Goal: Contribute content: Contribute content

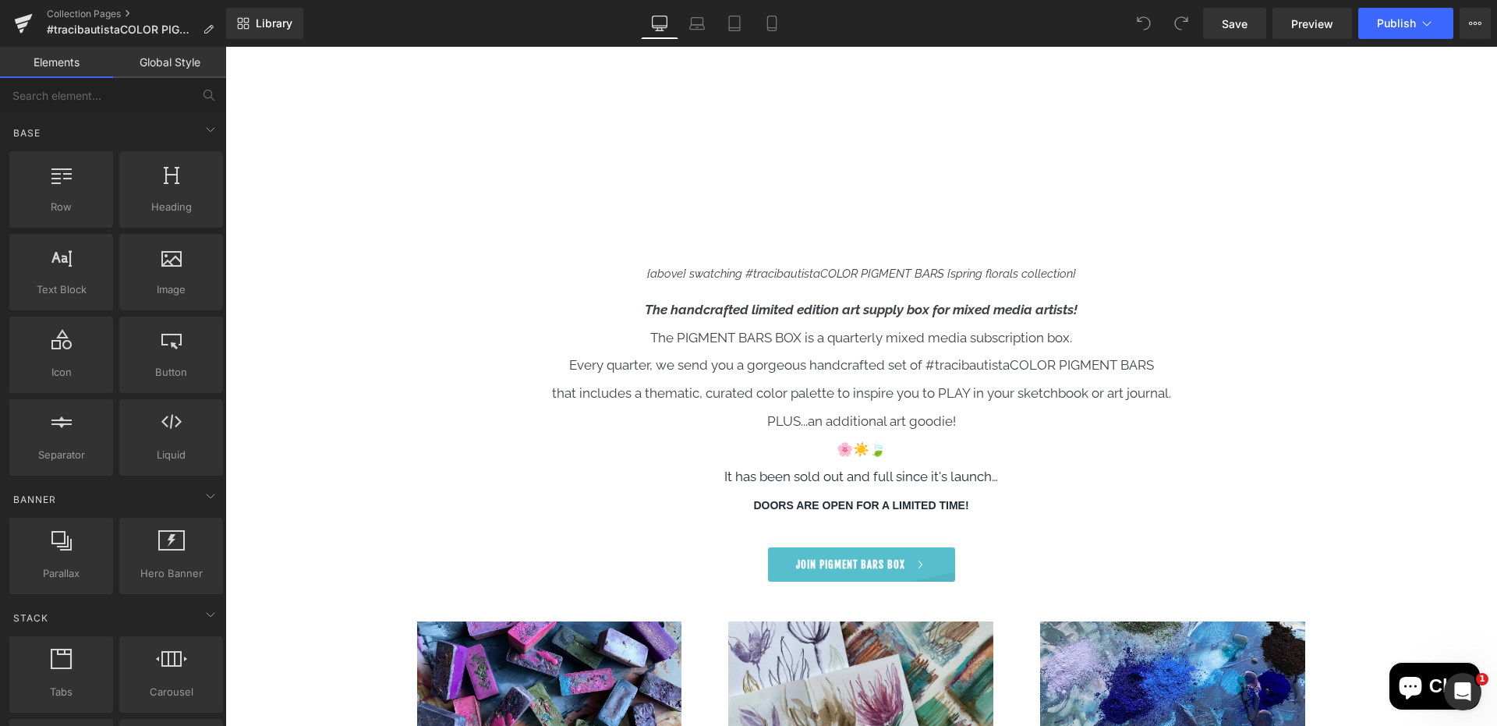
scroll to position [1121, 0]
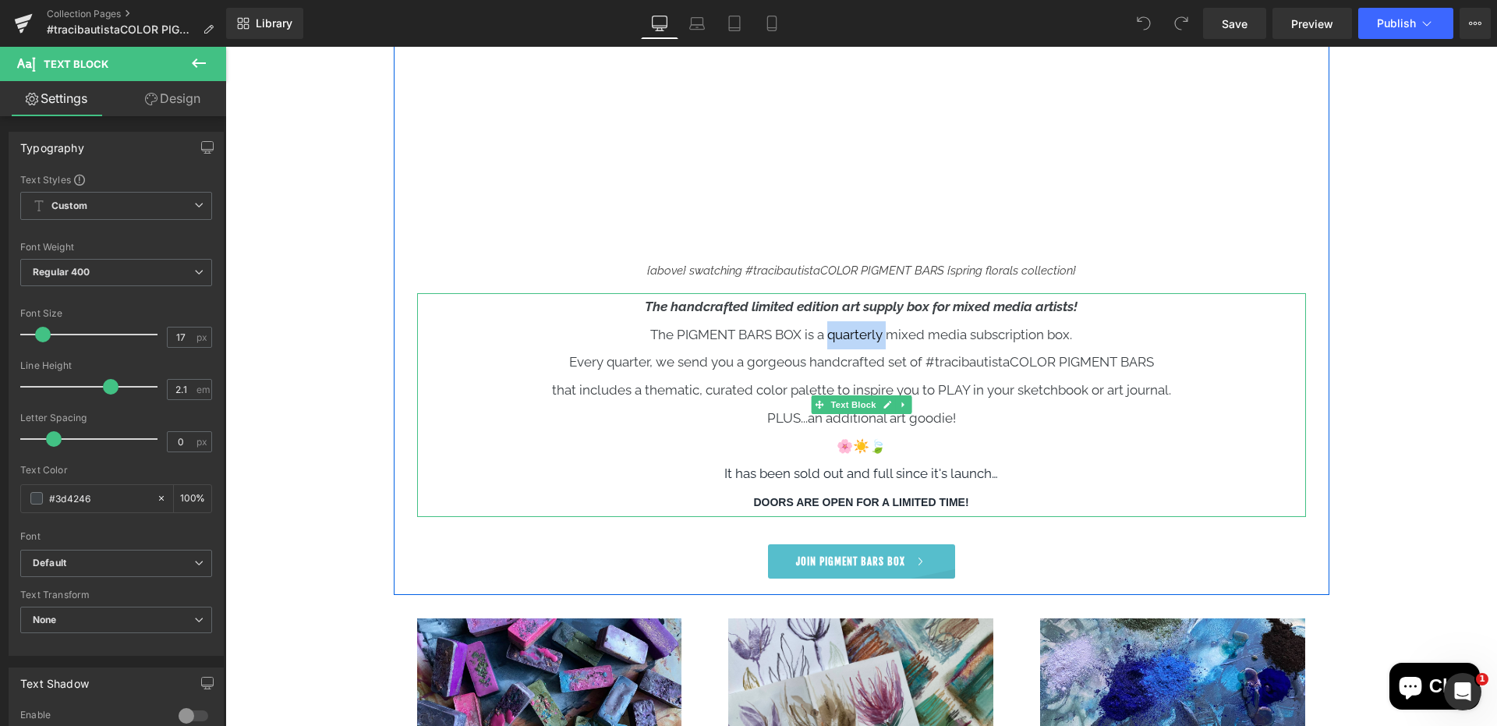
drag, startPoint x: 887, startPoint y: 335, endPoint x: 842, endPoint y: 345, distance: 45.8
click at [832, 338] on p "The PIGMENT BARS BOX is a quarterly mixed media subscription box." at bounding box center [861, 335] width 889 height 28
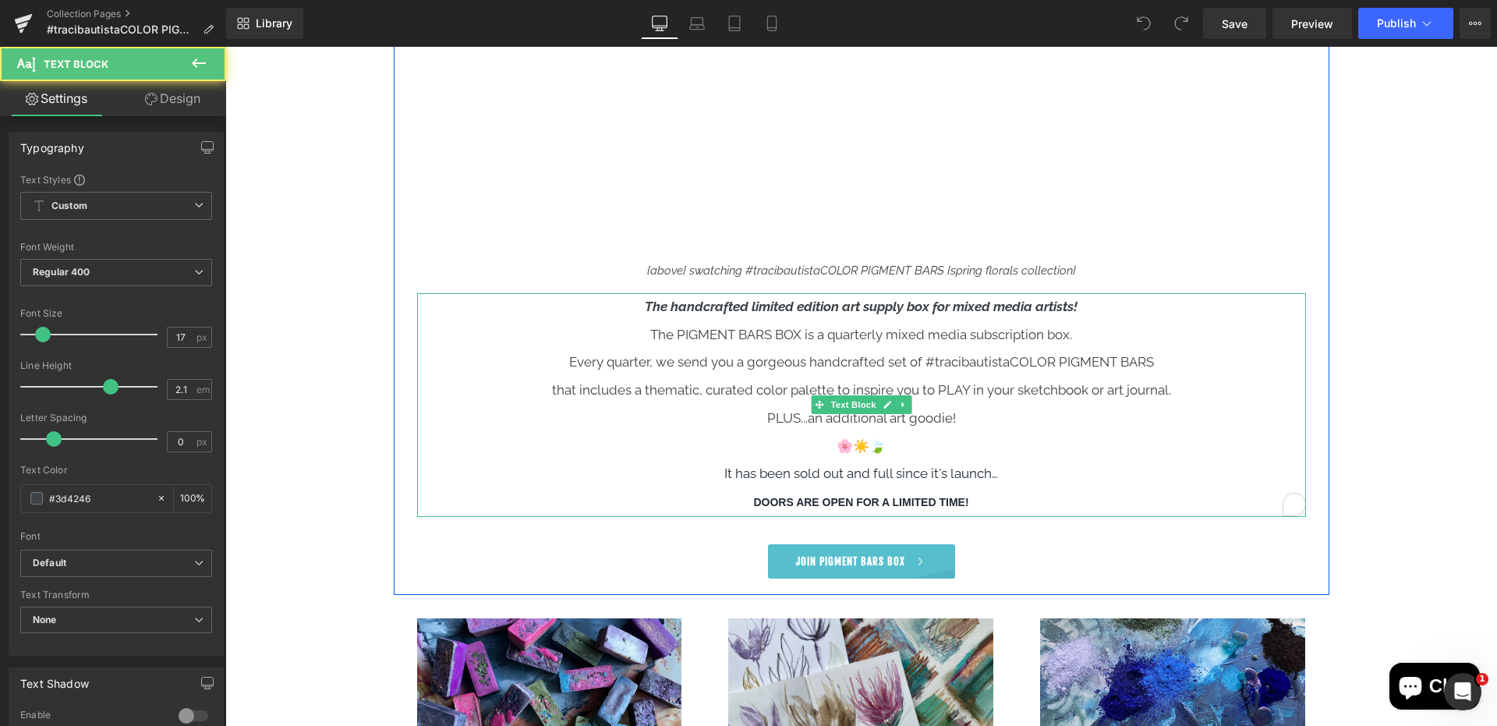
click at [882, 339] on p "The PIGMENT BARS BOX is a quarterly mixed media subscription box." at bounding box center [861, 335] width 889 height 28
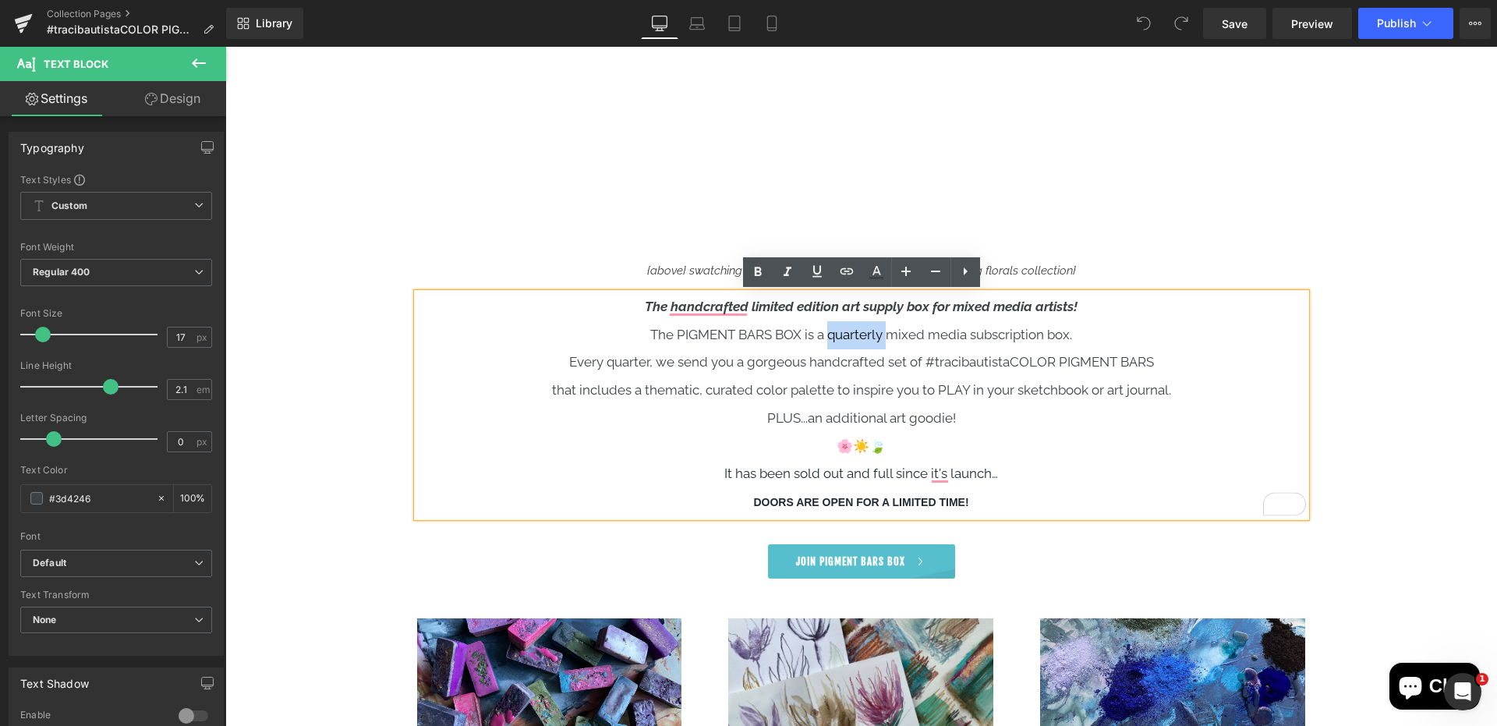
drag, startPoint x: 887, startPoint y: 337, endPoint x: 824, endPoint y: 335, distance: 63.2
click at [827, 335] on p "The PIGMENT BARS BOX is a quarterly mixed media subscription box." at bounding box center [861, 335] width 889 height 28
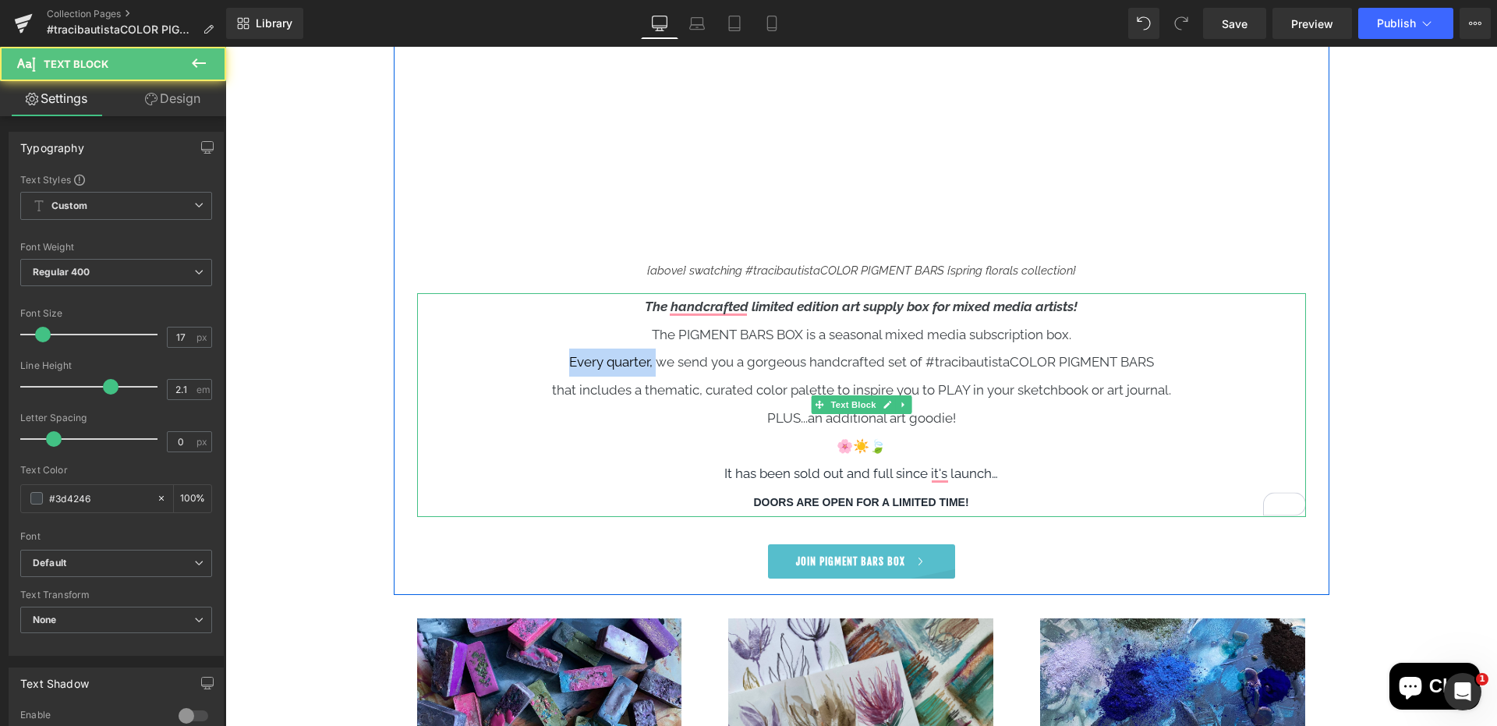
drag, startPoint x: 653, startPoint y: 362, endPoint x: 557, endPoint y: 365, distance: 96.7
click at [561, 365] on p "Every quarter, we send you a gorgeous handcrafted set of #tracibautistaCOLOR PI…" at bounding box center [861, 363] width 889 height 28
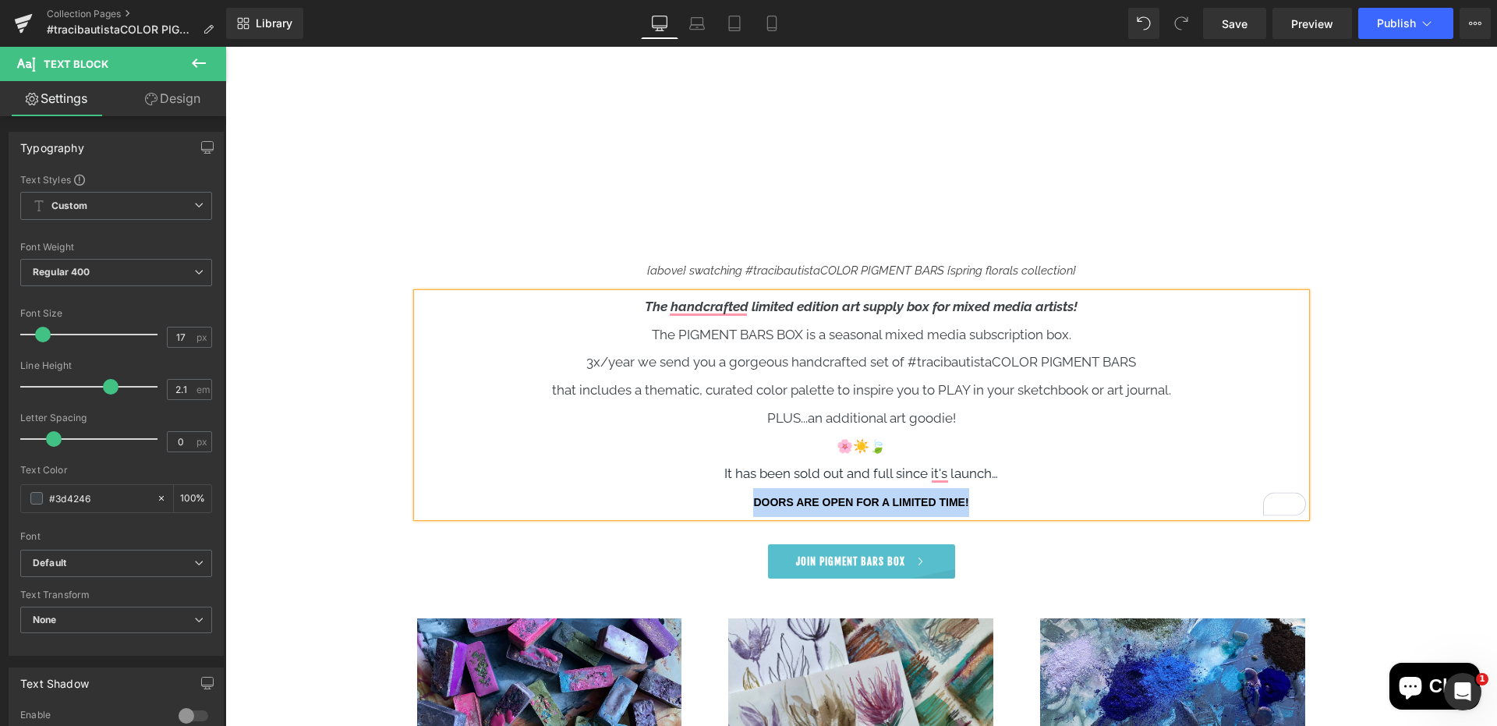
drag, startPoint x: 988, startPoint y: 500, endPoint x: 715, endPoint y: 500, distance: 272.9
click at [715, 500] on p "DOORS ARE OPEN FOR A LIMITED TIME!" at bounding box center [861, 502] width 889 height 29
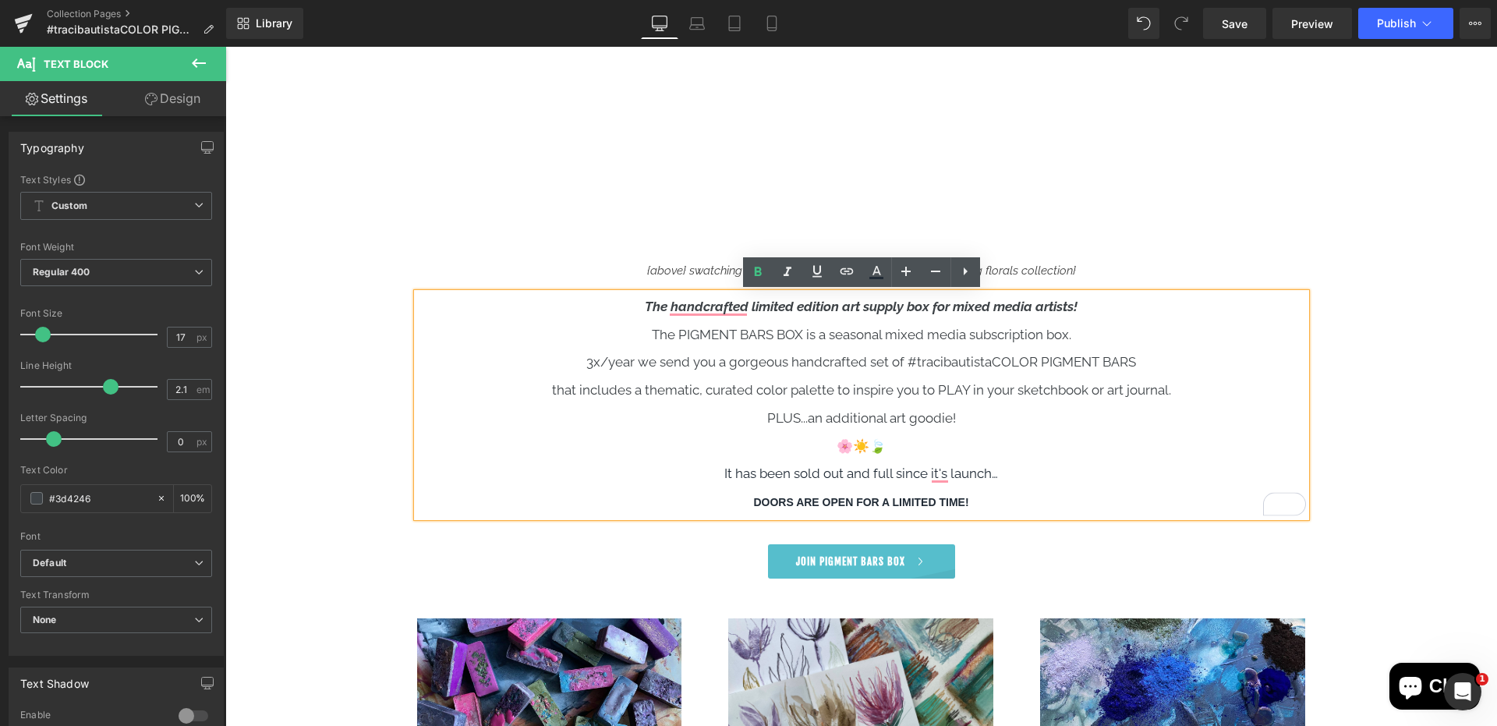
click at [861, 501] on strong "DOORS ARE OPEN FOR A LIMITED TIME!" at bounding box center [860, 502] width 215 height 12
drag, startPoint x: 854, startPoint y: 501, endPoint x: 966, endPoint y: 506, distance: 112.4
click at [965, 501] on strong "DOORS ARE OPEN FOR A LIMITED TIME!" at bounding box center [860, 502] width 215 height 12
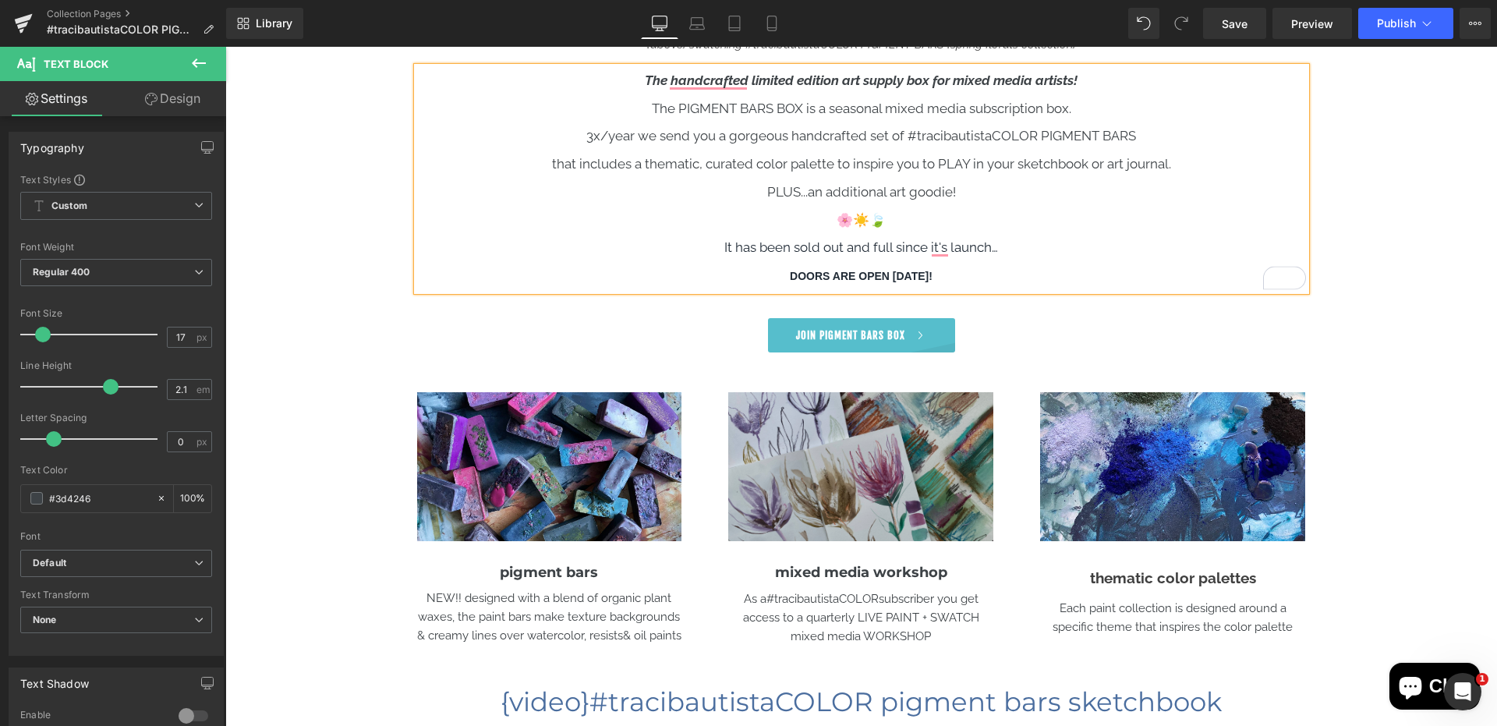
scroll to position [1316, 0]
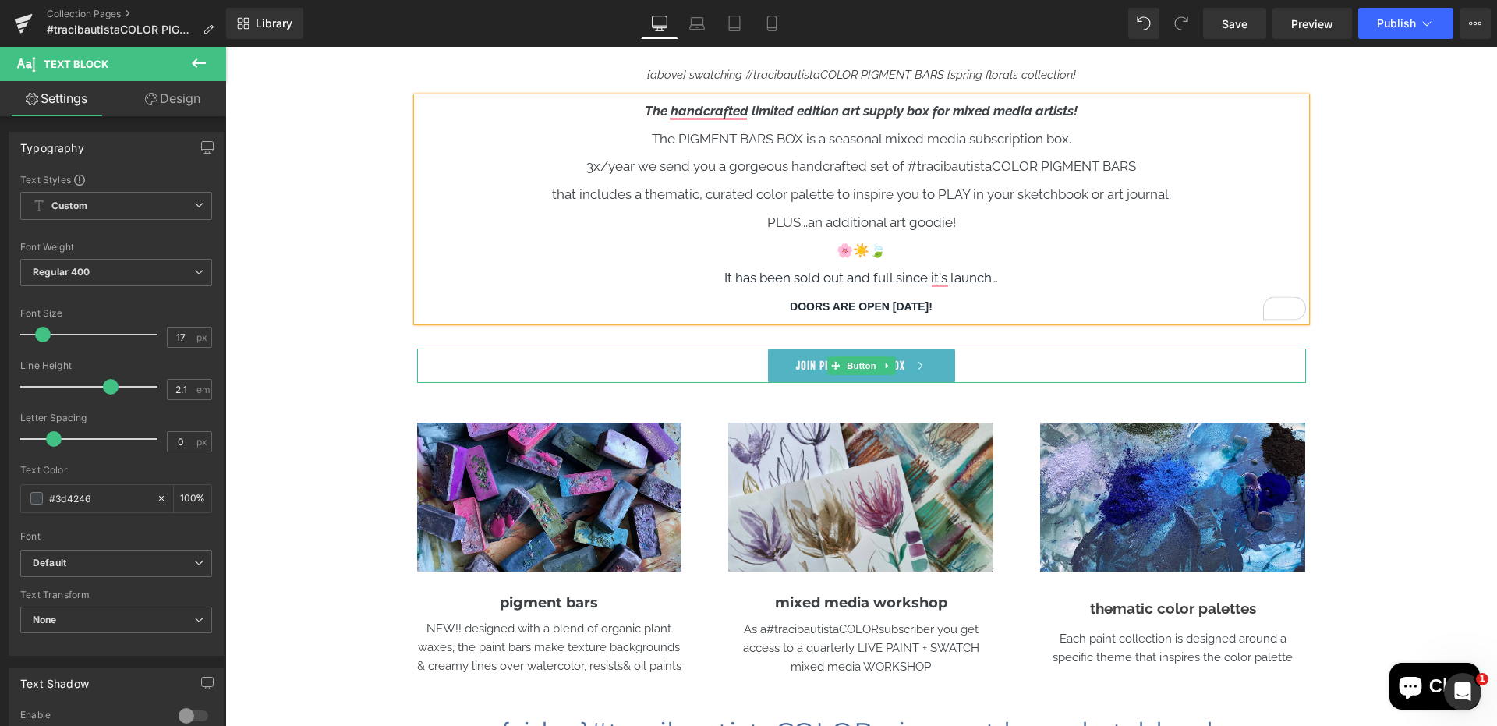
click at [800, 365] on link "JOIN PIGMENT BARS BOX" at bounding box center [861, 366] width 187 height 34
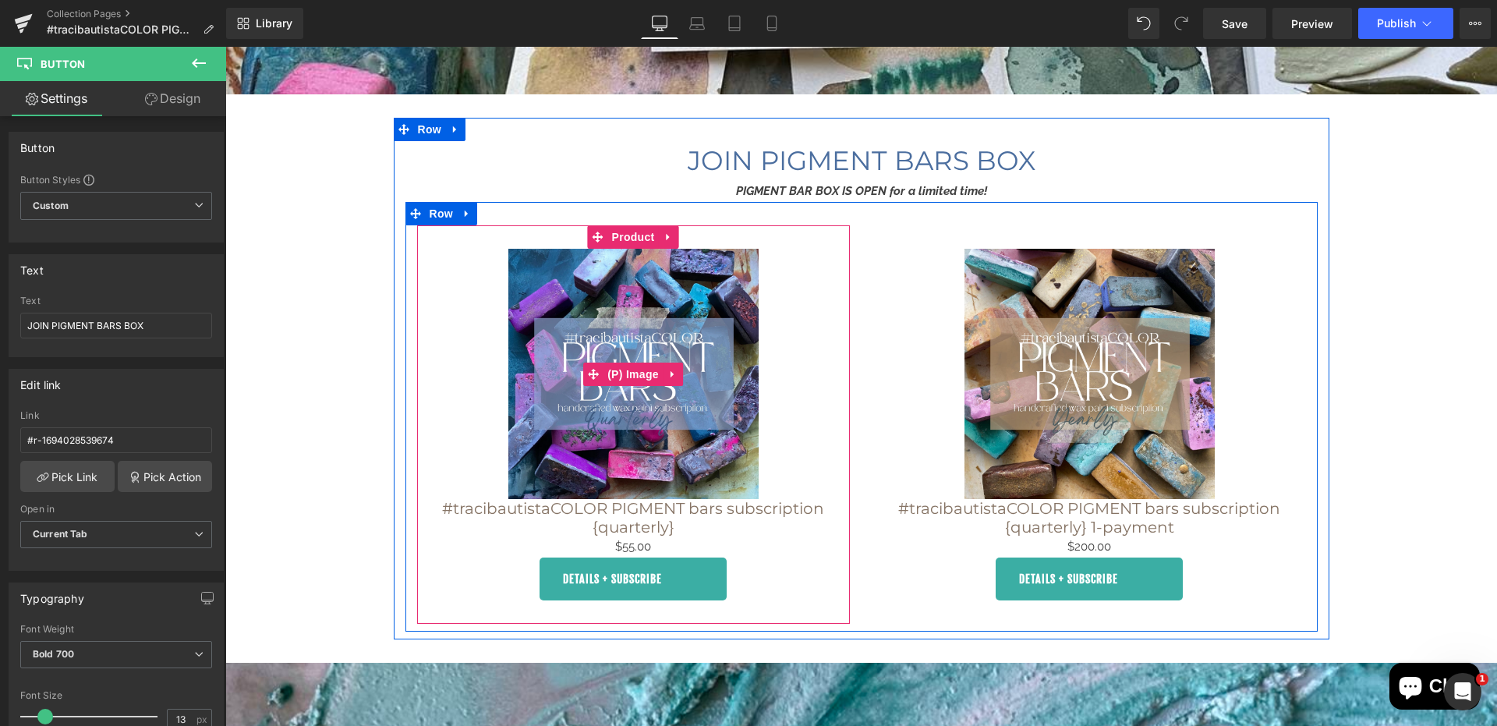
scroll to position [8952, 0]
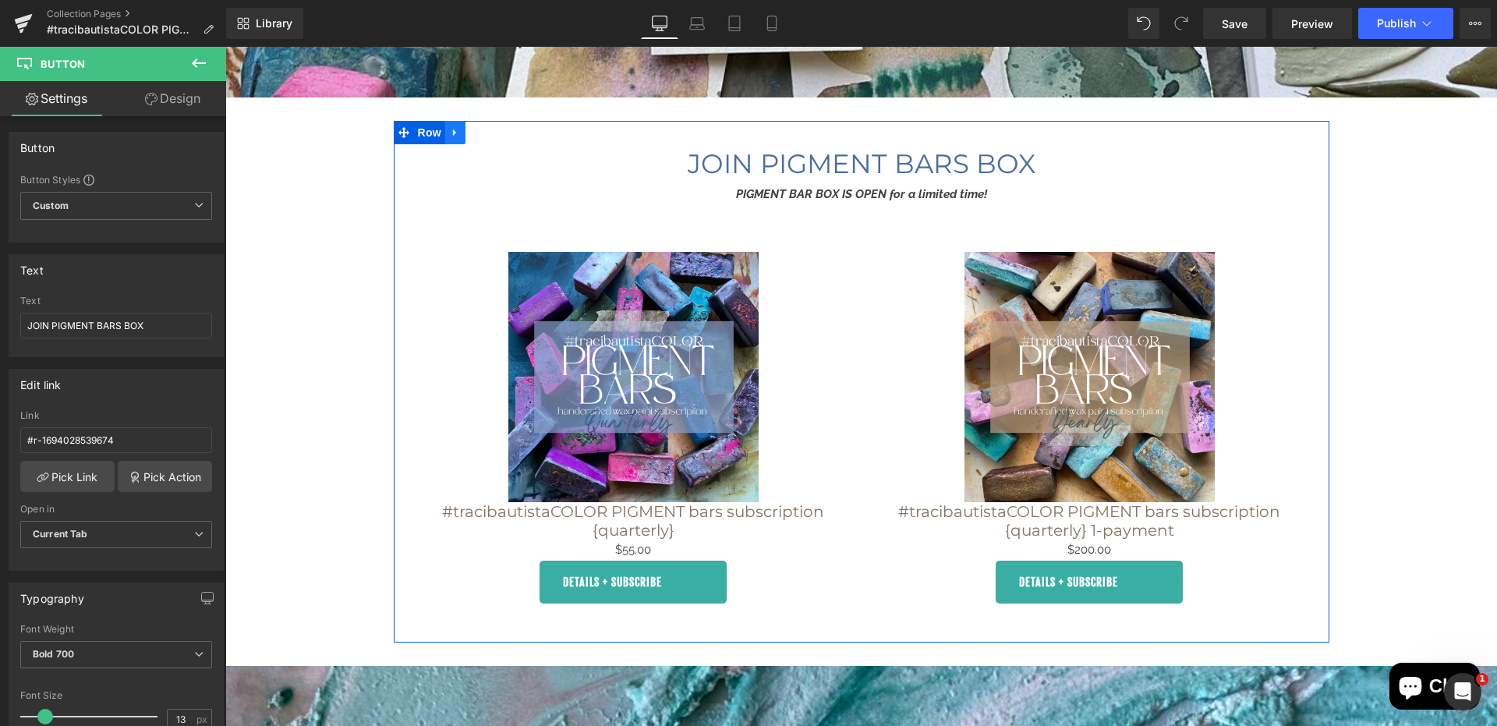
click at [452, 127] on icon at bounding box center [455, 133] width 11 height 12
click at [459, 127] on icon at bounding box center [455, 133] width 11 height 12
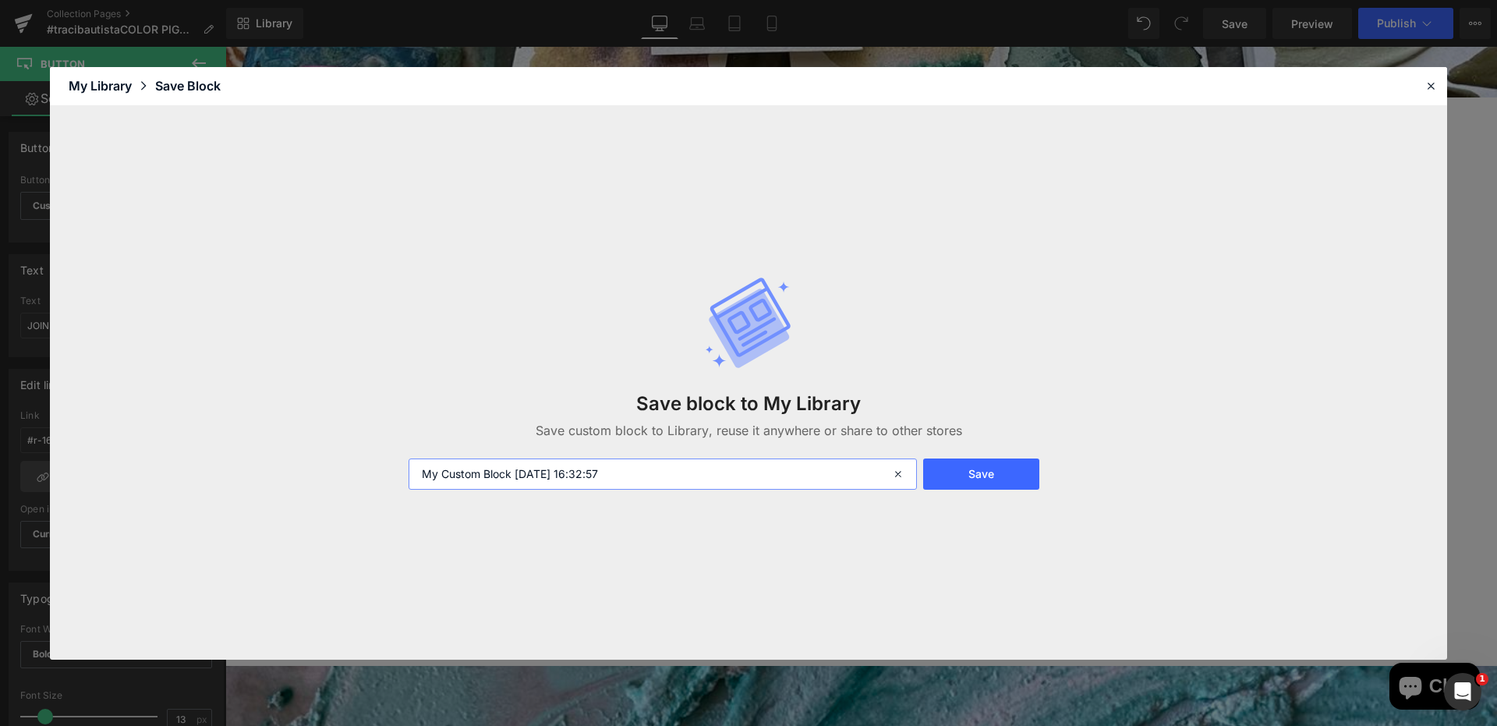
click at [488, 473] on input "My Custom Block 2025-10-13 16:32:57" at bounding box center [663, 474] width 508 height 31
type input "buy pigment bars box 10.25"
click at [973, 454] on div "Save block to My Library Save custom block to Library, reuse it anywhere or sha…" at bounding box center [748, 383] width 699 height 276
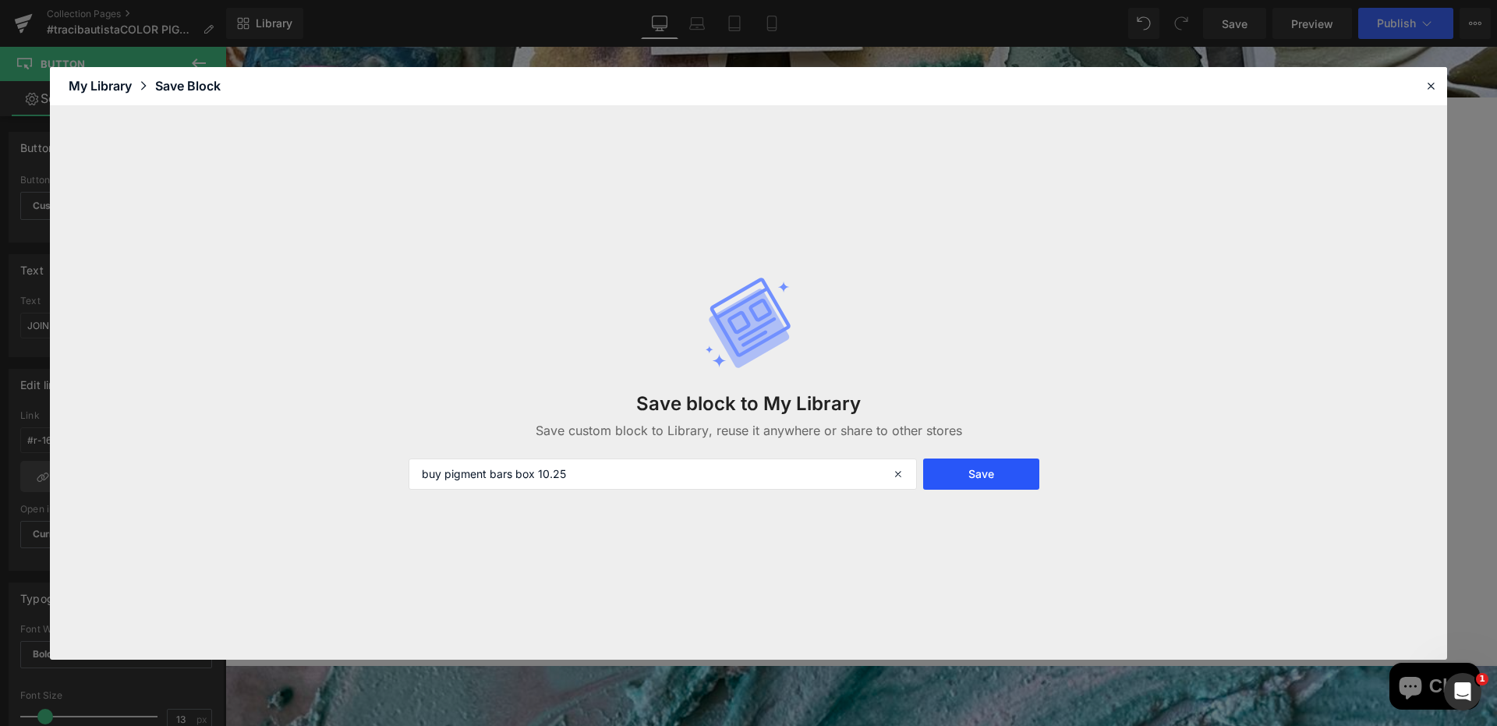
click at [971, 464] on button "Save" at bounding box center [981, 474] width 116 height 31
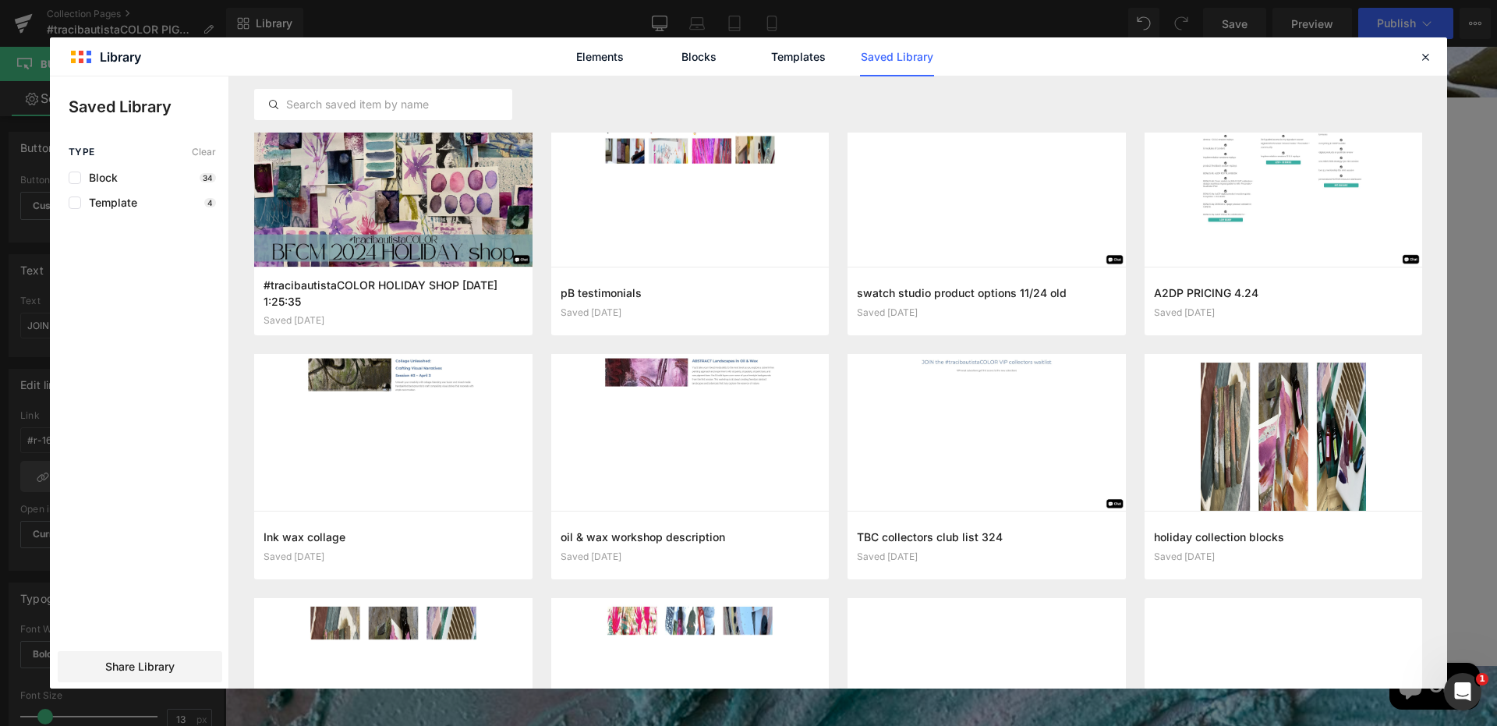
scroll to position [0, 0]
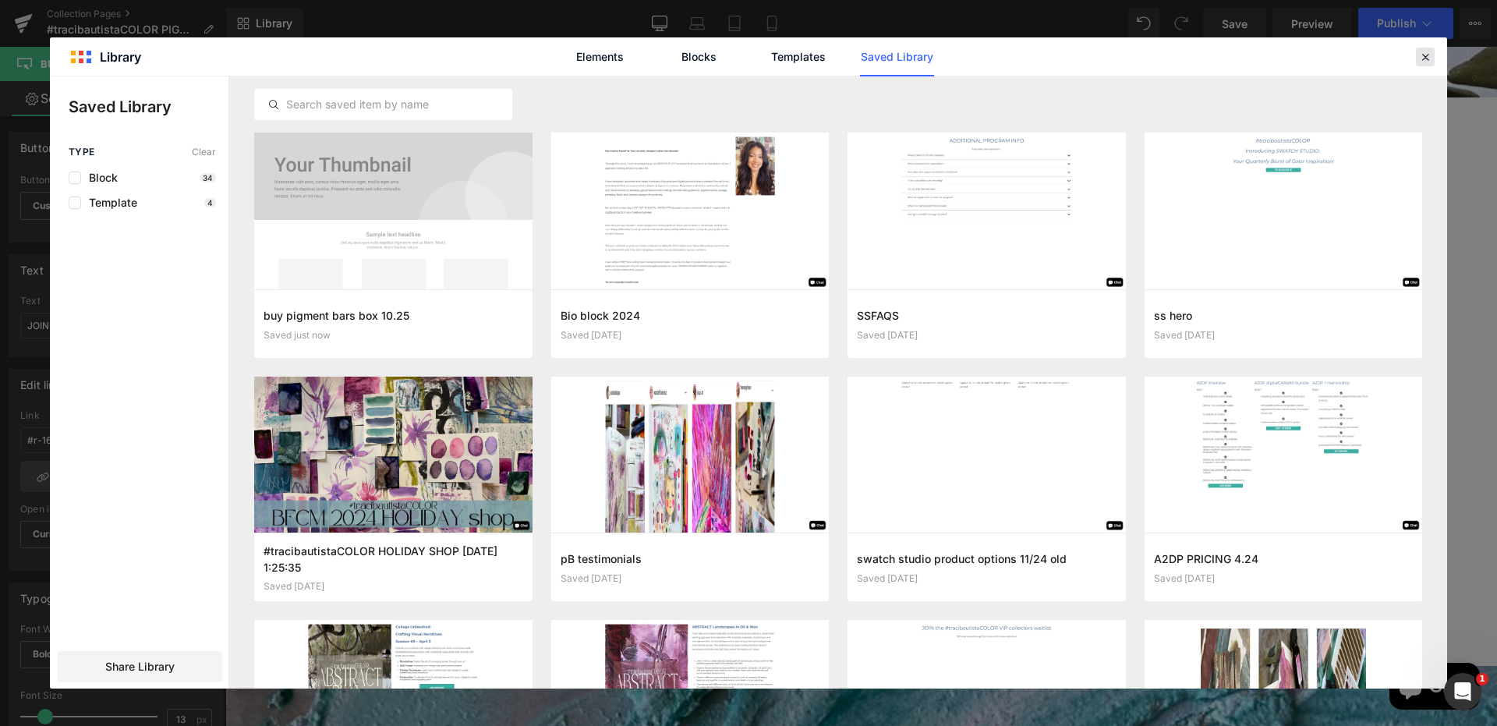
click at [1431, 60] on icon at bounding box center [1426, 57] width 14 height 14
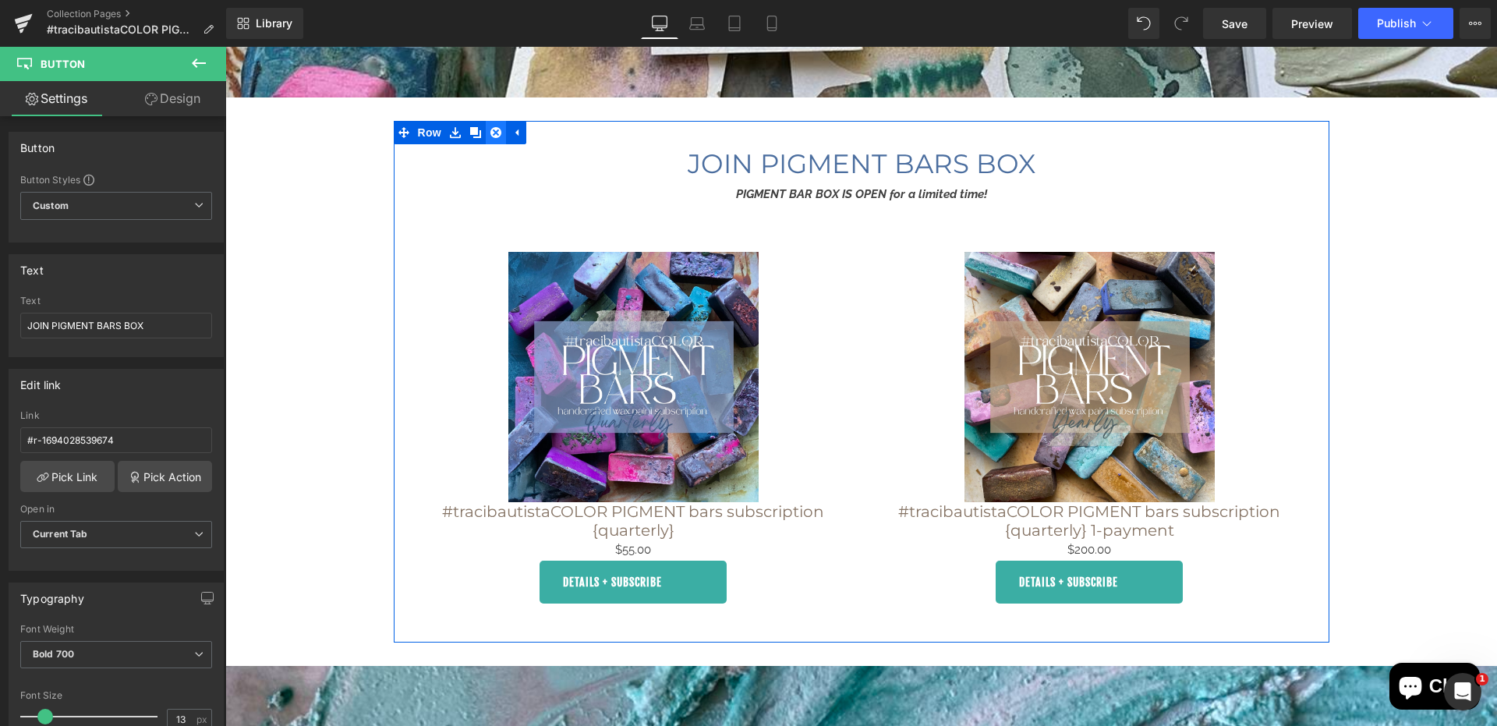
click at [494, 133] on icon at bounding box center [496, 132] width 11 height 11
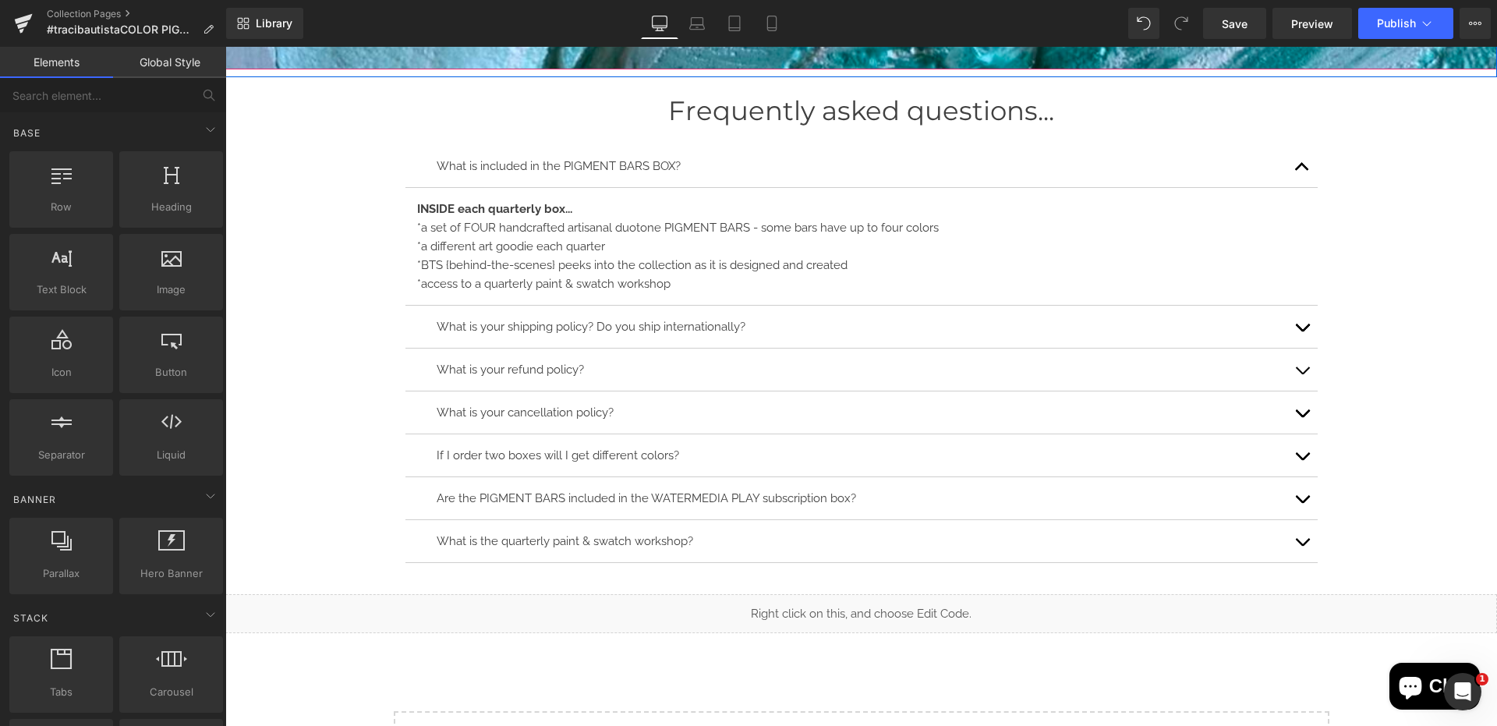
scroll to position [9487, 0]
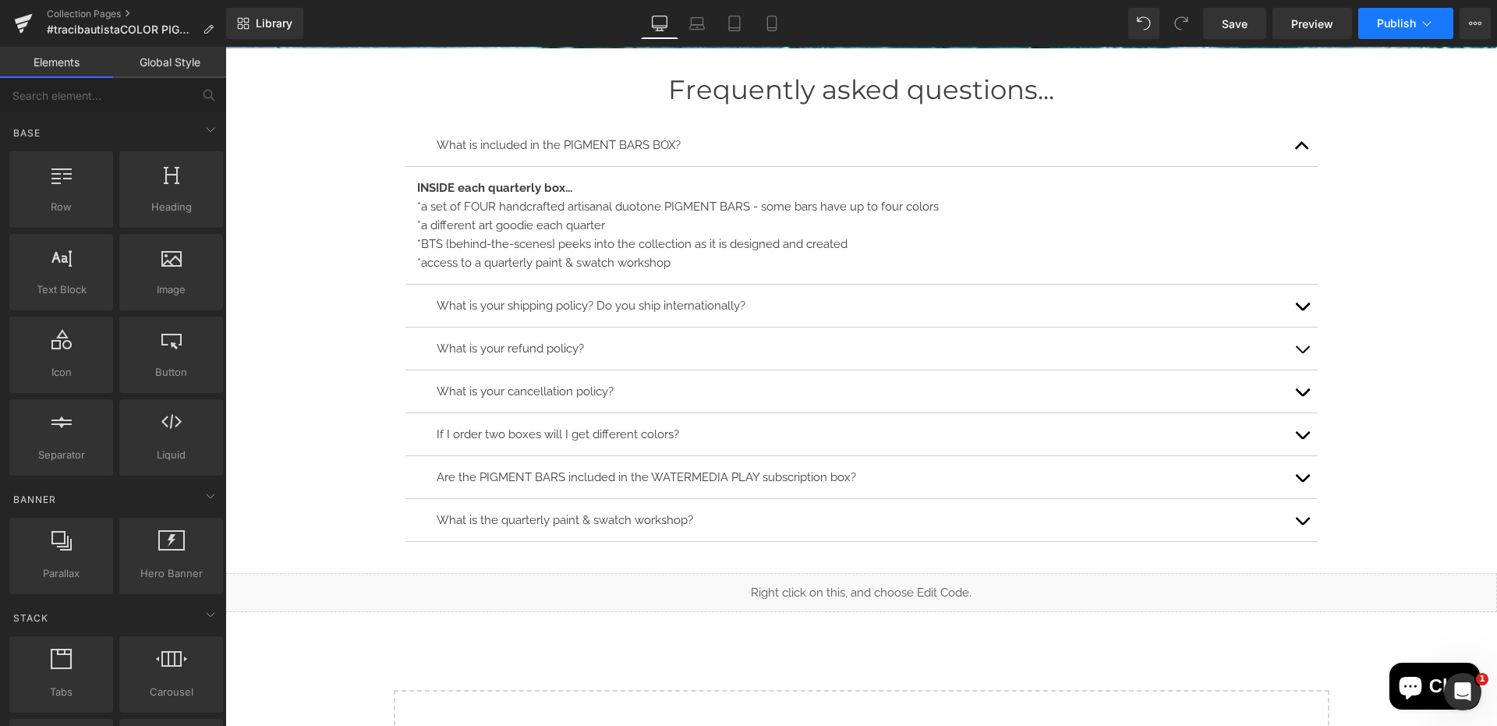
click at [1372, 26] on button "Publish" at bounding box center [1405, 23] width 95 height 31
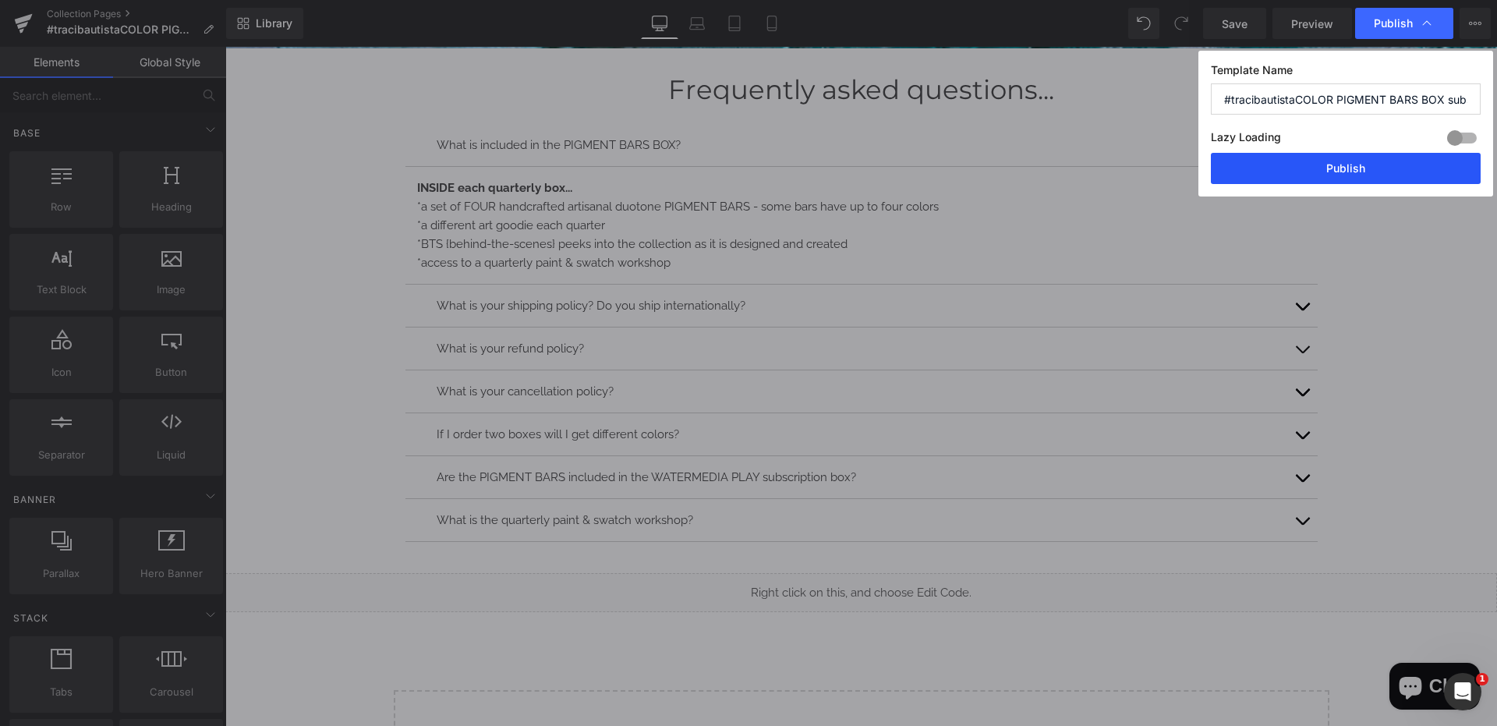
click at [1326, 166] on button "Publish" at bounding box center [1346, 168] width 270 height 31
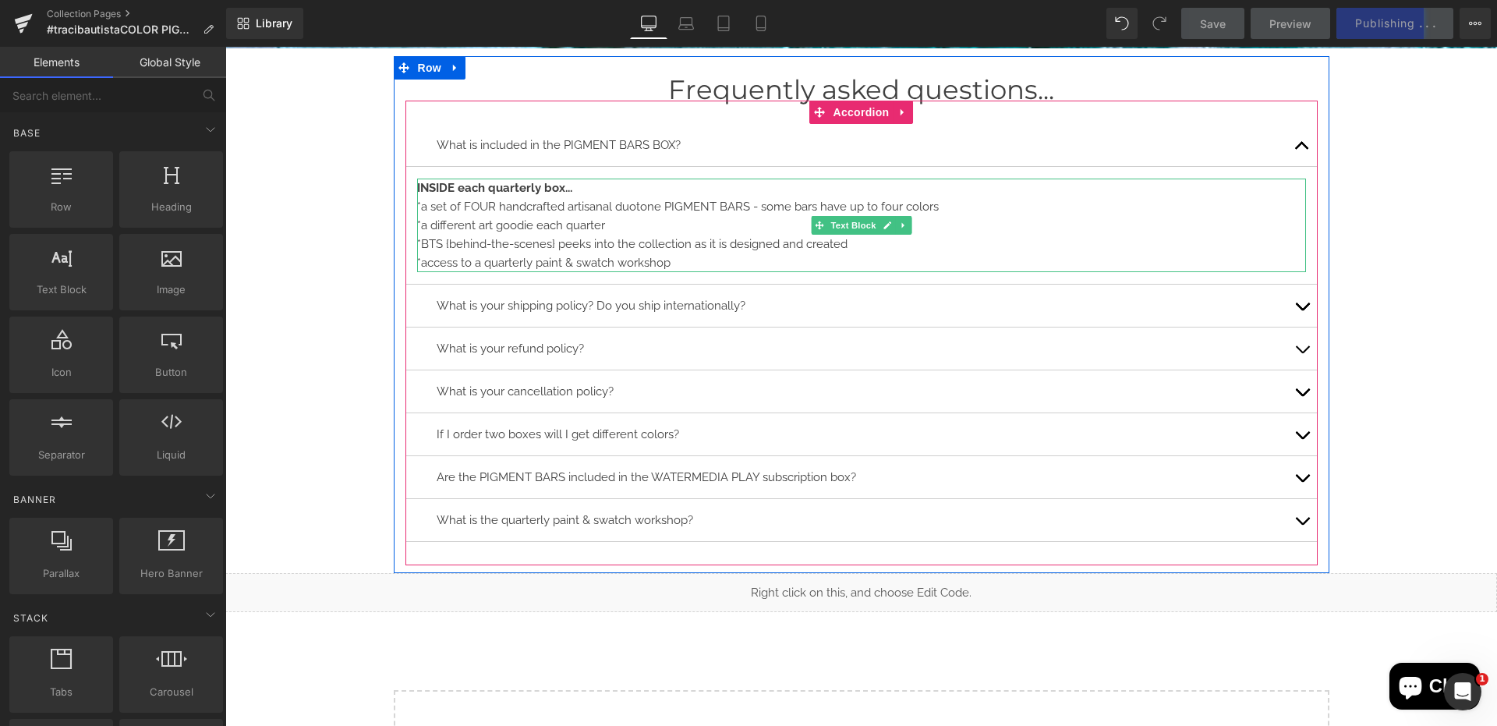
click at [512, 187] on strong "INSIDE each quarterly box..." at bounding box center [494, 188] width 155 height 14
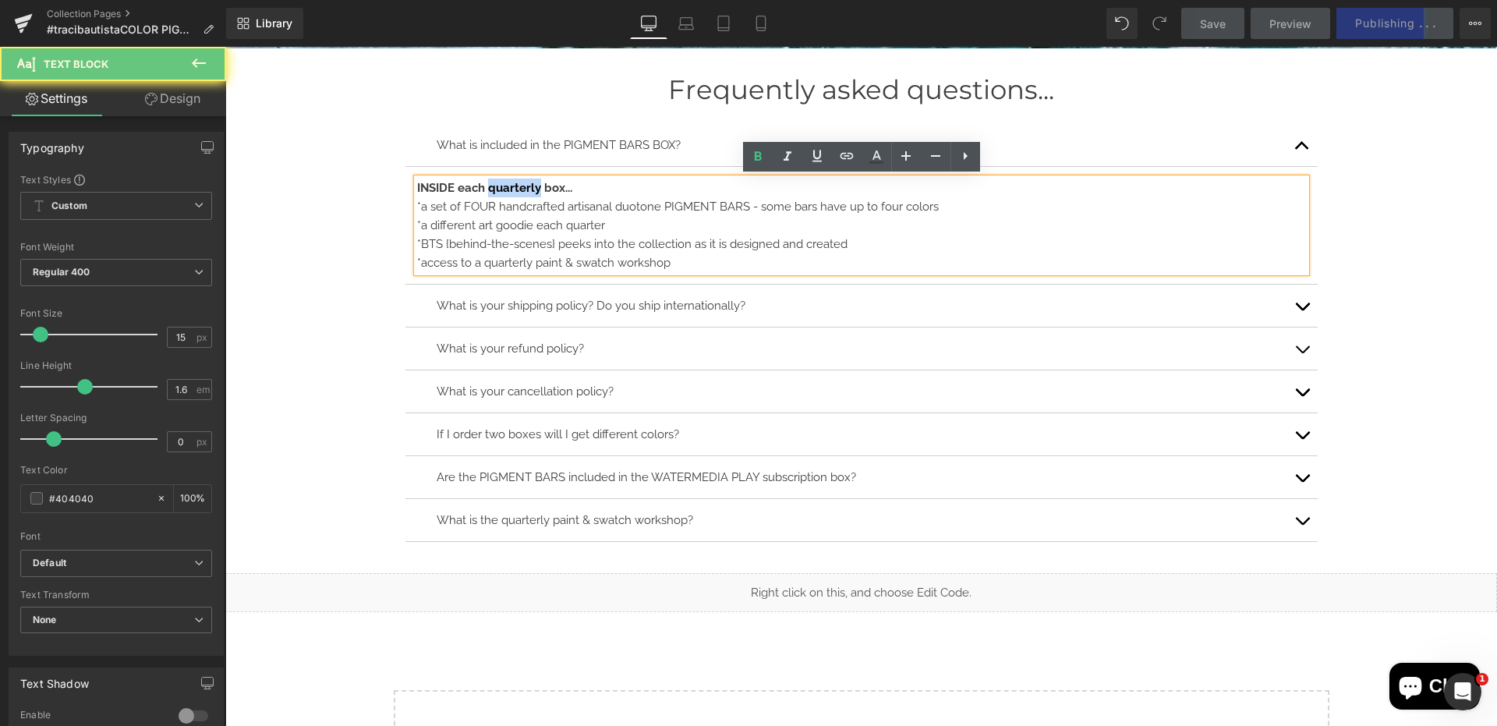
click at [512, 187] on strong "INSIDE each quarterly box..." at bounding box center [494, 188] width 155 height 14
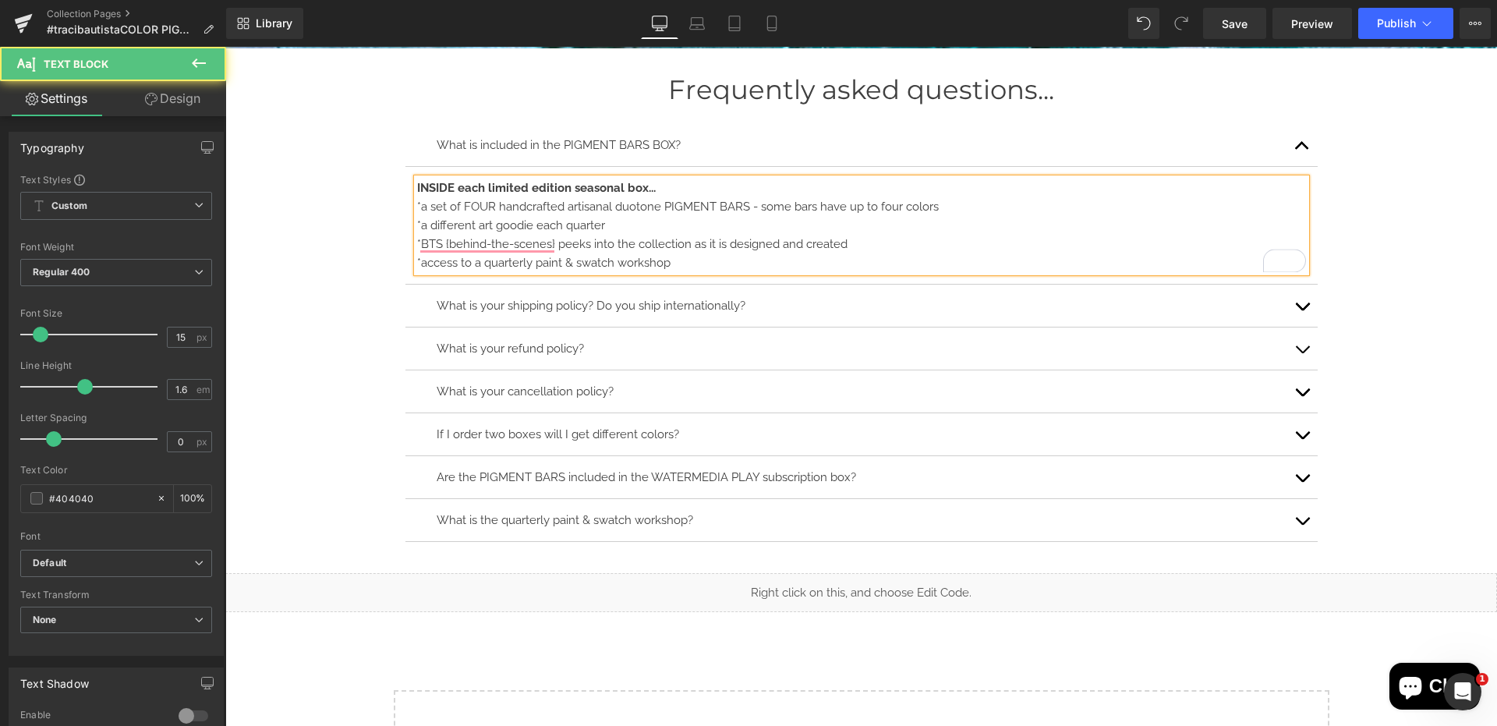
click at [477, 204] on div "*a set of FOUR handcrafted artisanal duotone PIGMENT BARS - some bars have up t…" at bounding box center [861, 206] width 889 height 19
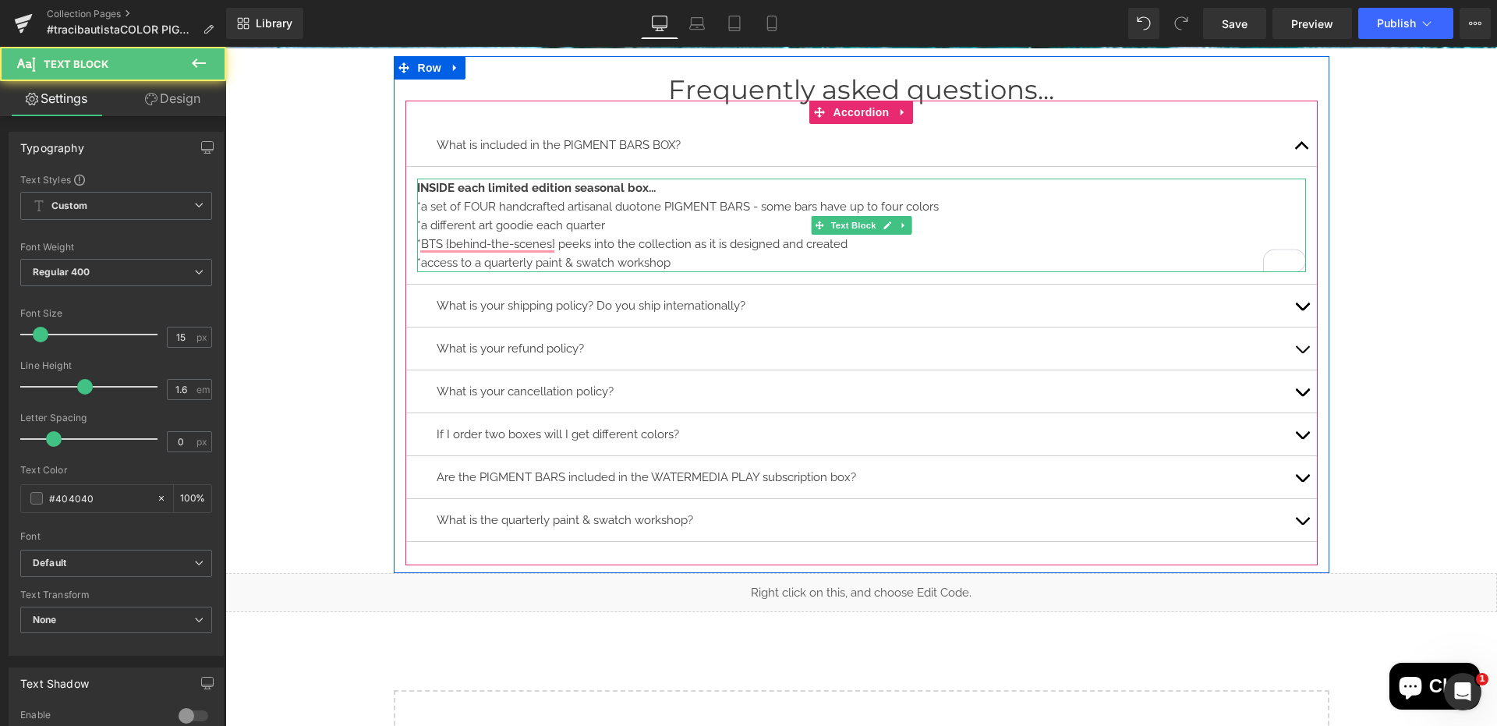
click at [671, 258] on div "*access to a quarterly paint & swatch workshop" at bounding box center [861, 262] width 889 height 19
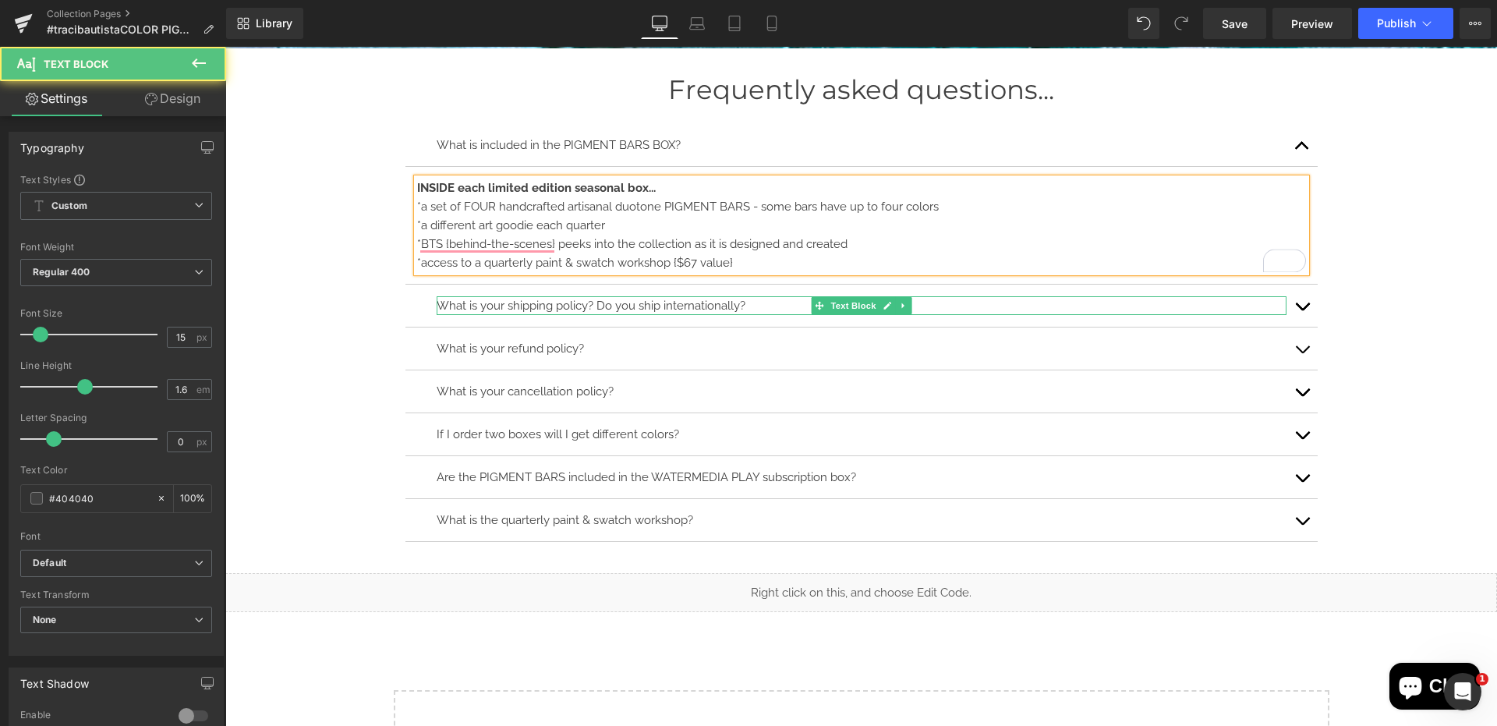
click at [692, 309] on p "What is your shipping policy? Do you ship internationally?" at bounding box center [862, 305] width 850 height 19
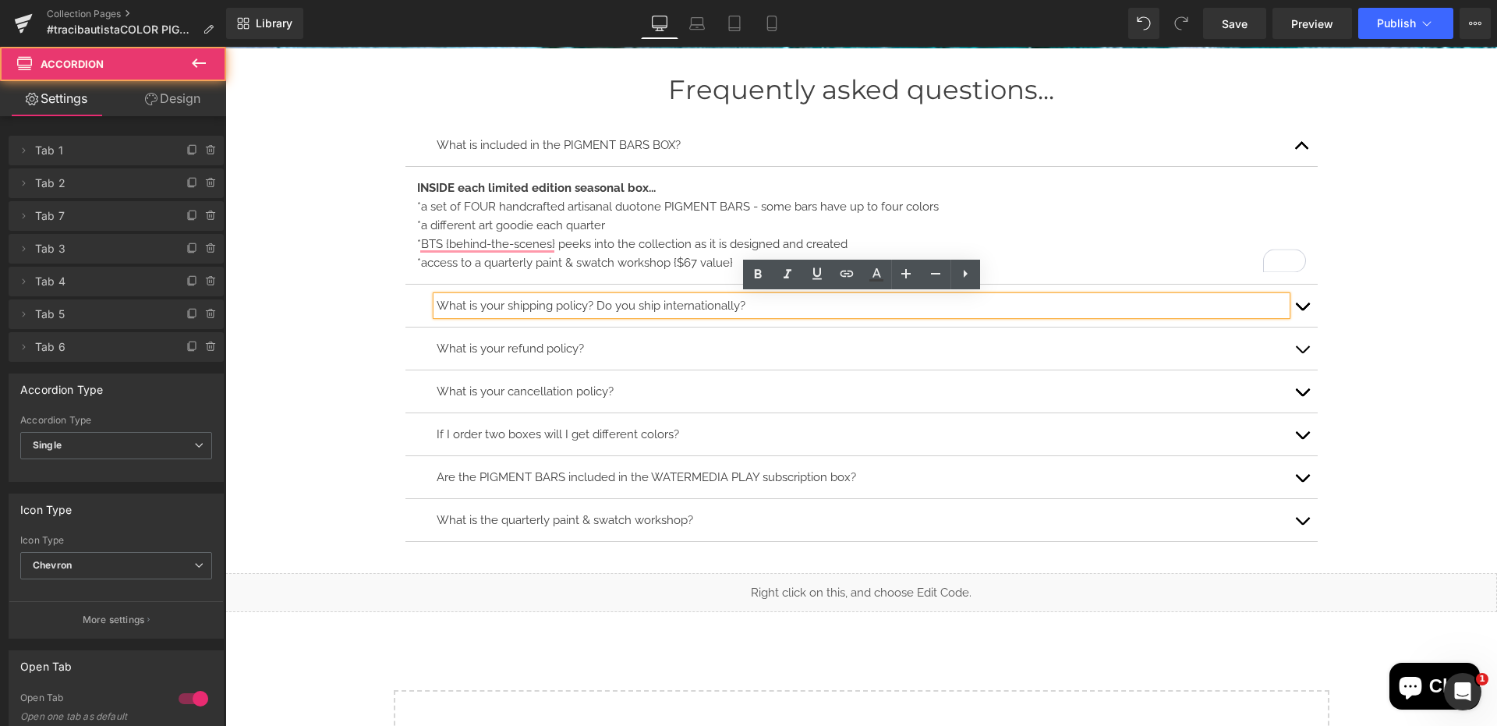
click at [1309, 316] on button "button" at bounding box center [1302, 306] width 31 height 42
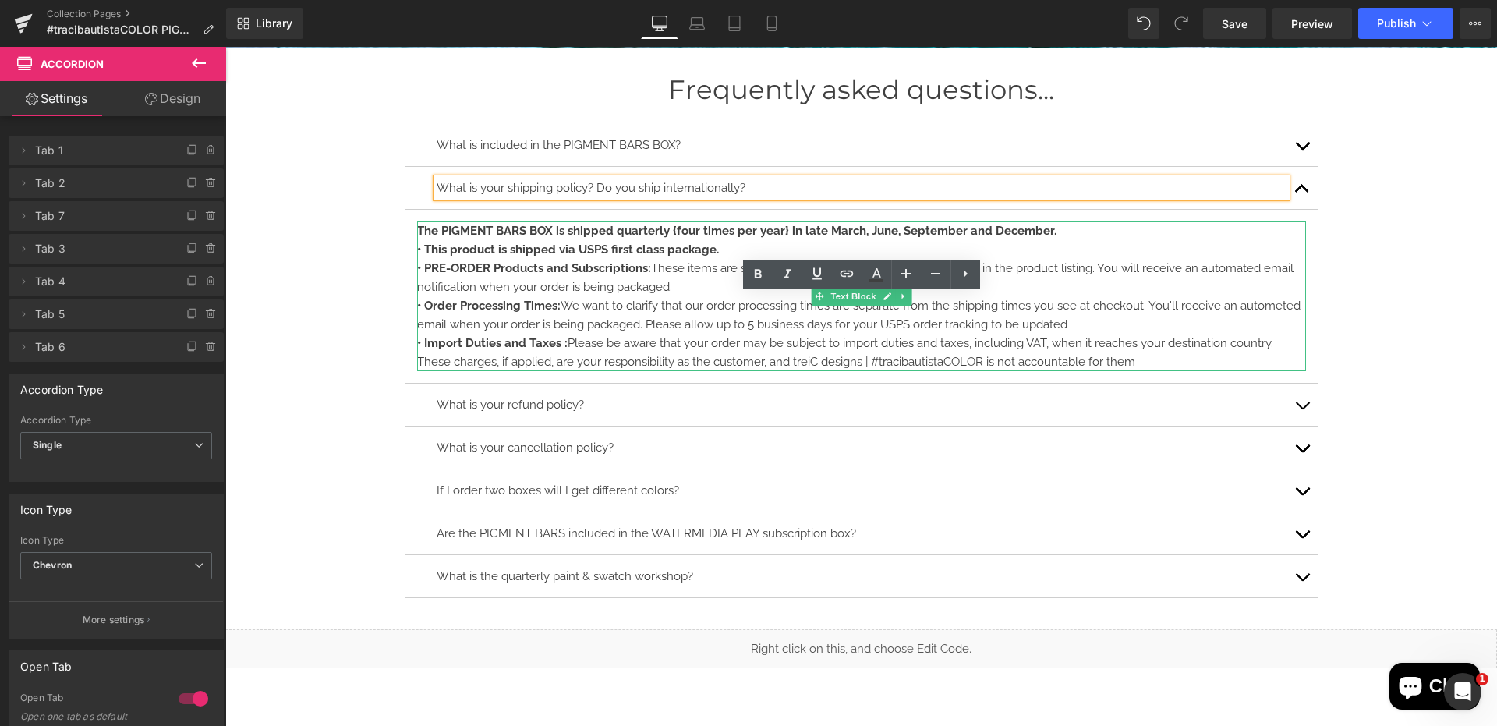
click at [753, 336] on span "Please be aware that your order may be subject to import duties and taxes, incl…" at bounding box center [845, 352] width 856 height 33
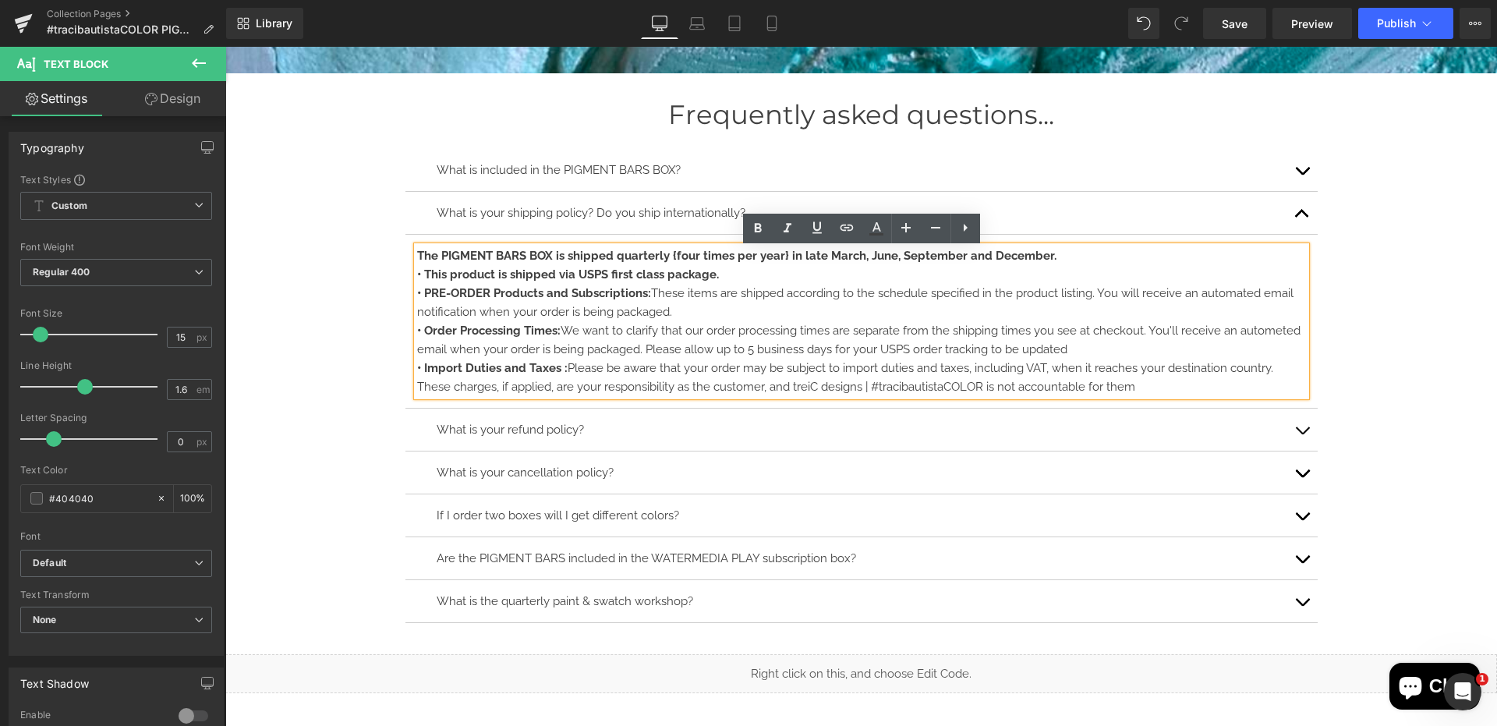
scroll to position [9423, 0]
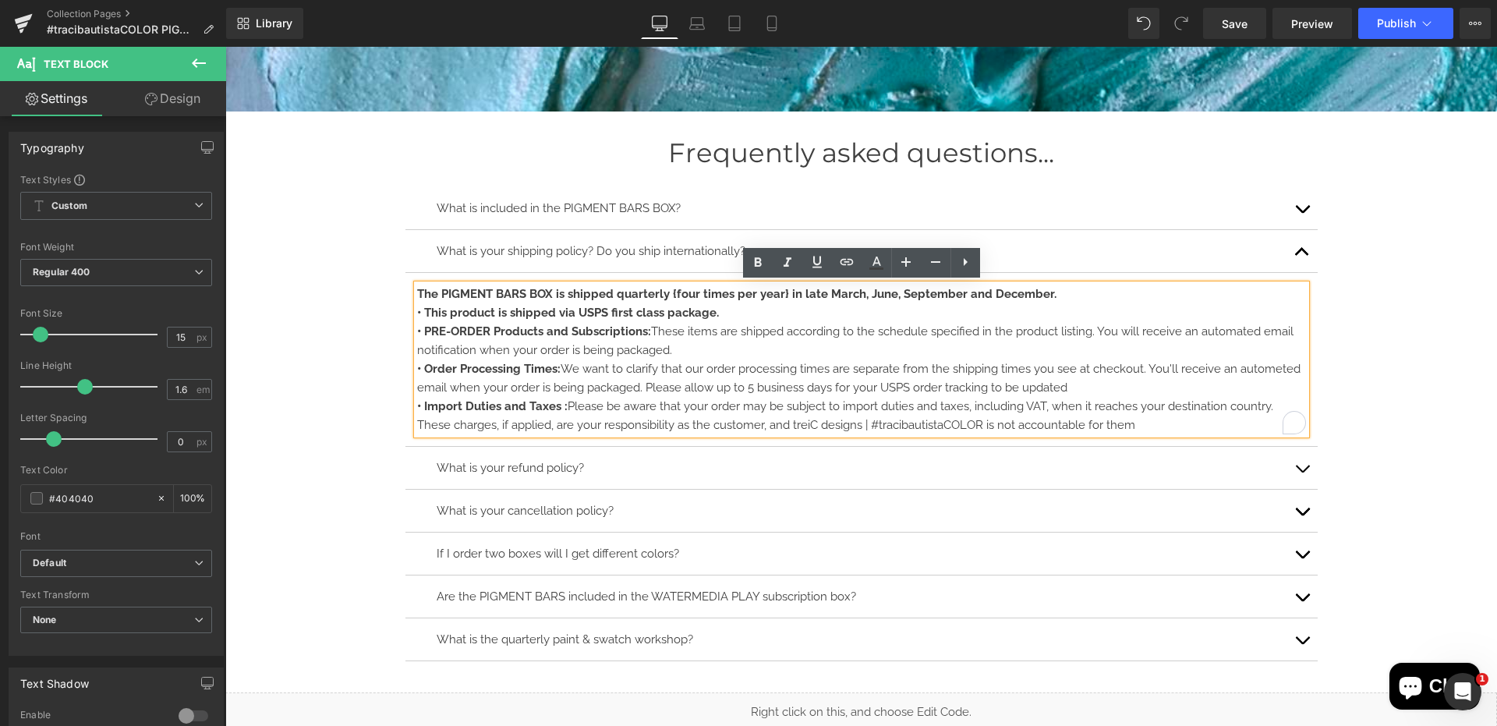
click at [654, 289] on strong "The PIGMENT BARS BOX is shipped quarterly {four times per year} in late March, …" at bounding box center [736, 294] width 639 height 14
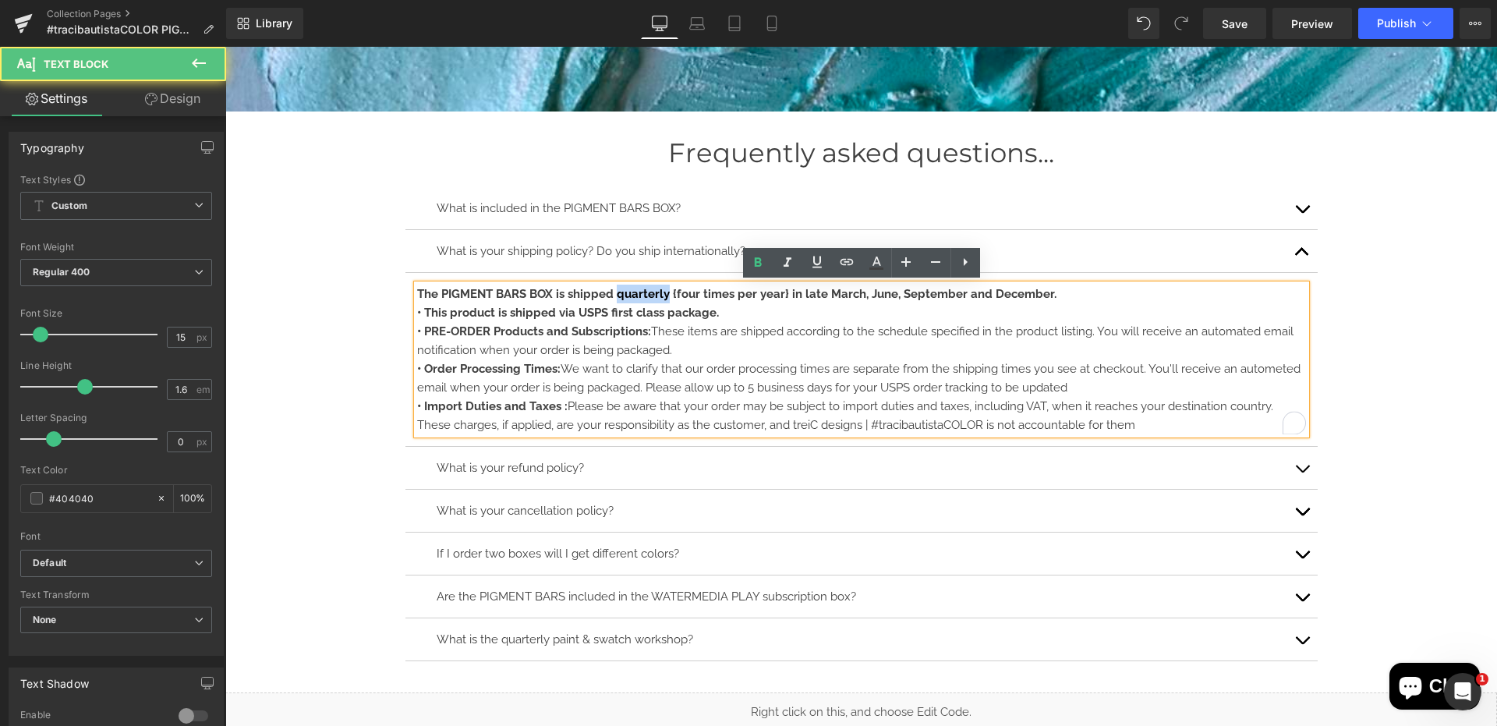
click at [654, 289] on strong "The PIGMENT BARS BOX is shipped quarterly {four times per year} in late March, …" at bounding box center [736, 294] width 639 height 14
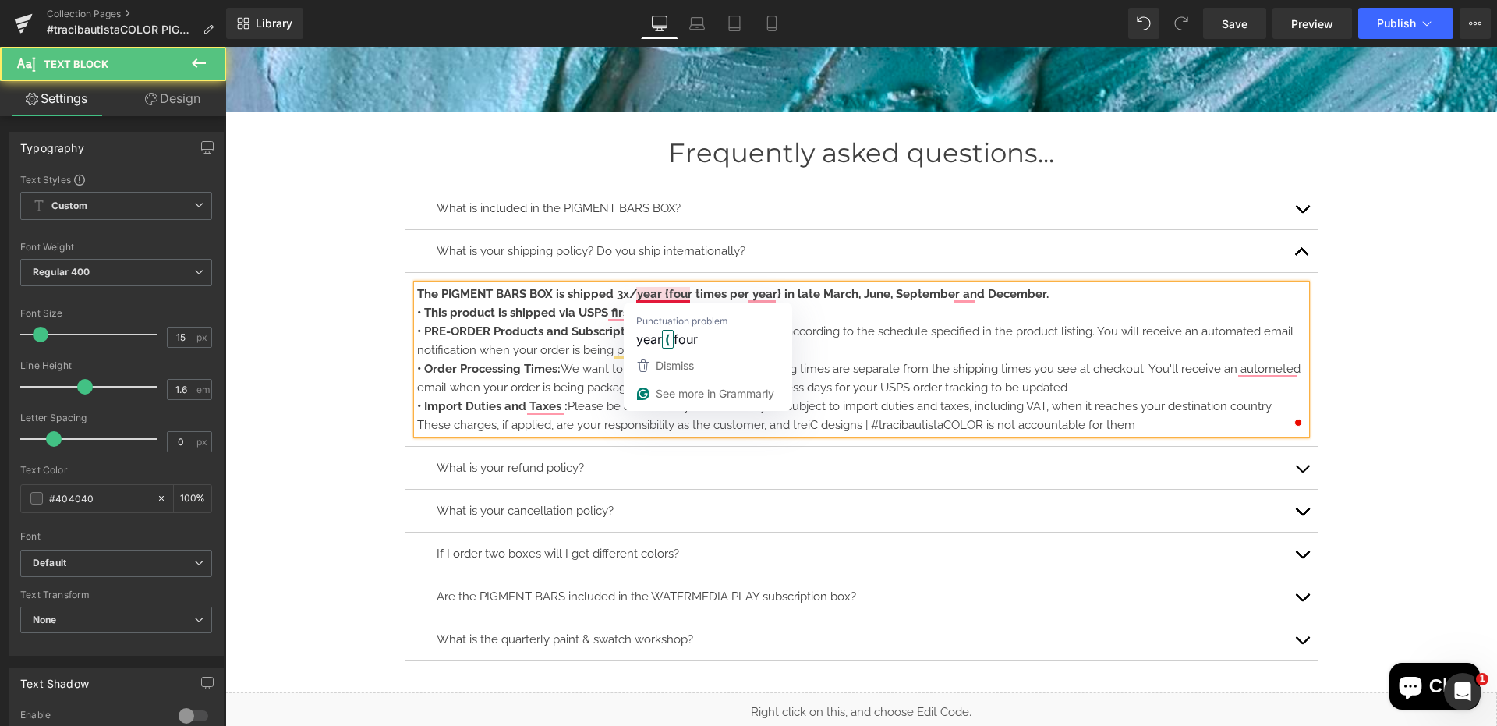
click at [687, 296] on strong "The PIGMENT BARS BOX is shipped 3x/year {four times per year} in late March, Ju…" at bounding box center [733, 294] width 632 height 14
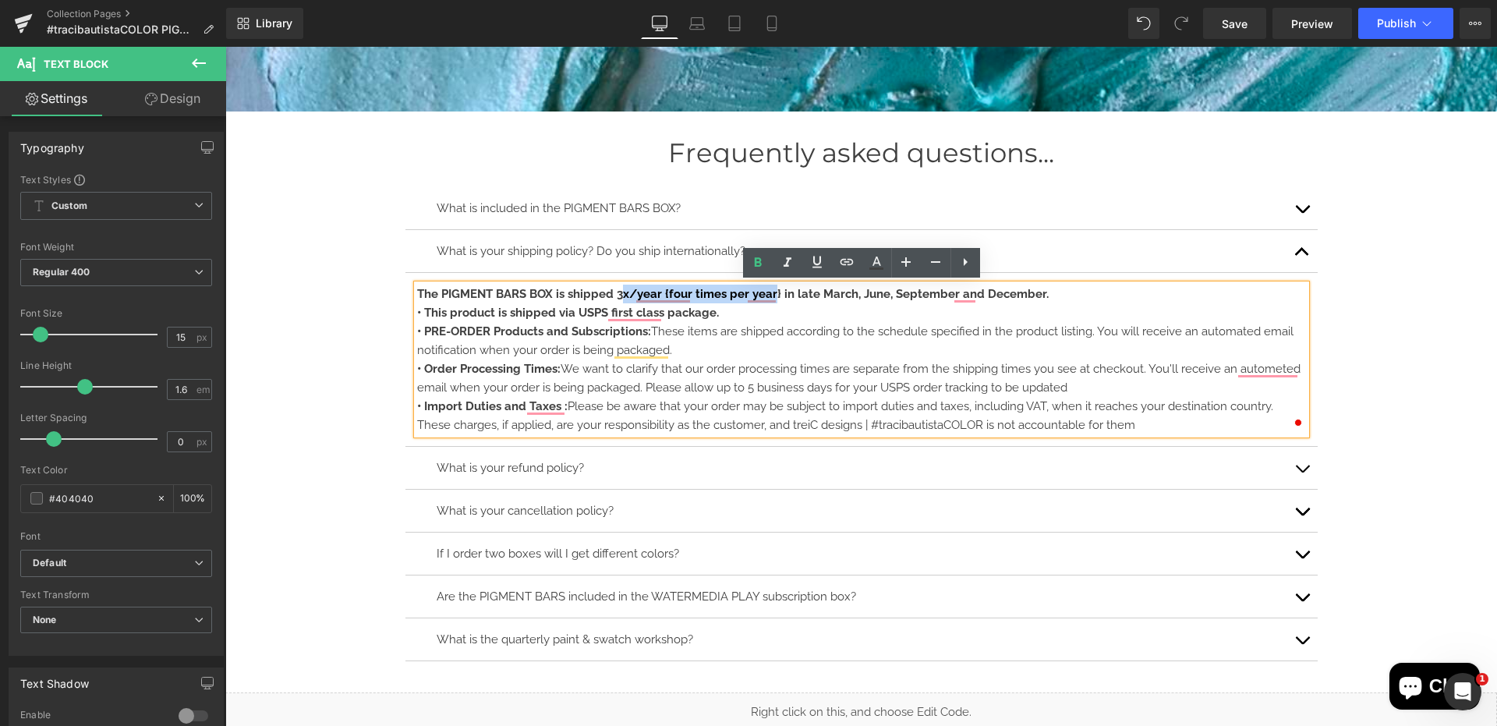
drag, startPoint x: 773, startPoint y: 295, endPoint x: 624, endPoint y: 295, distance: 148.9
click at [624, 295] on strong "The PIGMENT BARS BOX is shipped 3x/year {four times per year} in late March, Ju…" at bounding box center [733, 294] width 632 height 14
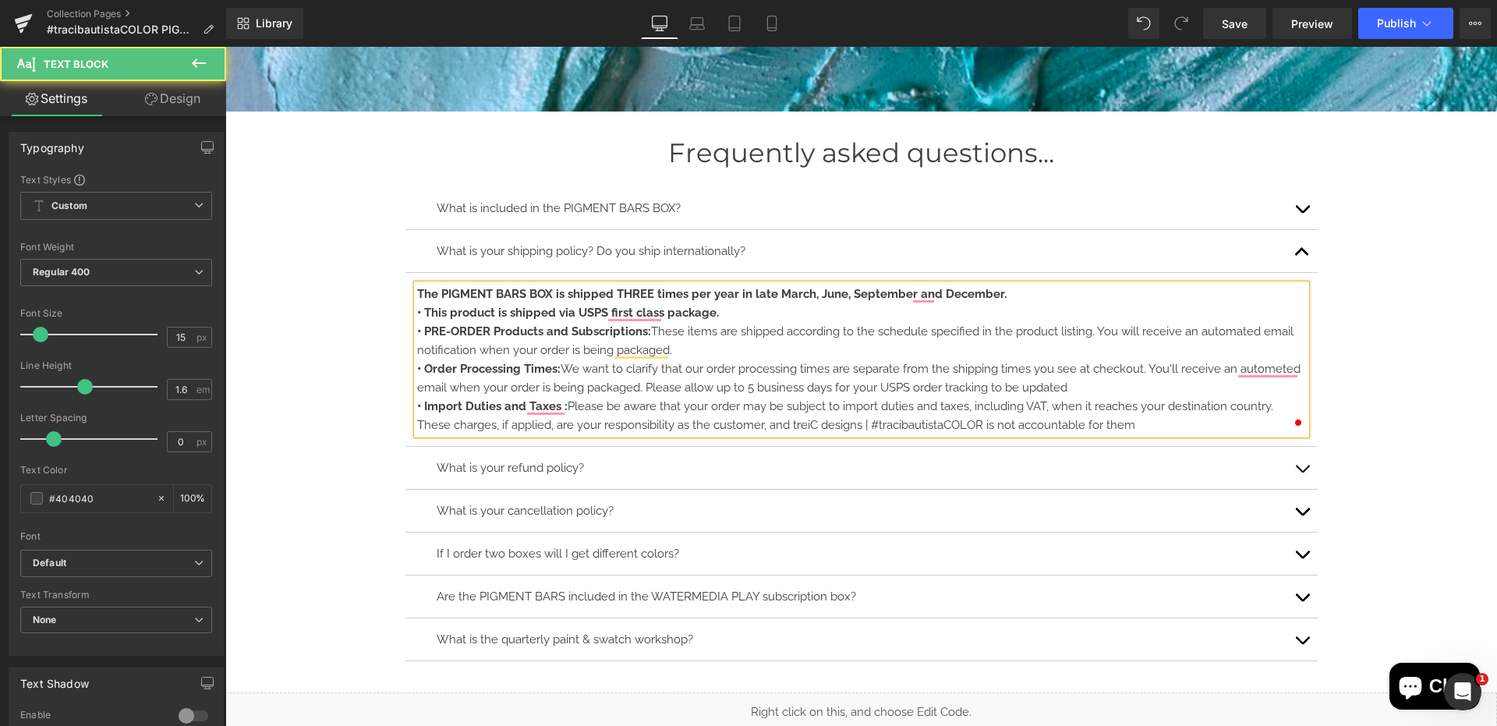
click at [792, 290] on strong "The PIGMENT BARS BOX is shipped THREE times per year in late March, June, Septe…" at bounding box center [712, 294] width 590 height 14
click at [954, 301] on p "The PIGMENT BARS BOX is shipped THREE times per year in mid December, late Apri…" at bounding box center [861, 294] width 889 height 19
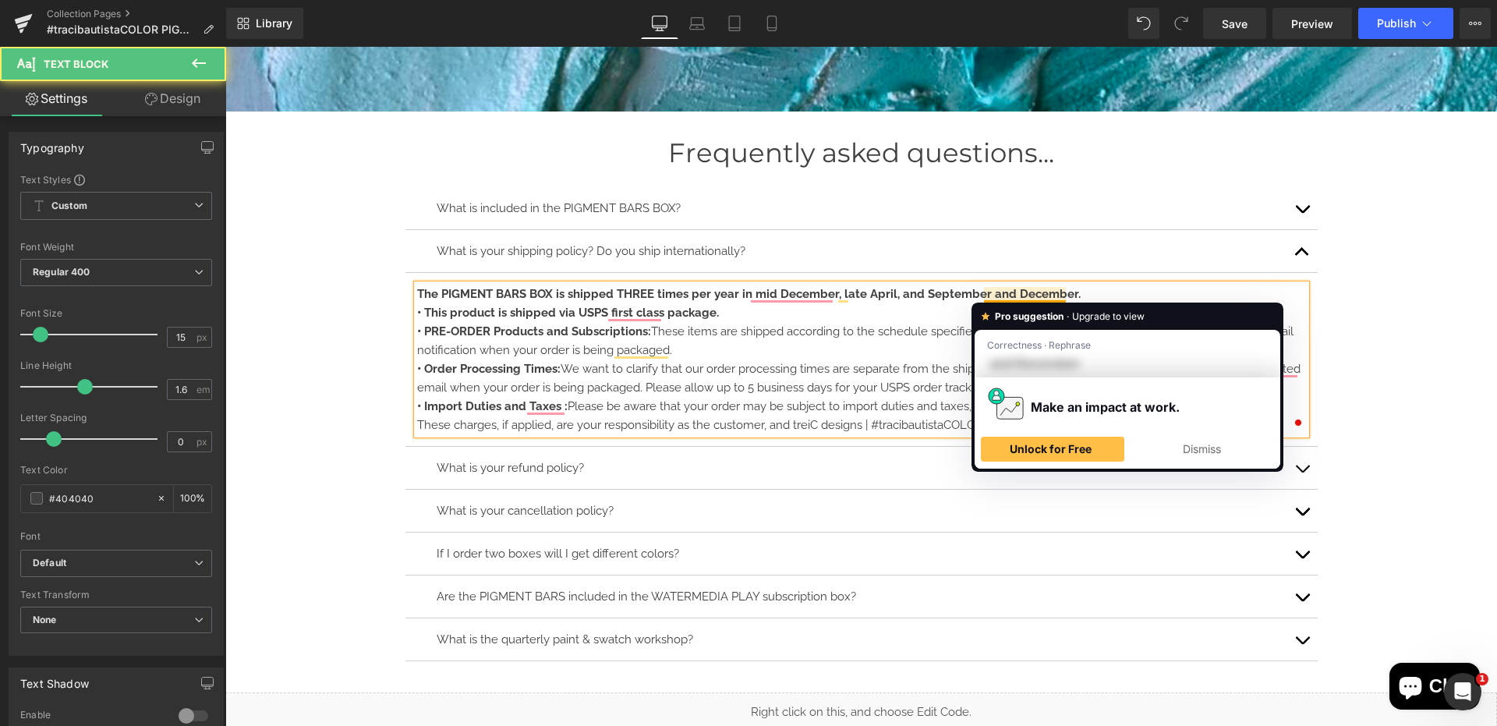
drag, startPoint x: 1107, startPoint y: 286, endPoint x: 990, endPoint y: 297, distance: 117.5
click at [990, 297] on p "The PIGMENT BARS BOX is shipped THREE times per year in mid December, late Apri…" at bounding box center [861, 294] width 889 height 19
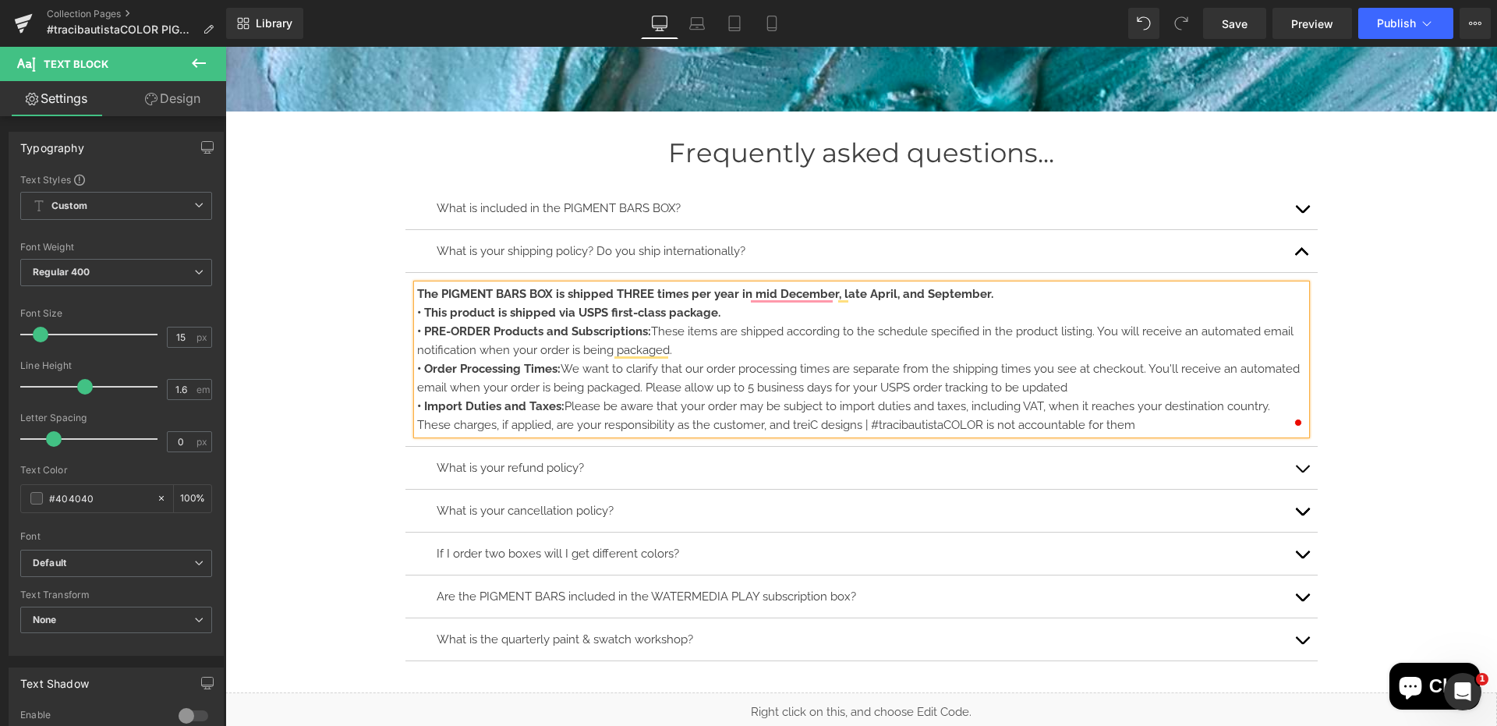
scroll to position [9424, 0]
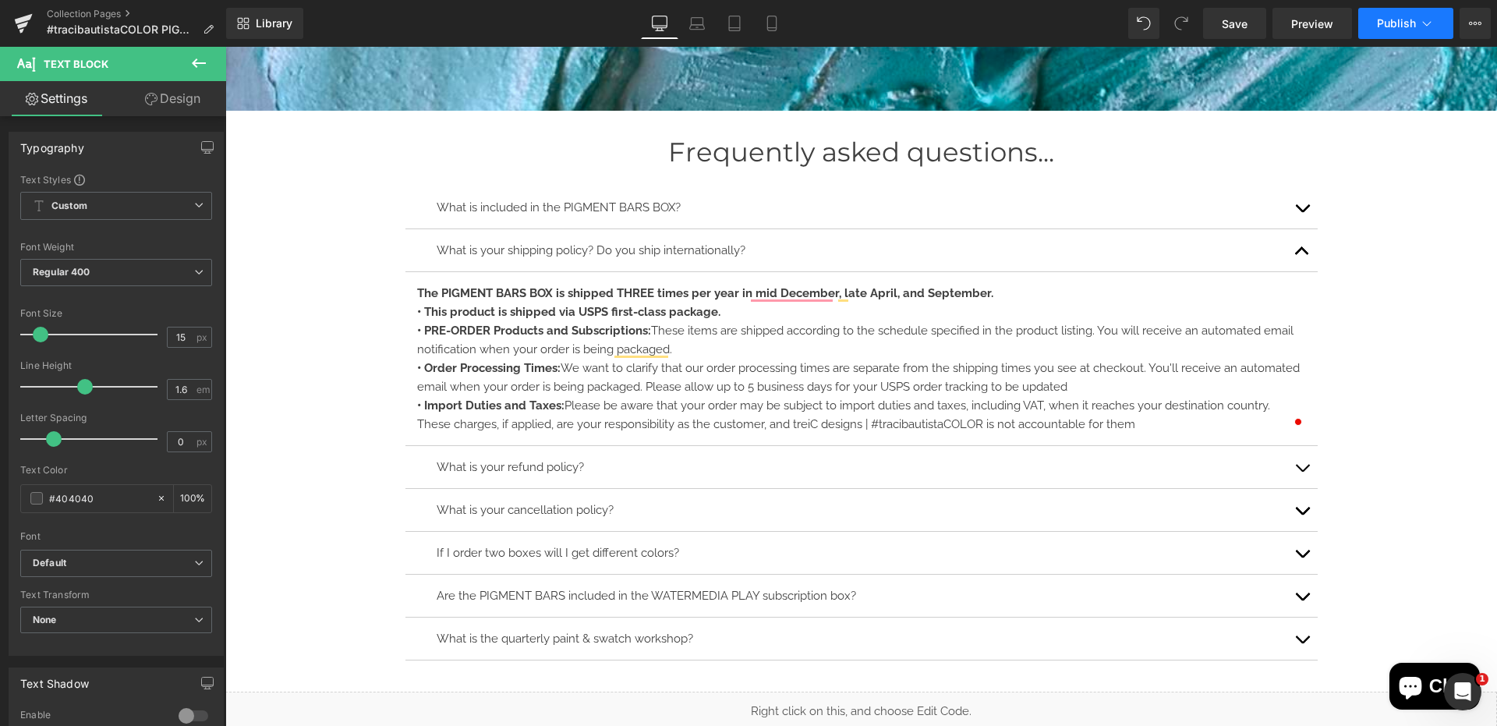
click at [1404, 22] on span "Publish" at bounding box center [1396, 23] width 39 height 12
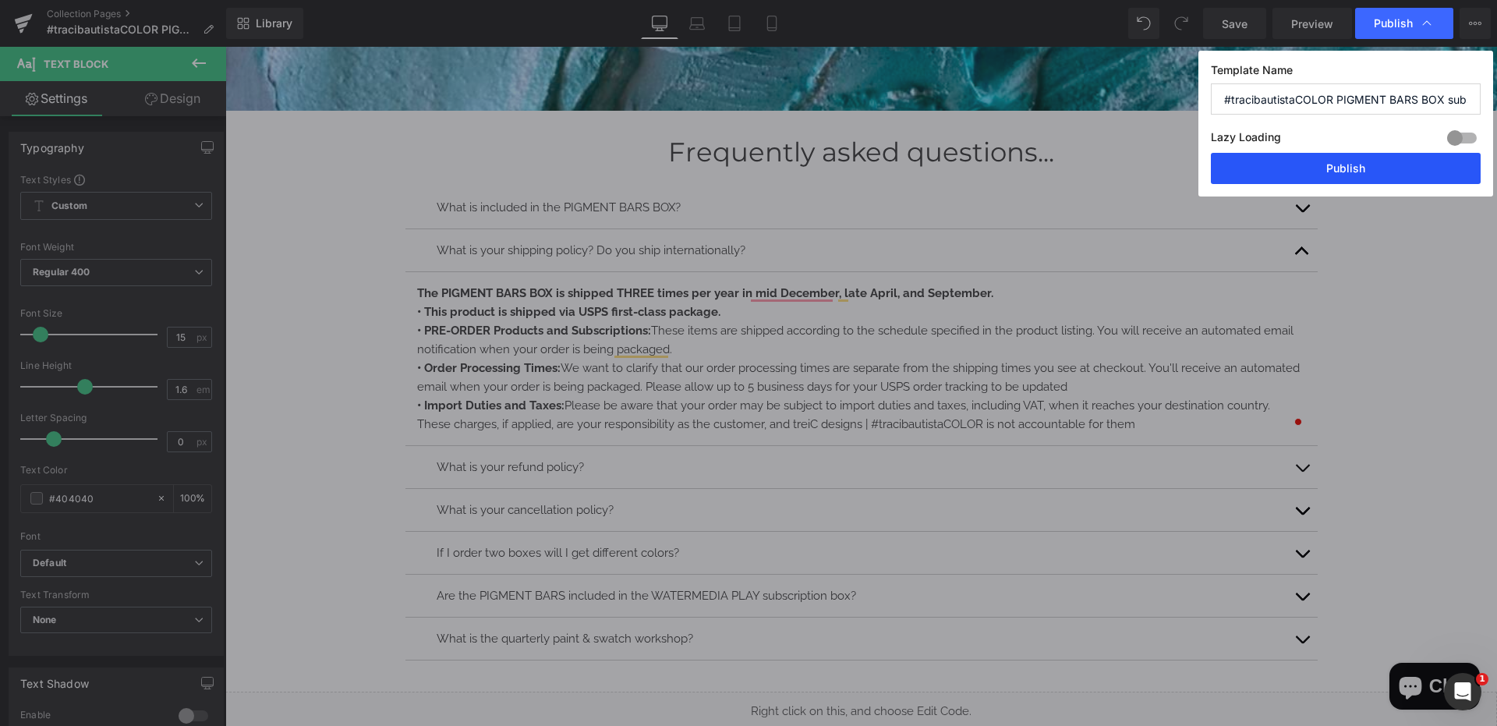
click at [1327, 165] on button "Publish" at bounding box center [1346, 168] width 270 height 31
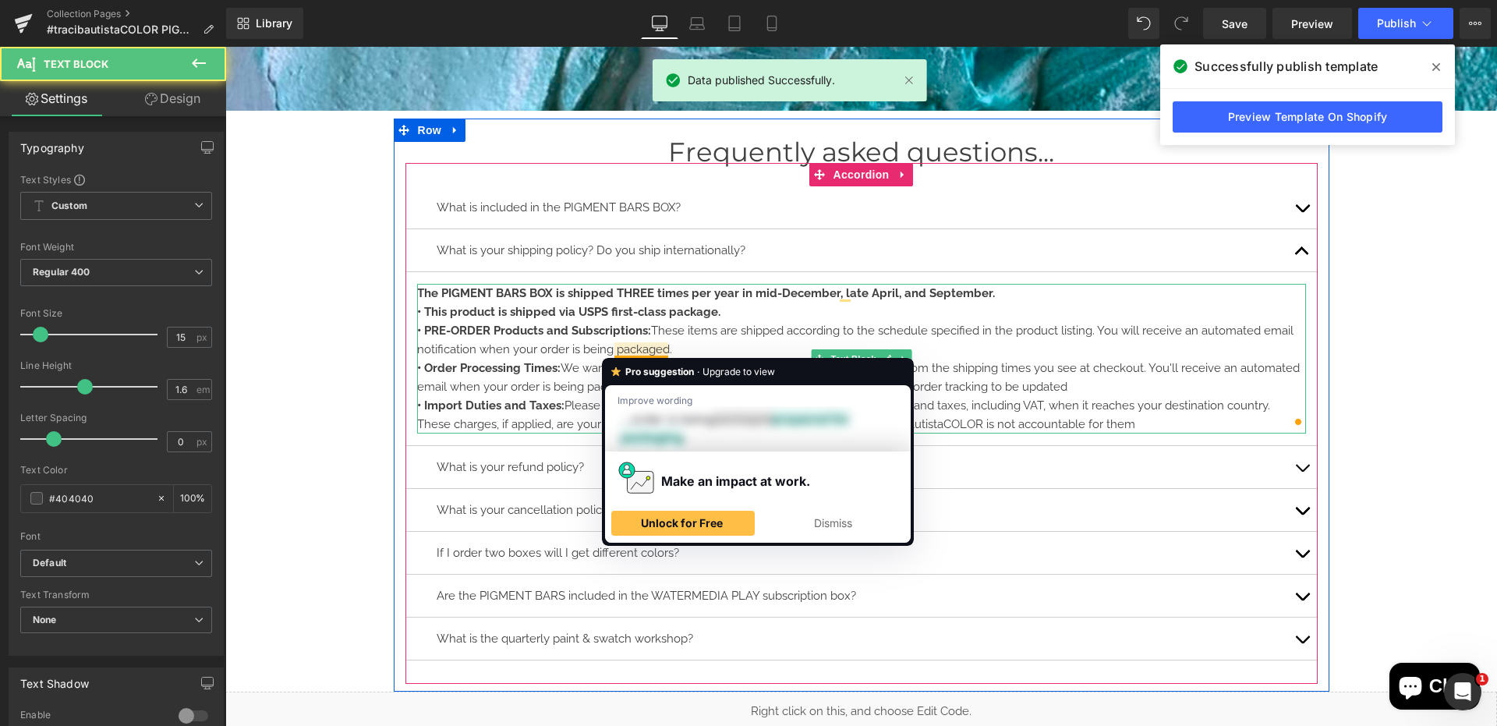
click at [1064, 361] on span "• Order Processing Times: We want to clarify that our order processing times ar…" at bounding box center [858, 377] width 883 height 33
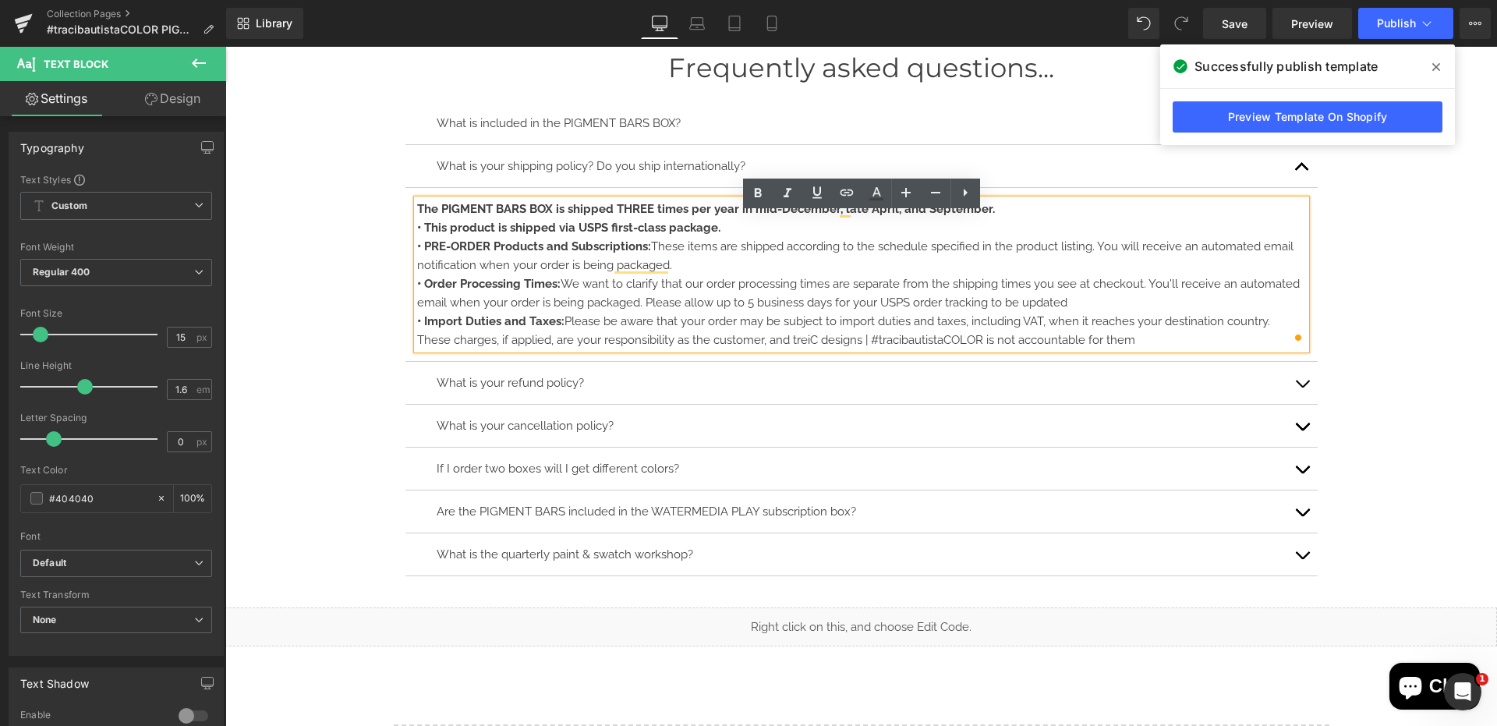
scroll to position [9513, 0]
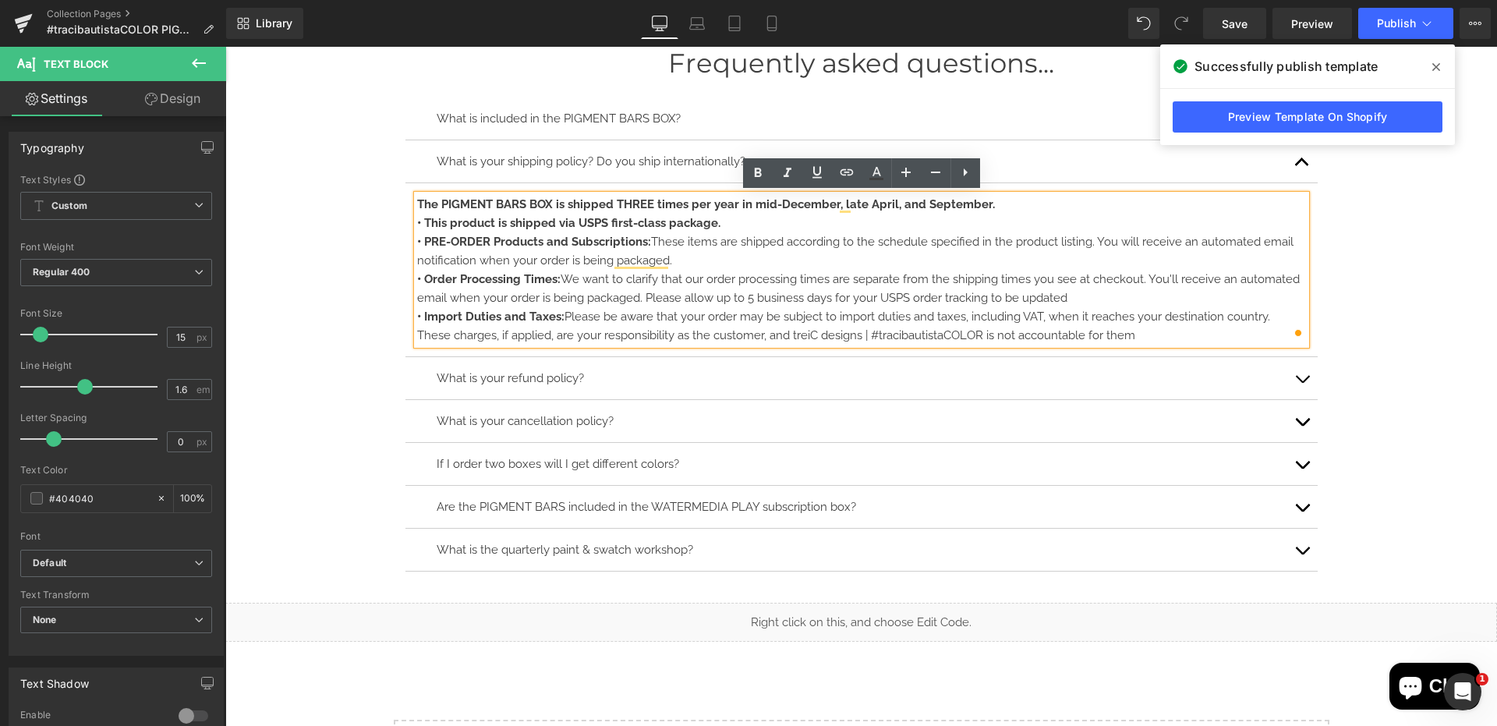
click at [1300, 369] on button "button" at bounding box center [1302, 378] width 31 height 42
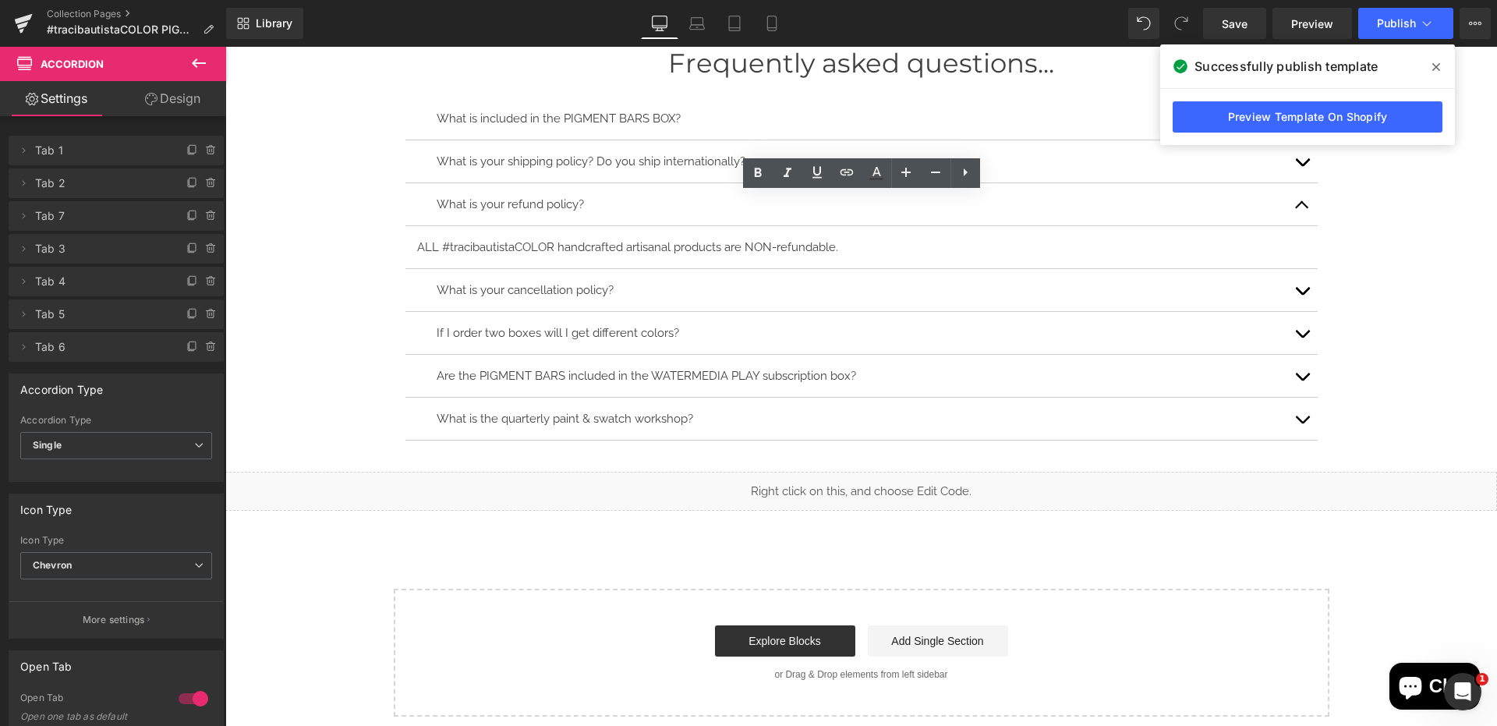
click at [1302, 287] on button "button" at bounding box center [1302, 290] width 31 height 42
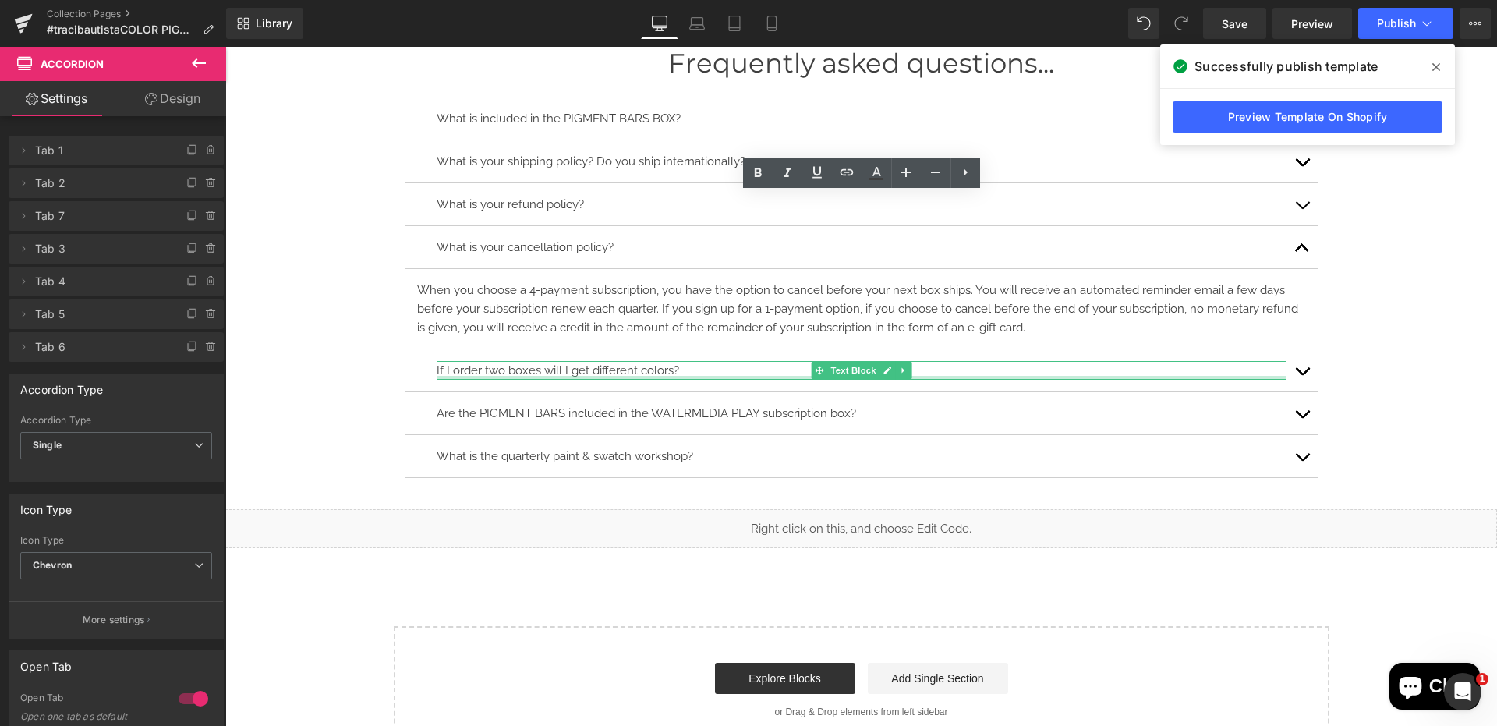
click at [990, 376] on div at bounding box center [862, 378] width 850 height 4
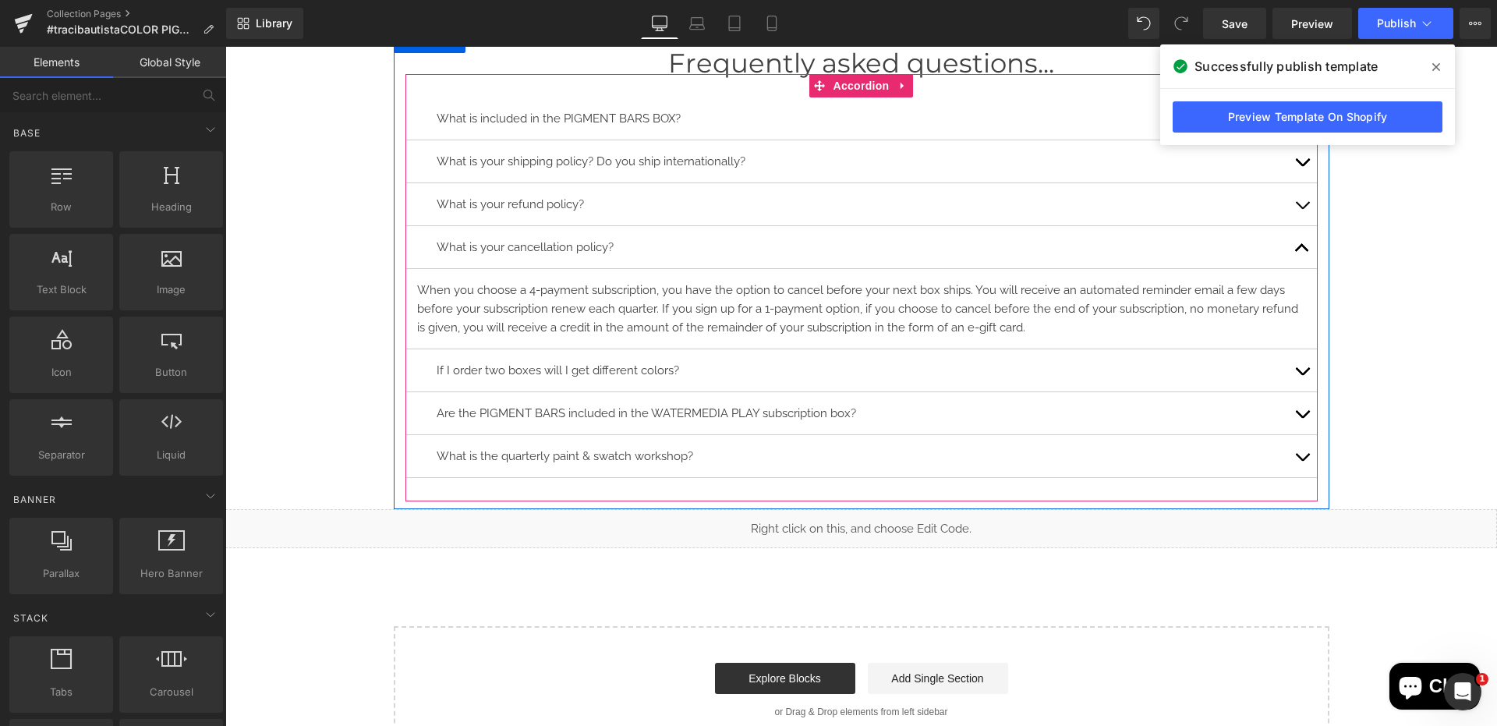
click at [1297, 363] on button "button" at bounding box center [1302, 370] width 31 height 42
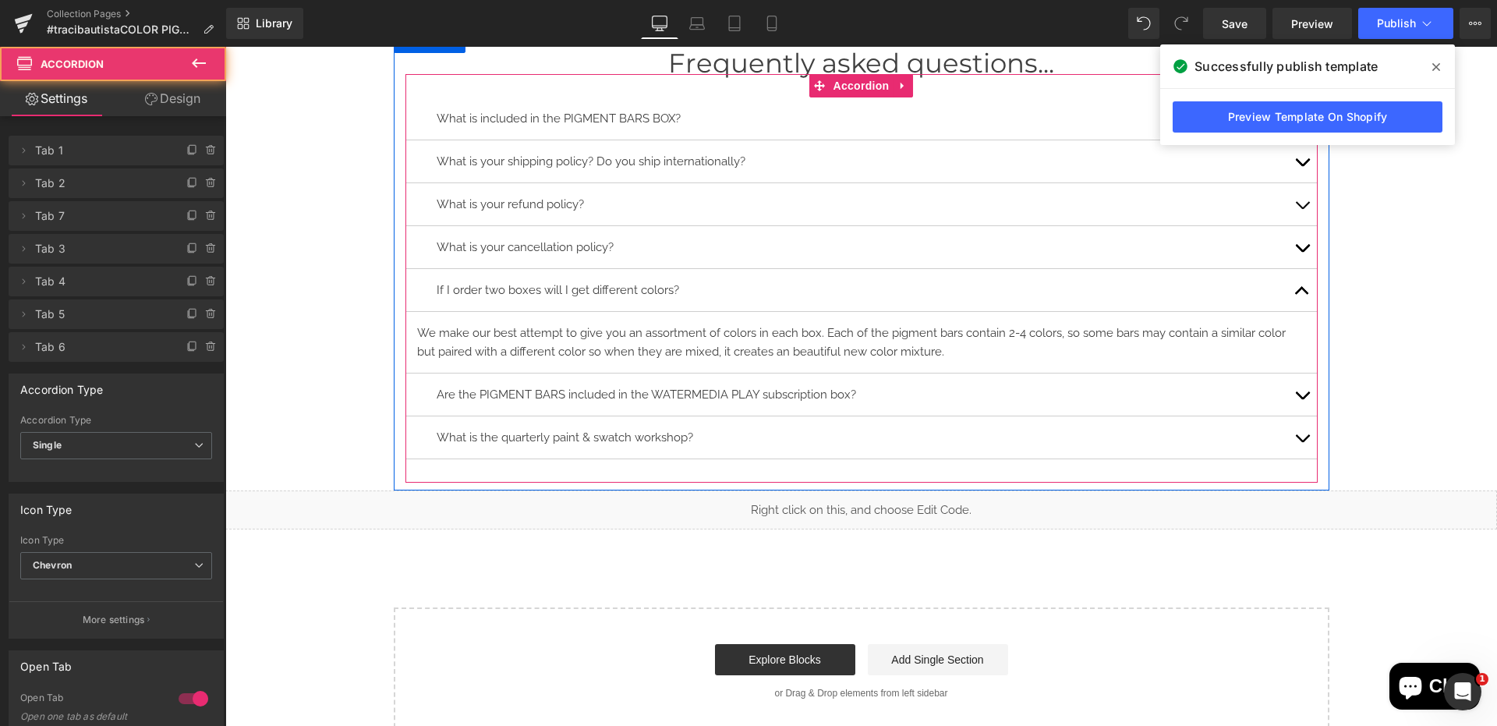
click at [1297, 387] on button "button" at bounding box center [1302, 395] width 31 height 42
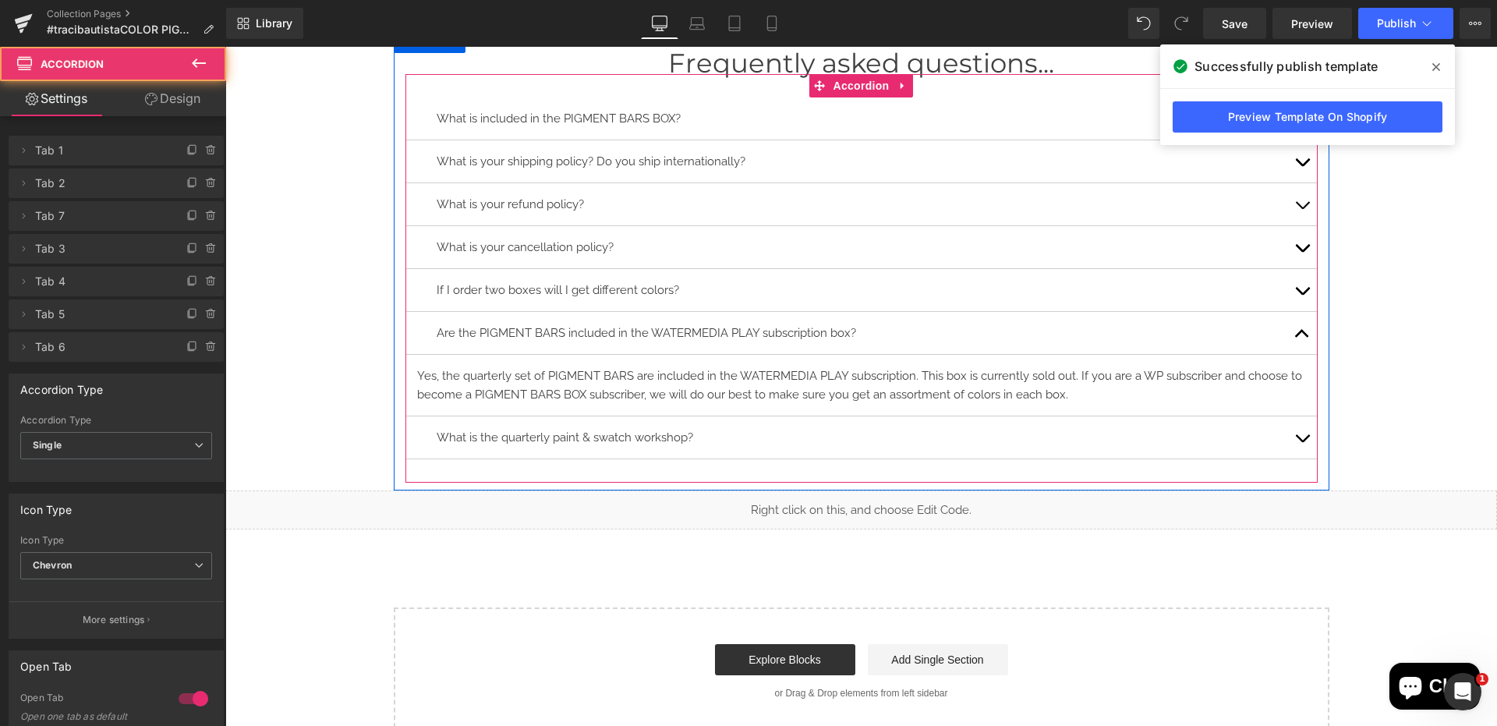
click at [1300, 328] on button "button" at bounding box center [1302, 333] width 31 height 42
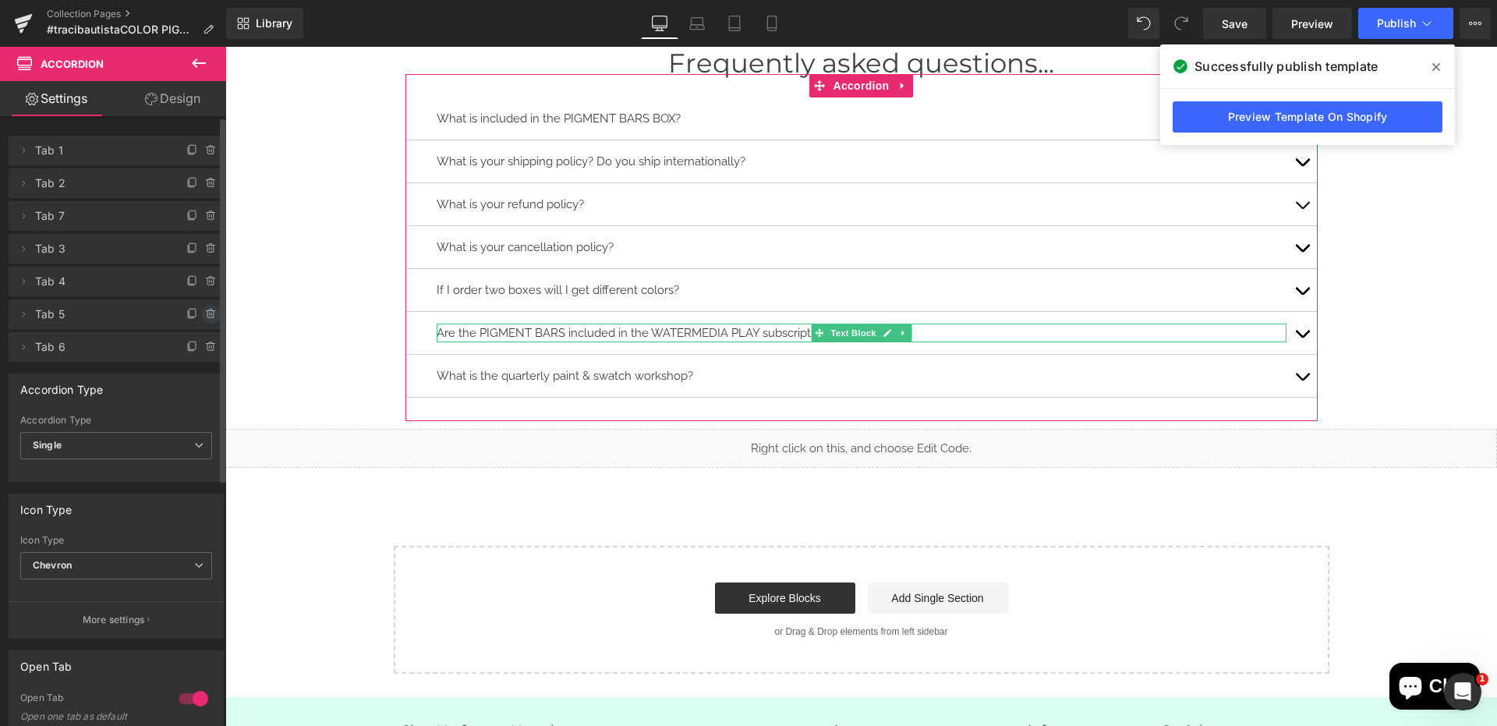
click at [205, 316] on icon at bounding box center [211, 314] width 12 height 12
click at [193, 316] on button "Delete" at bounding box center [194, 315] width 49 height 20
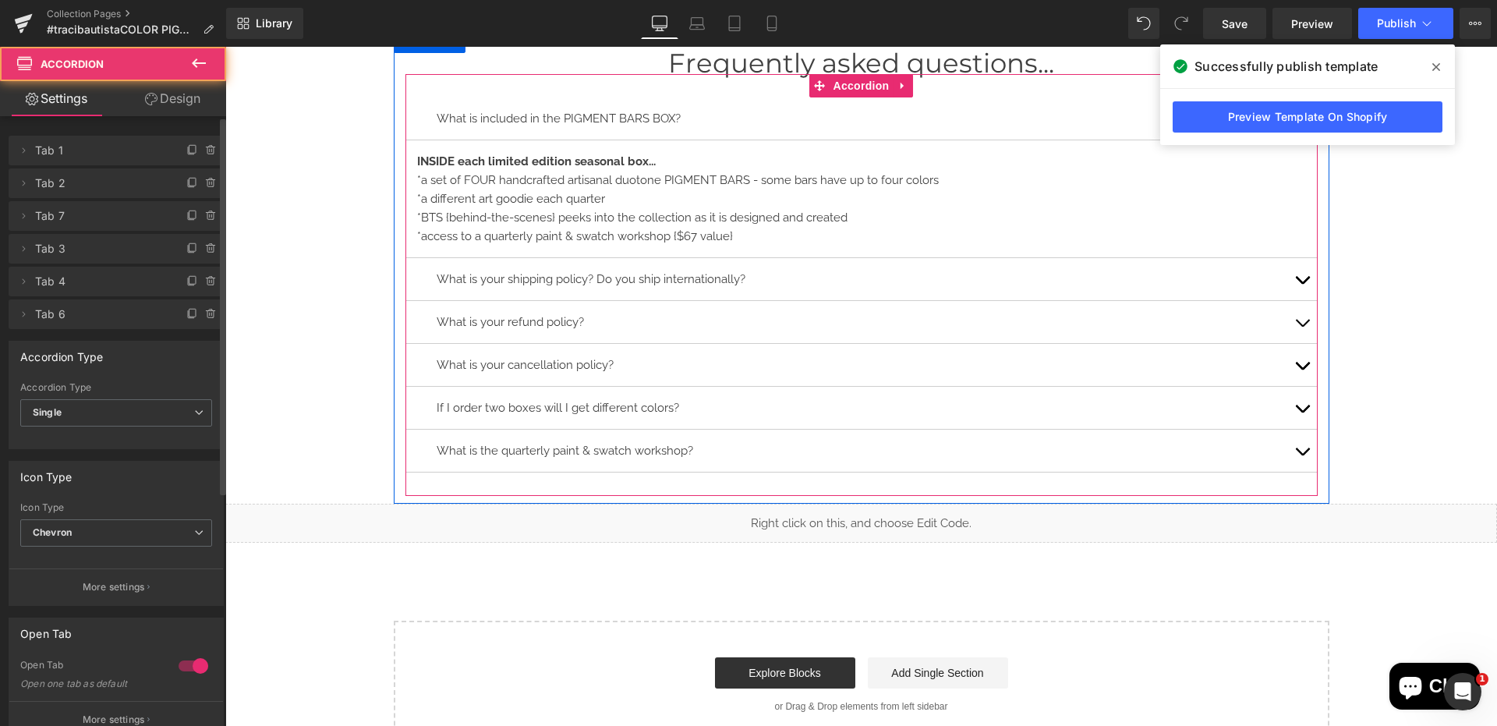
click at [1297, 452] on button "button" at bounding box center [1302, 451] width 31 height 42
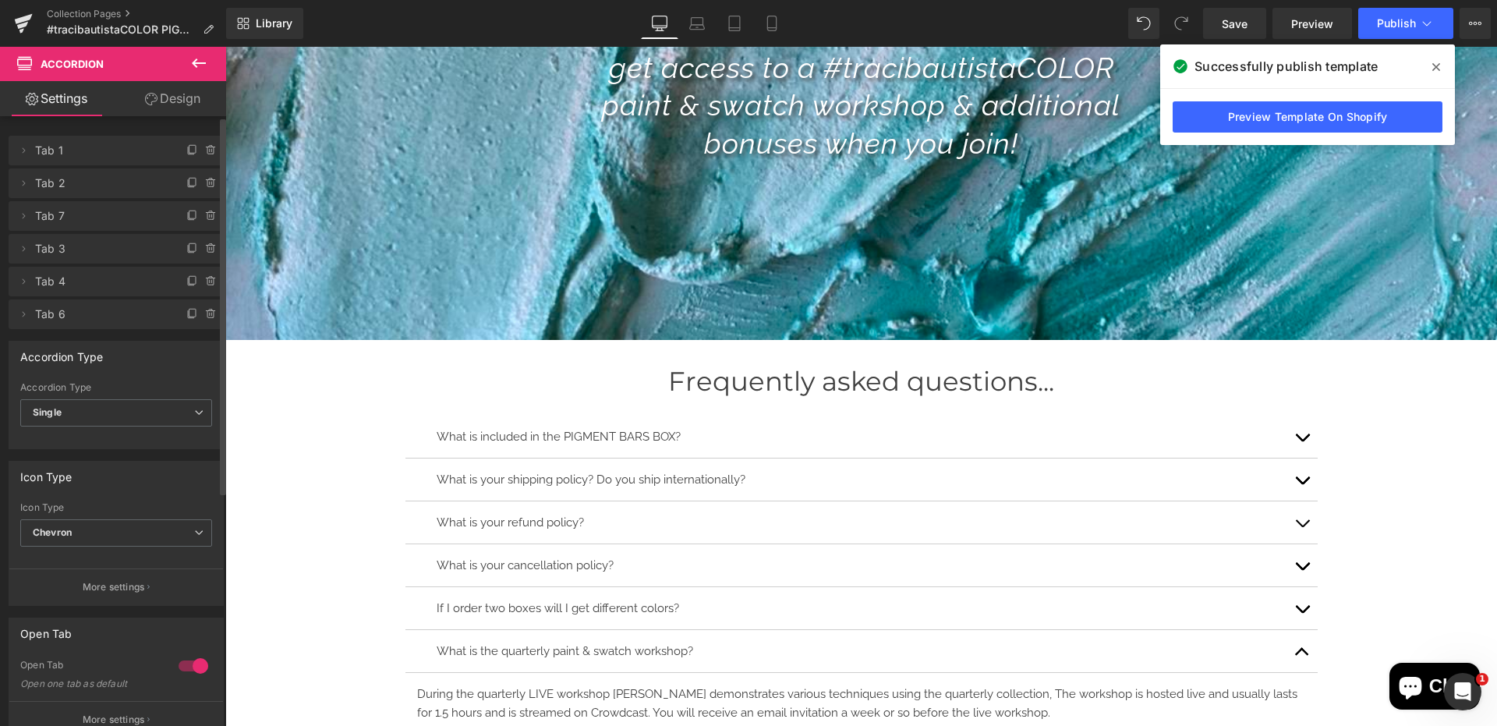
scroll to position [9224, 0]
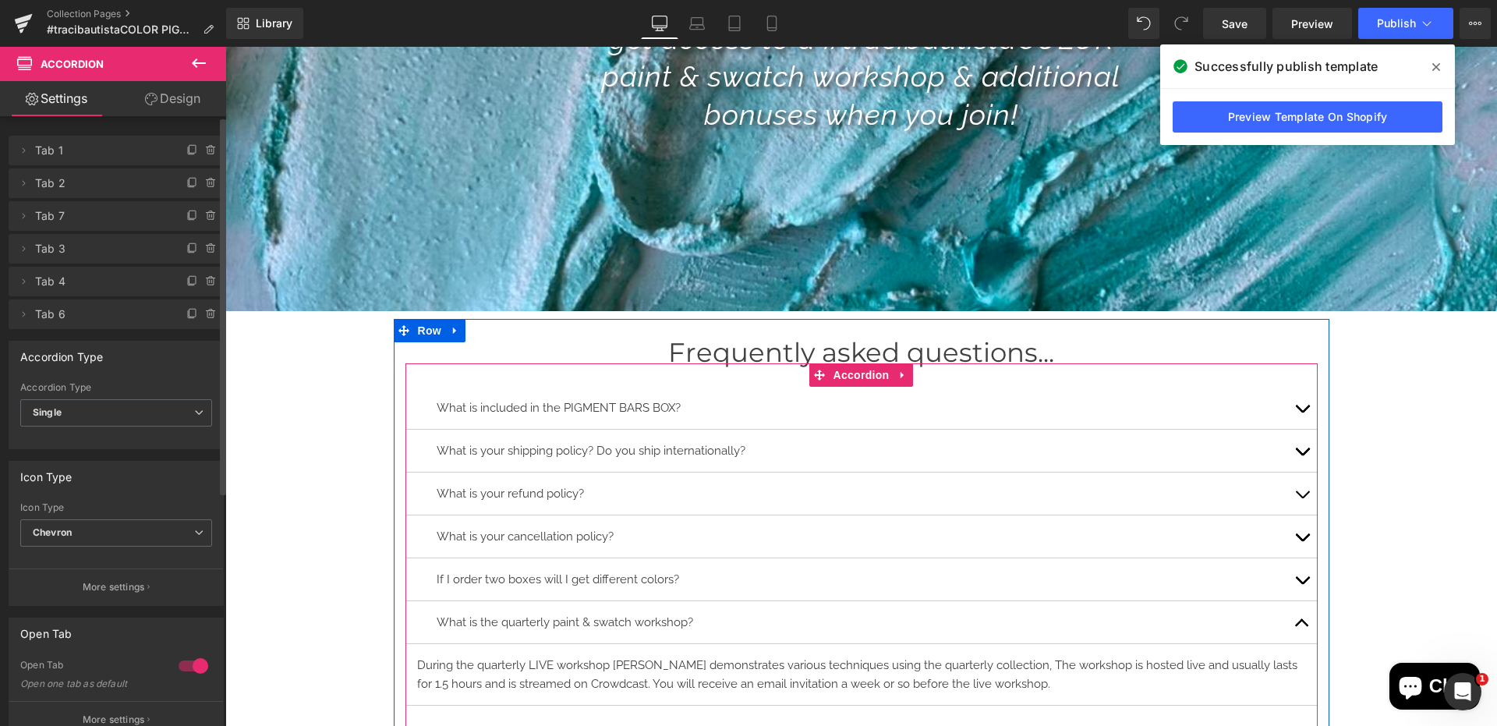
click at [1302, 408] on button "button" at bounding box center [1302, 408] width 31 height 42
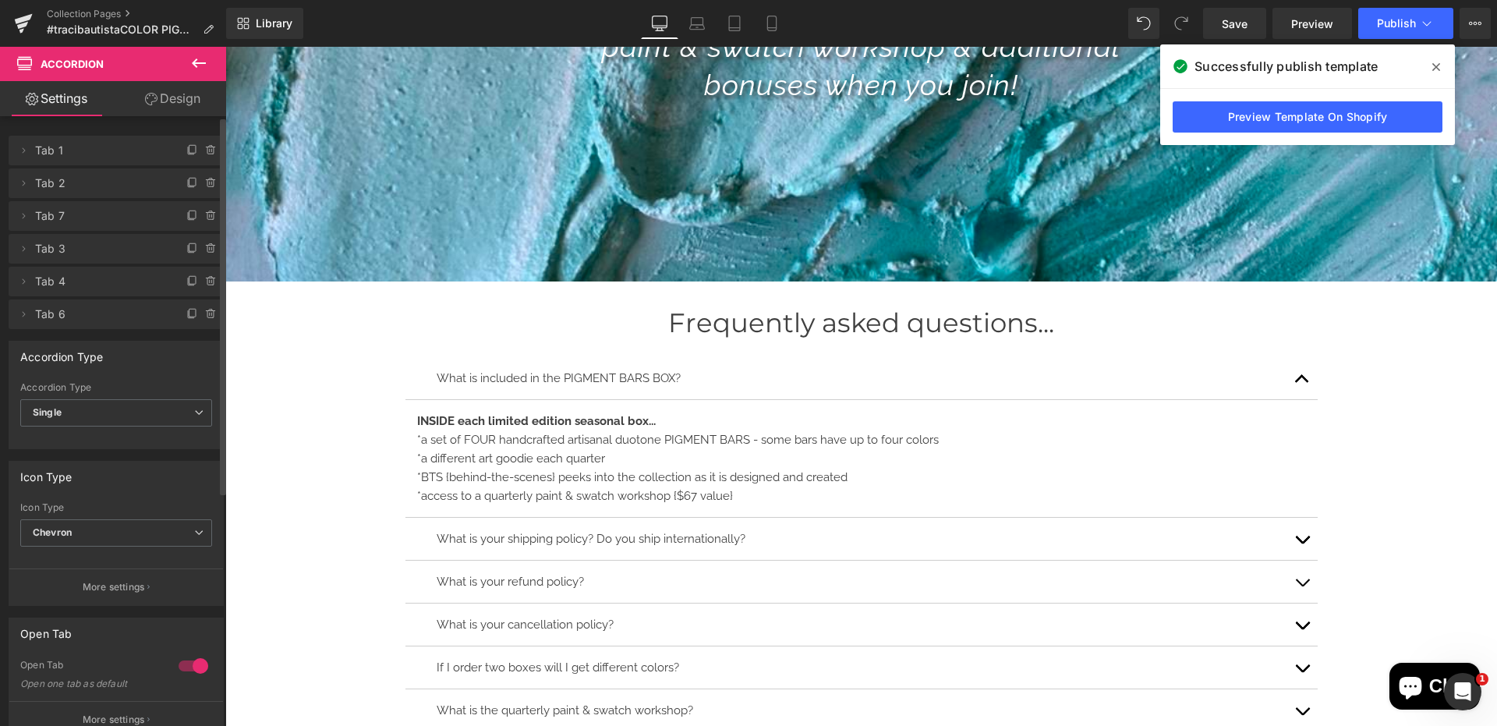
scroll to position [9259, 0]
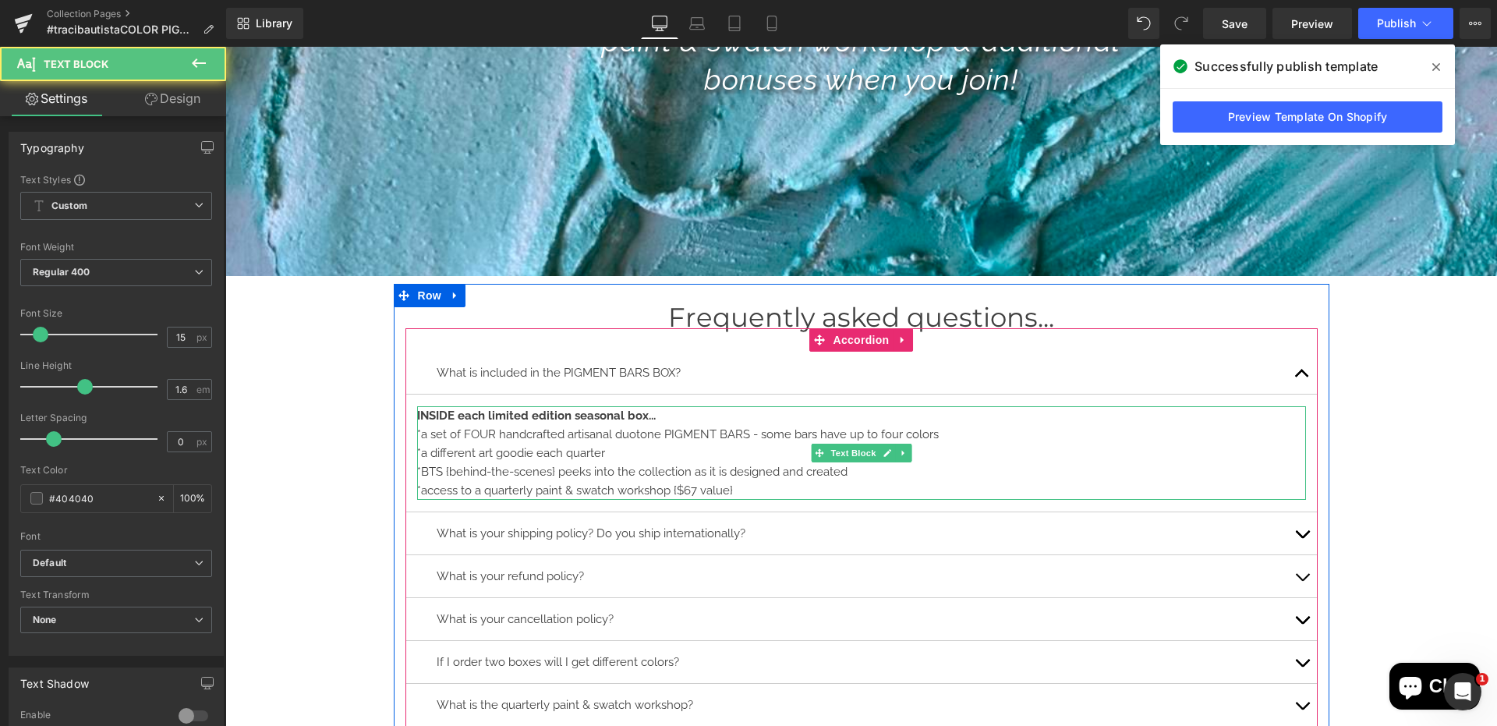
click at [664, 436] on div "*a set of FOUR handcrafted artisanal duotone PIGMENT BARS - some bars have up t…" at bounding box center [861, 434] width 889 height 19
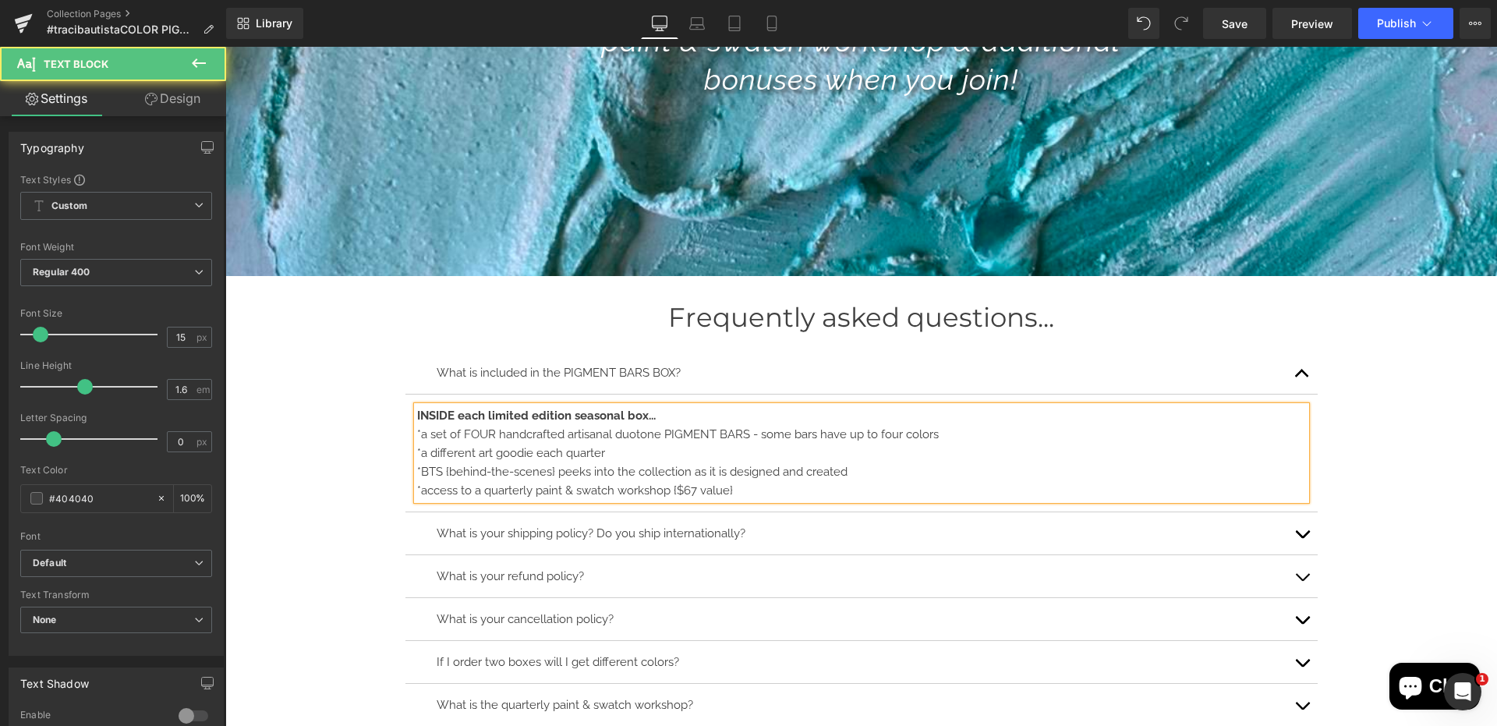
click at [659, 436] on div "*a set of FOUR handcrafted artisanal duotone PIGMENT BARS - some bars have up t…" at bounding box center [861, 434] width 889 height 19
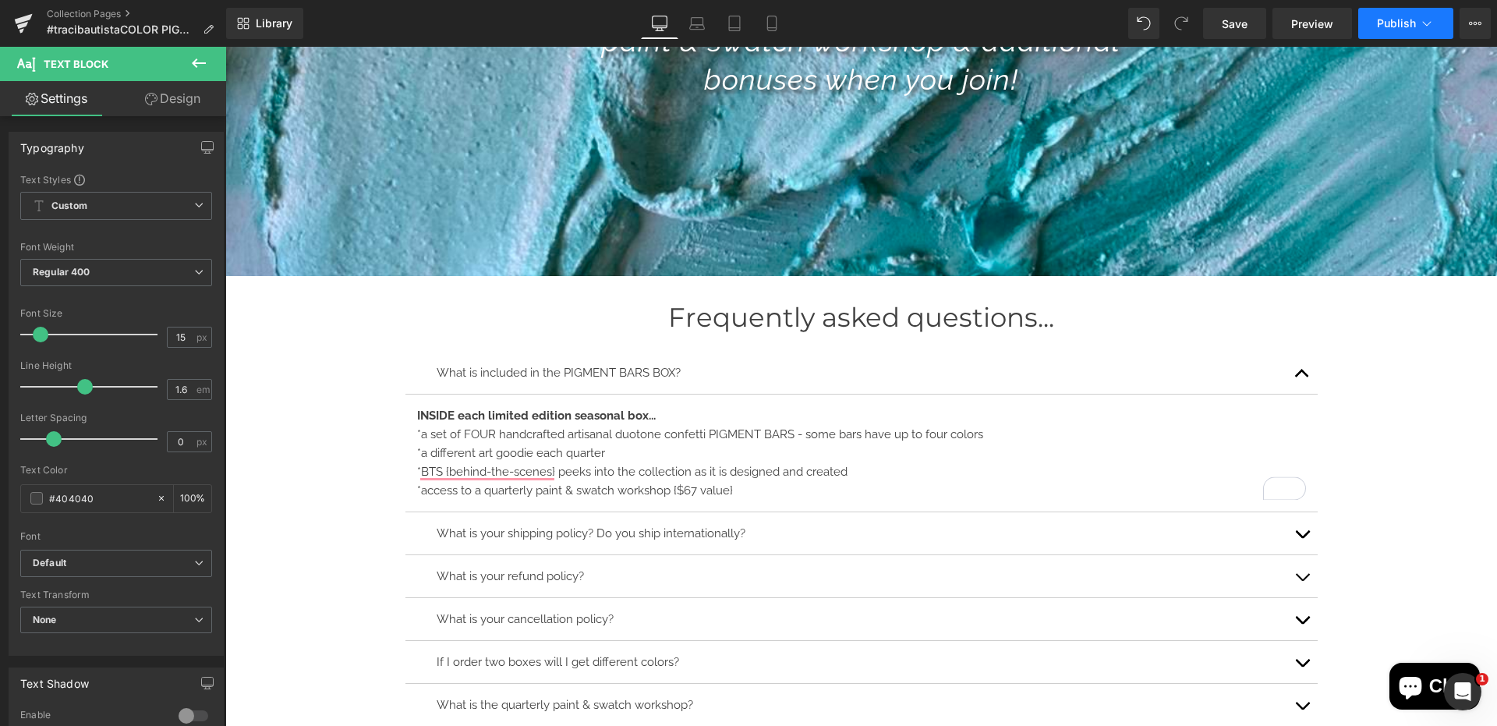
click at [1391, 18] on span "Publish" at bounding box center [1396, 23] width 39 height 12
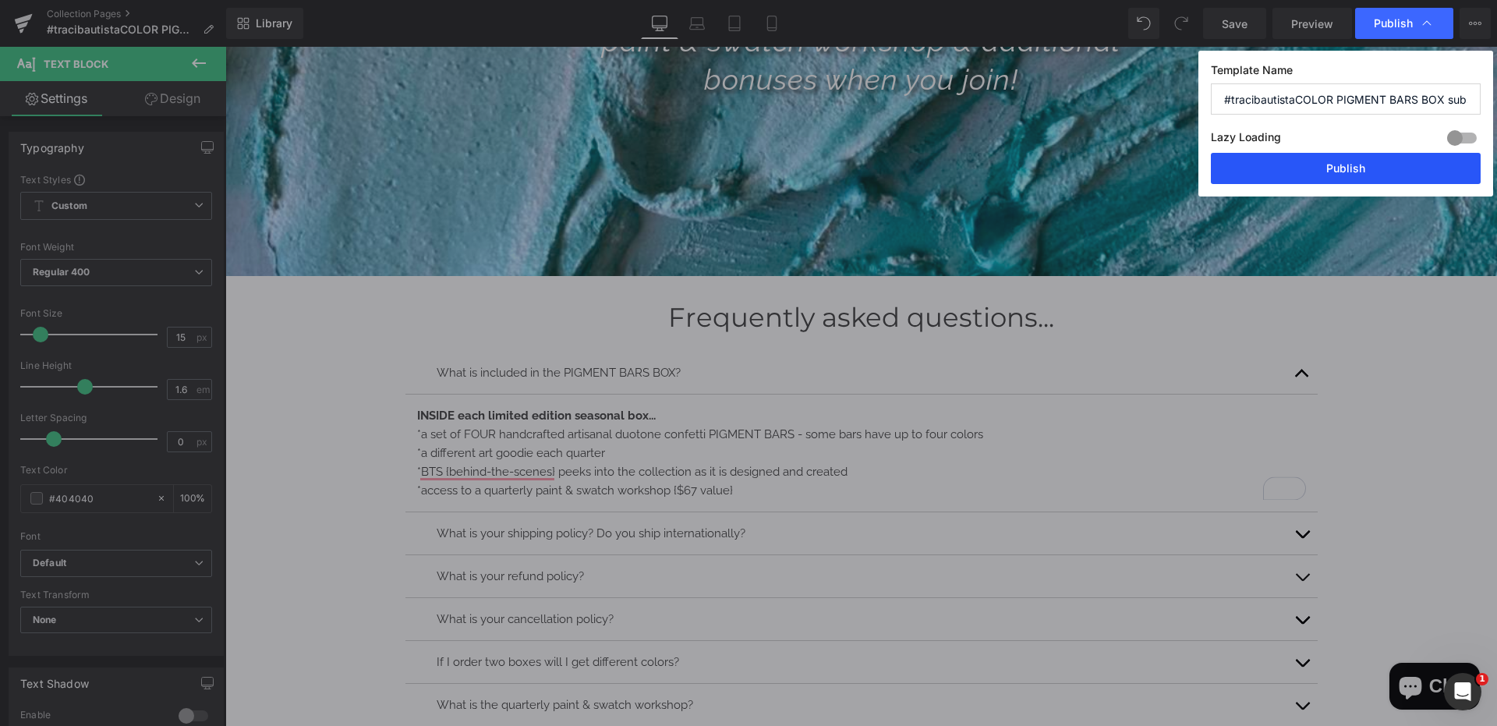
click at [1403, 163] on button "Publish" at bounding box center [1346, 168] width 270 height 31
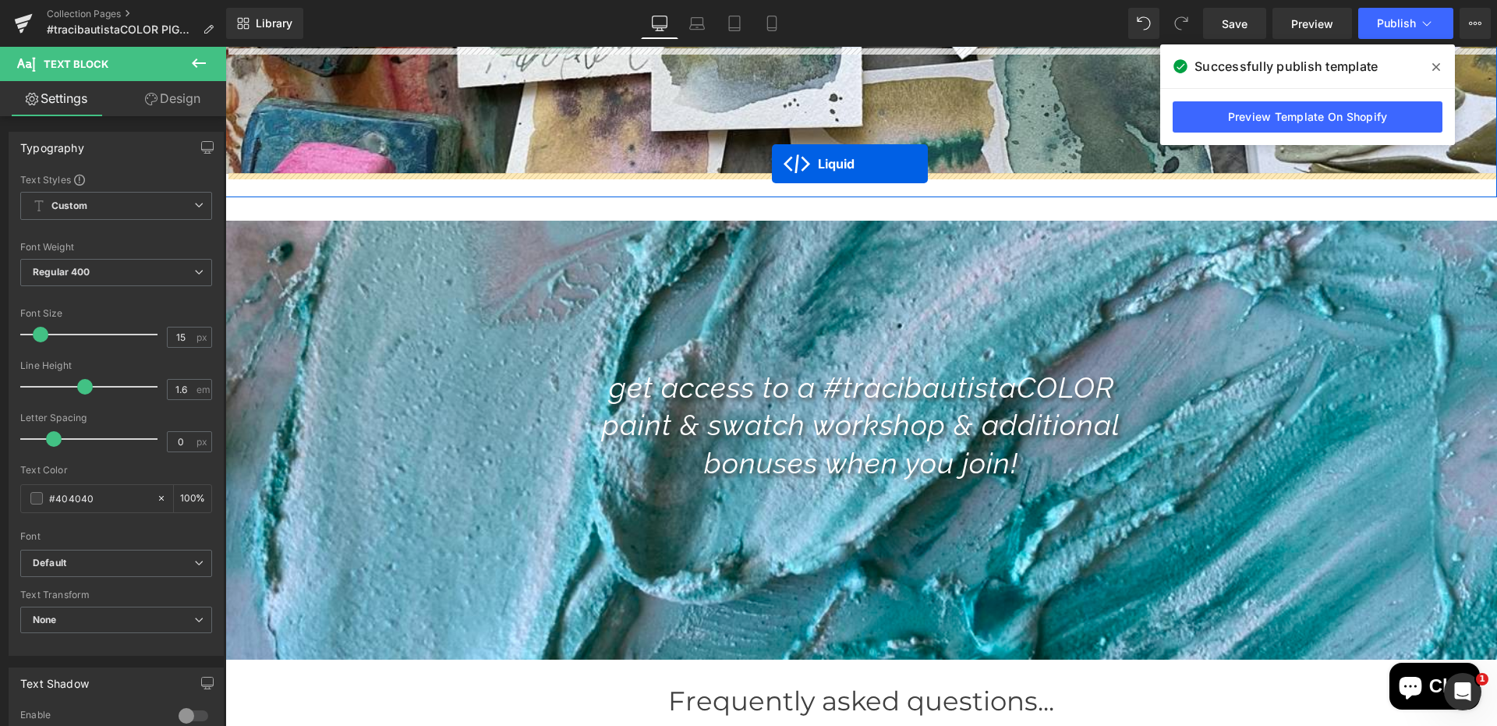
scroll to position [8870, 0]
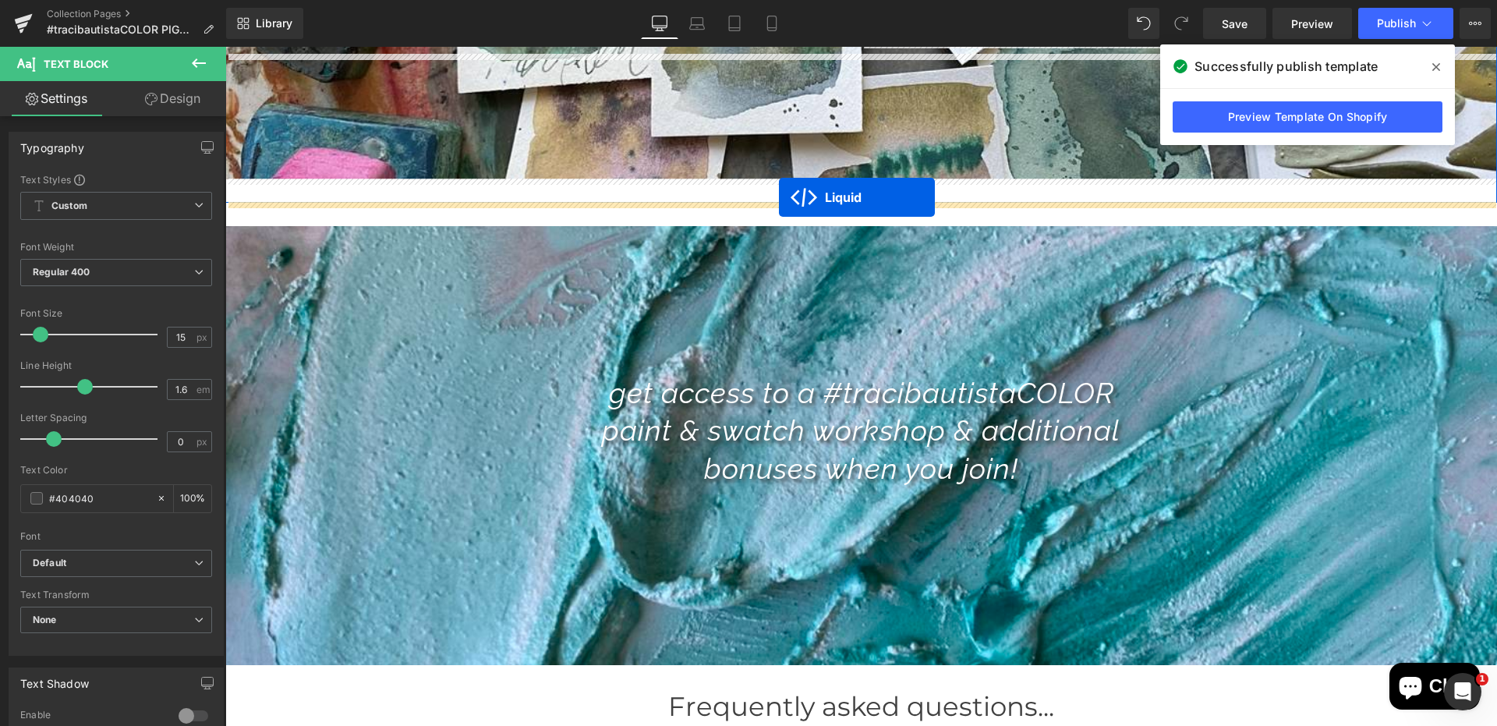
drag, startPoint x: 823, startPoint y: 601, endPoint x: 774, endPoint y: 197, distance: 406.9
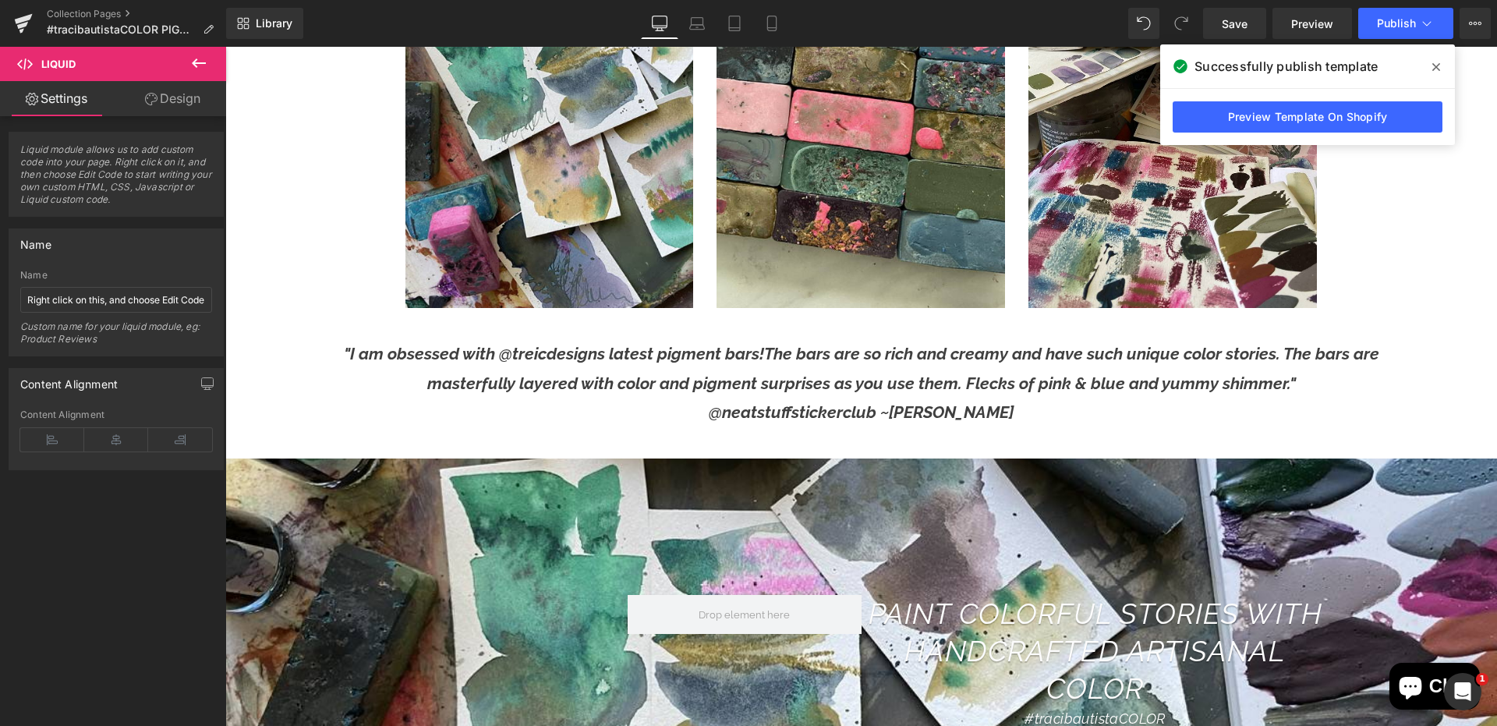
scroll to position [8164, 0]
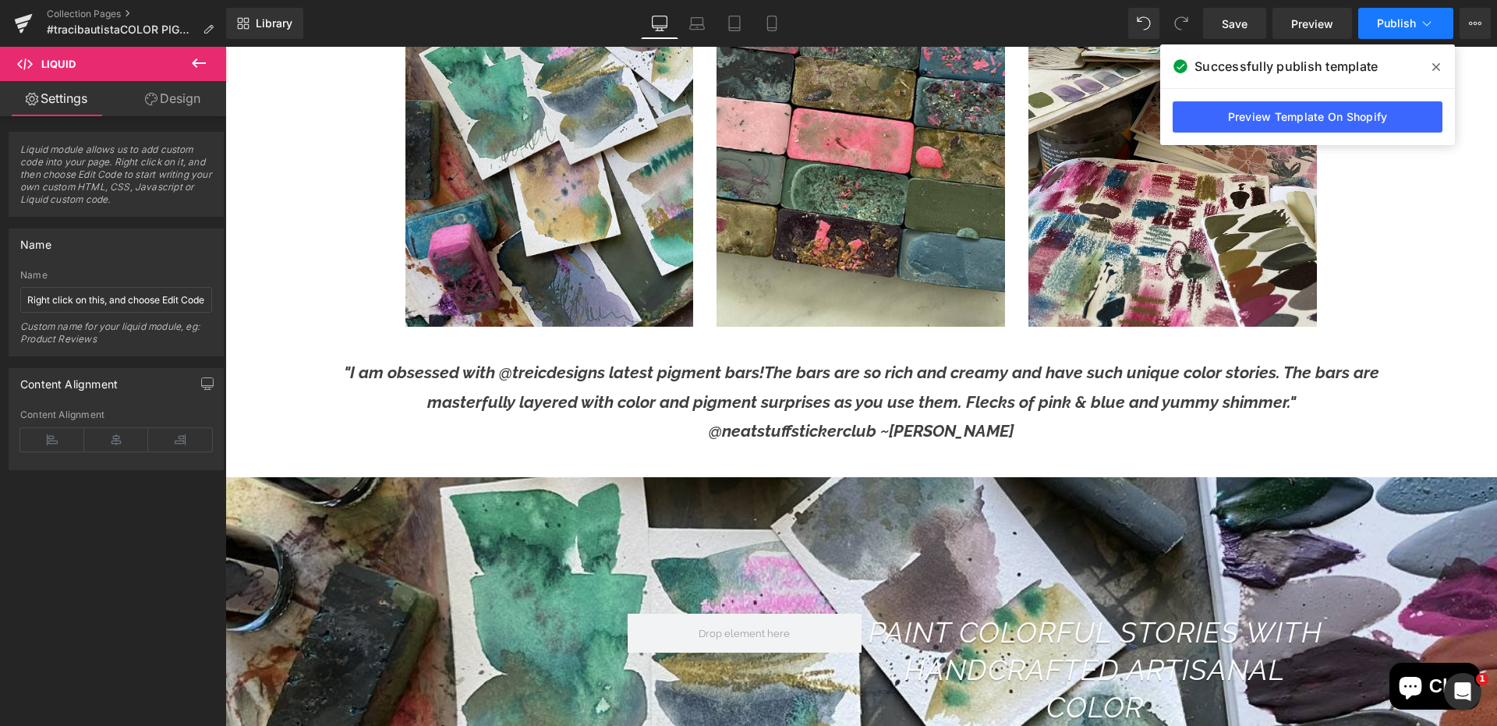
click at [1395, 27] on span "Publish" at bounding box center [1396, 23] width 39 height 12
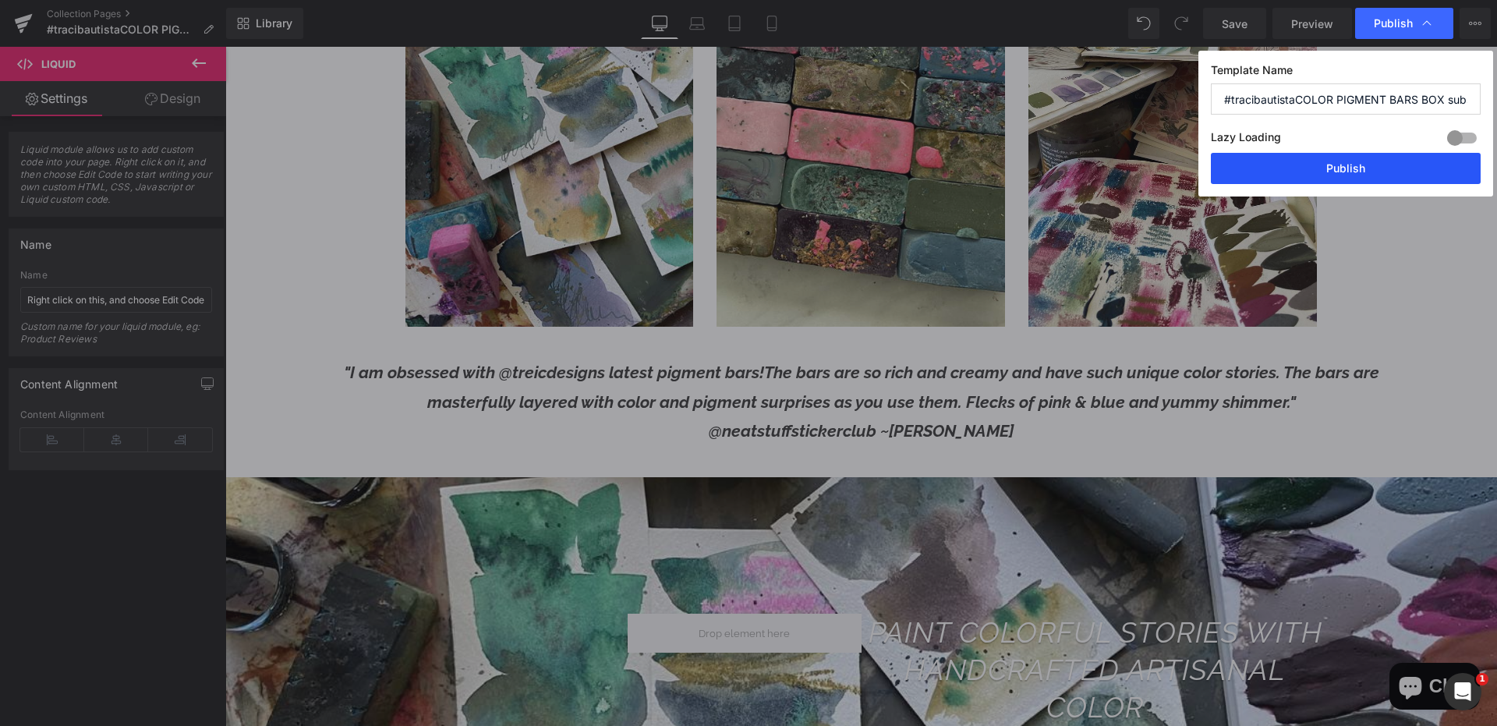
click at [1369, 172] on button "Publish" at bounding box center [1346, 168] width 270 height 31
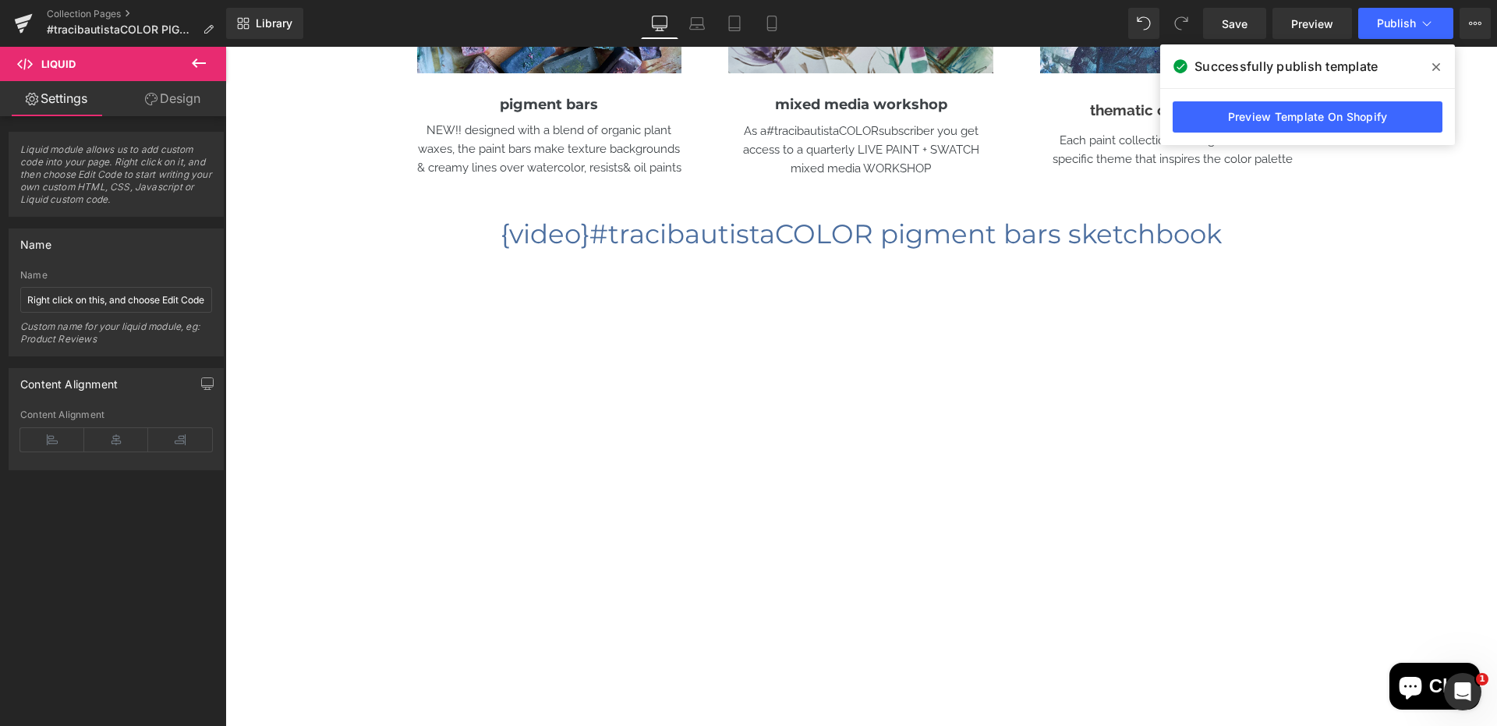
scroll to position [1812, 0]
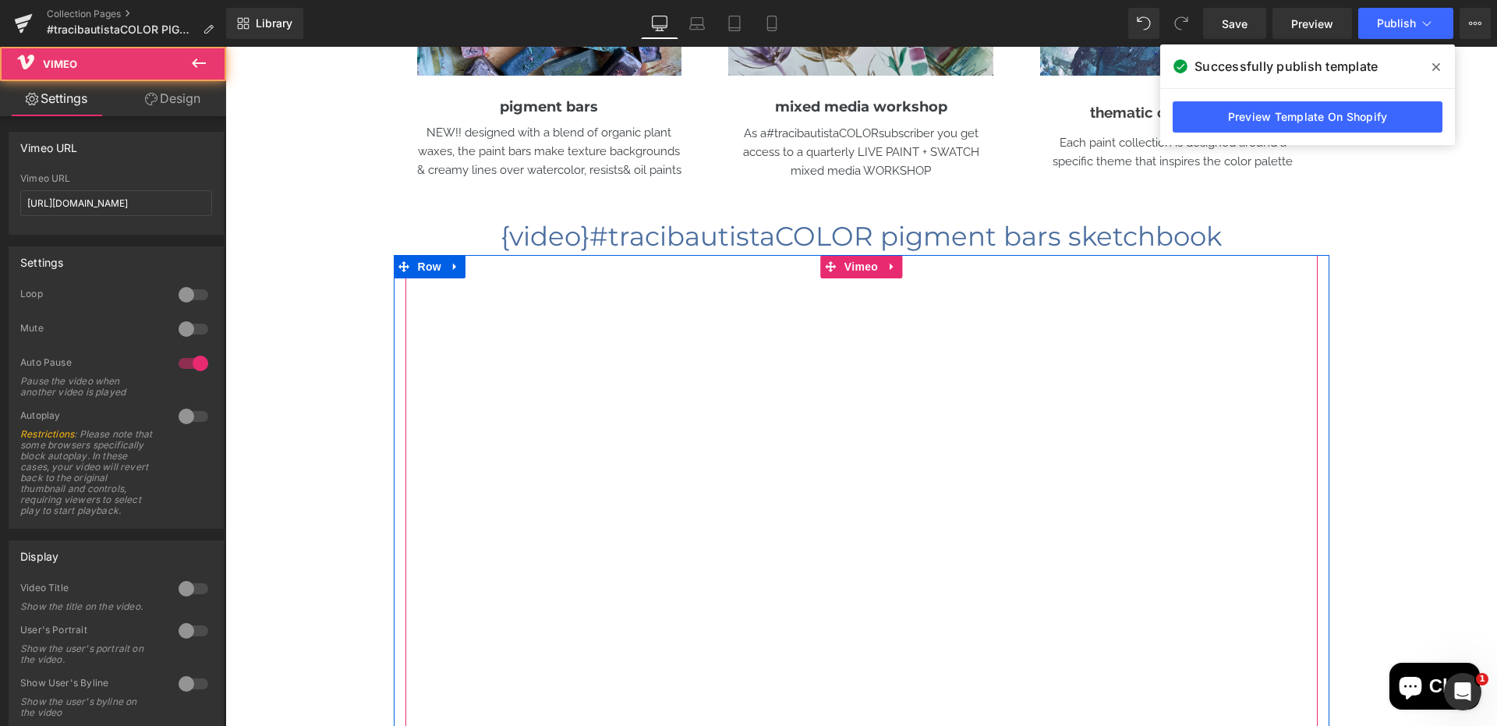
click at [839, 447] on div at bounding box center [862, 521] width 912 height 533
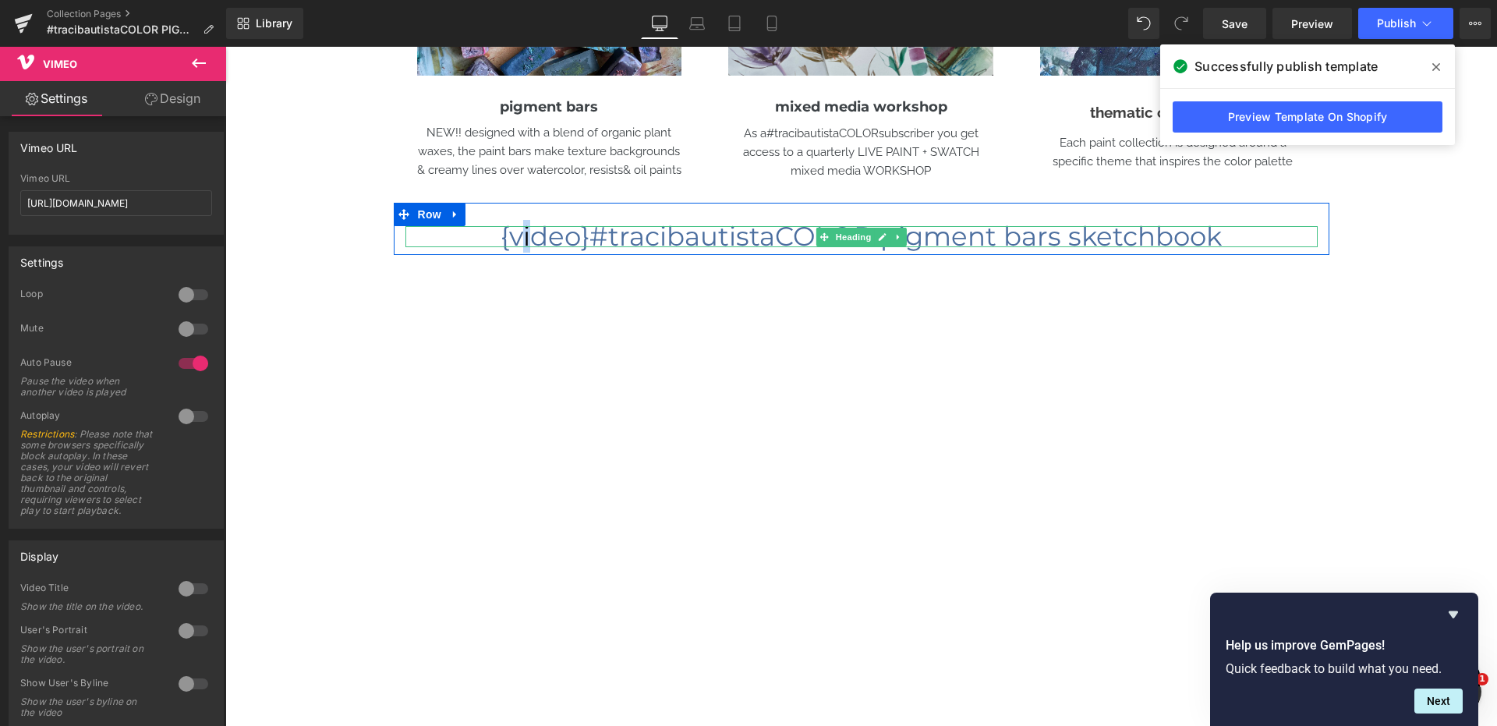
click at [528, 237] on h1 "{video}#tracibautistaCOLOR pigment bars sketchbook" at bounding box center [862, 236] width 912 height 21
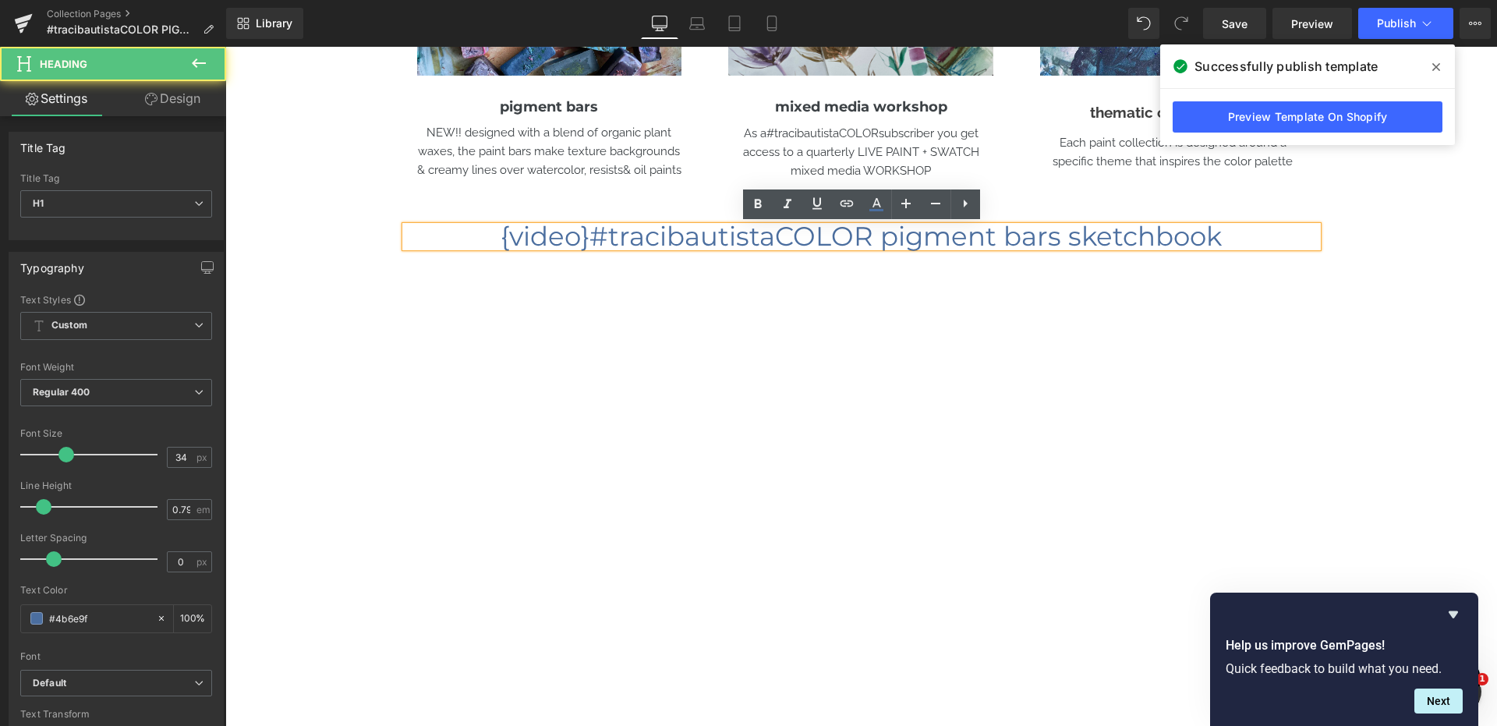
click at [427, 208] on div "{video}#tracibautistaCOLOR pigment bars sketchbook Heading Row" at bounding box center [862, 229] width 936 height 52
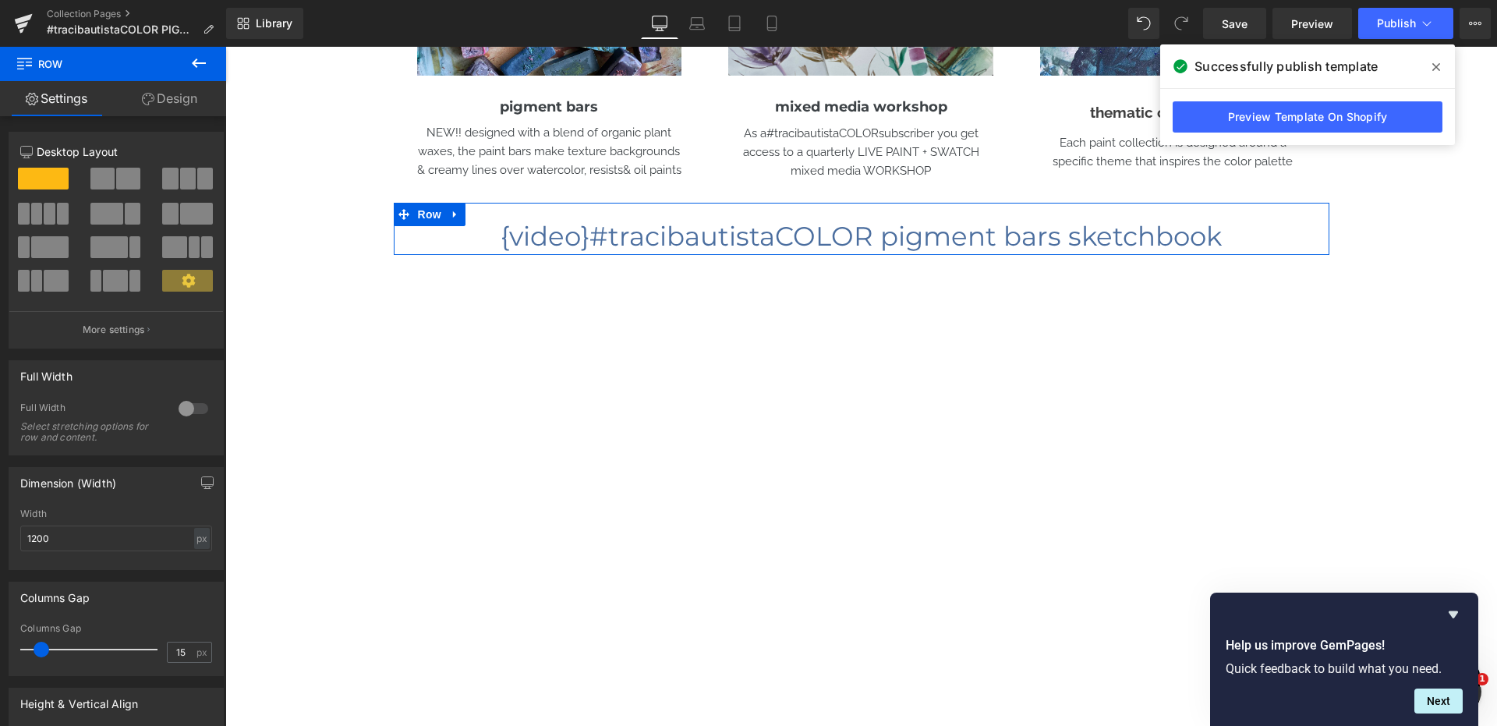
click at [504, 229] on h1 "{video}#tracibautistaCOLOR pigment bars sketchbook" at bounding box center [862, 236] width 912 height 21
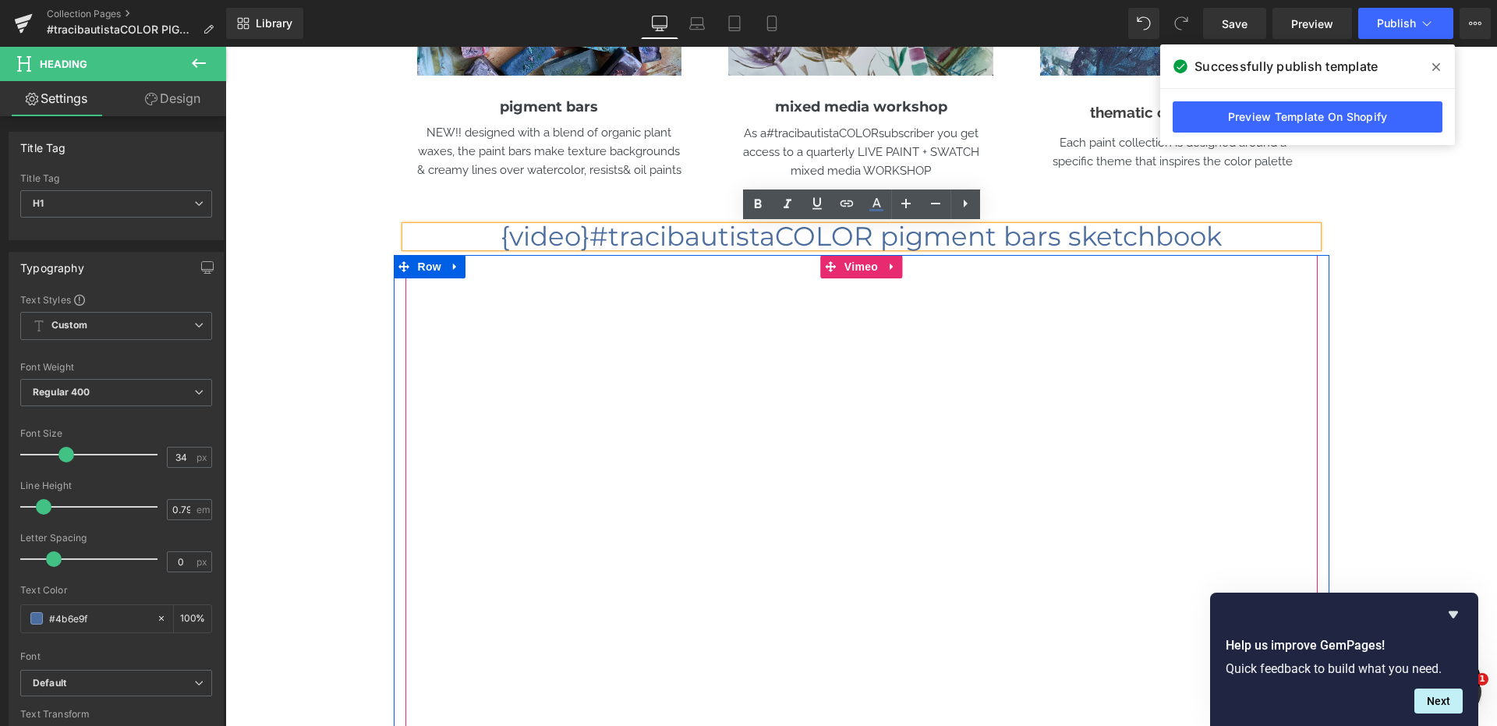
click at [440, 290] on div at bounding box center [862, 521] width 912 height 533
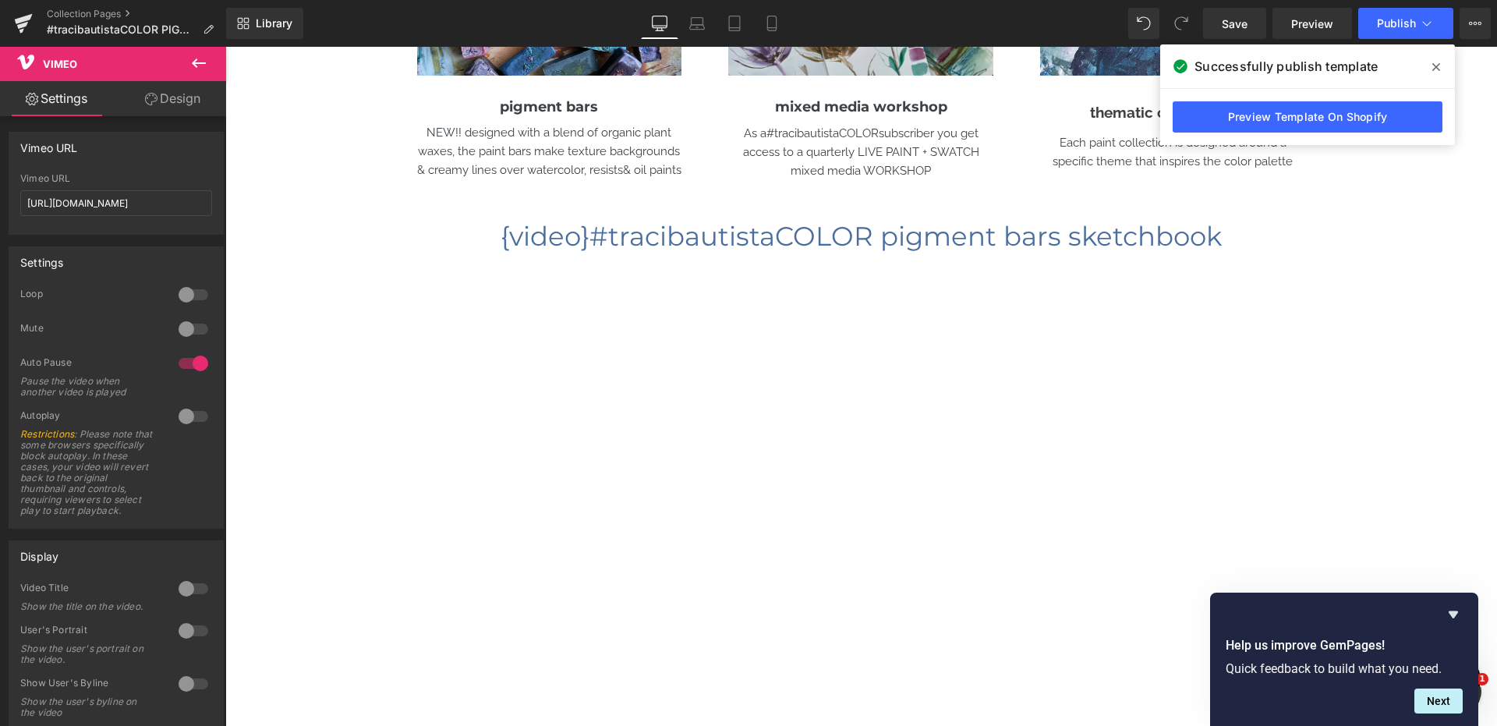
click at [200, 62] on icon at bounding box center [199, 62] width 14 height 9
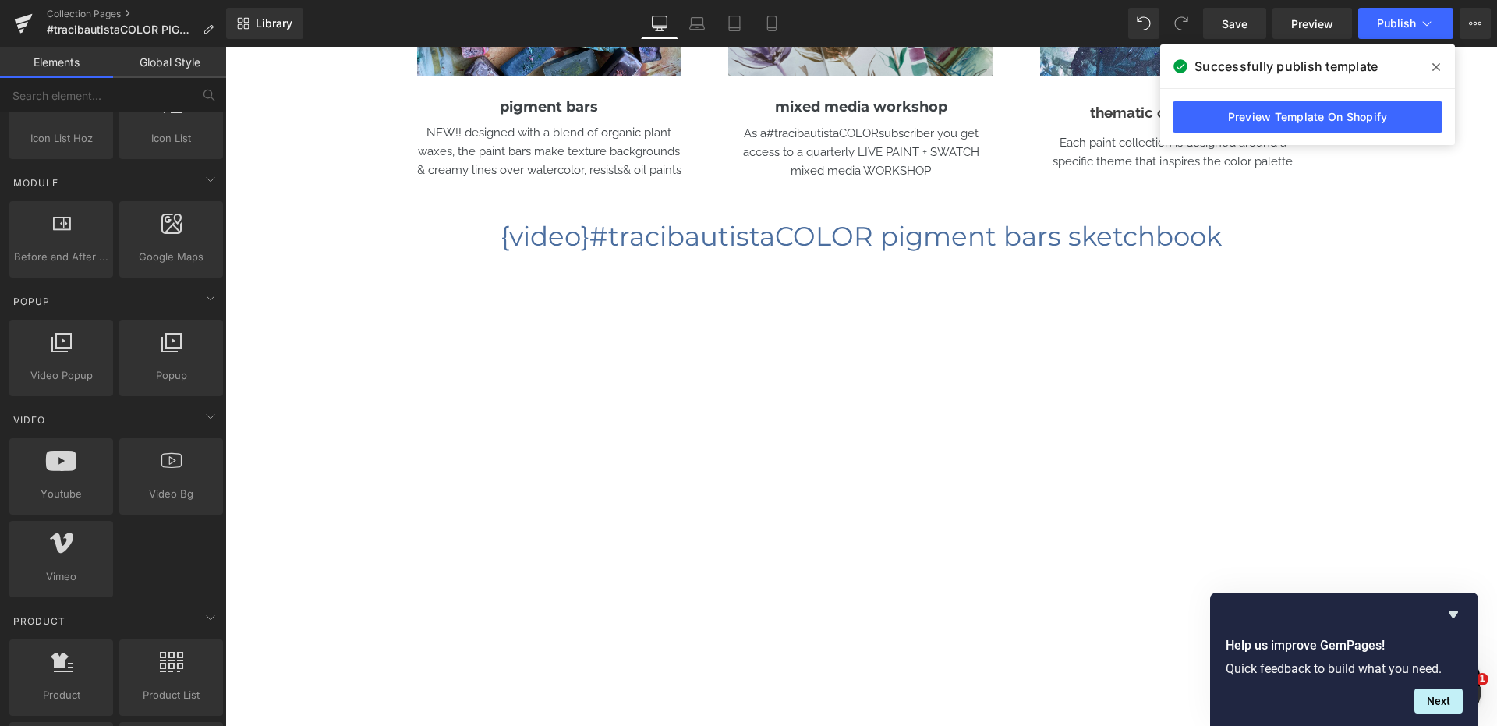
scroll to position [758, 0]
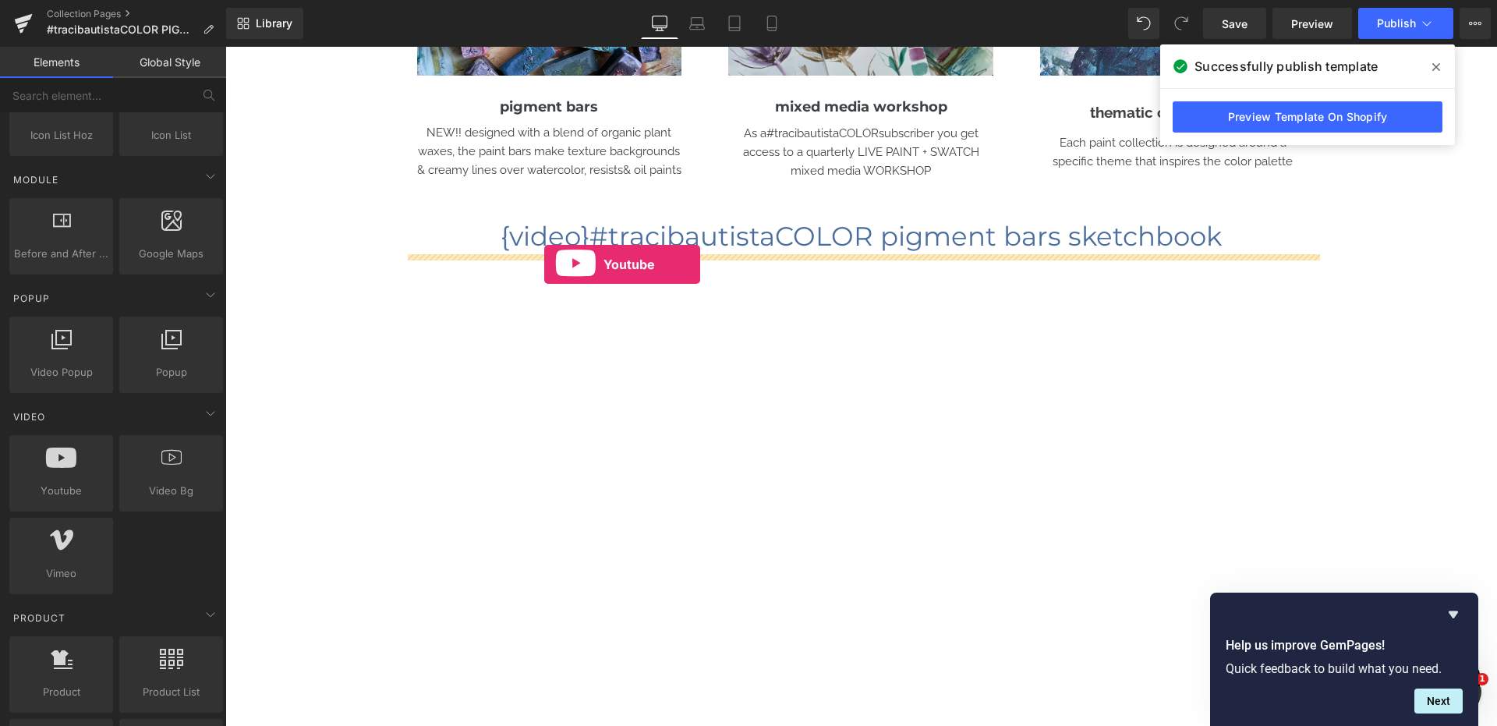
drag, startPoint x: 289, startPoint y: 506, endPoint x: 544, endPoint y: 264, distance: 351.9
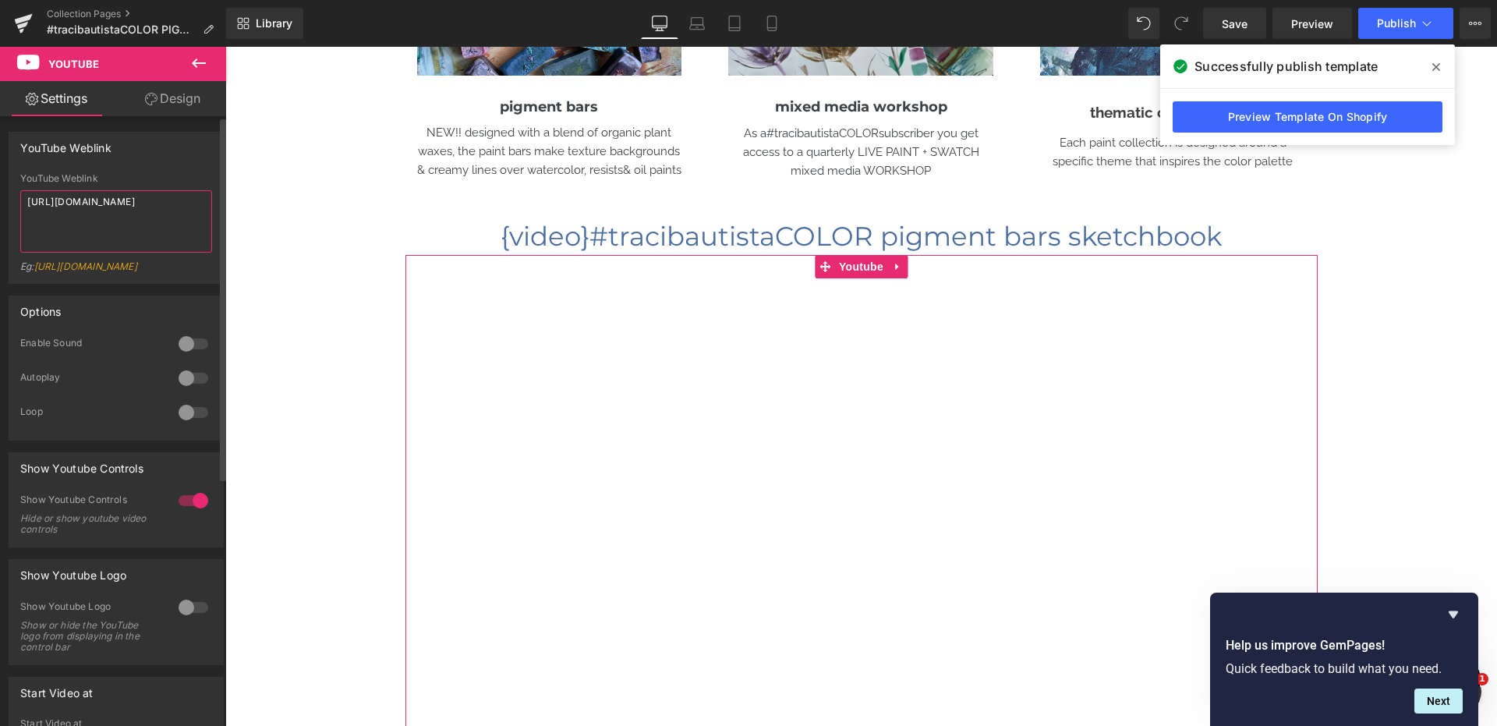
click at [147, 227] on textarea "https://www.youtube.com/watch?v=OQBlWco72c4" at bounding box center [116, 221] width 192 height 62
paste textarea "youtu.be/9x2D2h_DPvA?si=r1ZUv-yZKfdrqNA3"
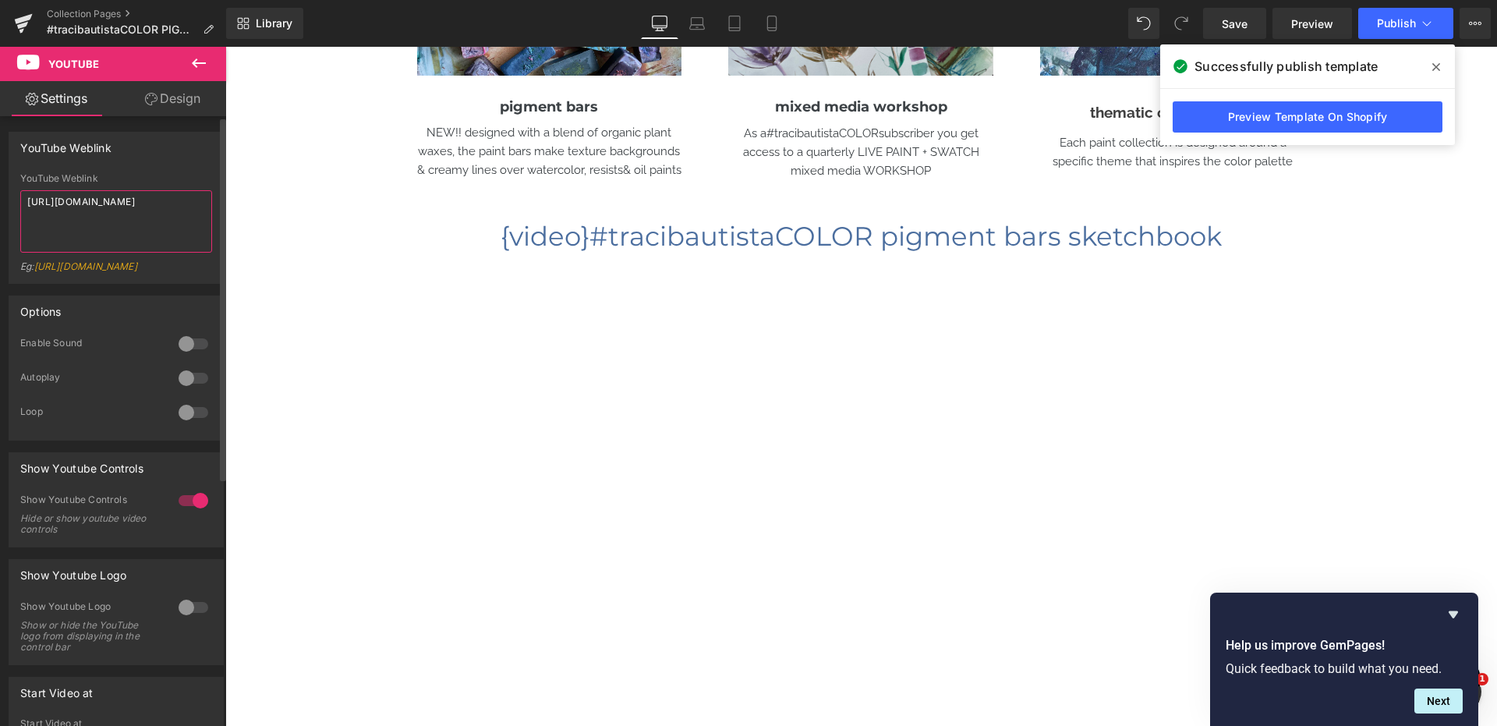
type textarea "https://youtu.be/9x2D2h_DPvA?si=r1ZUv-yZKfdrqNA3"
click at [195, 356] on div at bounding box center [193, 343] width 37 height 25
drag, startPoint x: 194, startPoint y: 512, endPoint x: 197, endPoint y: 521, distance: 8.9
click at [194, 512] on div at bounding box center [193, 500] width 37 height 25
click at [186, 616] on div at bounding box center [193, 607] width 37 height 25
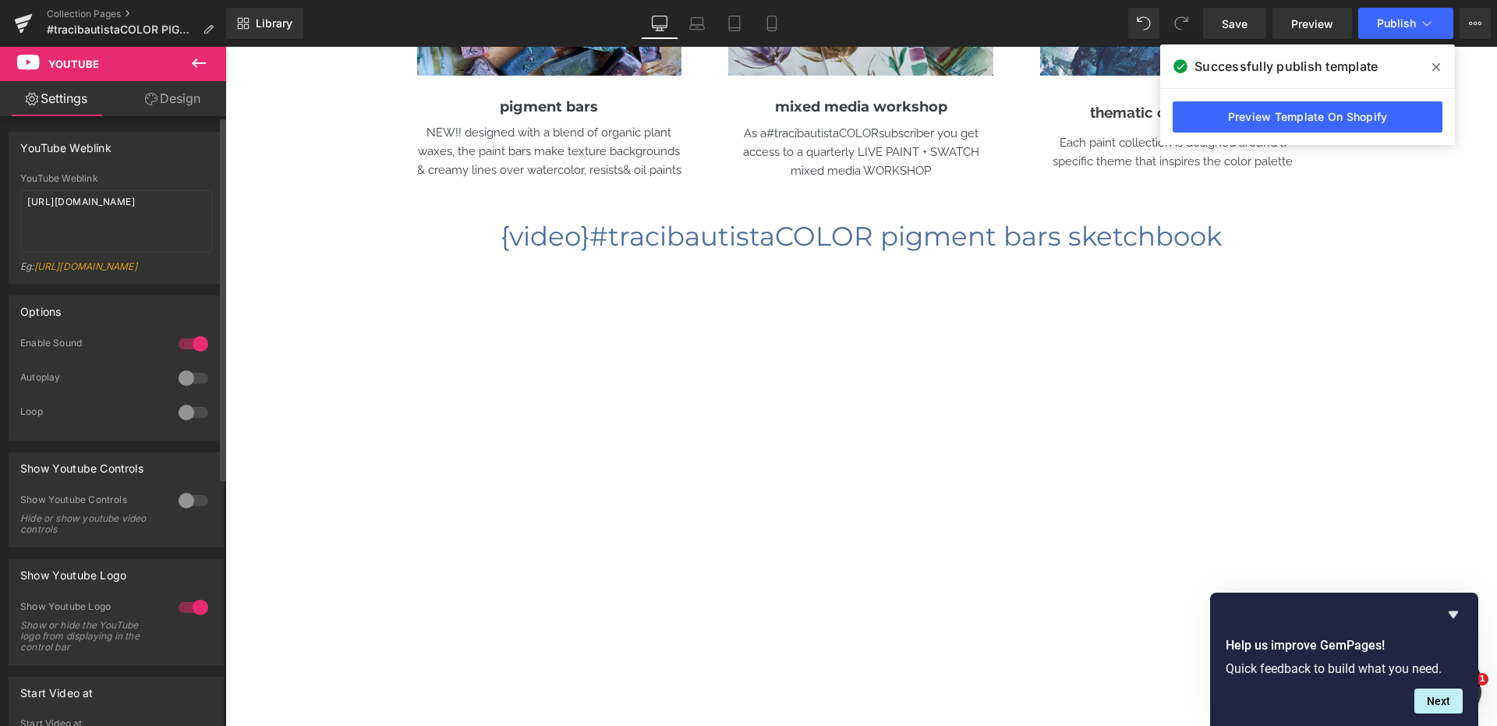
click at [189, 617] on div at bounding box center [193, 607] width 37 height 25
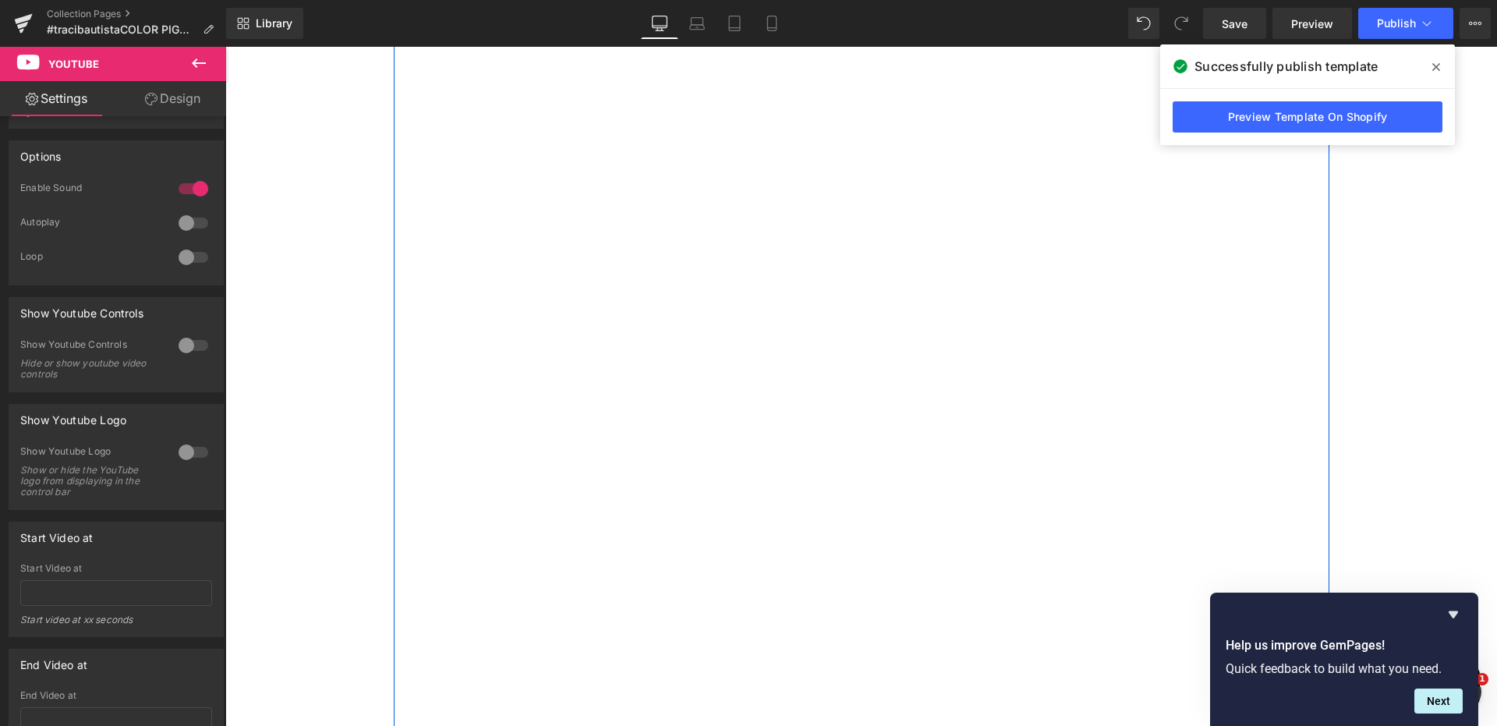
scroll to position [2153, 0]
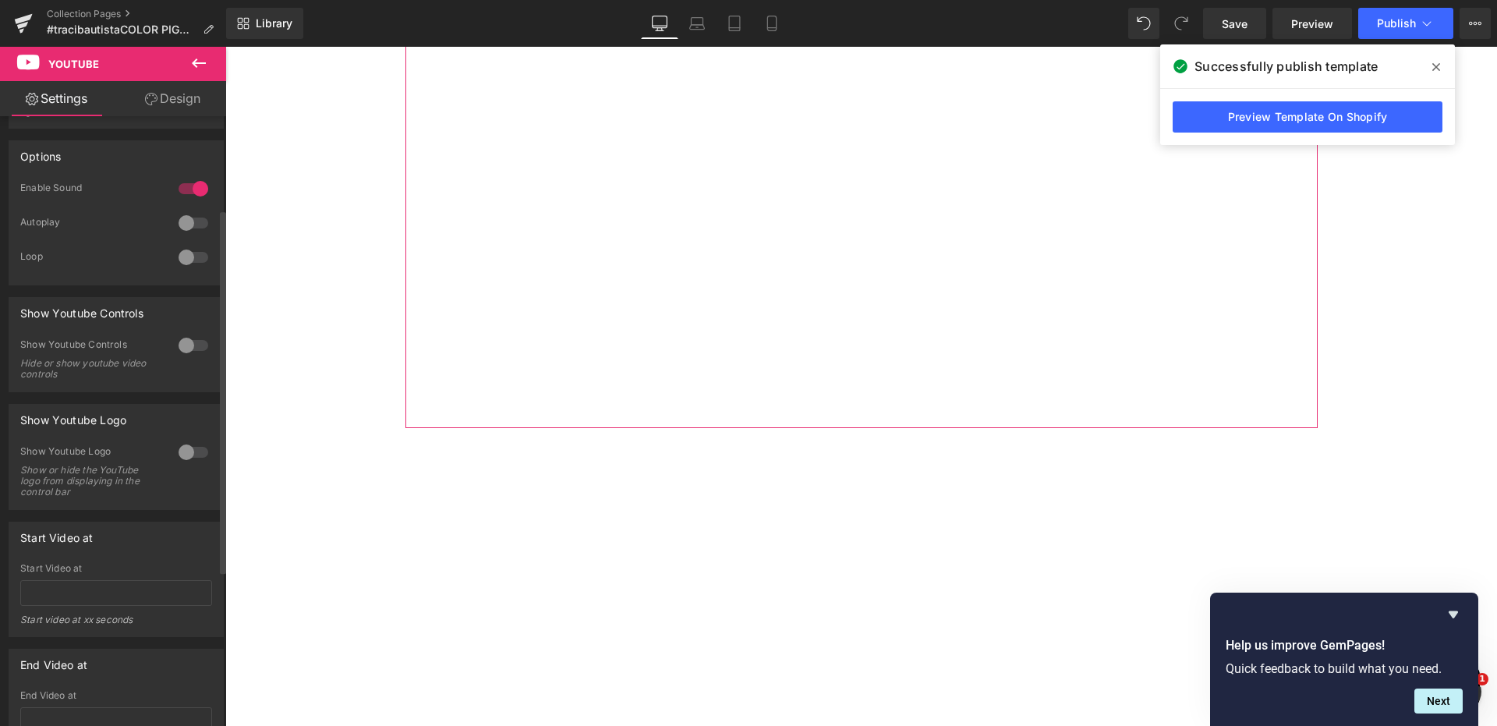
click at [185, 461] on div at bounding box center [193, 452] width 37 height 25
click at [177, 465] on div at bounding box center [193, 452] width 37 height 25
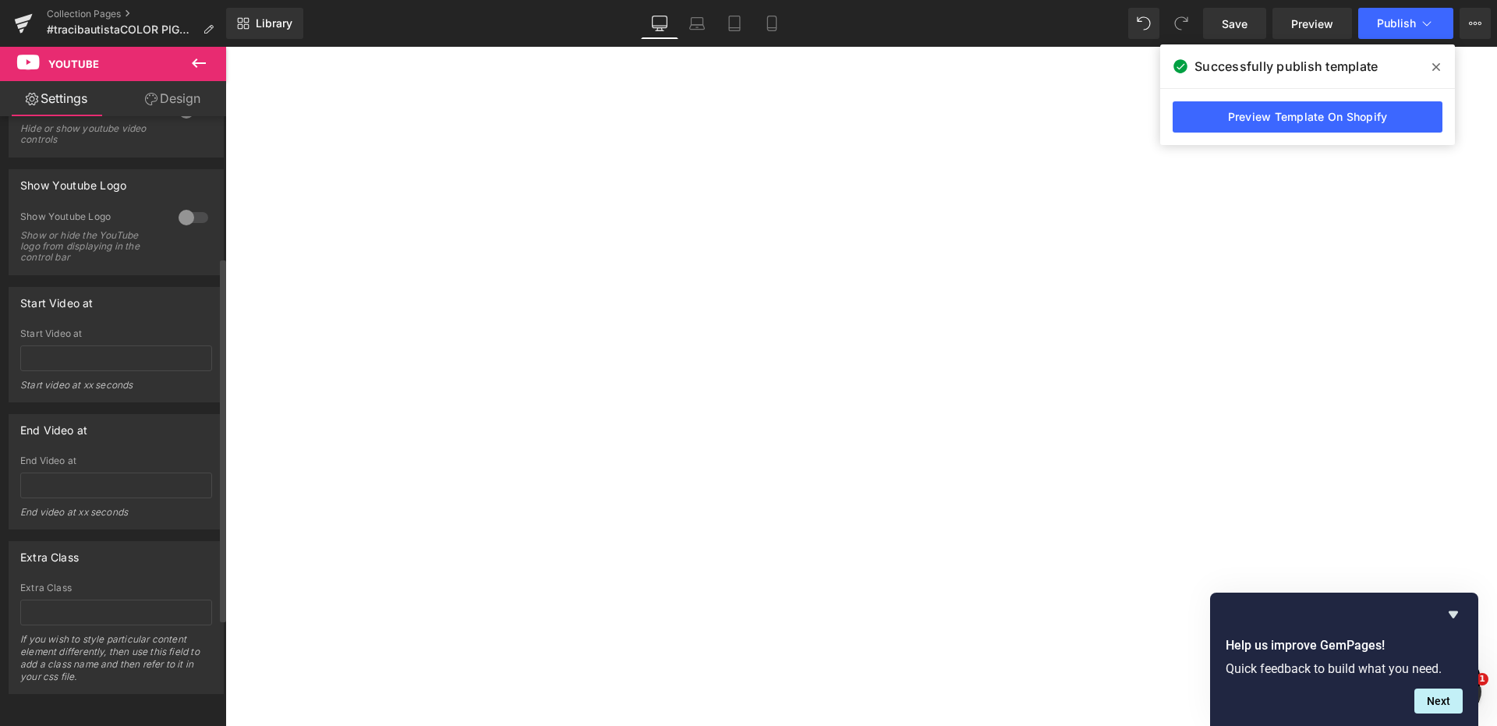
scroll to position [0, 0]
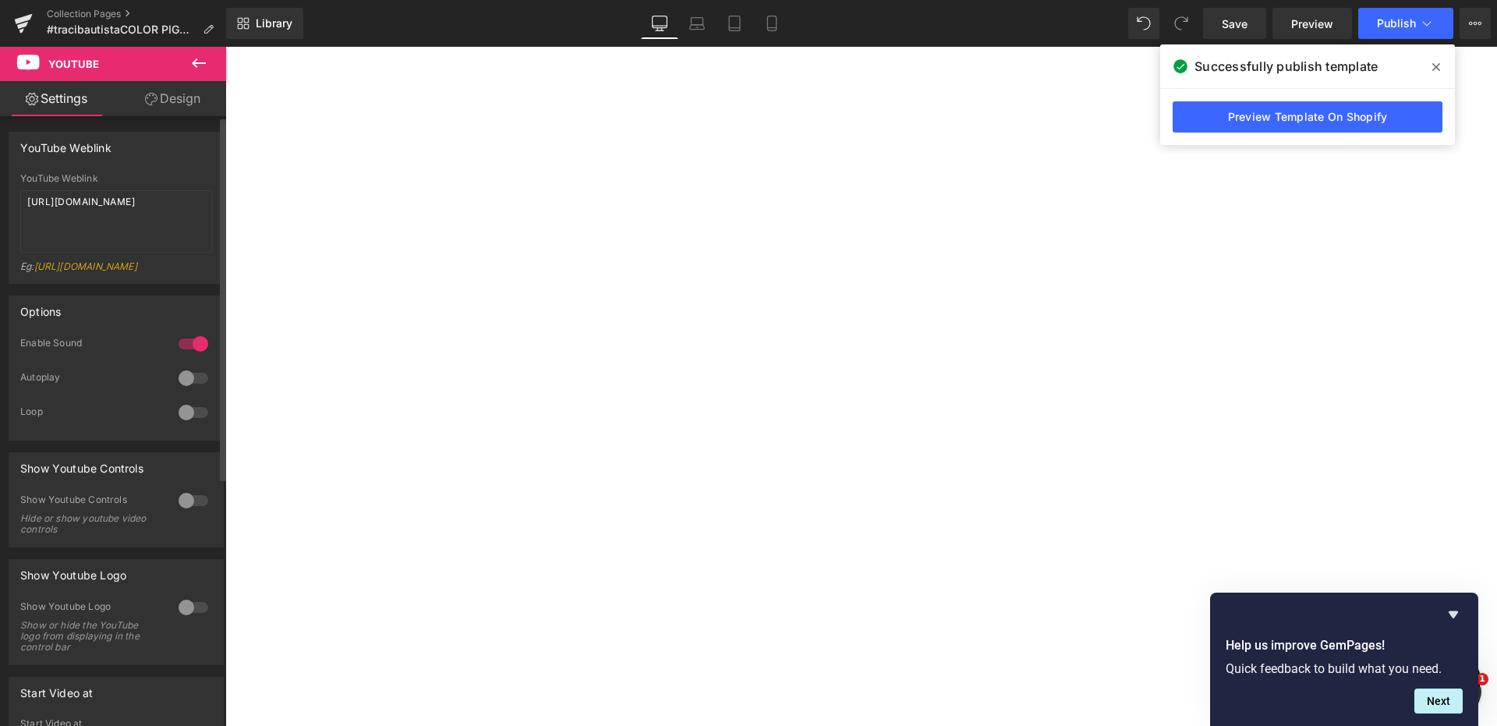
click at [182, 385] on div at bounding box center [193, 378] width 37 height 25
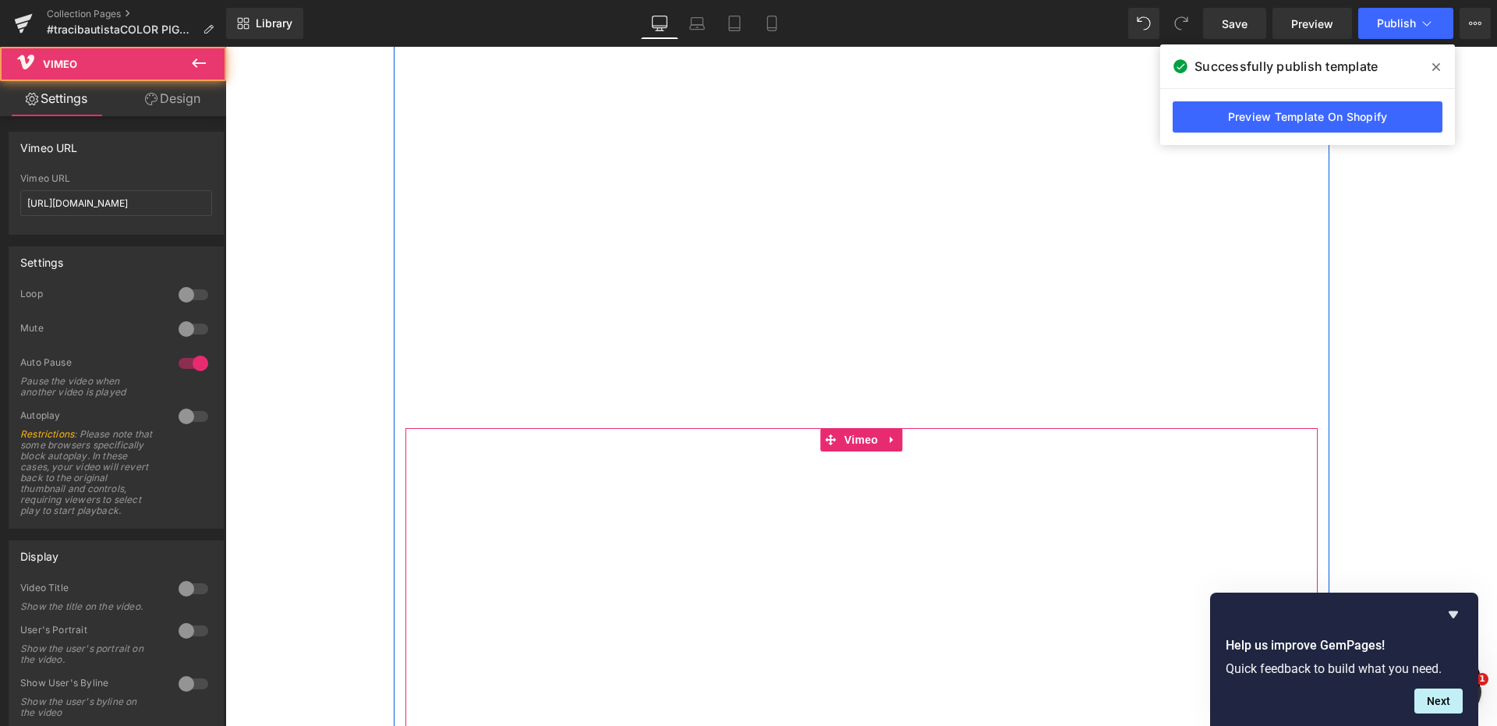
click at [570, 539] on div at bounding box center [862, 694] width 912 height 533
click at [892, 440] on icon at bounding box center [891, 440] width 3 height 7
click at [901, 439] on icon at bounding box center [902, 439] width 11 height 11
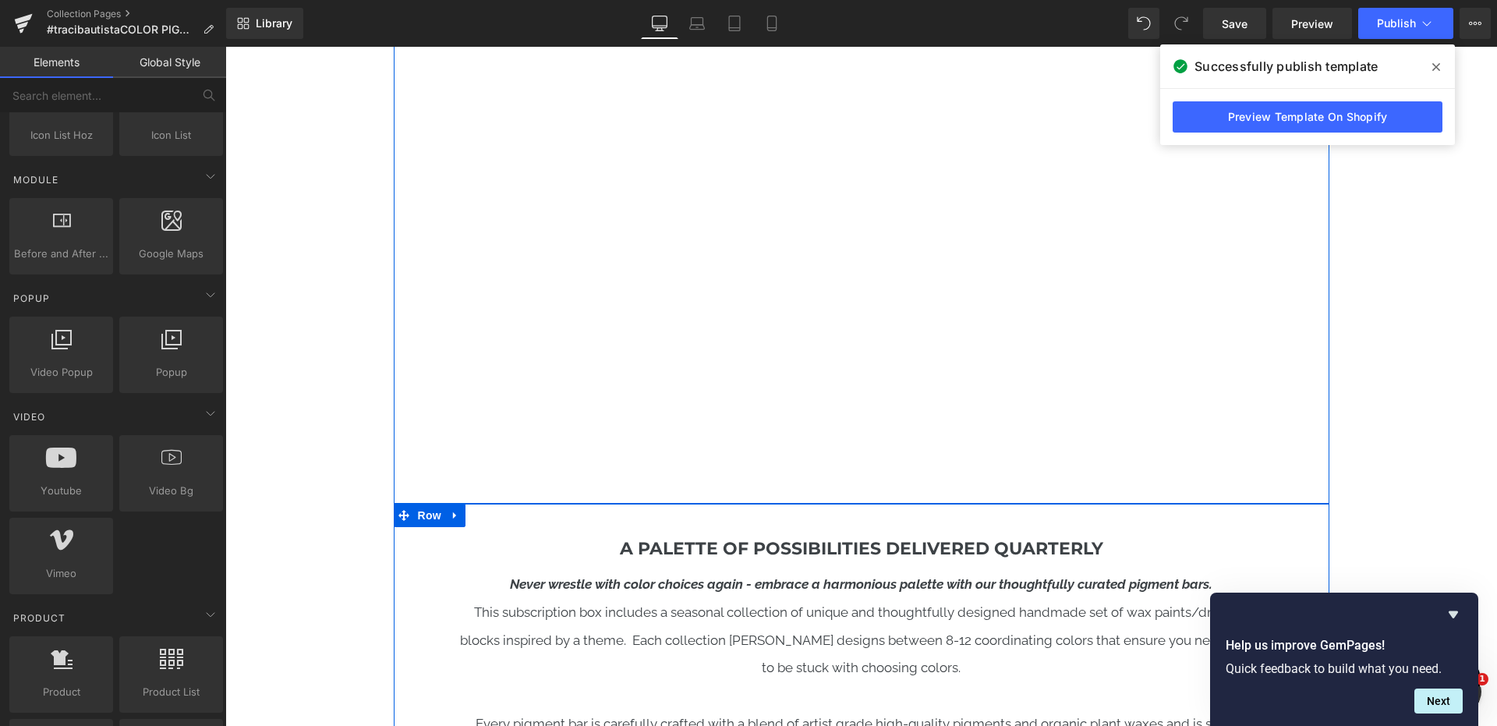
scroll to position [1877, 0]
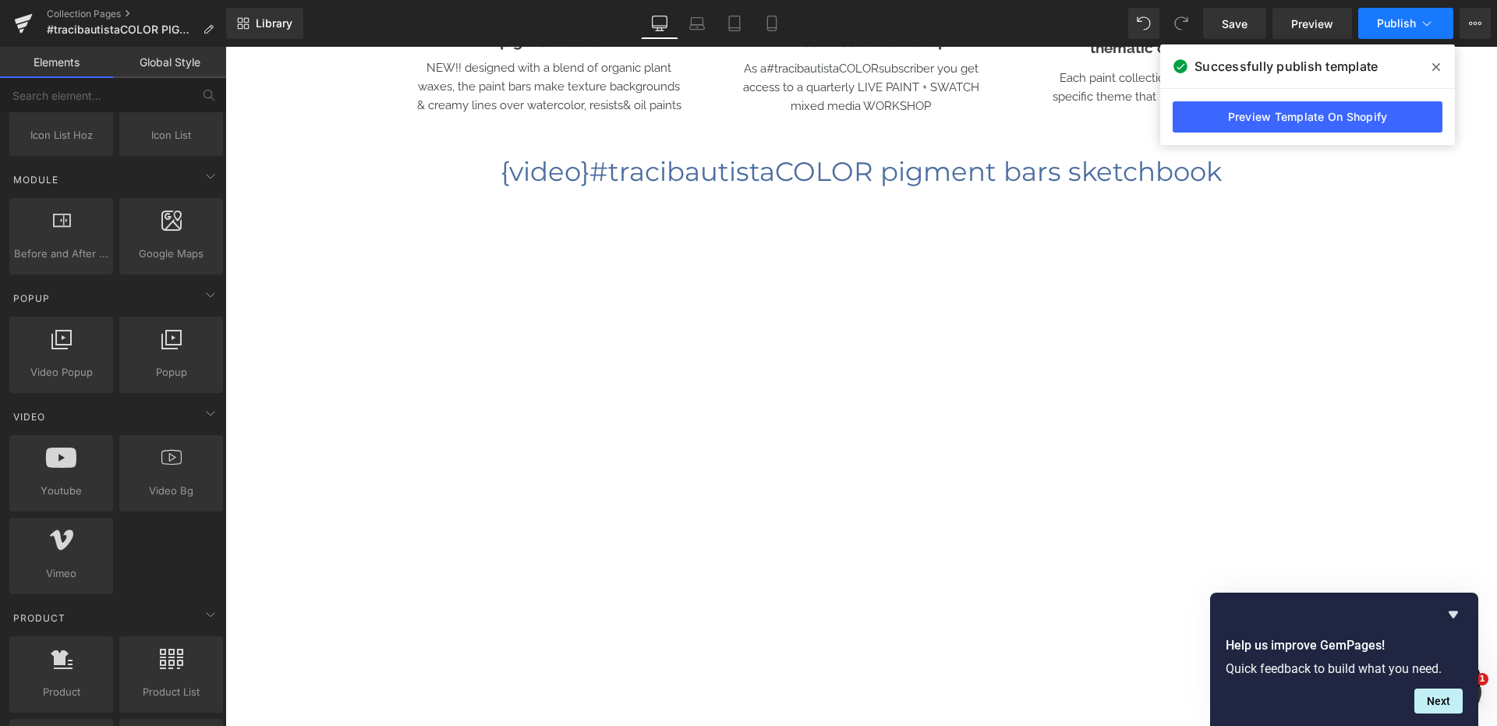
click at [1387, 34] on button "Publish" at bounding box center [1405, 23] width 95 height 31
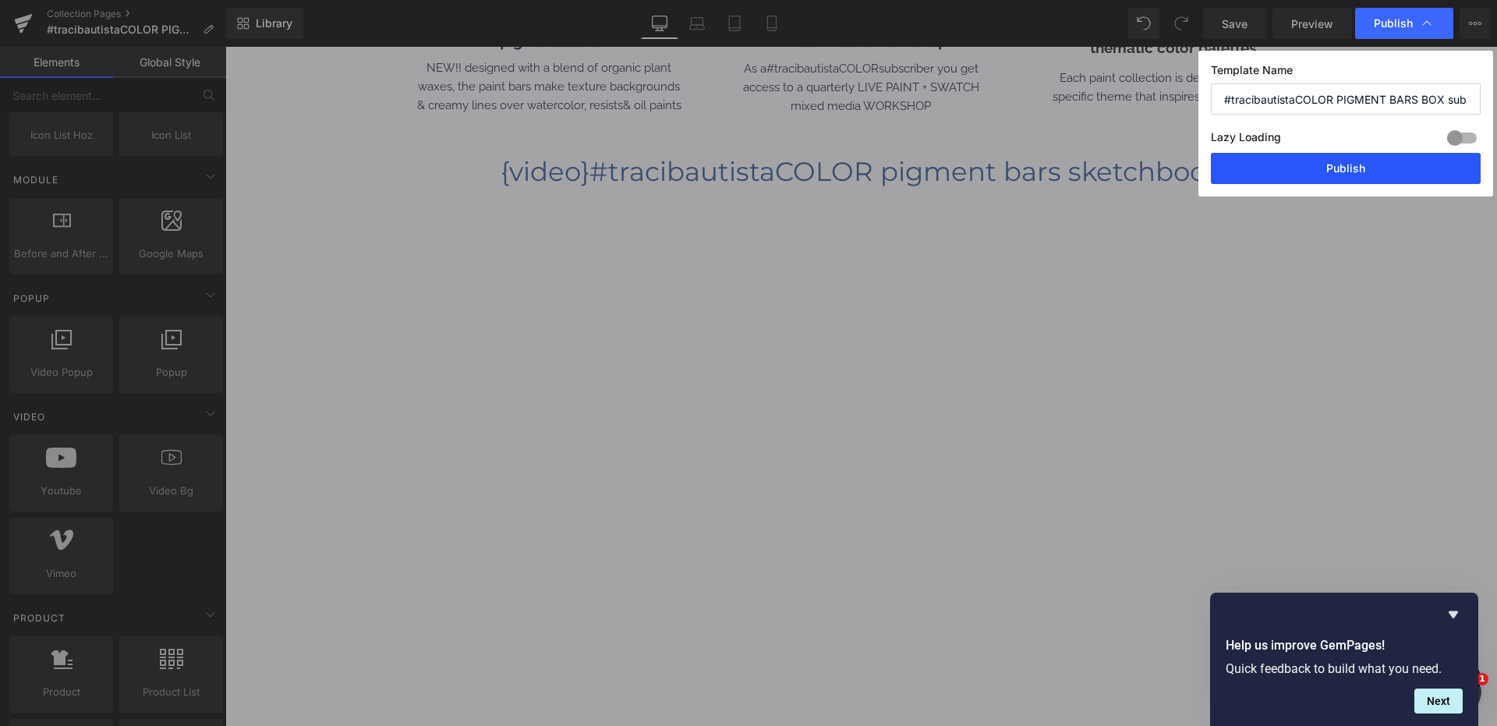
click at [1334, 166] on button "Publish" at bounding box center [1346, 168] width 270 height 31
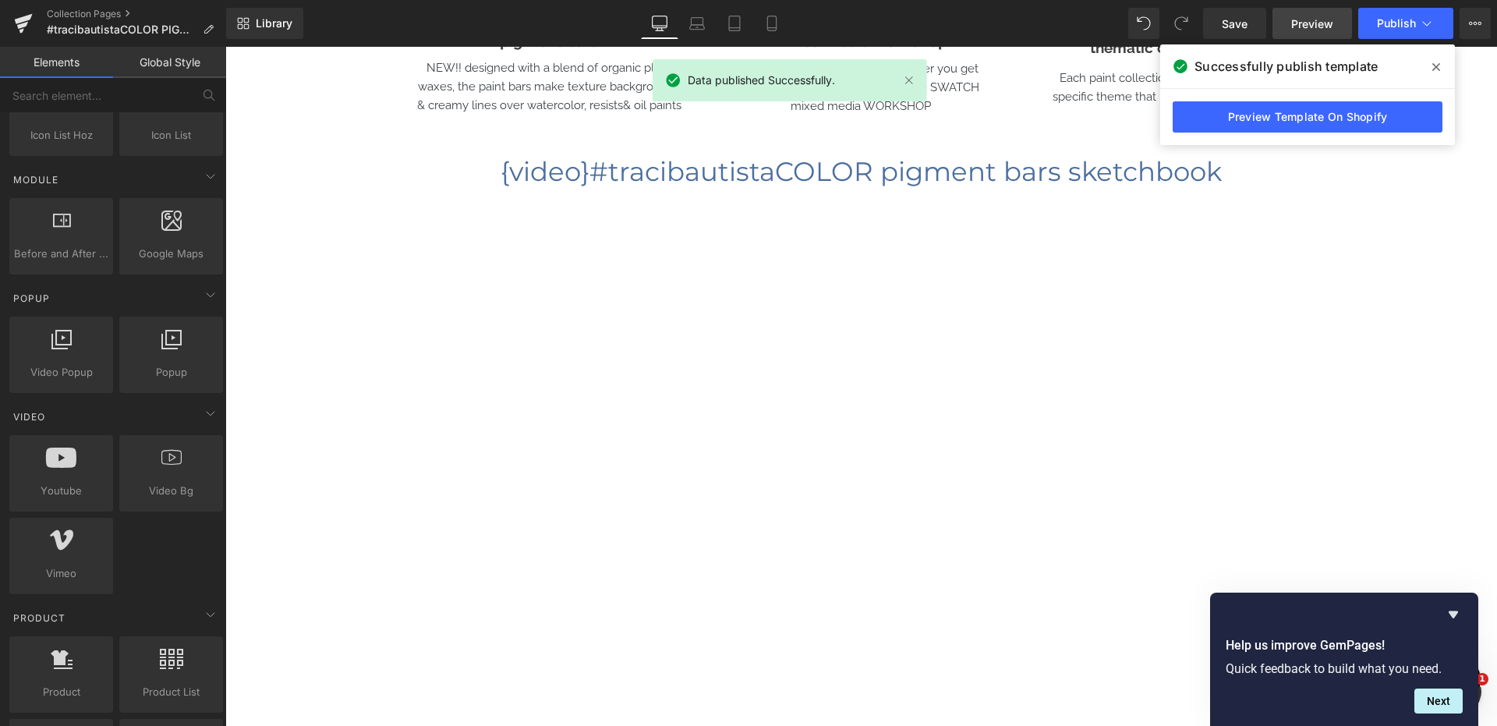
click at [1308, 18] on span "Preview" at bounding box center [1312, 24] width 42 height 16
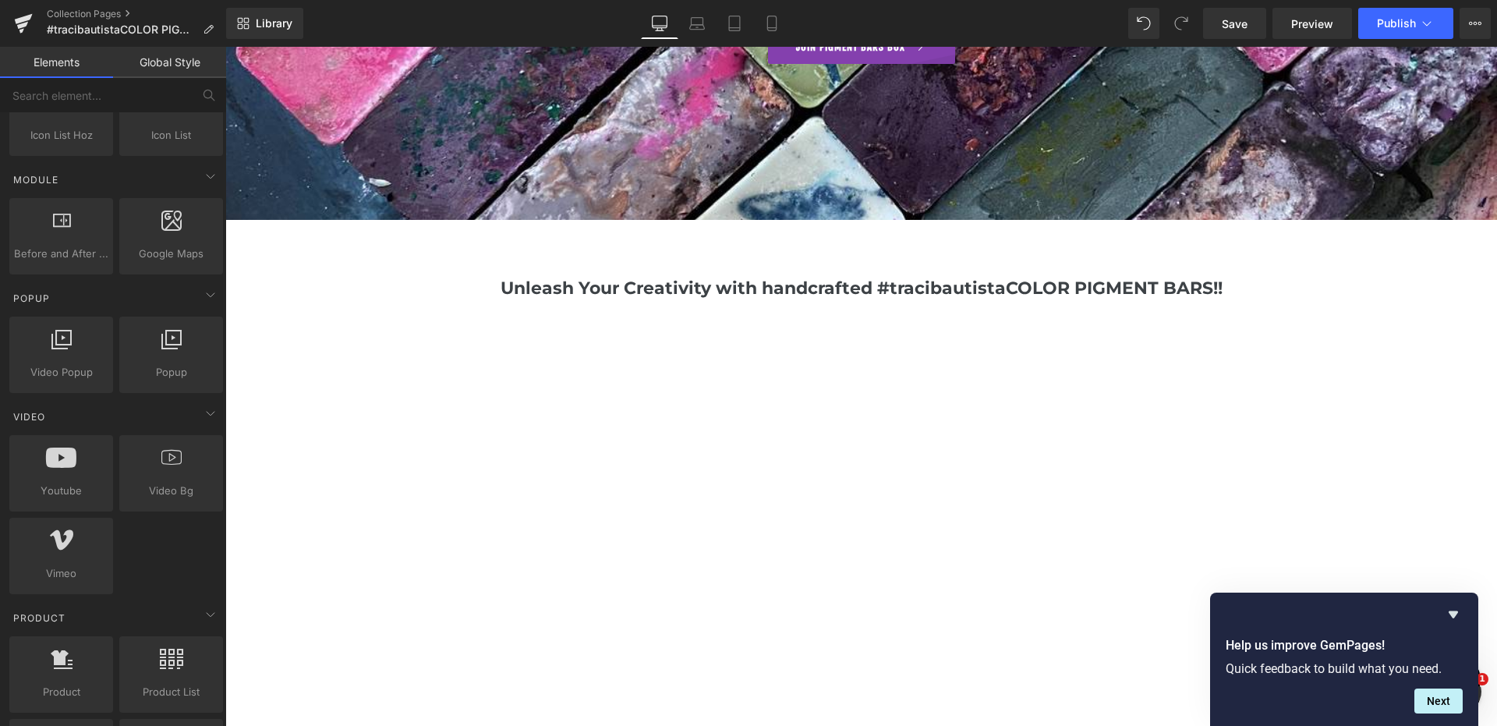
scroll to position [599, 0]
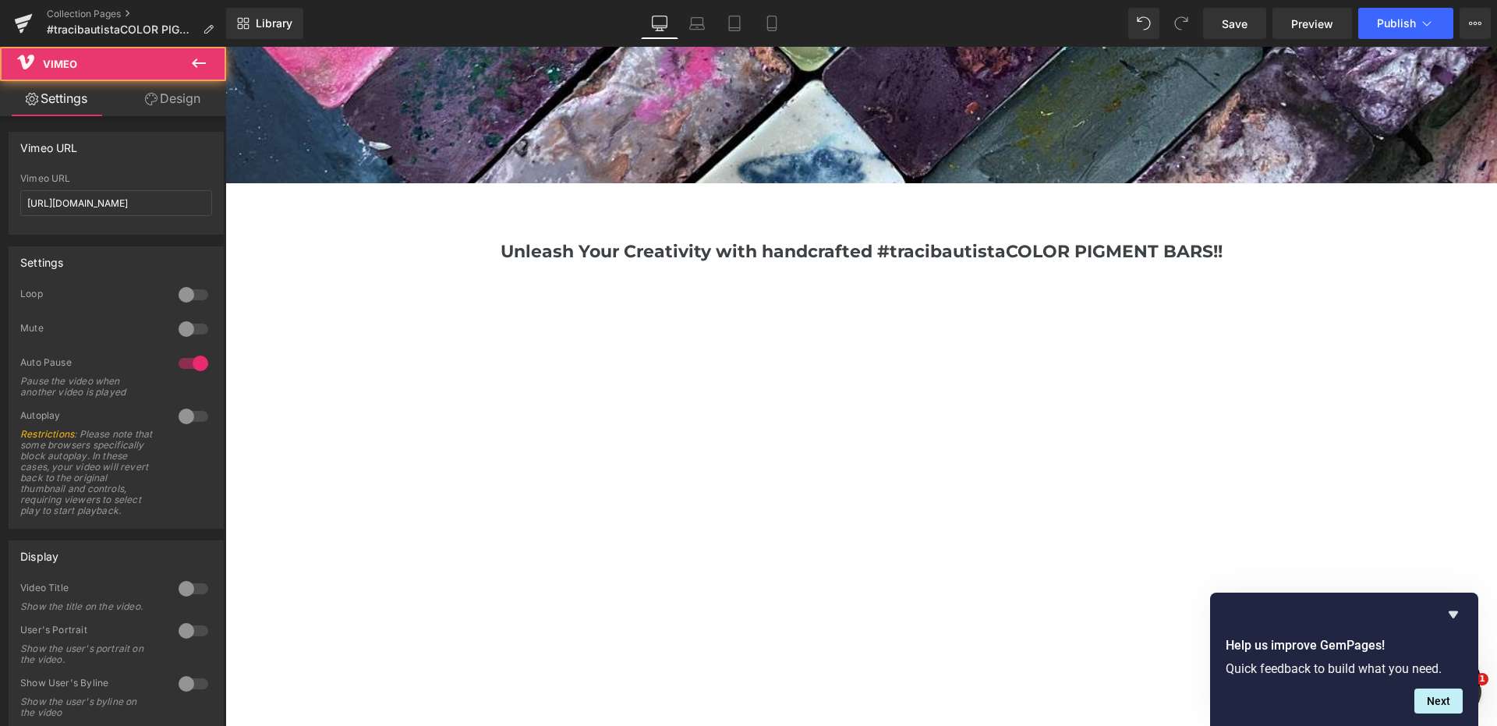
click at [780, 331] on div at bounding box center [861, 522] width 889 height 519
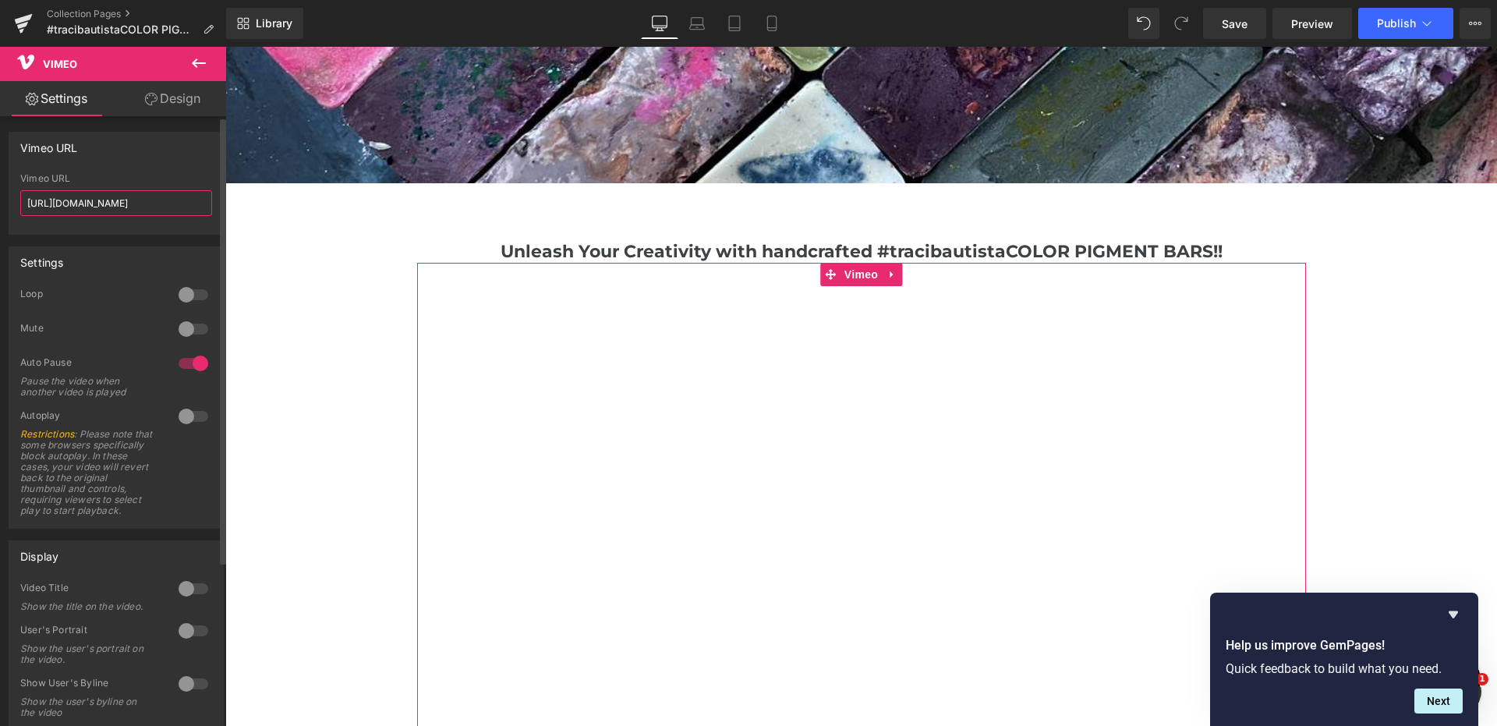
click at [144, 200] on input "https://vimeo.com/948058894?share=copy" at bounding box center [116, 203] width 192 height 26
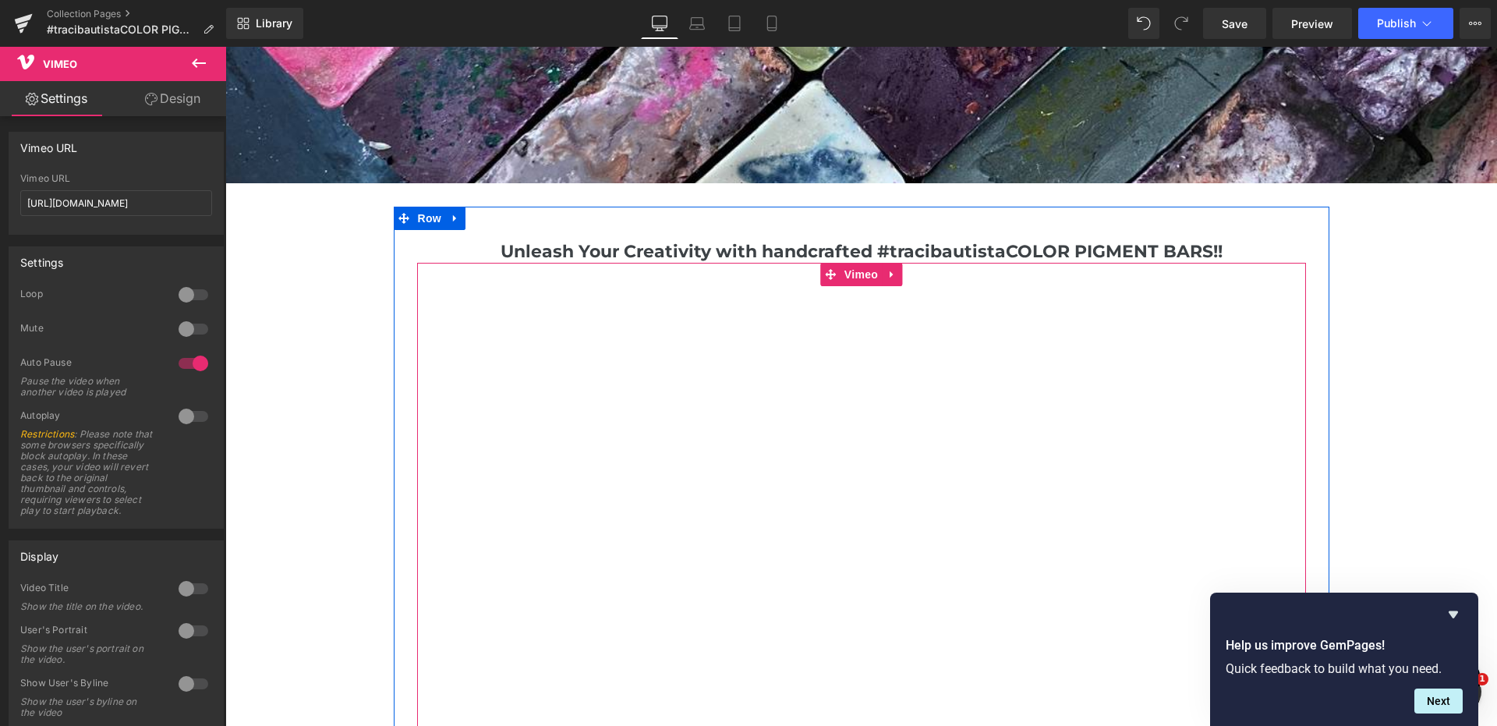
click at [560, 325] on div at bounding box center [861, 522] width 889 height 519
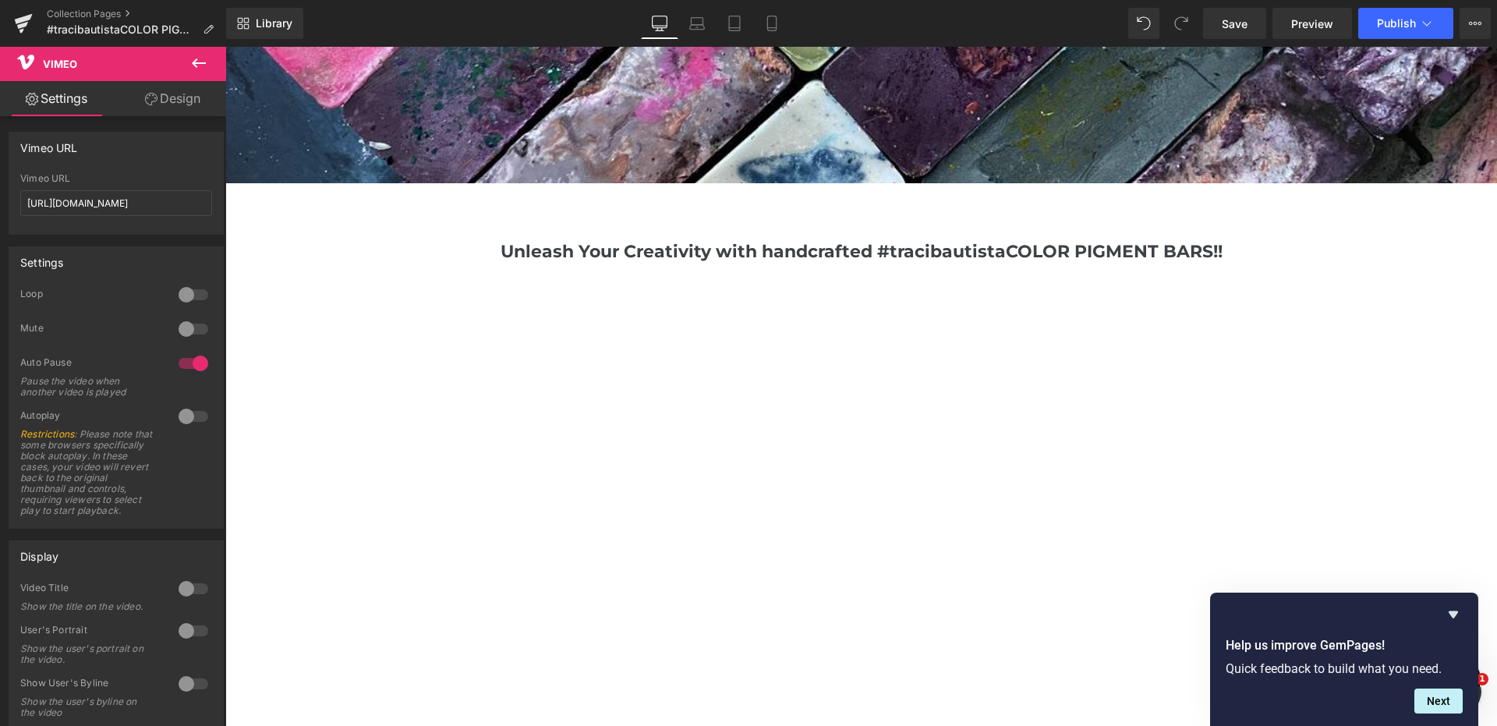
click at [191, 62] on icon at bounding box center [198, 63] width 19 height 19
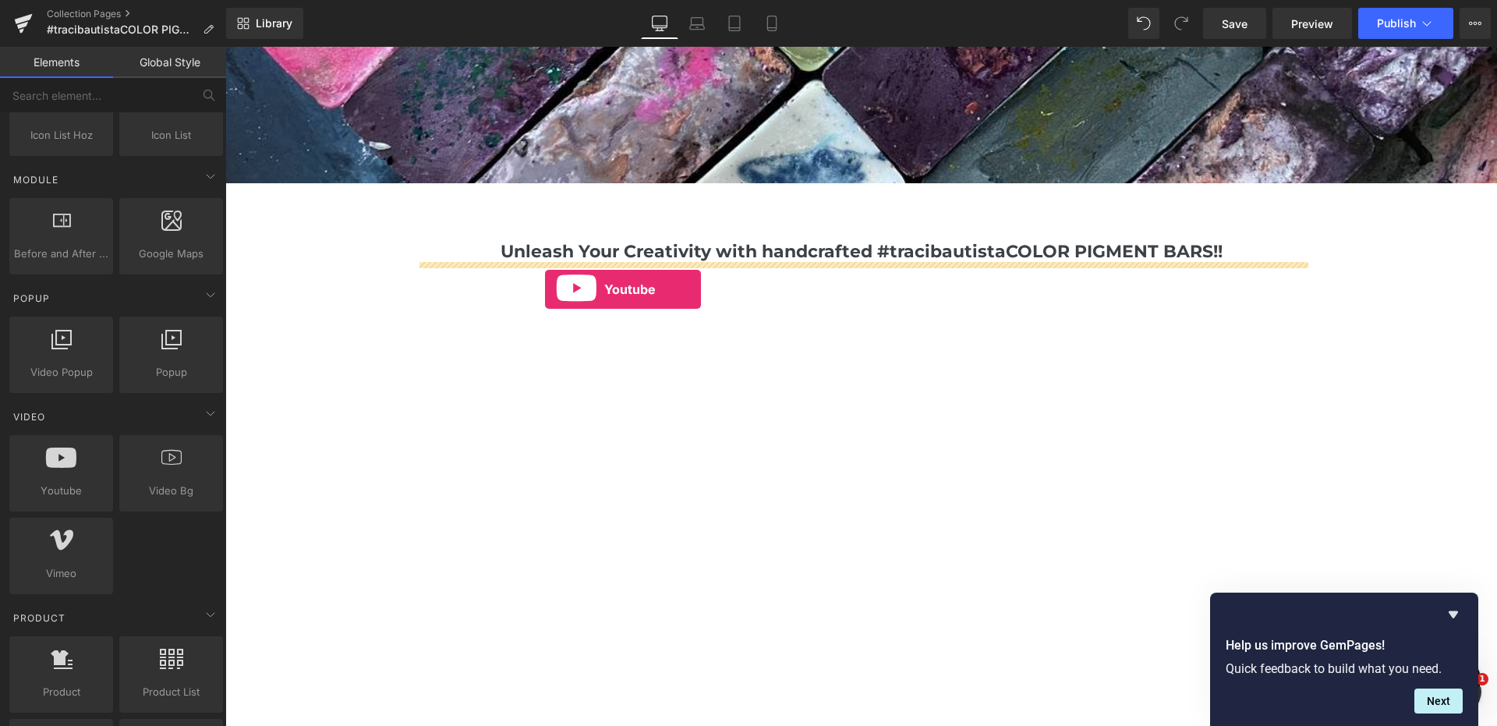
drag, startPoint x: 290, startPoint y: 525, endPoint x: 545, endPoint y: 288, distance: 348.2
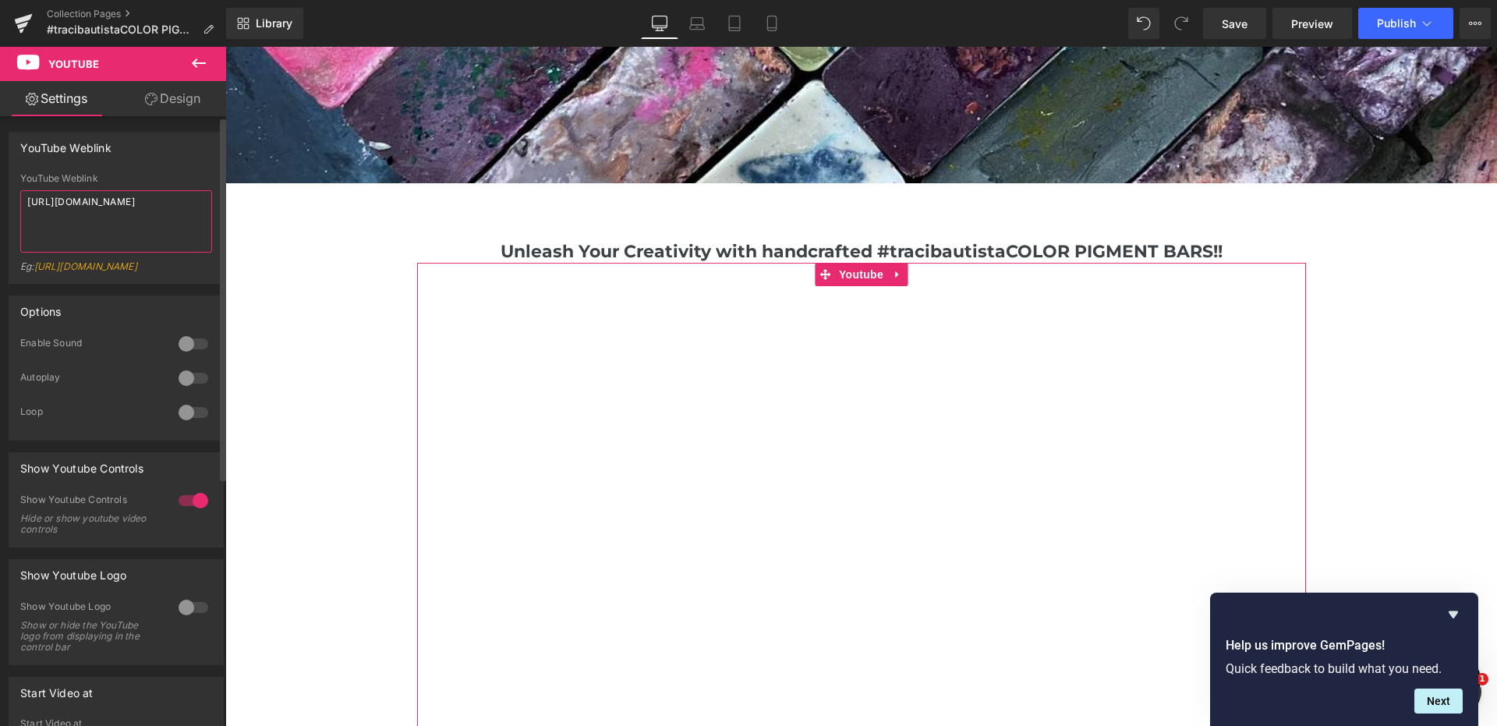
drag, startPoint x: 143, startPoint y: 216, endPoint x: 3, endPoint y: 201, distance: 141.1
click at [5, 201] on div "YouTube Weblink YouTube Weblink https://www.youtube.com/watch?v=OQBlWco72c4 Eg:…" at bounding box center [116, 202] width 233 height 164
paste textarea "youtu.be/ZYvvDeNDqok?si=90SbE7g9hZYx0FbH"
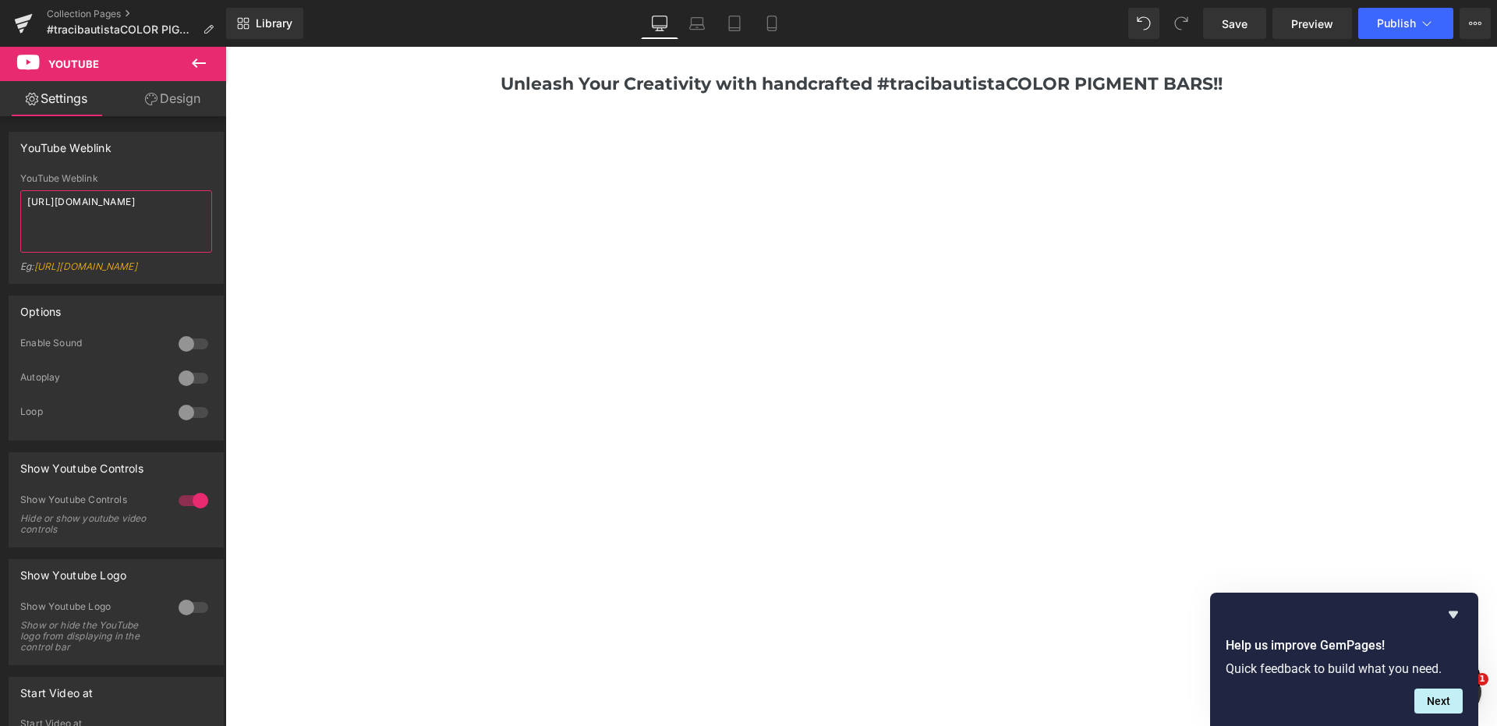
scroll to position [764, 0]
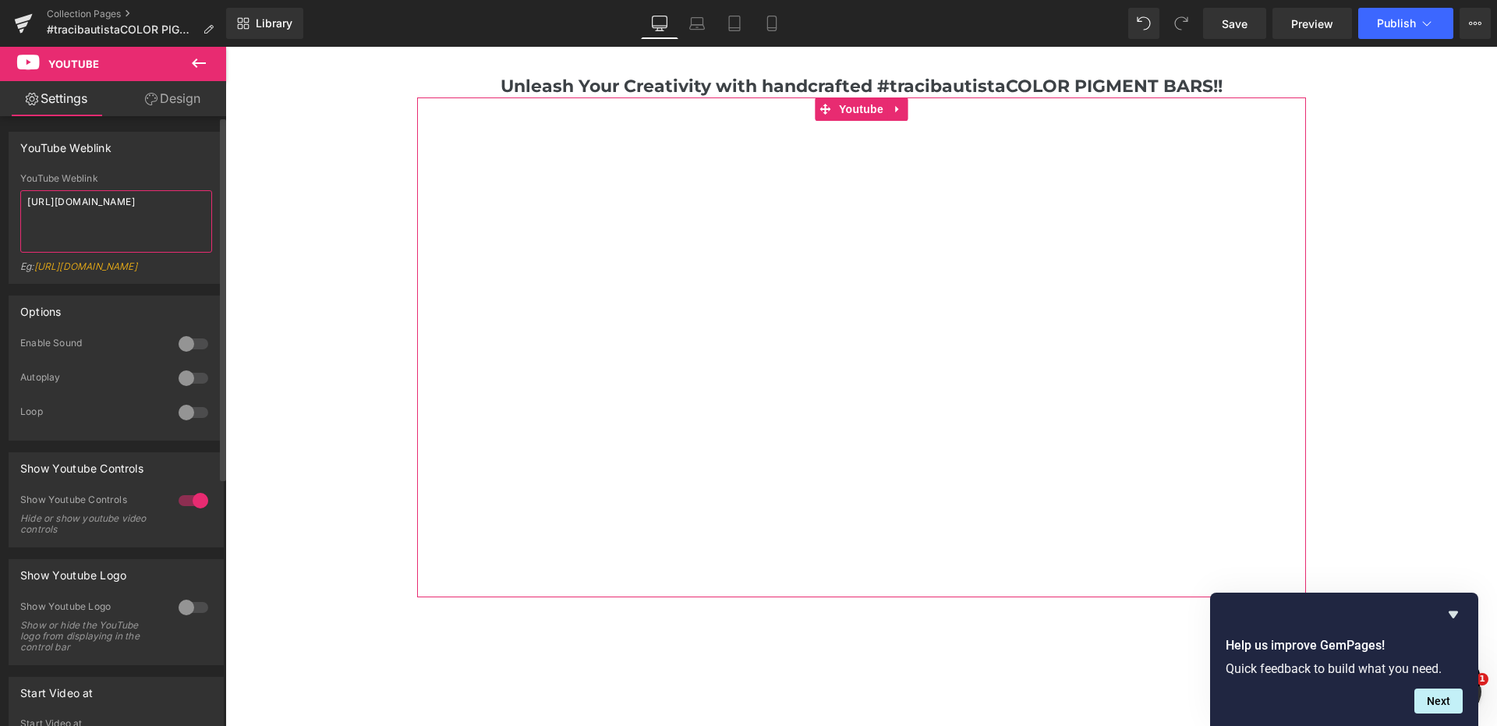
type textarea "https://youtu.be/ZYvvDeNDqok?si=90SbE7g9hZYx0FbH"
click at [193, 513] on div at bounding box center [193, 500] width 37 height 25
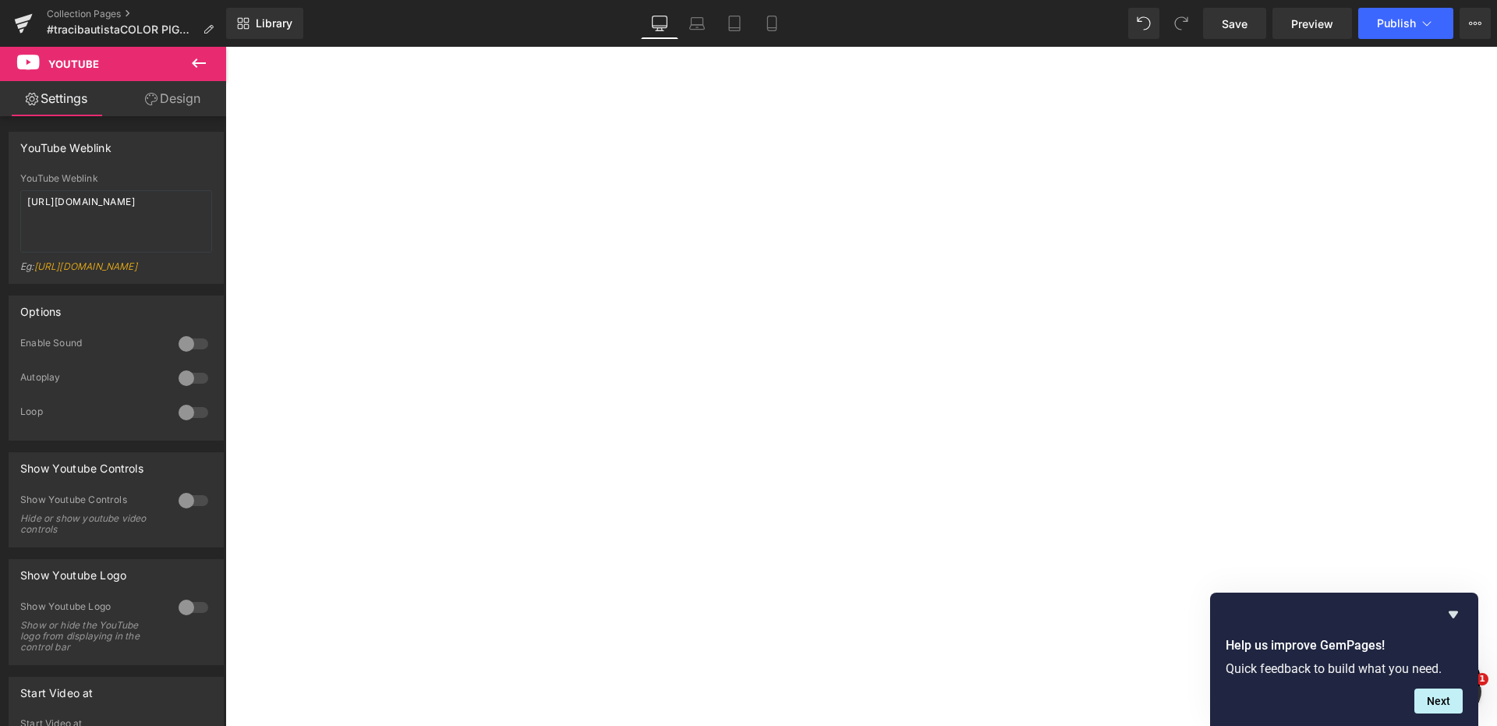
scroll to position [1010, 0]
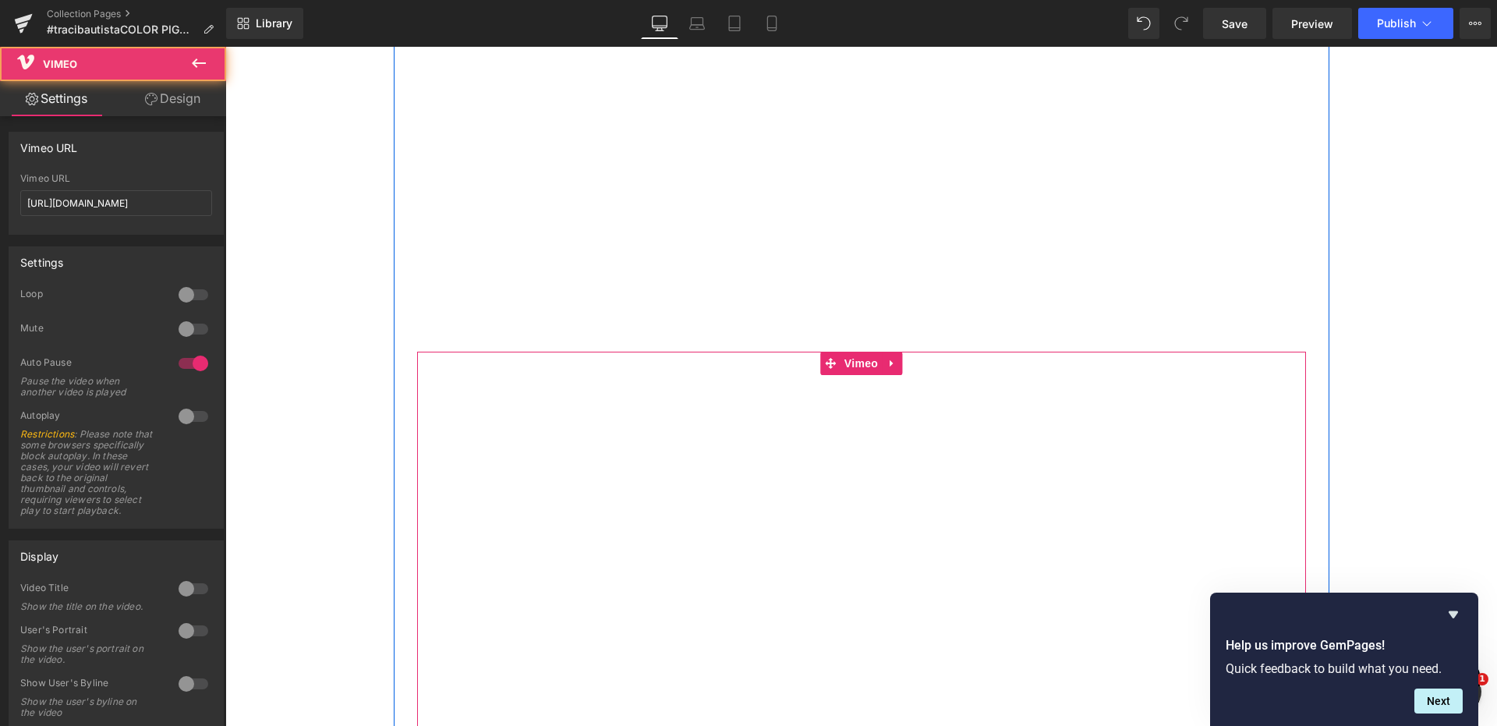
click at [764, 395] on div at bounding box center [861, 611] width 889 height 519
click at [894, 367] on icon at bounding box center [892, 364] width 11 height 12
click at [907, 365] on icon at bounding box center [902, 363] width 11 height 11
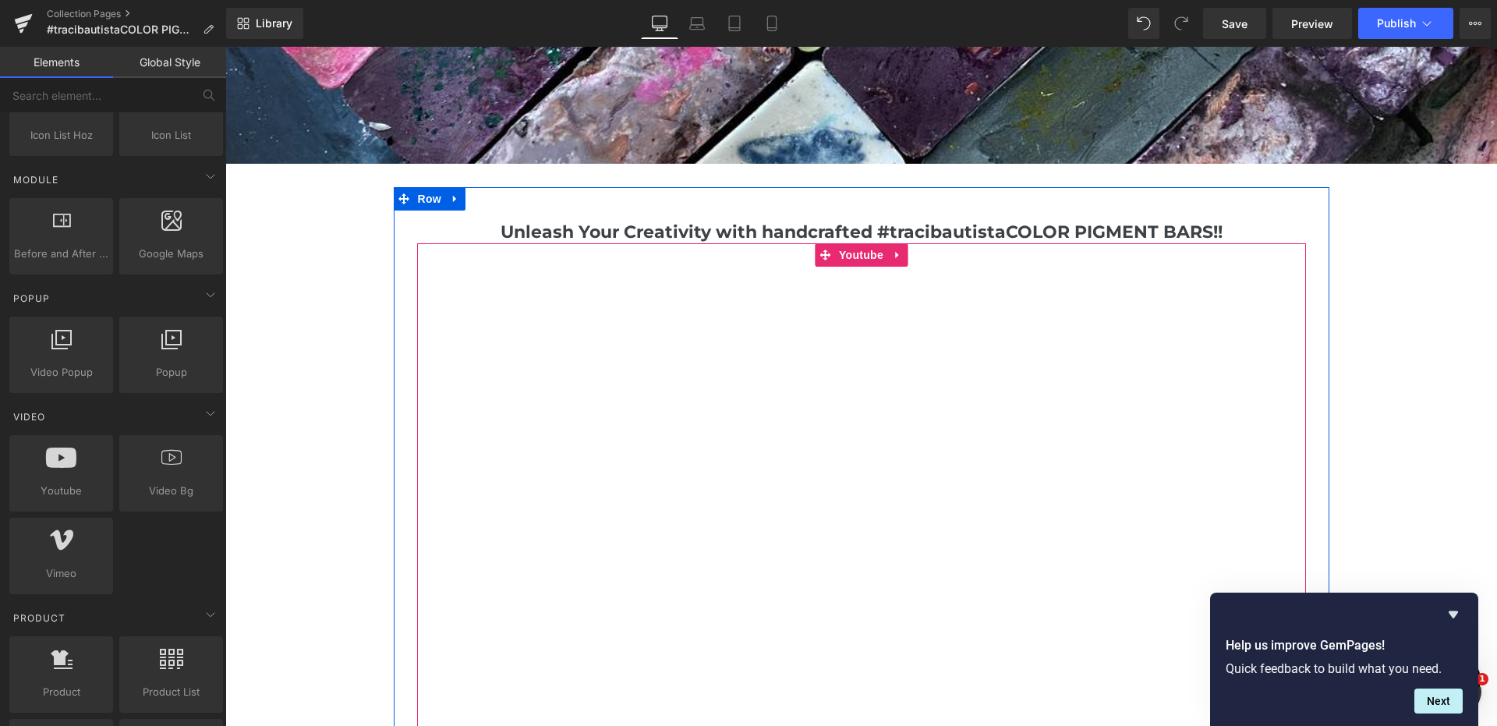
scroll to position [614, 0]
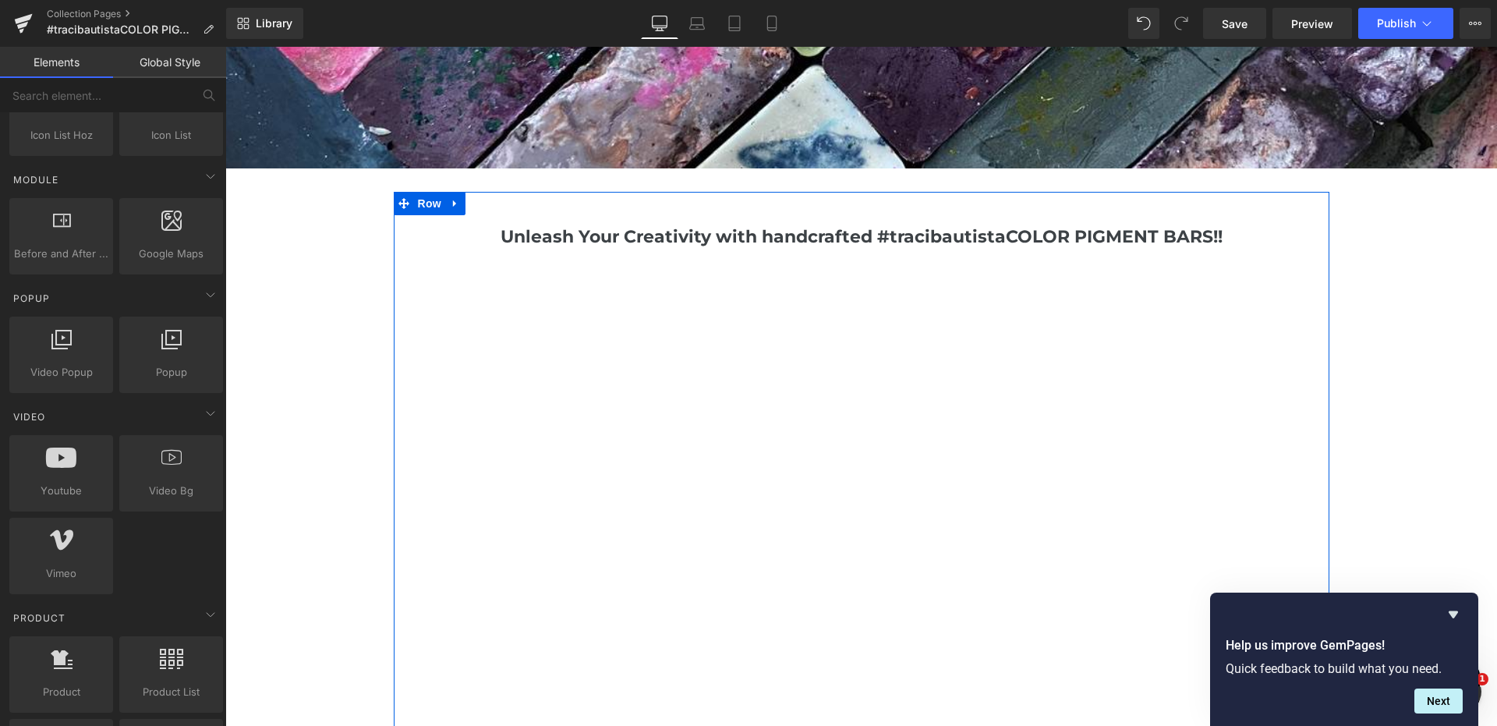
click at [1228, 233] on div "Unleash Your Creativity with handcrafted #tracibautistaCOLOR PIGMENT BARS!! Hea…" at bounding box center [861, 237] width 889 height 20
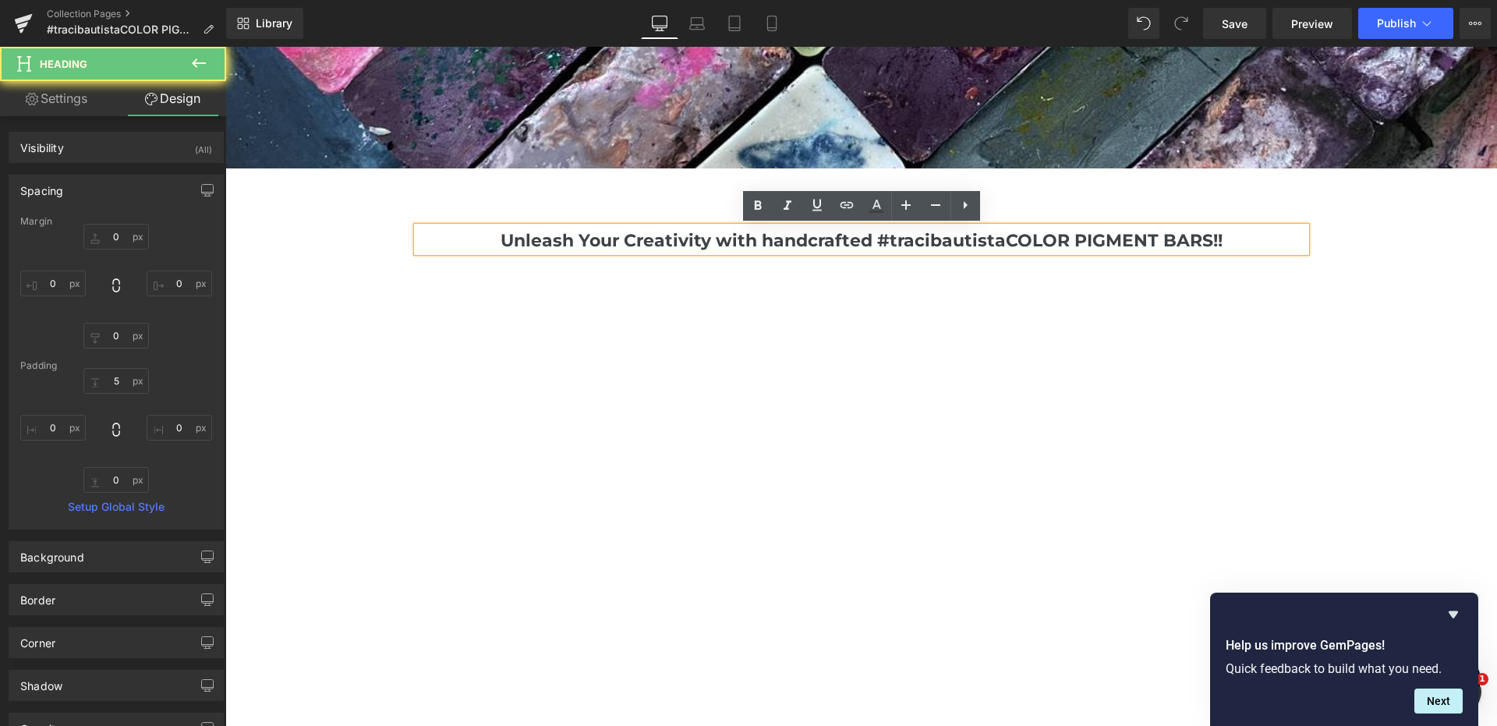
click at [1227, 243] on h1 "Unleash Your Creativity with handcrafted #tracibautistaCOLOR PIGMENT BARS!!" at bounding box center [861, 241] width 889 height 20
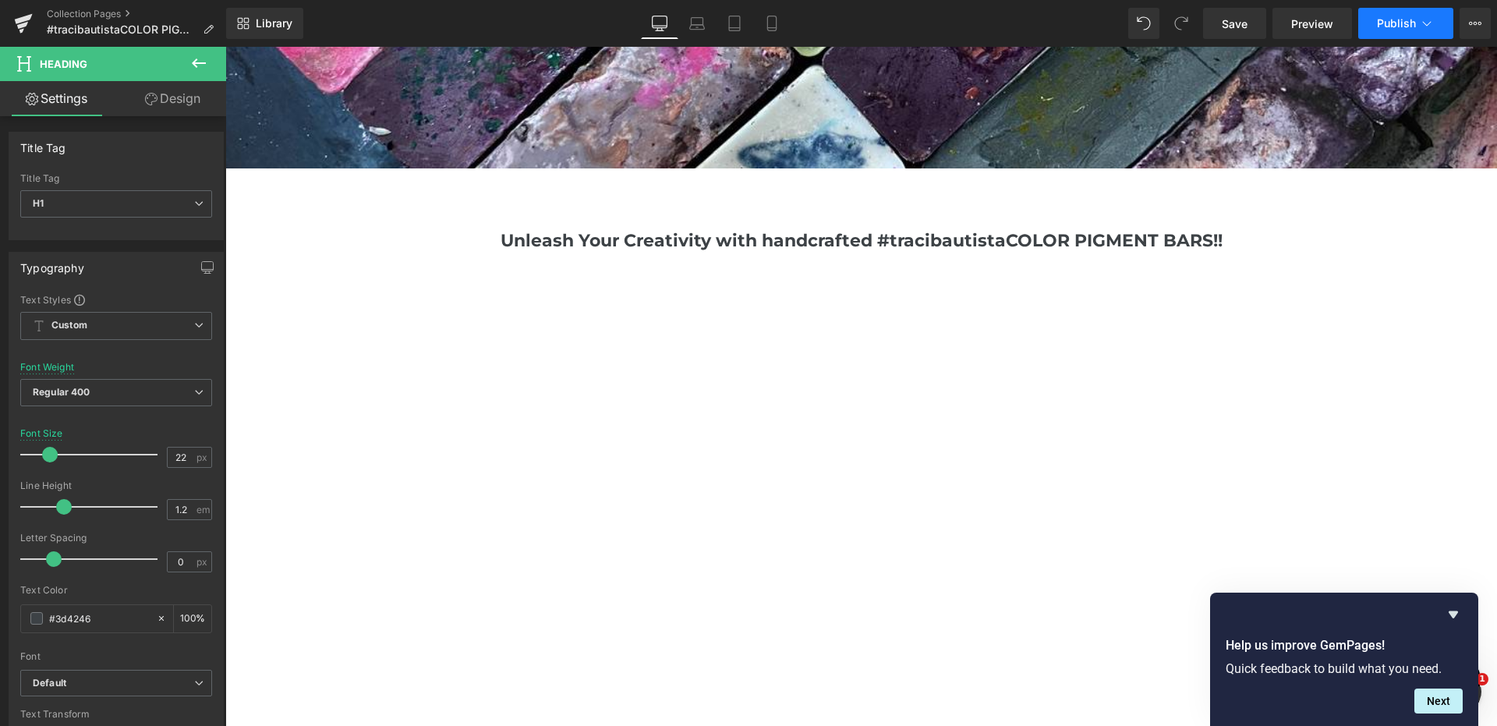
click at [1394, 24] on span "Publish" at bounding box center [1396, 23] width 39 height 12
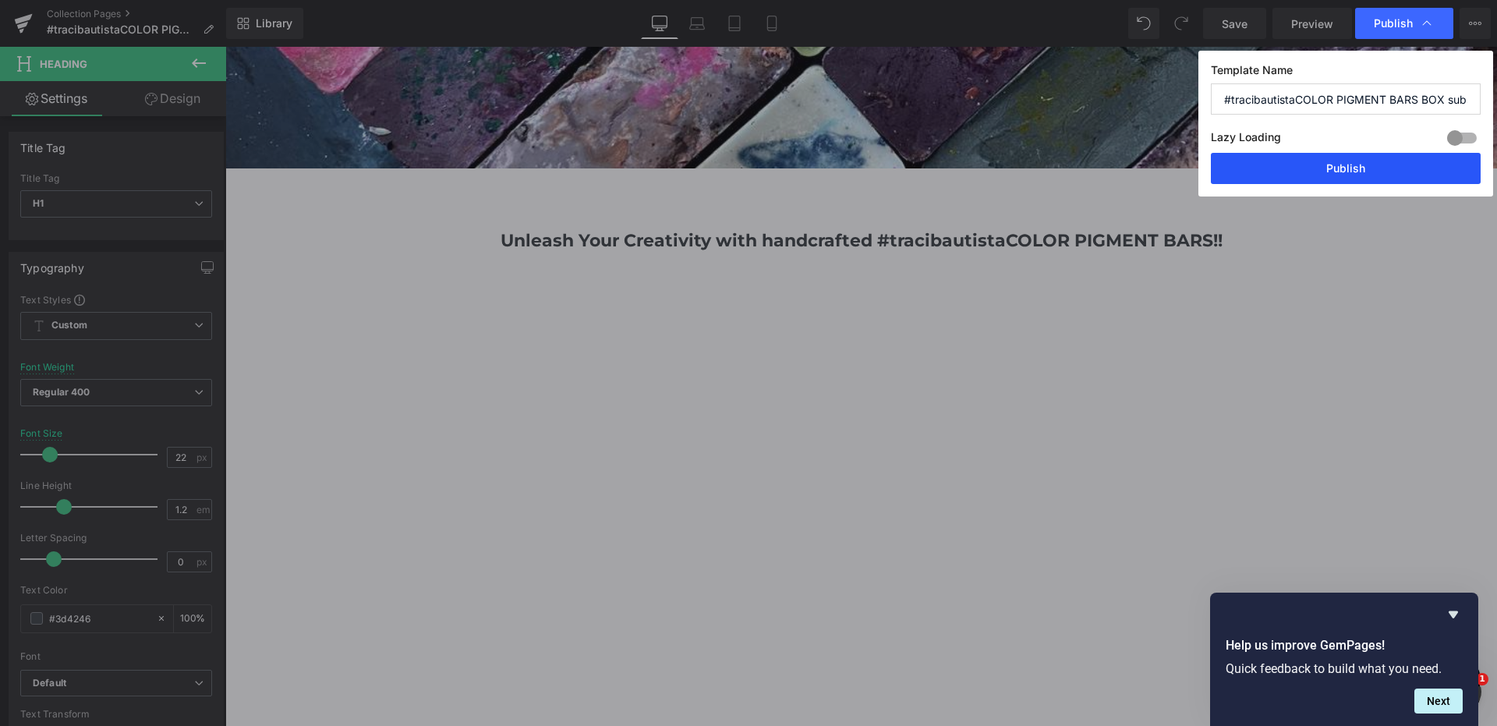
click at [1343, 165] on button "Publish" at bounding box center [1346, 168] width 270 height 31
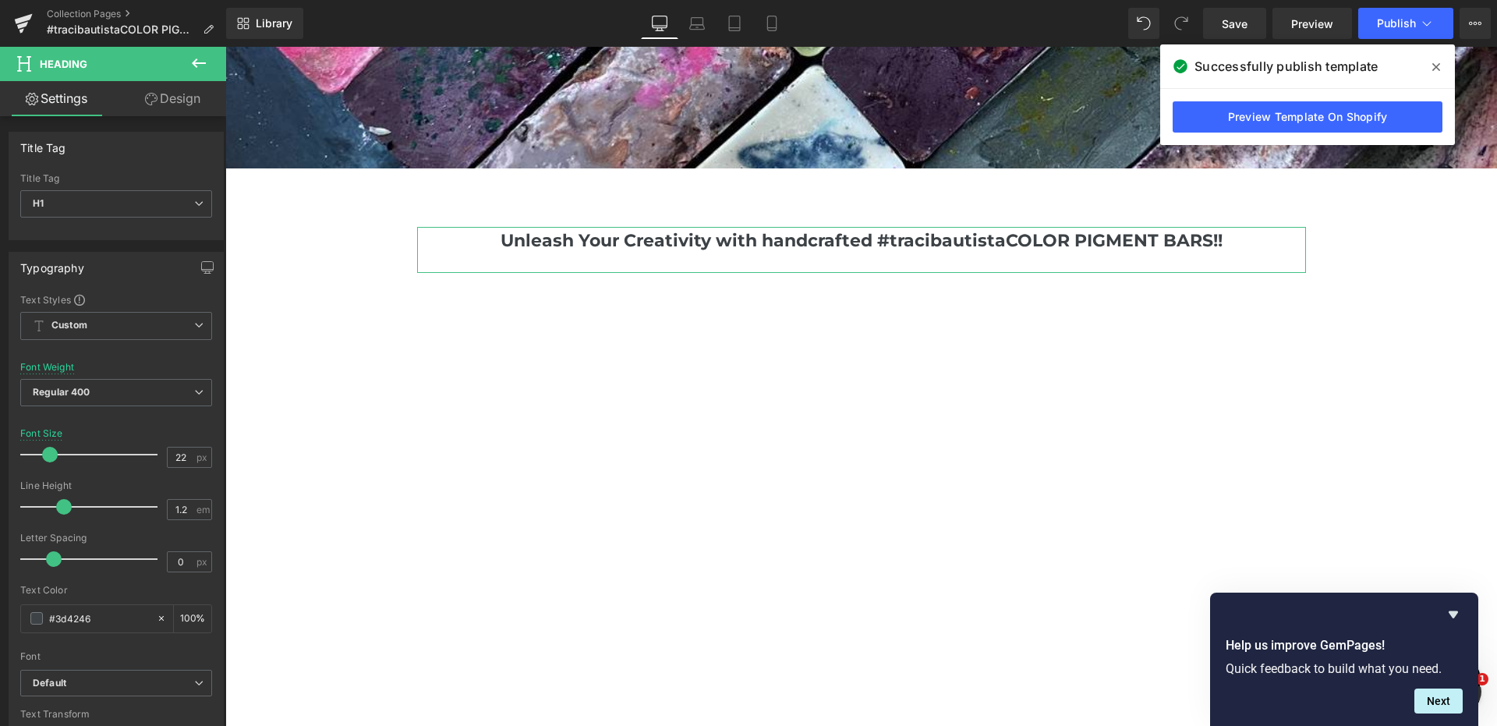
drag, startPoint x: 166, startPoint y: 102, endPoint x: 156, endPoint y: 133, distance: 32.1
click at [165, 104] on link "Design" at bounding box center [172, 98] width 113 height 35
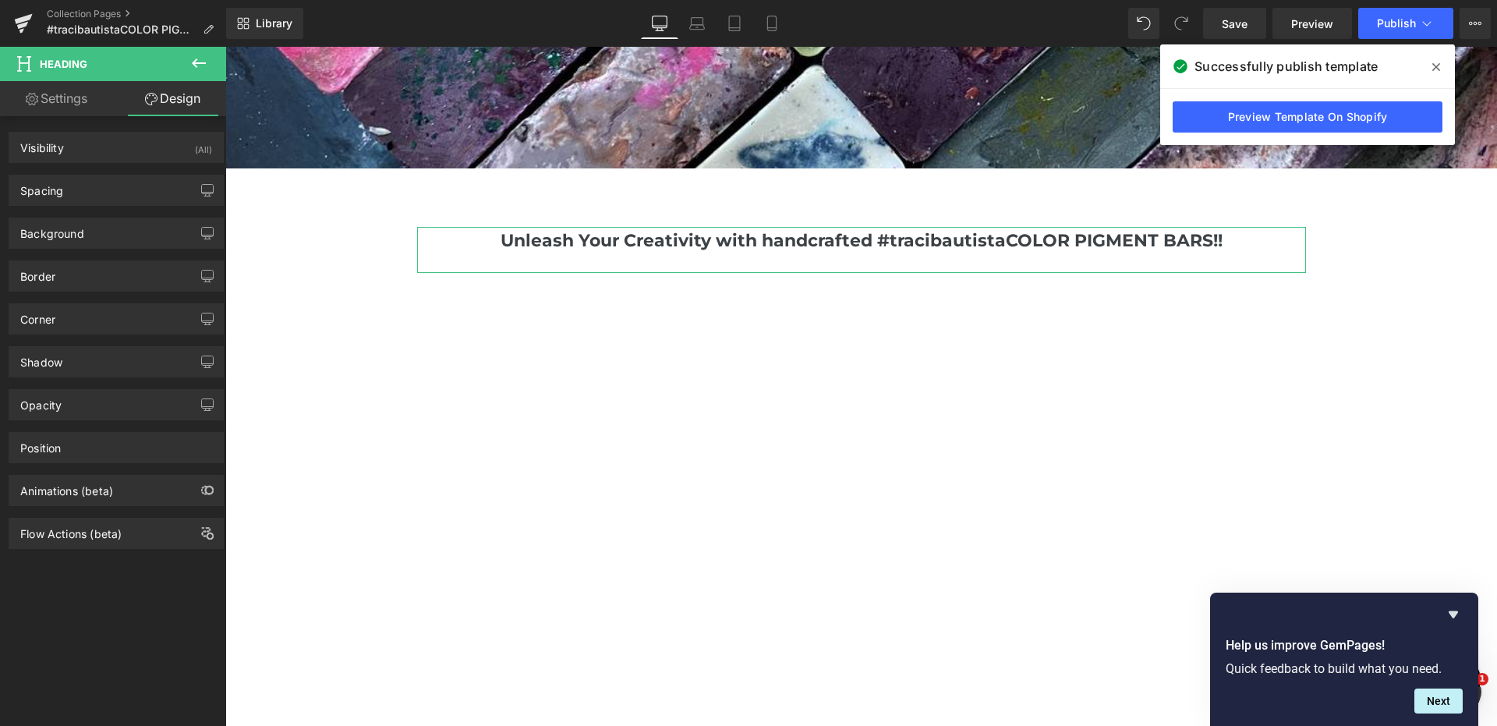
click at [76, 99] on link "Settings" at bounding box center [56, 98] width 113 height 35
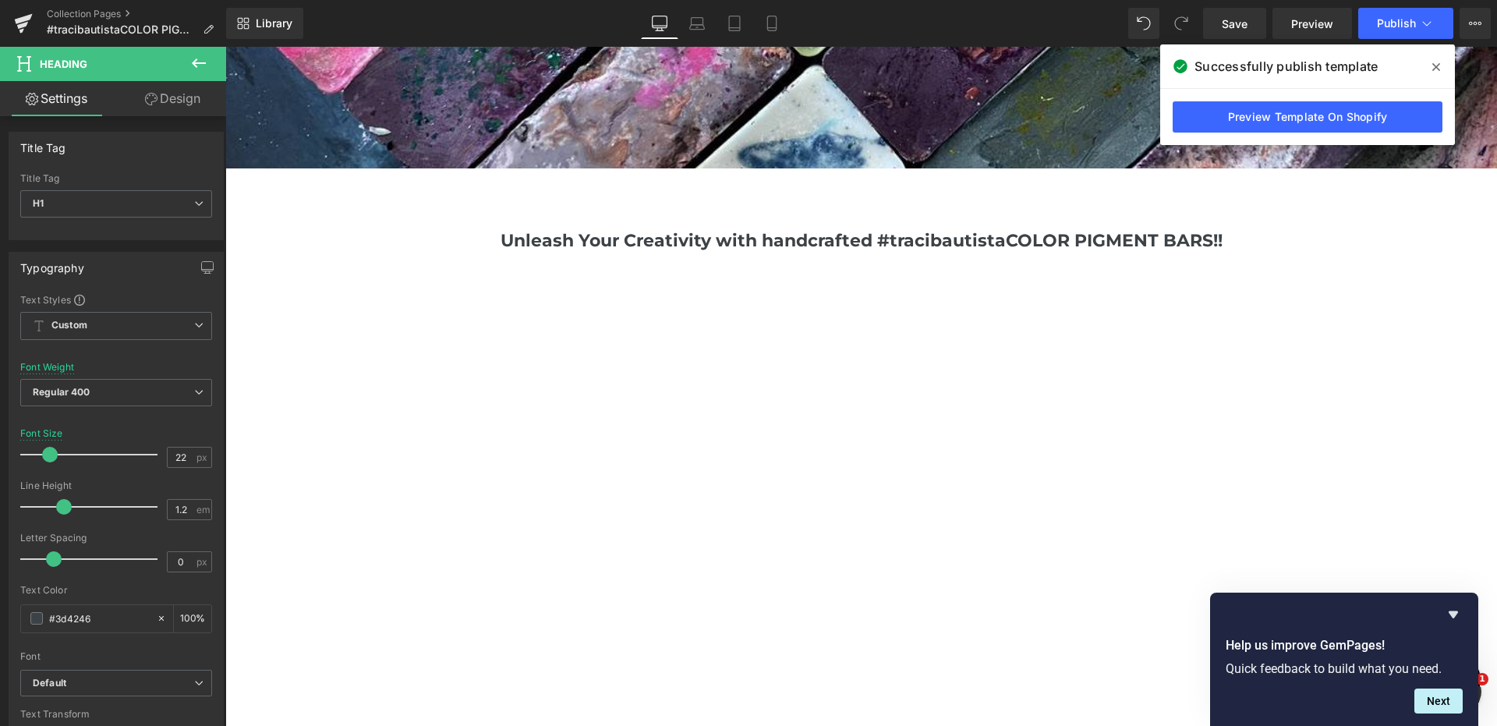
click at [191, 69] on icon at bounding box center [198, 63] width 19 height 19
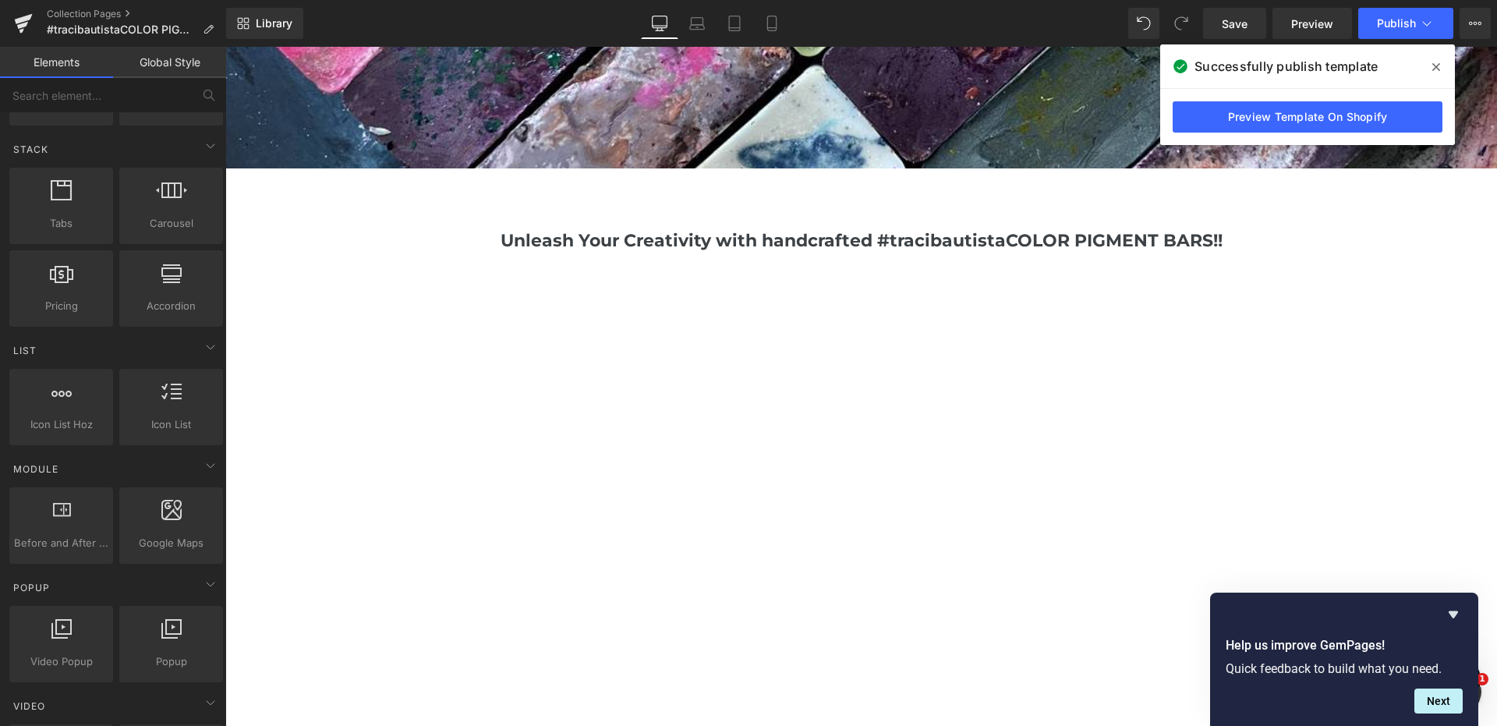
scroll to position [0, 0]
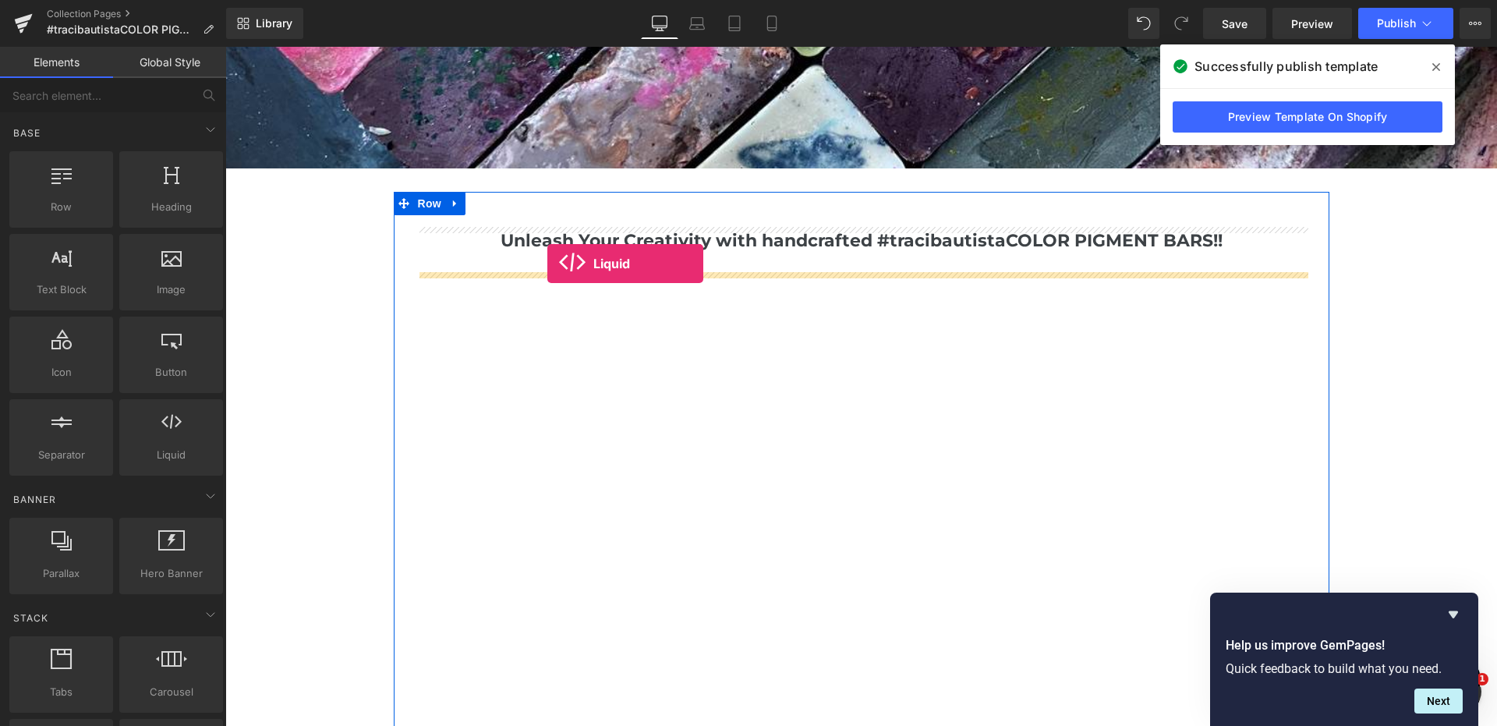
drag, startPoint x: 390, startPoint y: 466, endPoint x: 537, endPoint y: 268, distance: 246.9
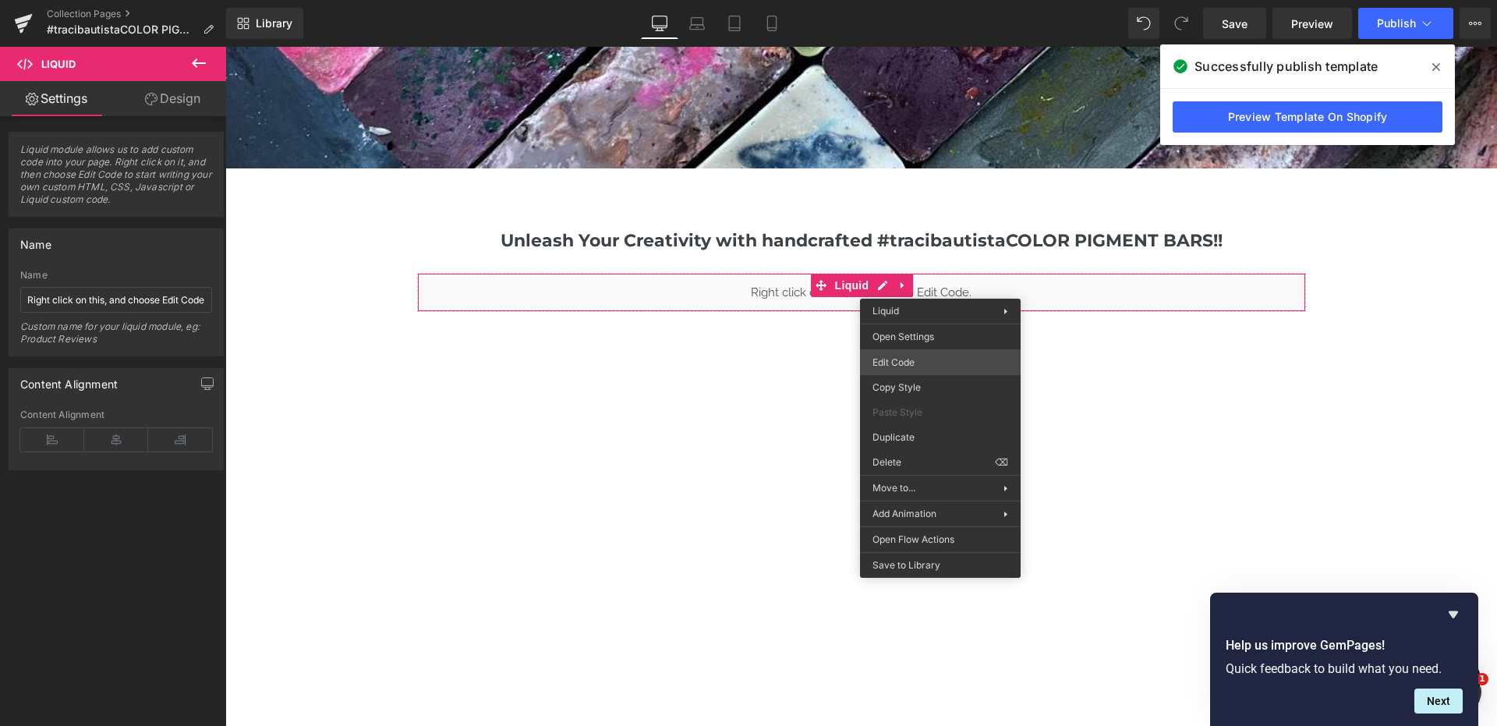
click at [949, 0] on div "Liquid You are previewing how the will restyle your page. You can not edit Elem…" at bounding box center [748, 0] width 1497 height 0
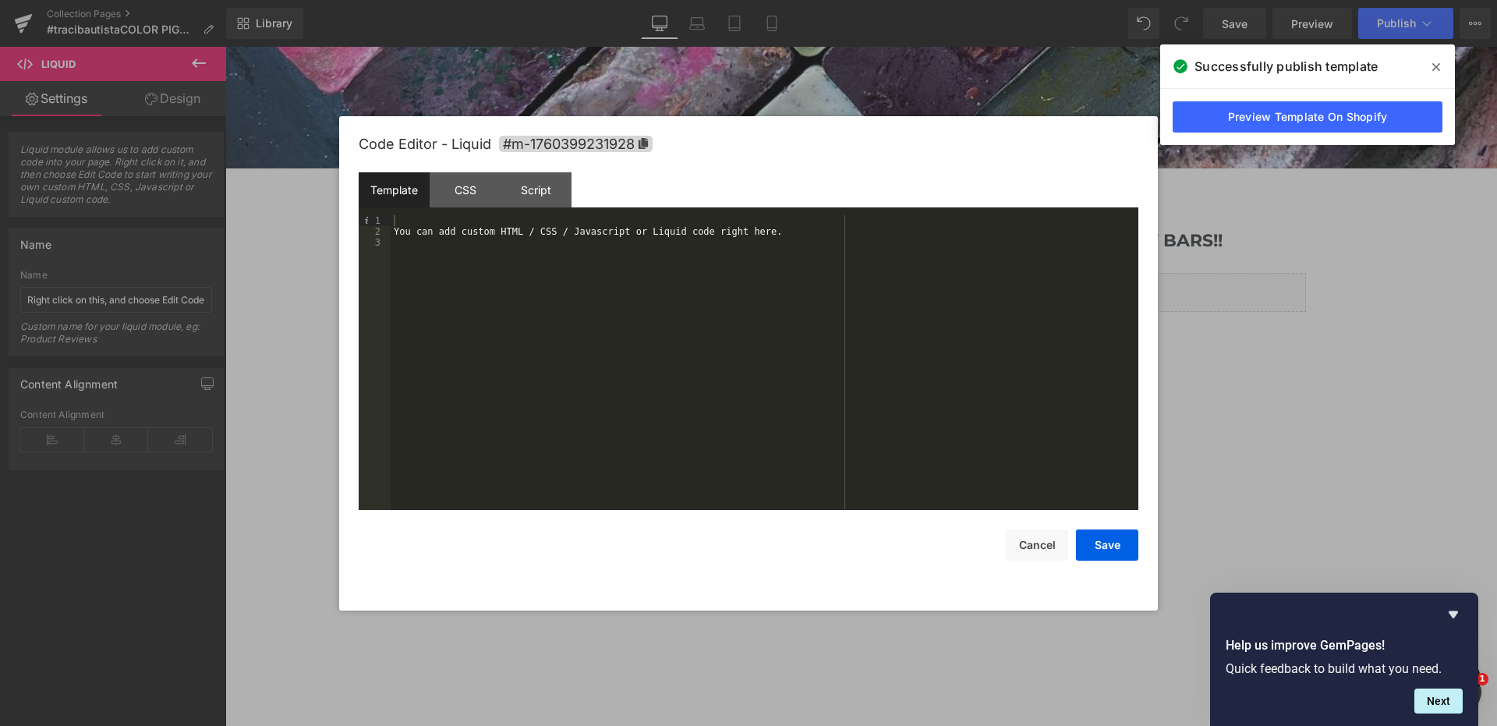
click at [654, 274] on div "You can add custom HTML / CSS / Javascript or Liquid code right here." at bounding box center [765, 373] width 748 height 317
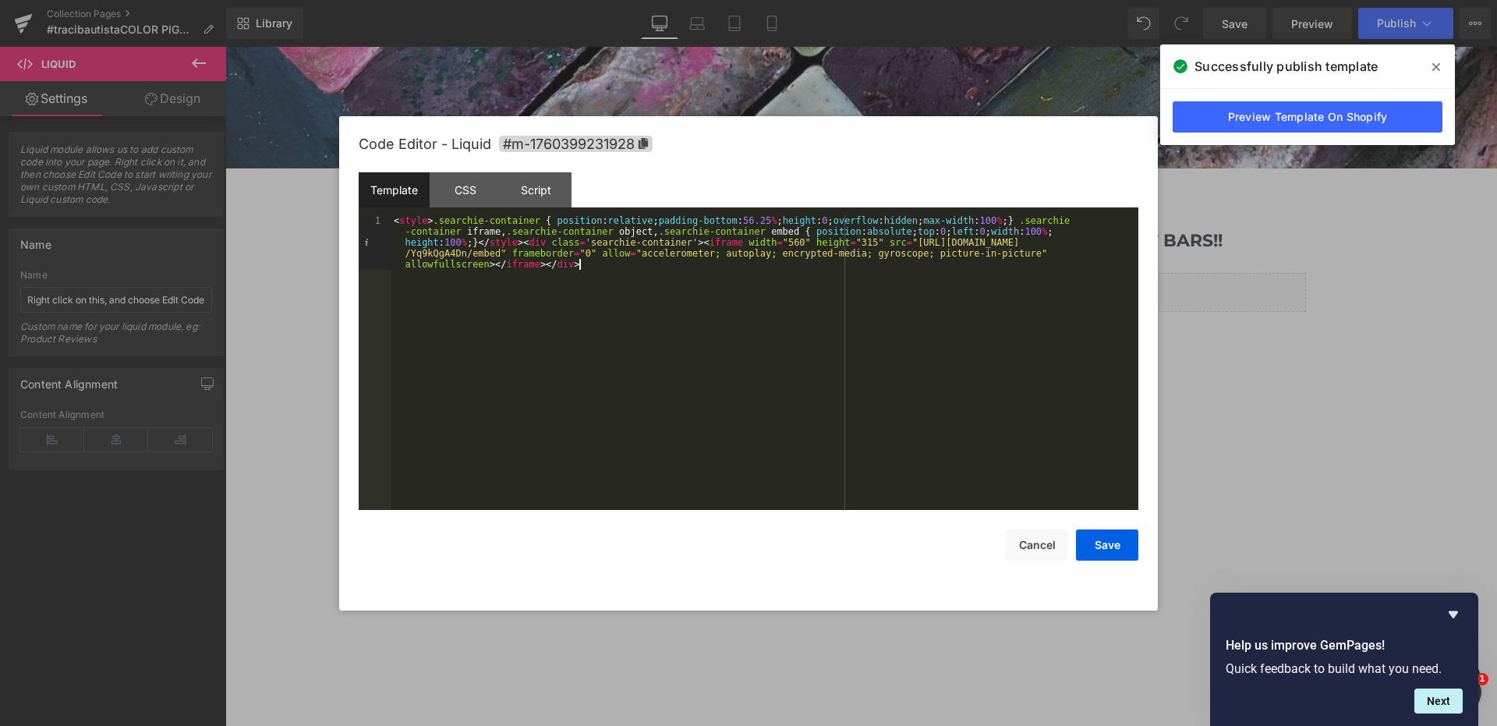
click at [399, 221] on div "< style > .searchie-container { position : relative ; padding-bottom : 56.25 % …" at bounding box center [765, 417] width 748 height 404
drag, startPoint x: 488, startPoint y: 219, endPoint x: 437, endPoint y: 221, distance: 50.7
click at [438, 221] on div "< center > </ center > < style > .searchie-container { position : relative ; pa…" at bounding box center [765, 417] width 748 height 404
click at [624, 269] on div "< center > < style > .searchie-container { position : relative ; padding-bottom…" at bounding box center [765, 417] width 748 height 404
click at [1097, 542] on button "Save" at bounding box center [1107, 545] width 62 height 31
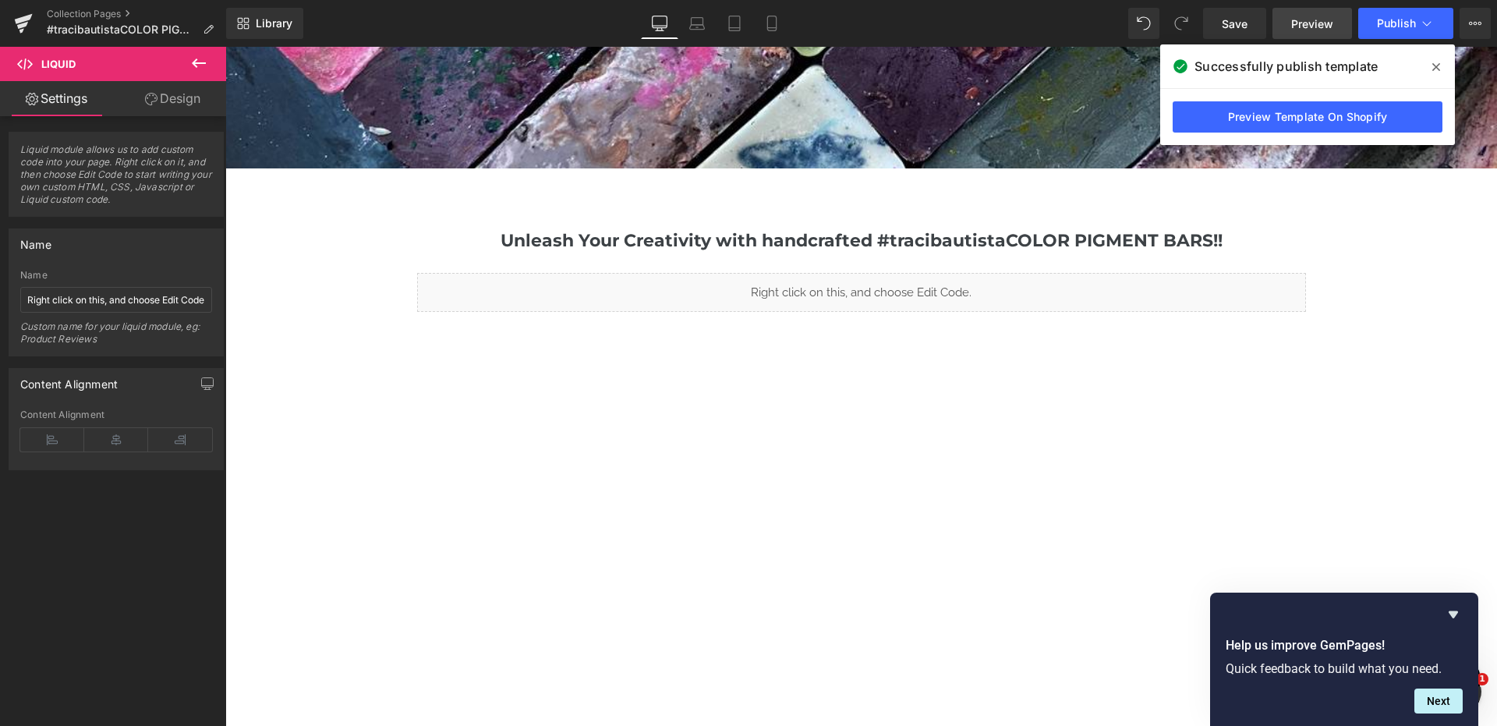
click at [1320, 25] on span "Preview" at bounding box center [1312, 24] width 42 height 16
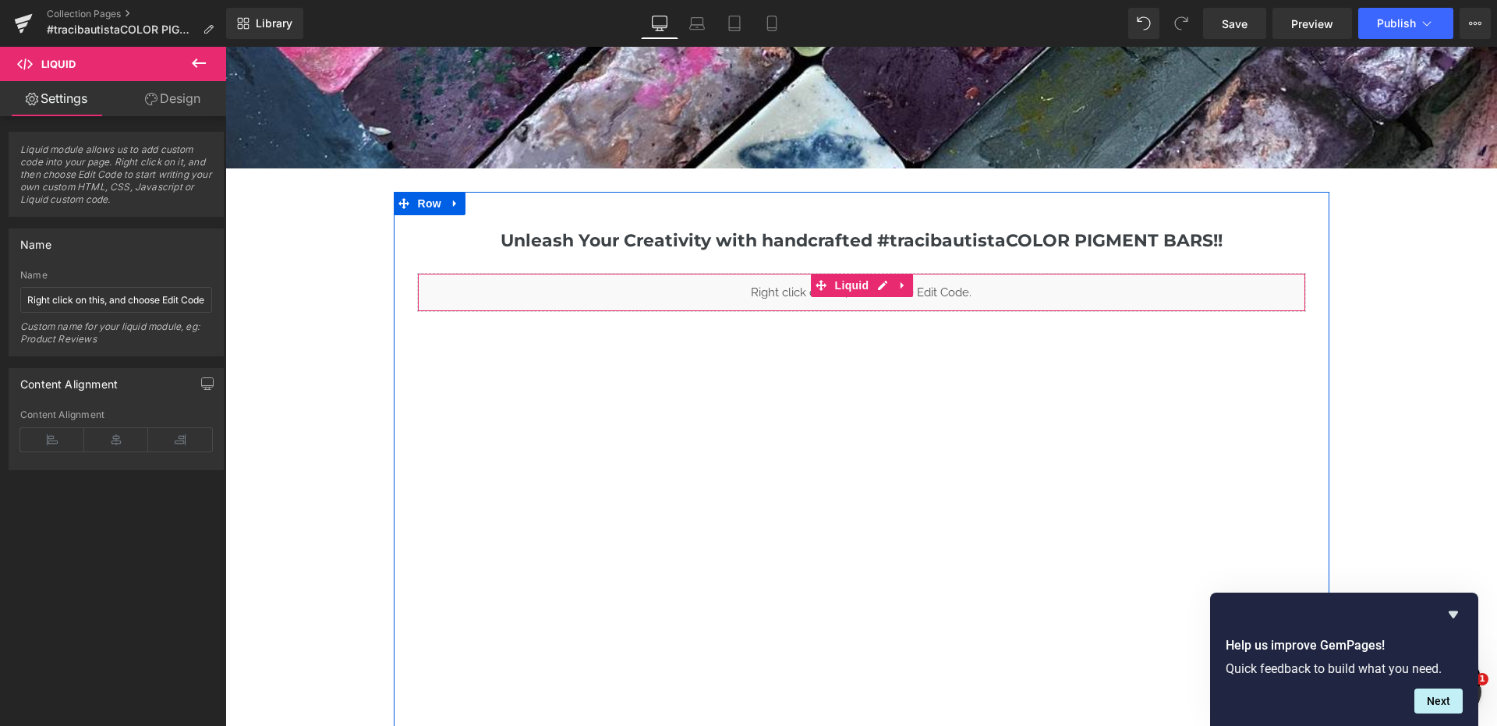
click at [901, 281] on icon at bounding box center [903, 285] width 11 height 12
click at [916, 285] on icon at bounding box center [913, 285] width 11 height 11
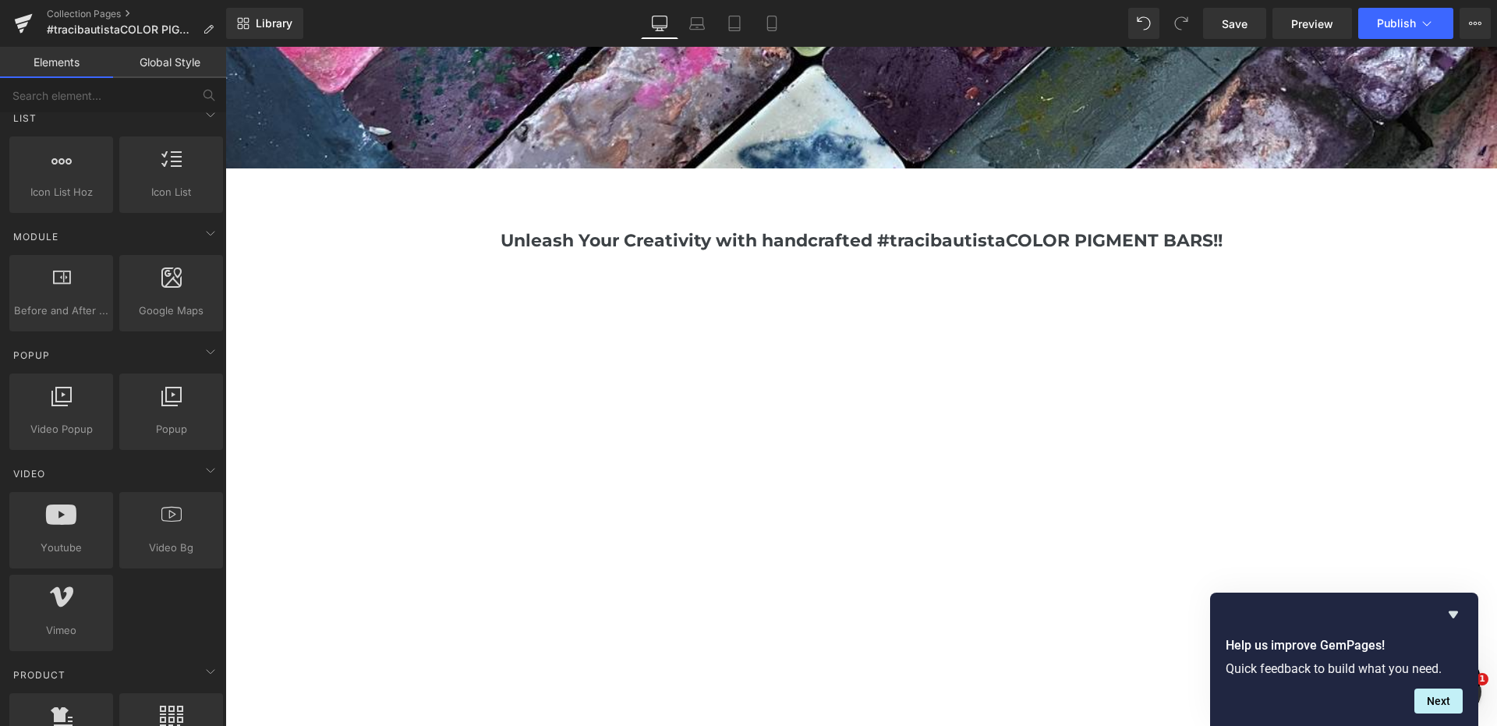
scroll to position [708, 0]
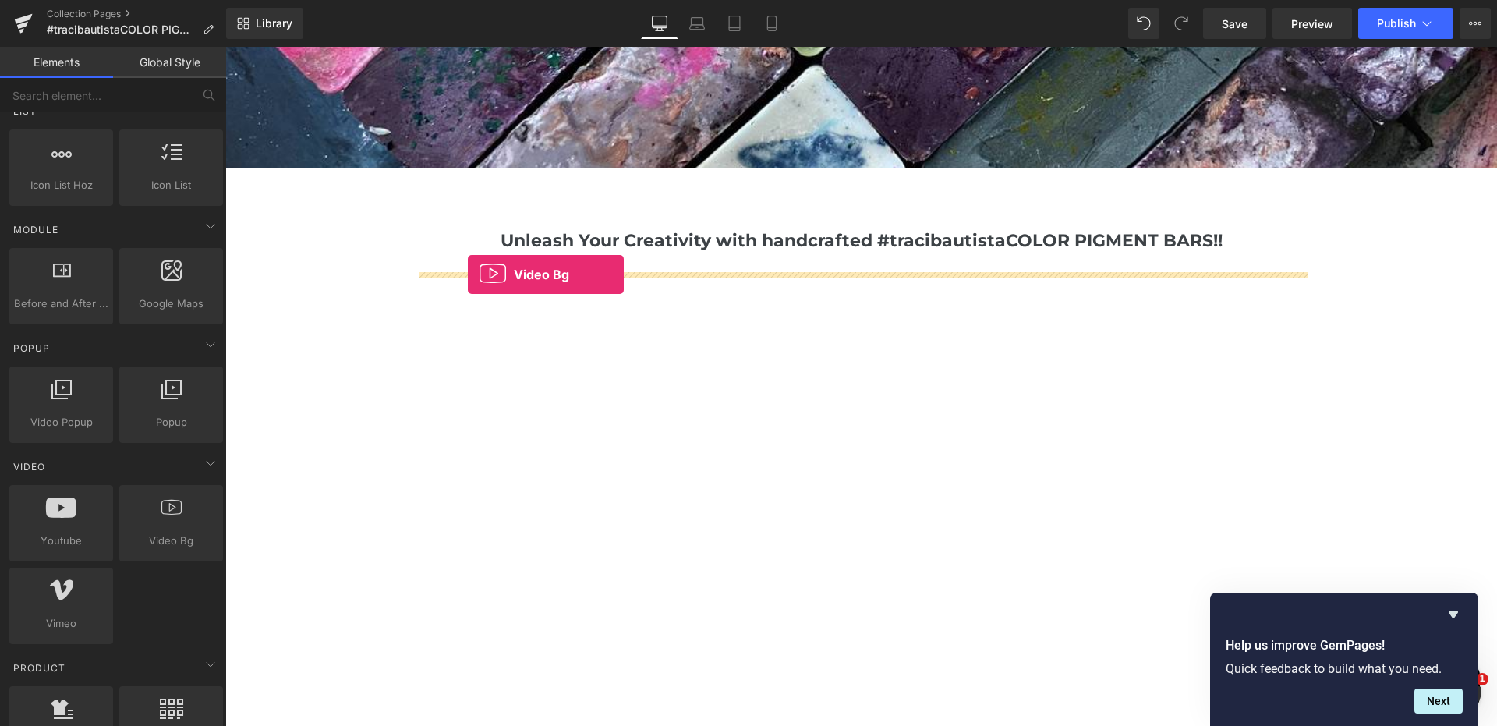
drag, startPoint x: 409, startPoint y: 551, endPoint x: 465, endPoint y: 275, distance: 281.7
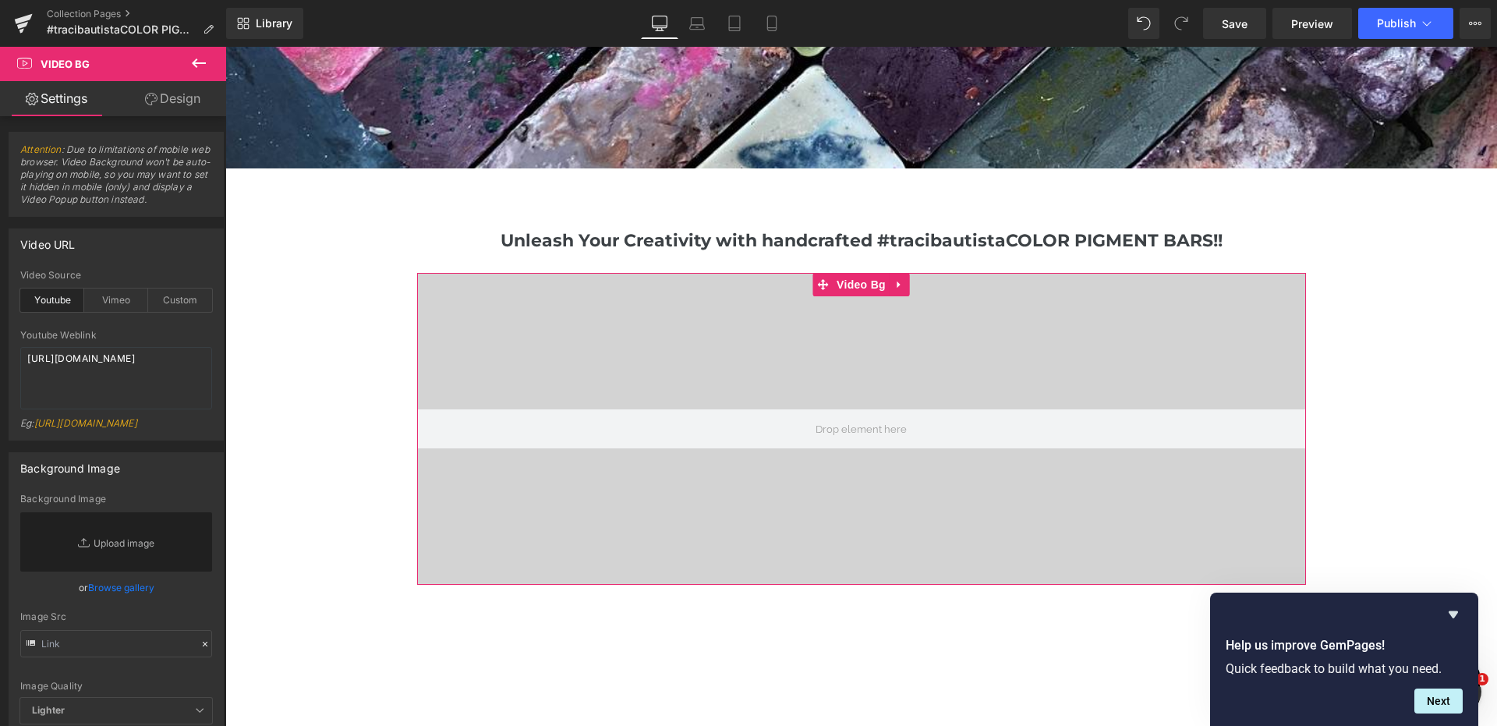
click at [171, 305] on div "Custom" at bounding box center [180, 300] width 64 height 23
drag, startPoint x: 169, startPoint y: 380, endPoint x: 2, endPoint y: 345, distance: 171.3
click at [2, 345] on div "Video URL youtube Video Source Youtube Vimeo Custom Youtube Weblink https://www…" at bounding box center [116, 329] width 233 height 224
paste textarea "app.membership.io/watch/Yq9kQgA4Dn"
type textarea "https://app.membership.io/watch/Yq9kQgA4Dn"
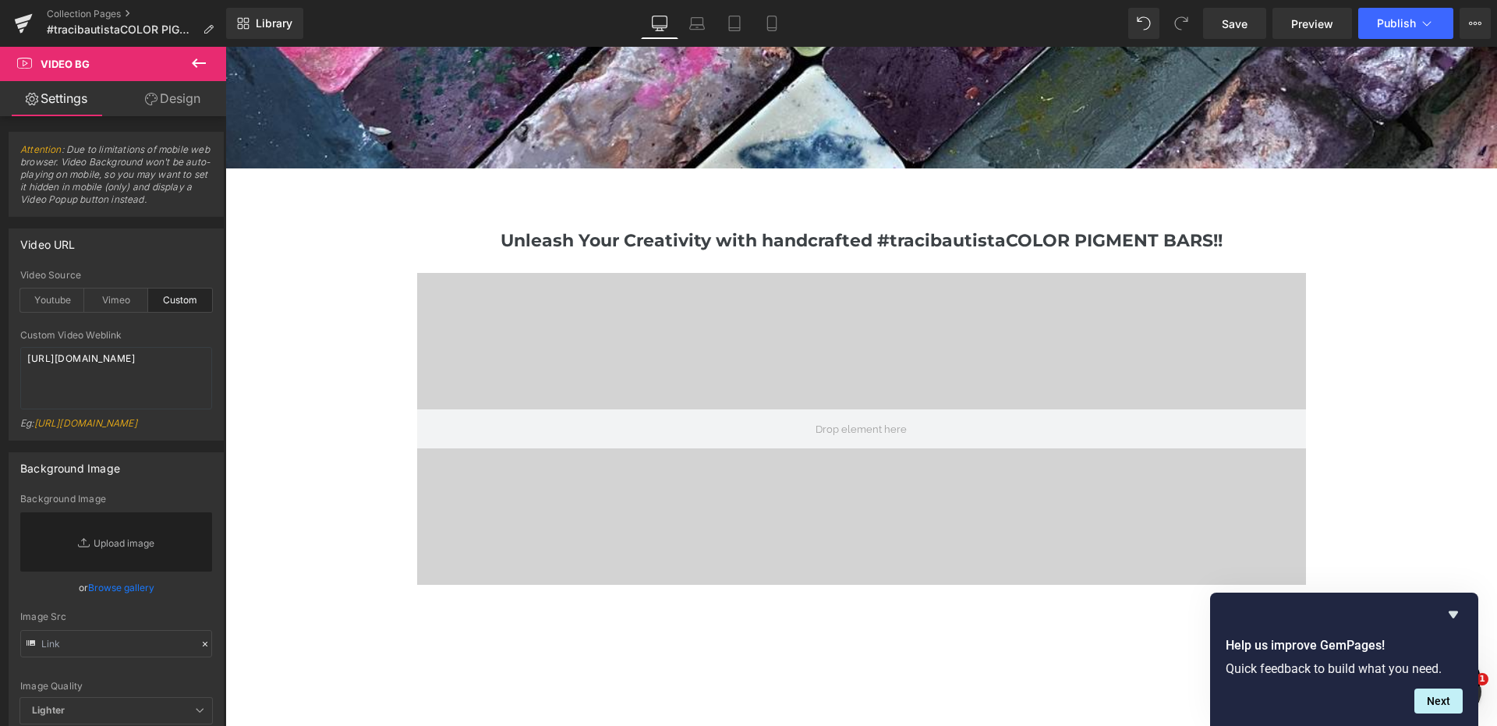
click at [94, 429] on link "https://cdn.shopify.com/s/files/1/0263/4153/9917/files/Stamped_Reviews.mp4?v=15…" at bounding box center [85, 423] width 103 height 12
click at [186, 105] on link "Design" at bounding box center [172, 98] width 113 height 35
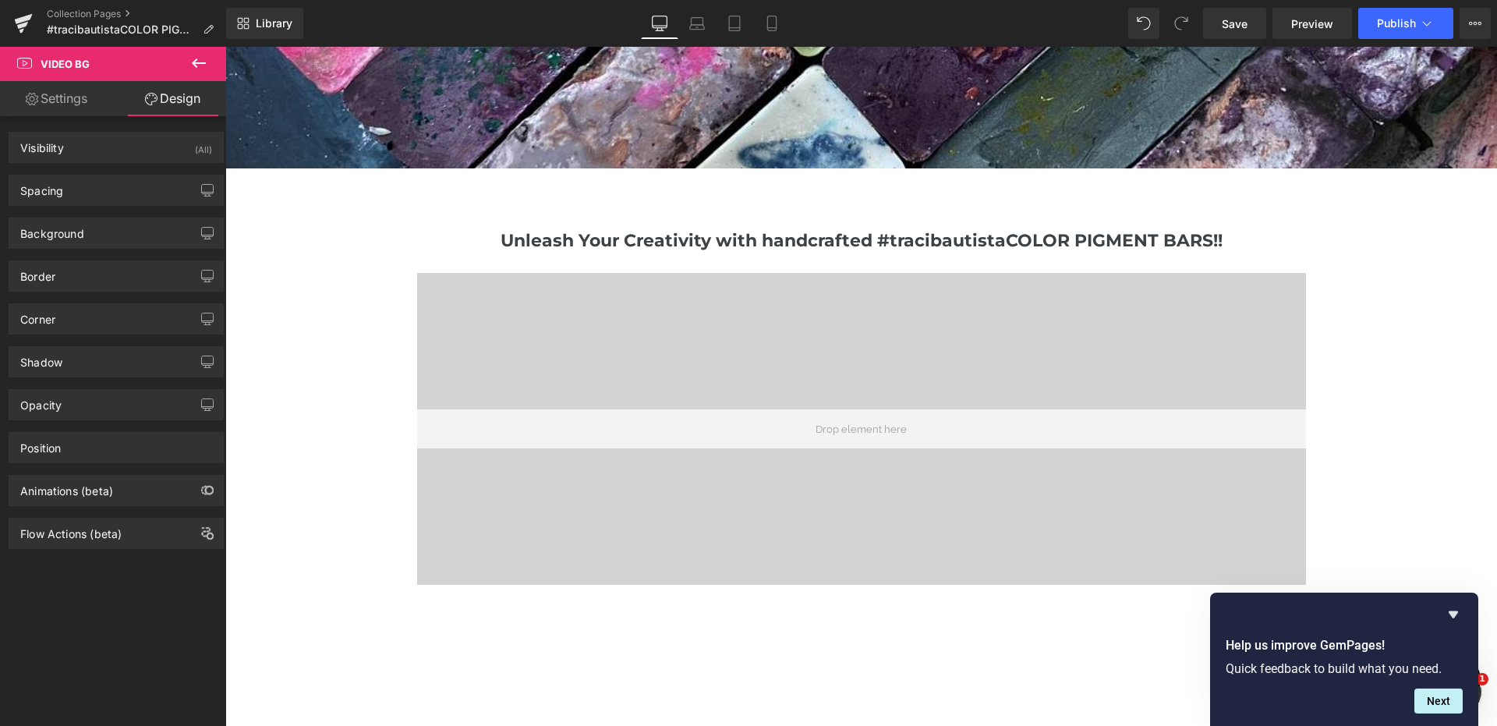
click at [76, 99] on link "Settings" at bounding box center [56, 98] width 113 height 35
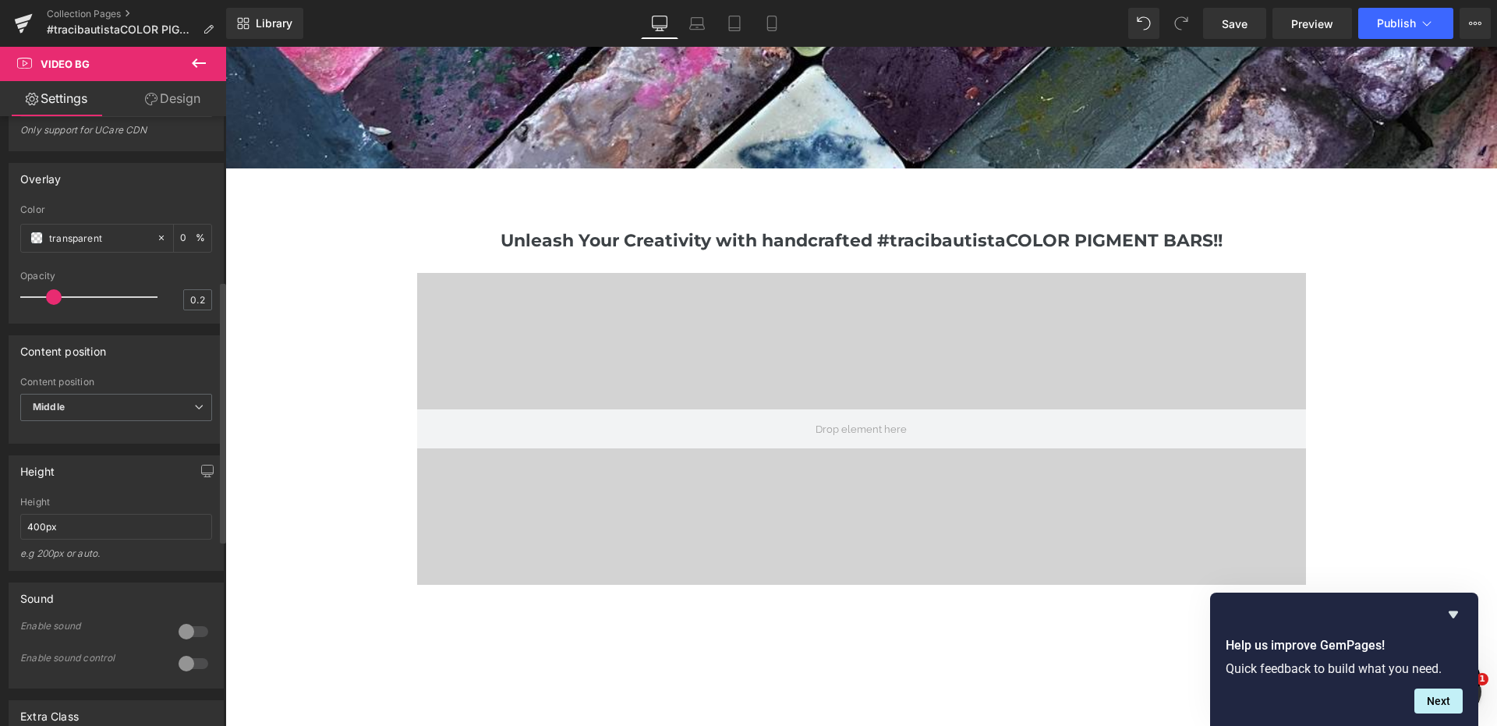
scroll to position [0, 0]
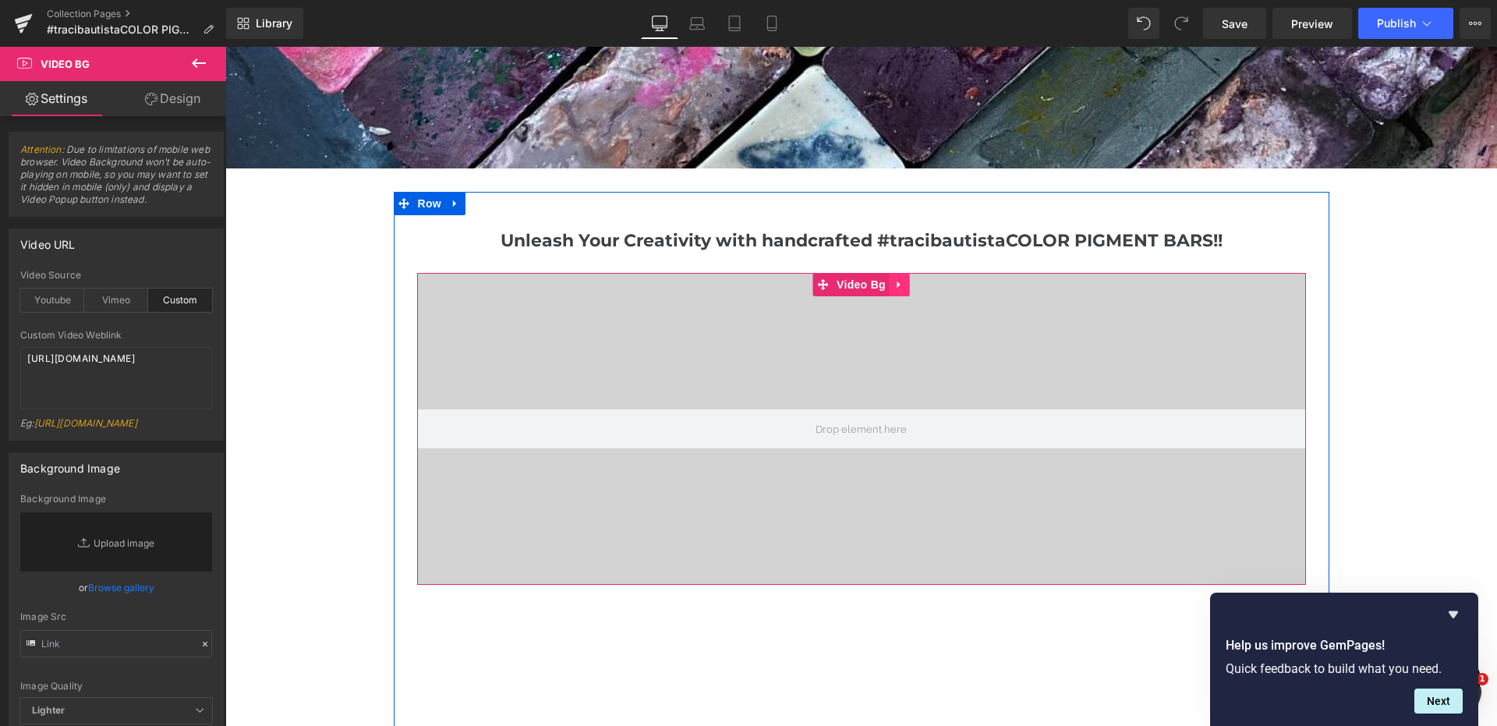
click at [902, 283] on icon at bounding box center [899, 284] width 11 height 12
click at [908, 283] on icon at bounding box center [910, 284] width 11 height 11
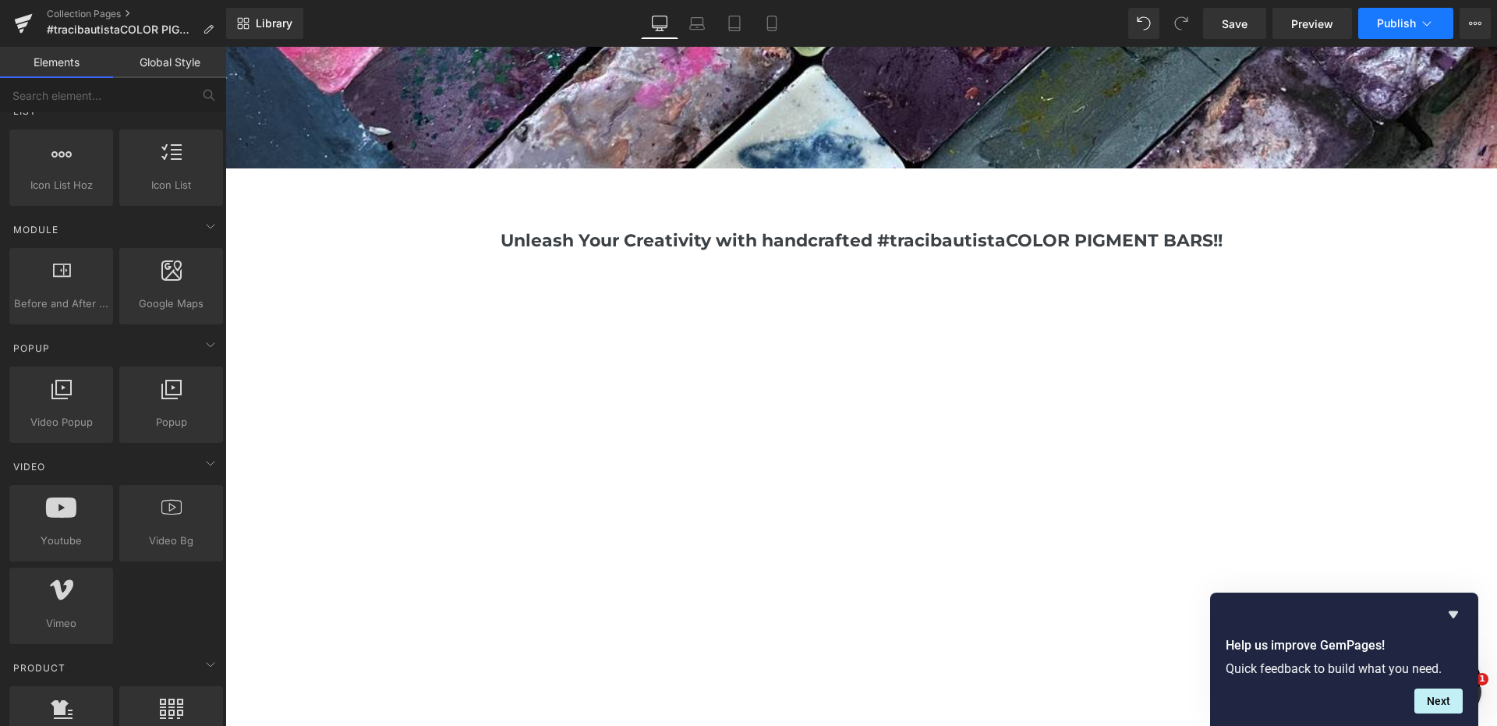
click at [1393, 30] on button "Publish" at bounding box center [1405, 23] width 95 height 31
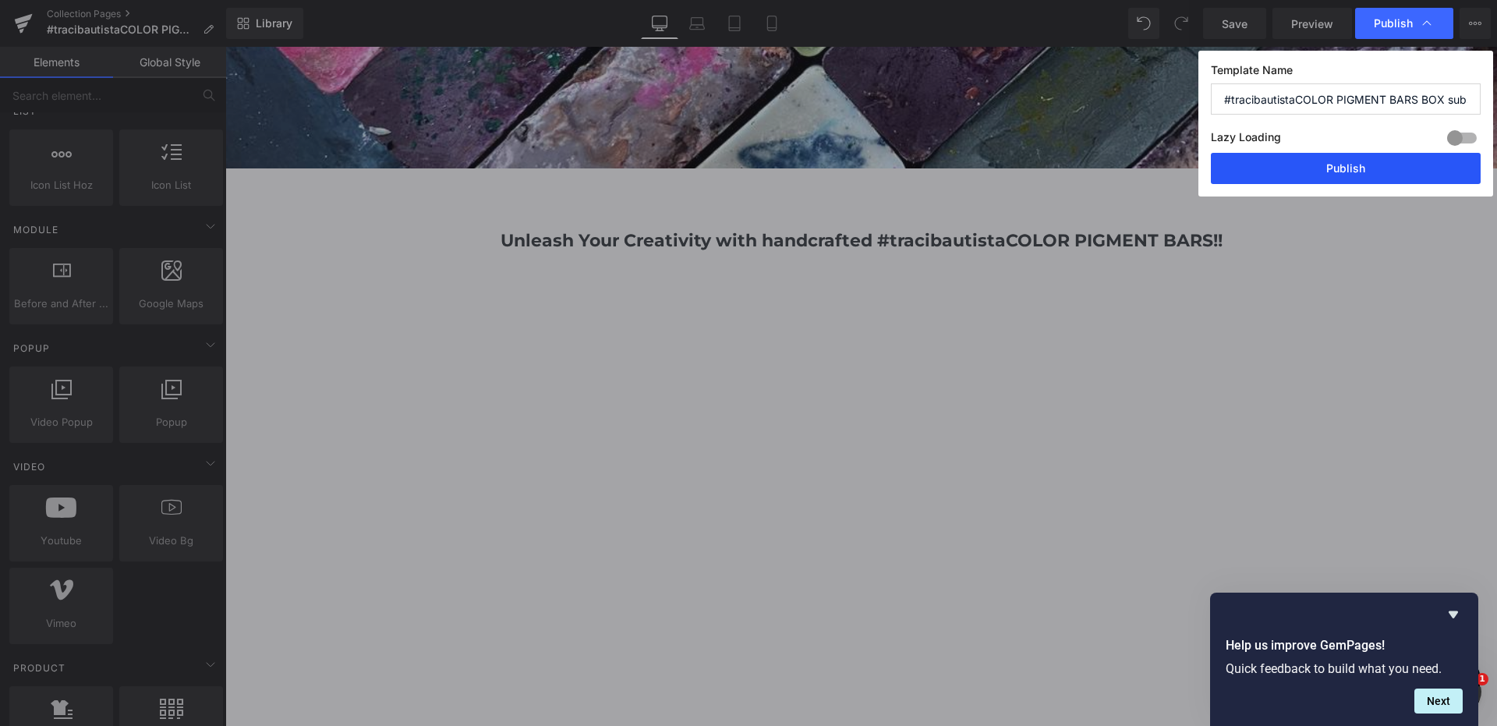
click at [1358, 171] on button "Publish" at bounding box center [1346, 168] width 270 height 31
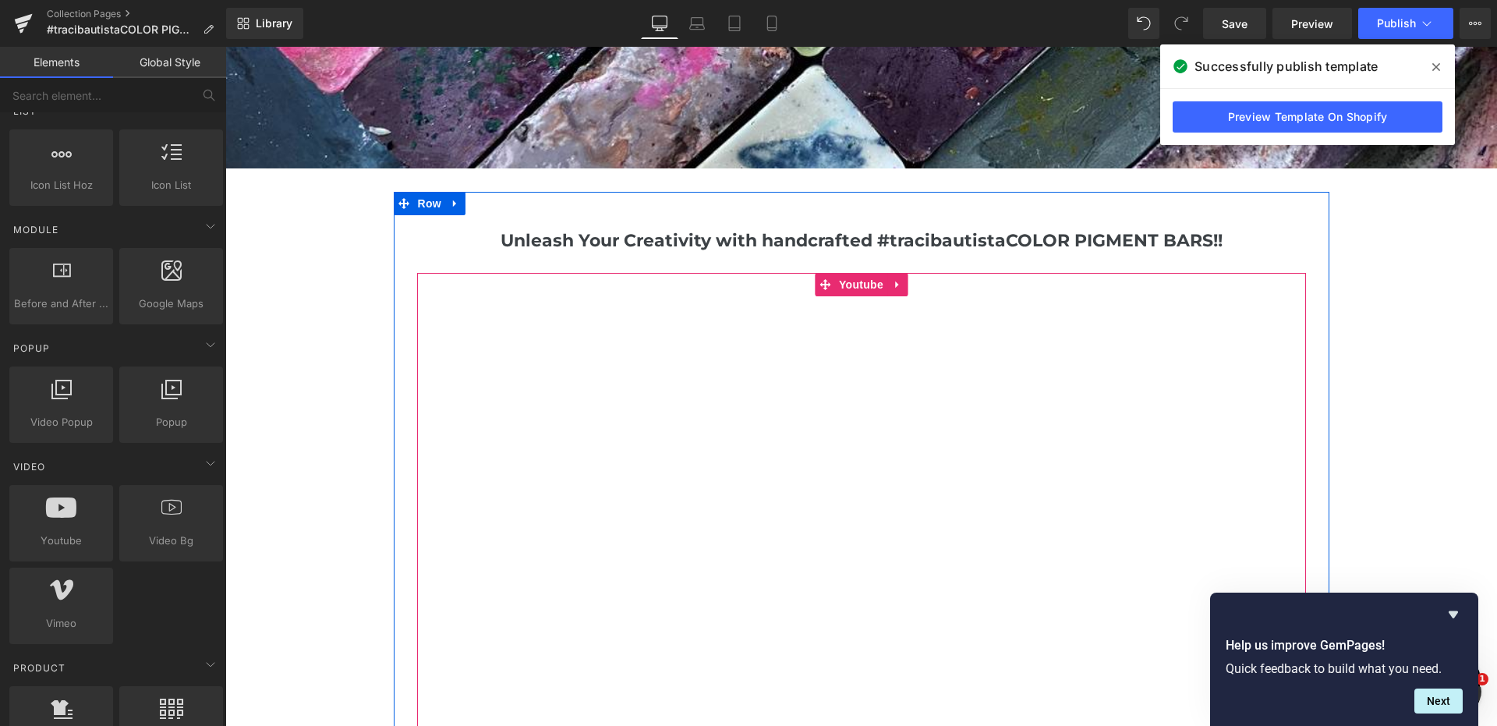
click at [515, 352] on div at bounding box center [861, 523] width 889 height 501
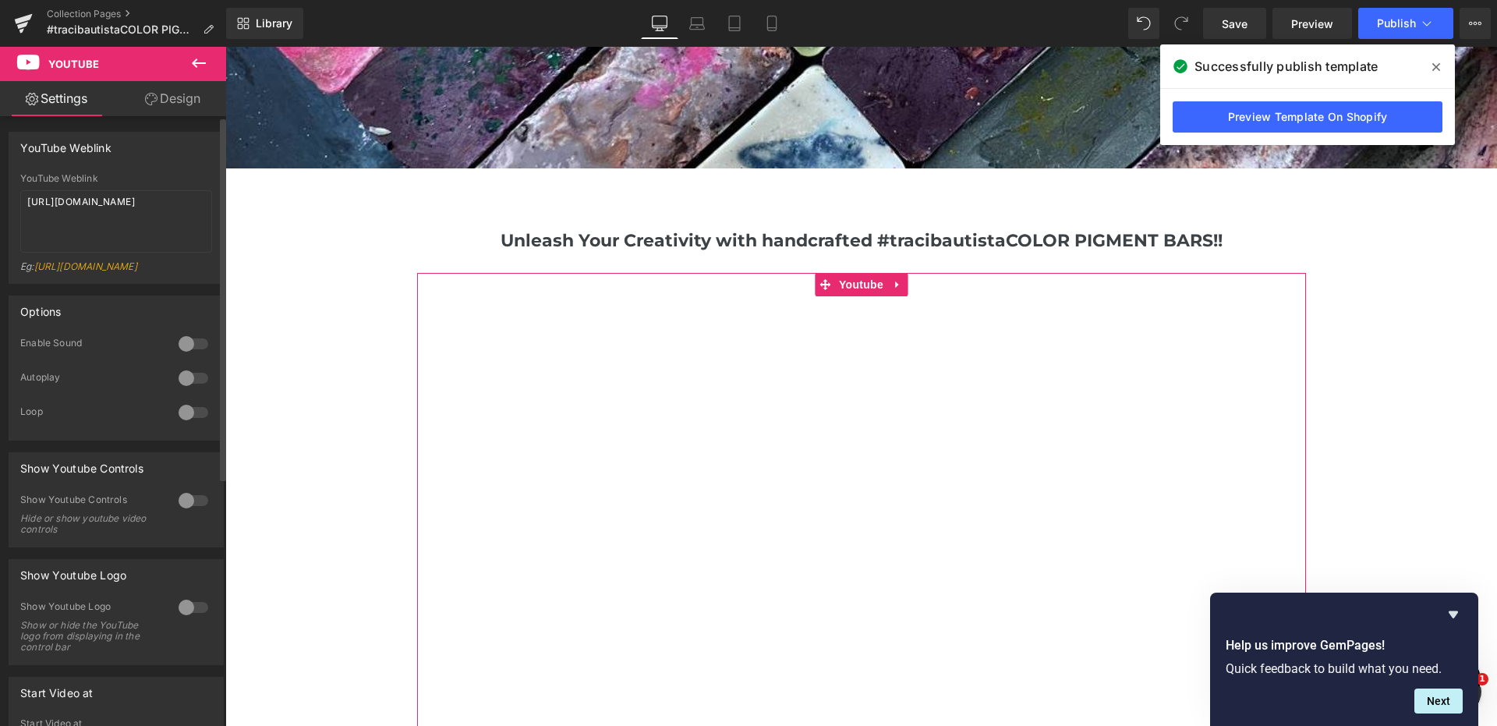
click at [195, 355] on div at bounding box center [193, 343] width 37 height 25
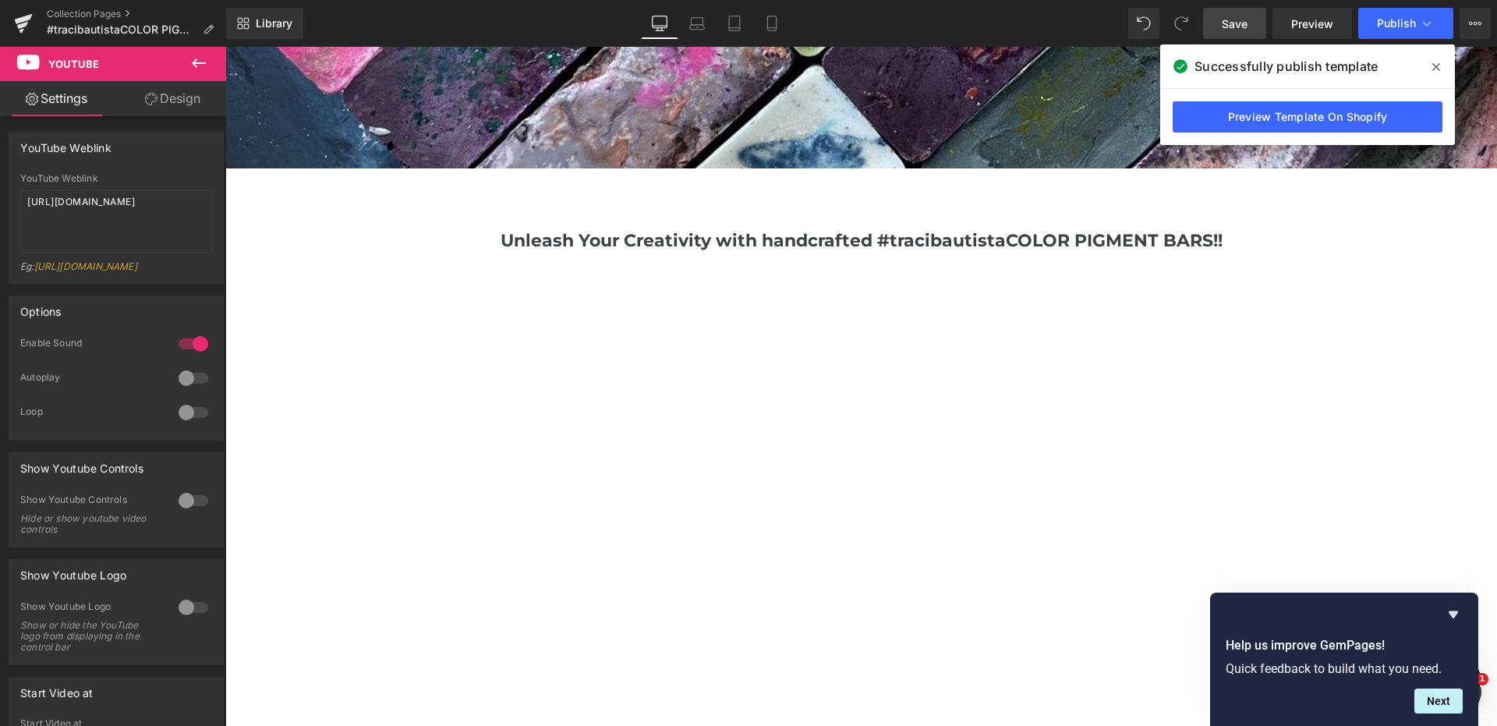
click at [1243, 26] on span "Save" at bounding box center [1235, 24] width 26 height 16
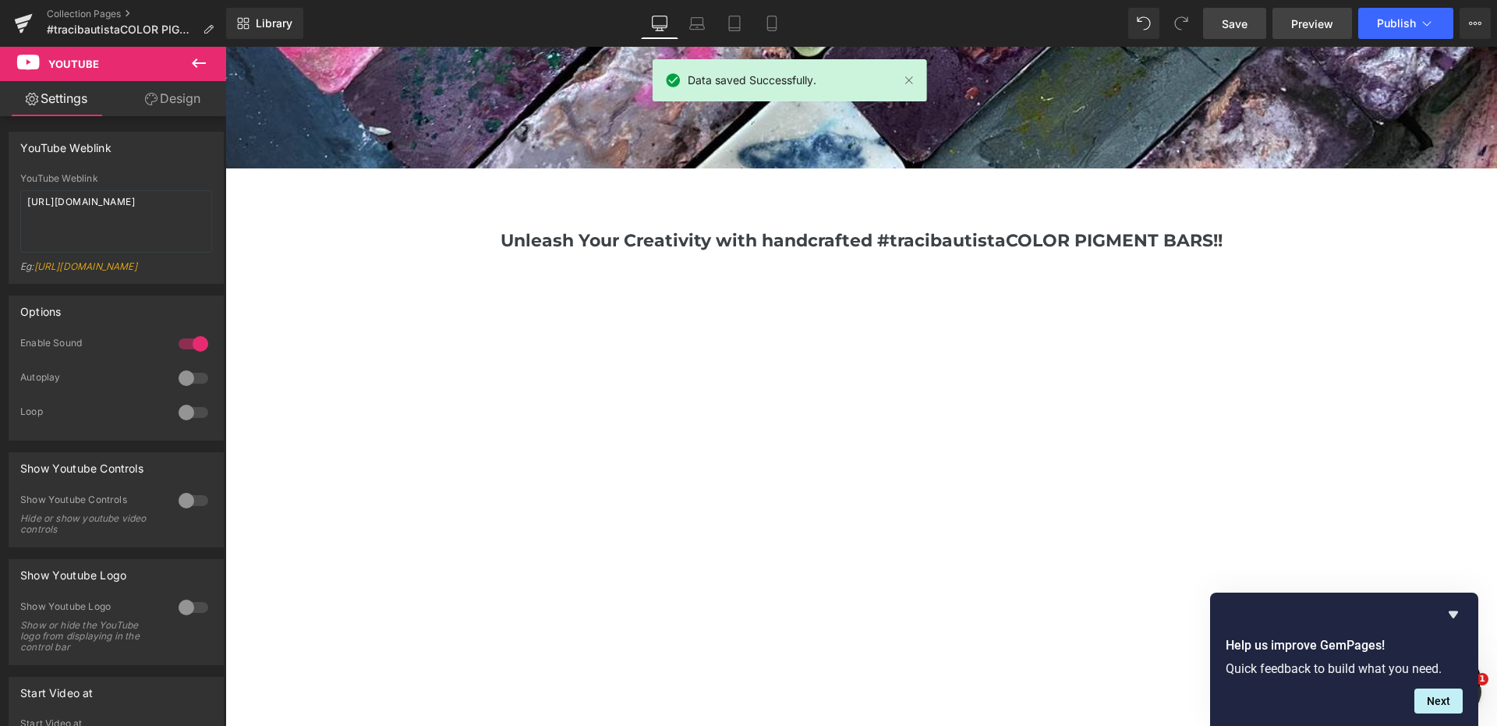
click at [1305, 23] on span "Preview" at bounding box center [1312, 24] width 42 height 16
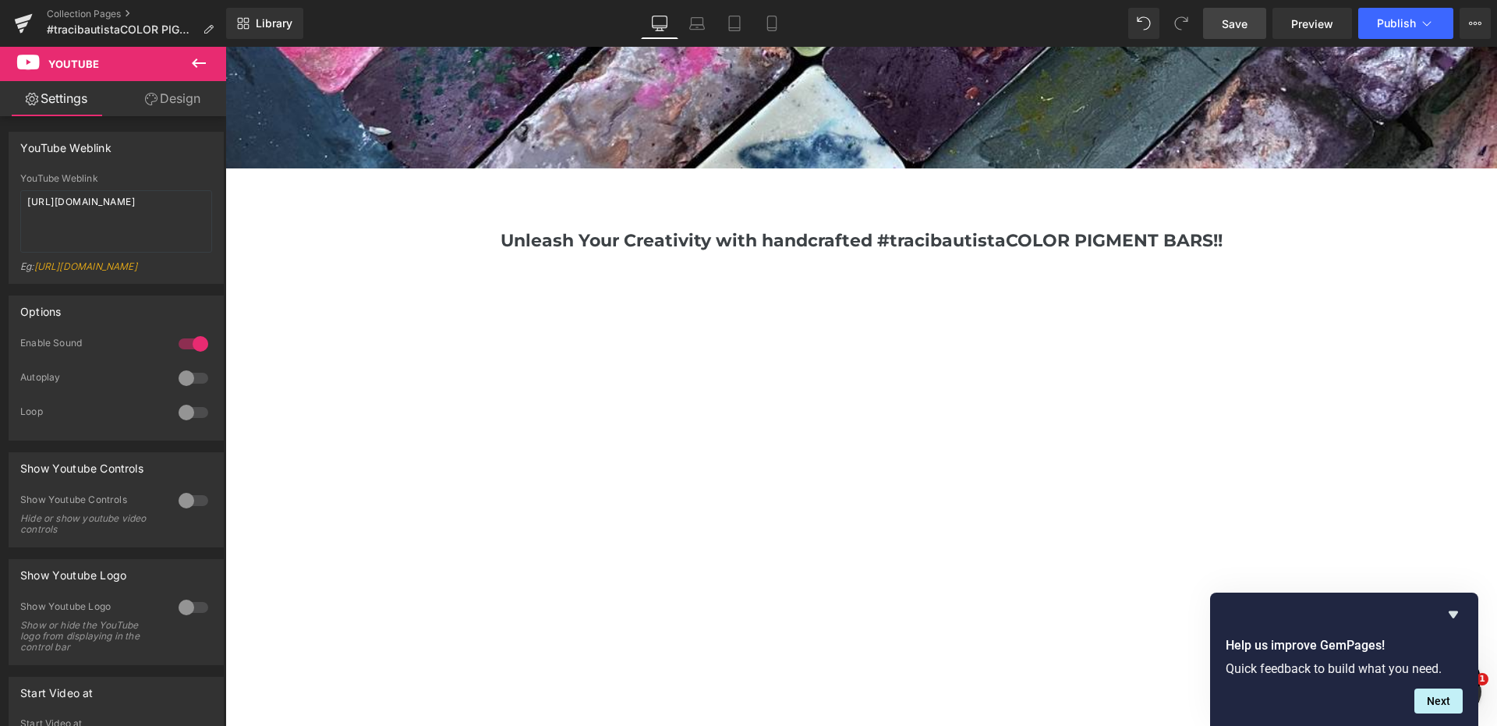
click at [213, 61] on button at bounding box center [199, 64] width 55 height 34
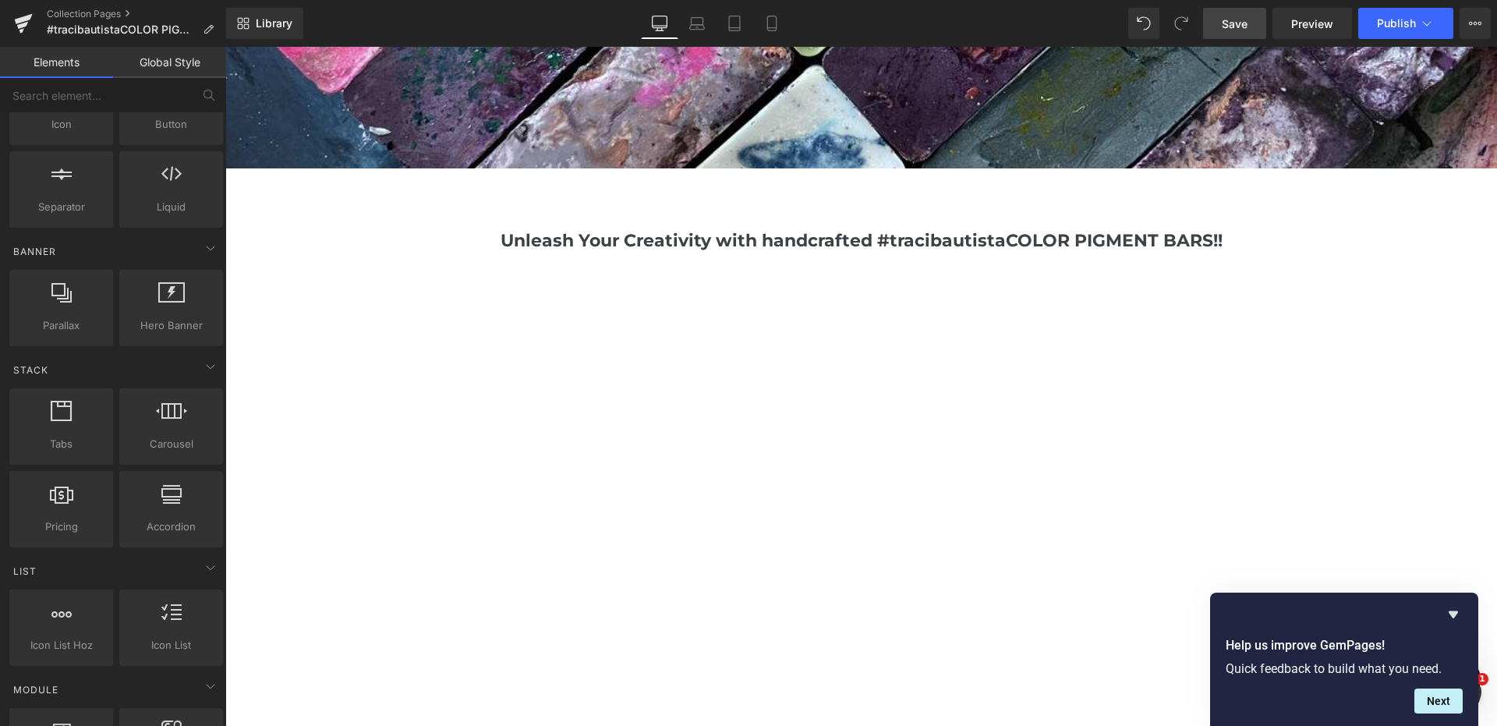
scroll to position [244, 0]
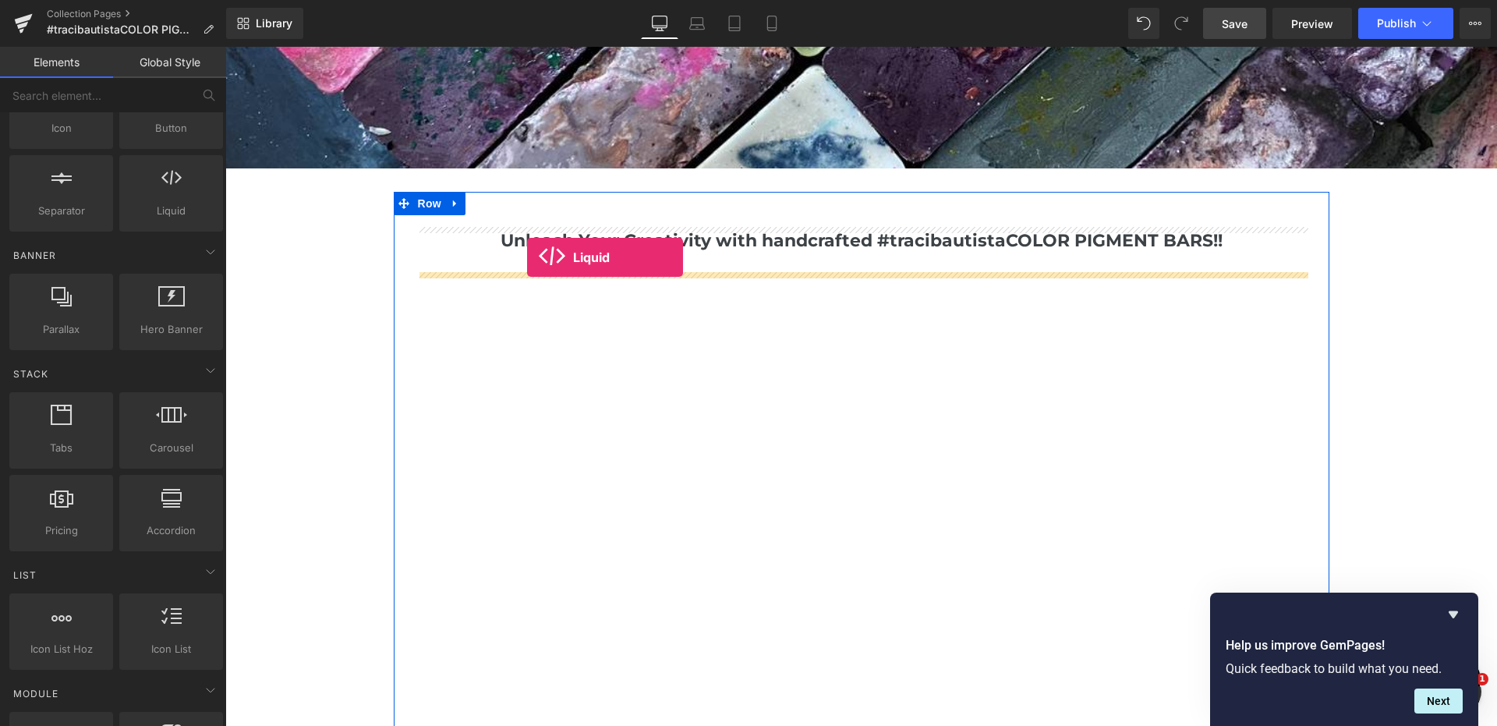
drag, startPoint x: 389, startPoint y: 232, endPoint x: 524, endPoint y: 256, distance: 137.1
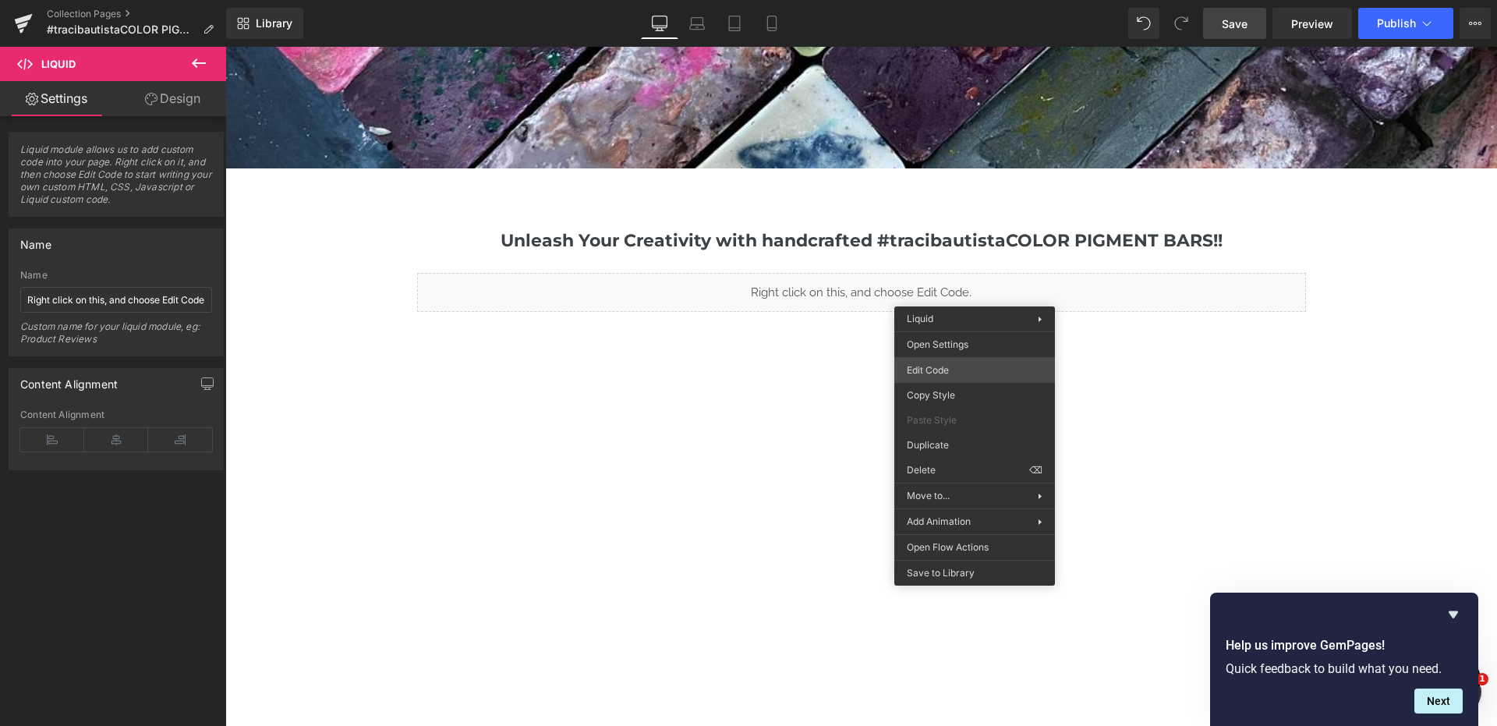
click at [960, 0] on div "Liquid You are previewing how the will restyle your page. You can not edit Elem…" at bounding box center [748, 0] width 1497 height 0
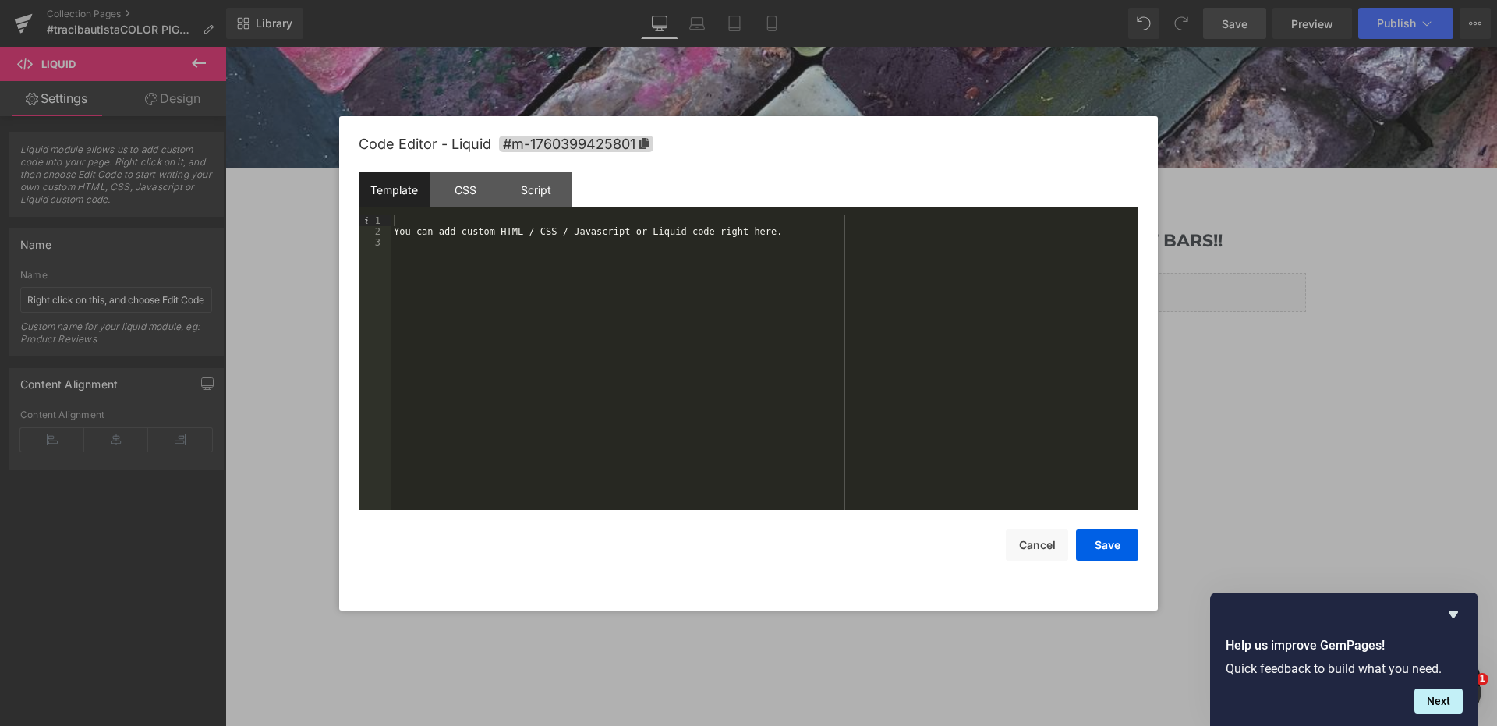
click at [724, 256] on div "You can add custom HTML / CSS / Javascript or Liquid code right here." at bounding box center [765, 373] width 748 height 317
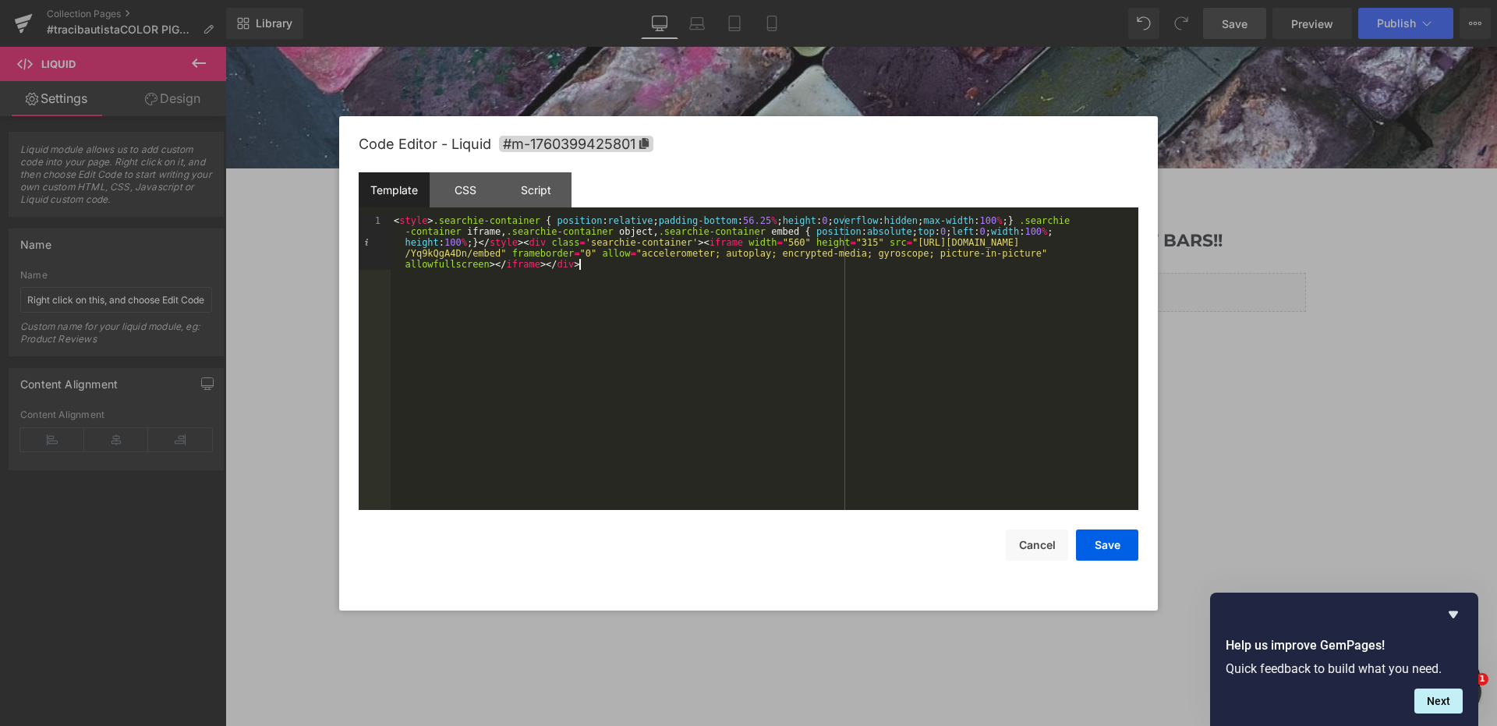
click at [394, 219] on div "< style > .searchie-container { position : relative ; padding-bottom : 56.25 % …" at bounding box center [765, 417] width 748 height 404
drag, startPoint x: 491, startPoint y: 220, endPoint x: 441, endPoint y: 218, distance: 50.0
click at [441, 218] on div "< center > </ center > < style > .searchie-container { position : relative ; pa…" at bounding box center [765, 417] width 748 height 404
click at [610, 270] on div "< center > < style > .searchie-container { position : relative ; padding-bottom…" at bounding box center [765, 417] width 748 height 404
click at [1107, 545] on button "Save" at bounding box center [1107, 545] width 62 height 31
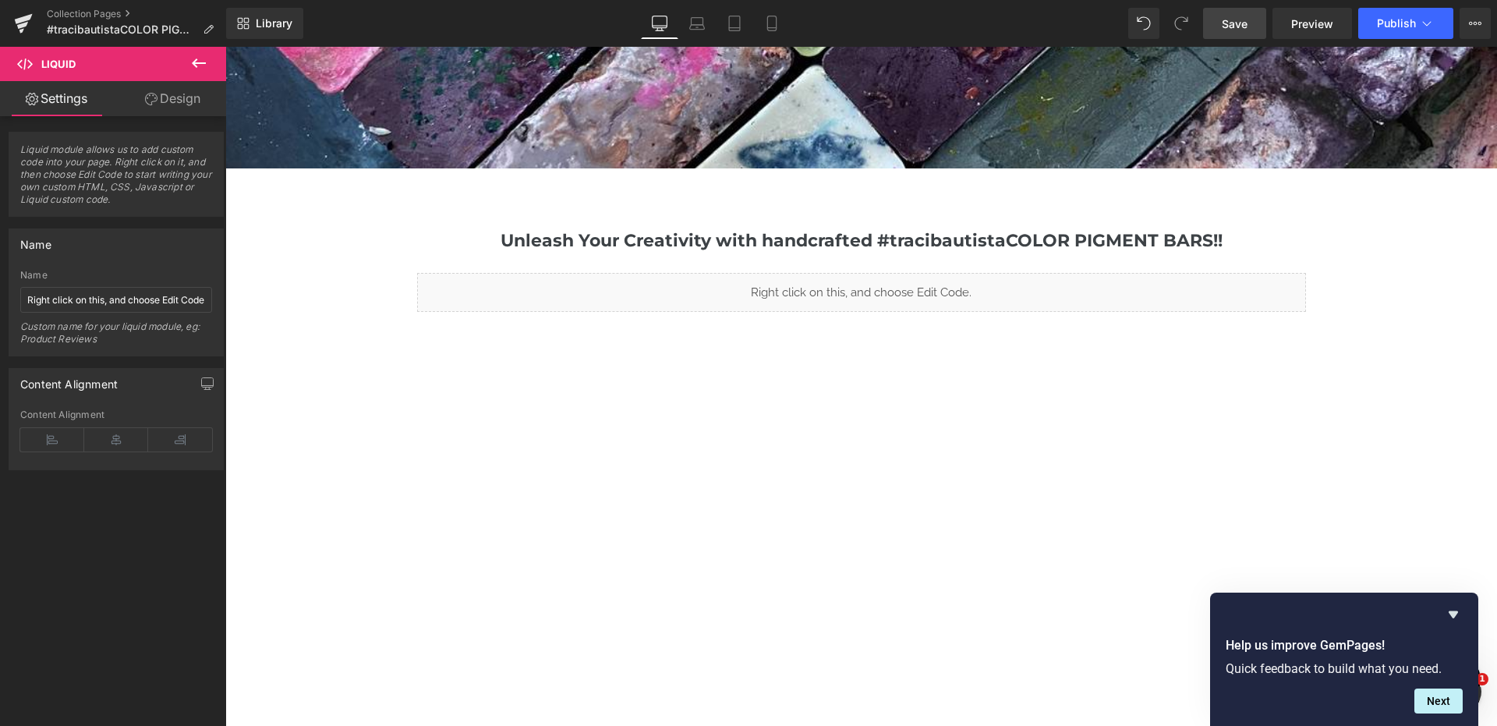
click at [1245, 21] on span "Save" at bounding box center [1235, 24] width 26 height 16
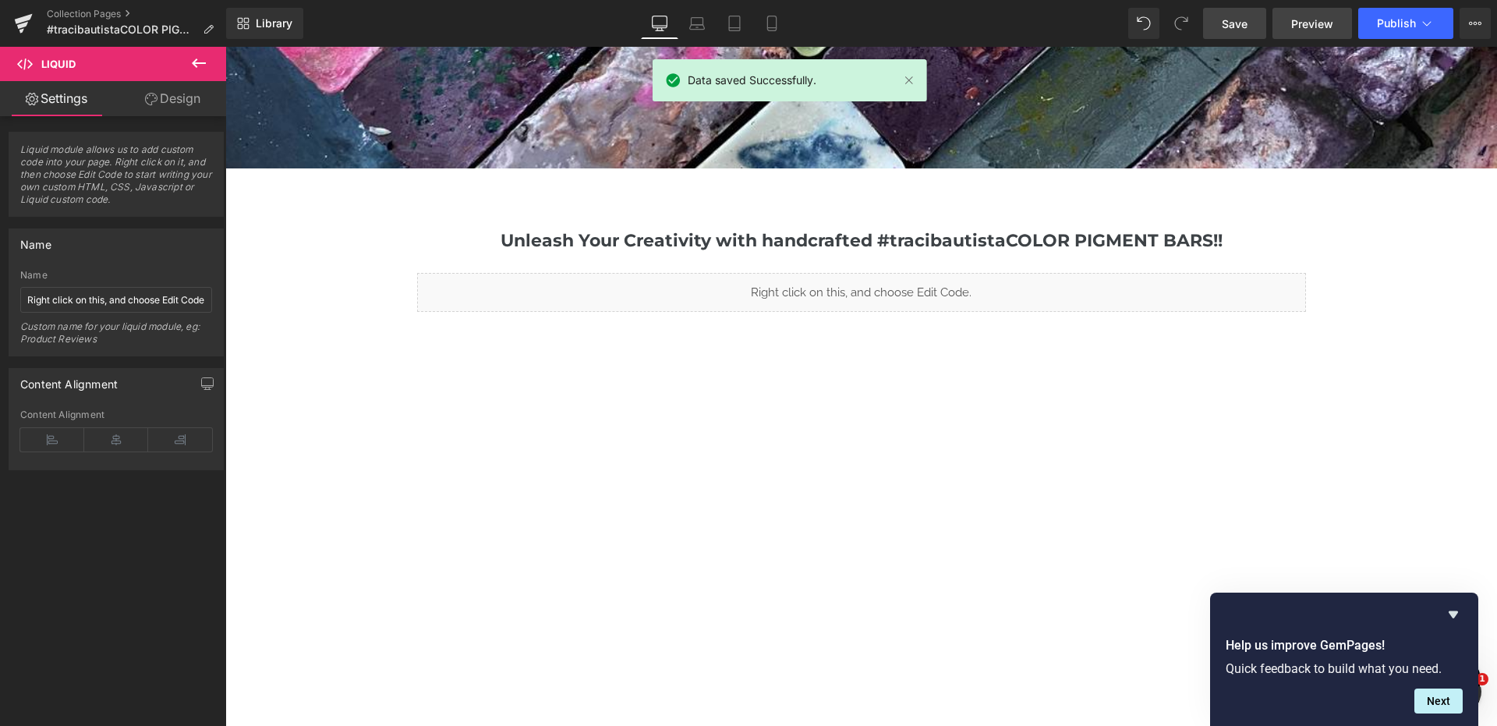
click at [1334, 19] on link "Preview" at bounding box center [1313, 23] width 80 height 31
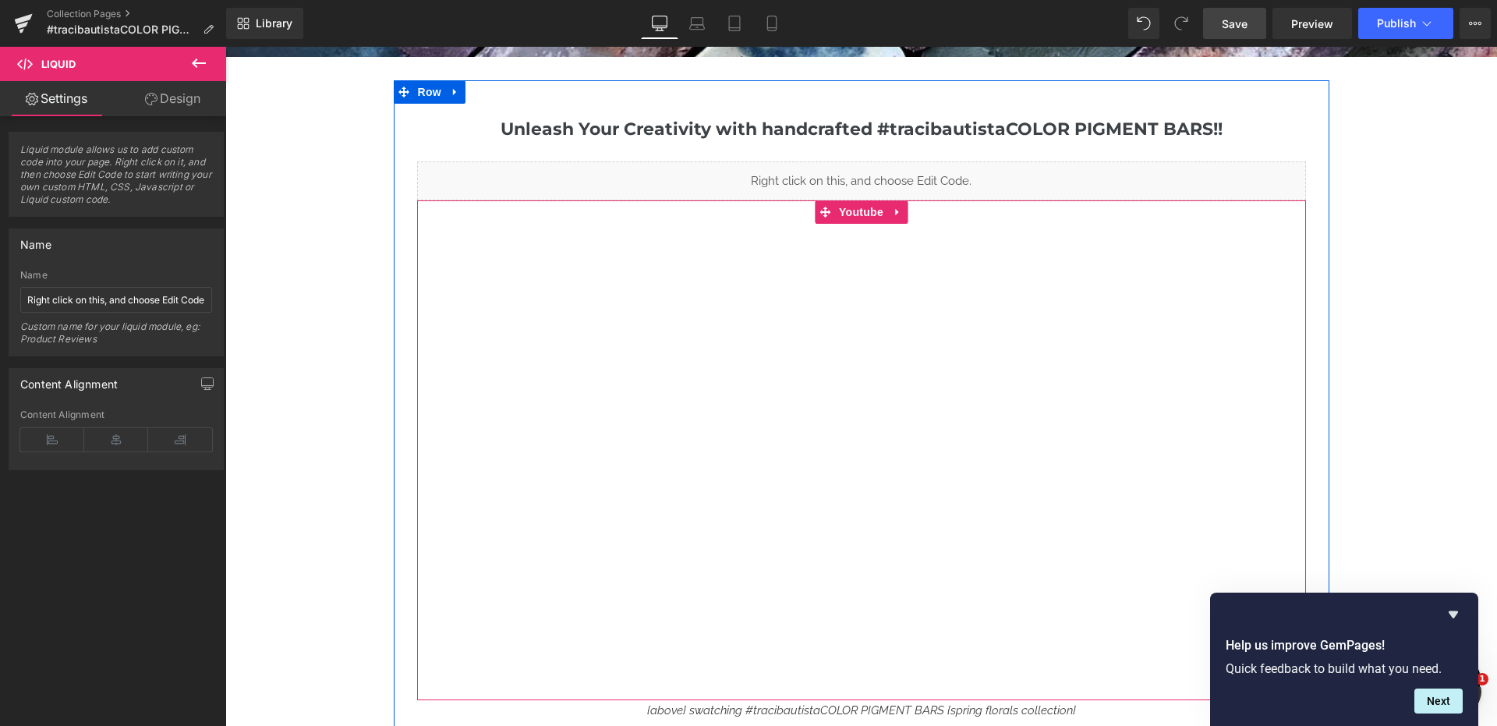
scroll to position [723, 0]
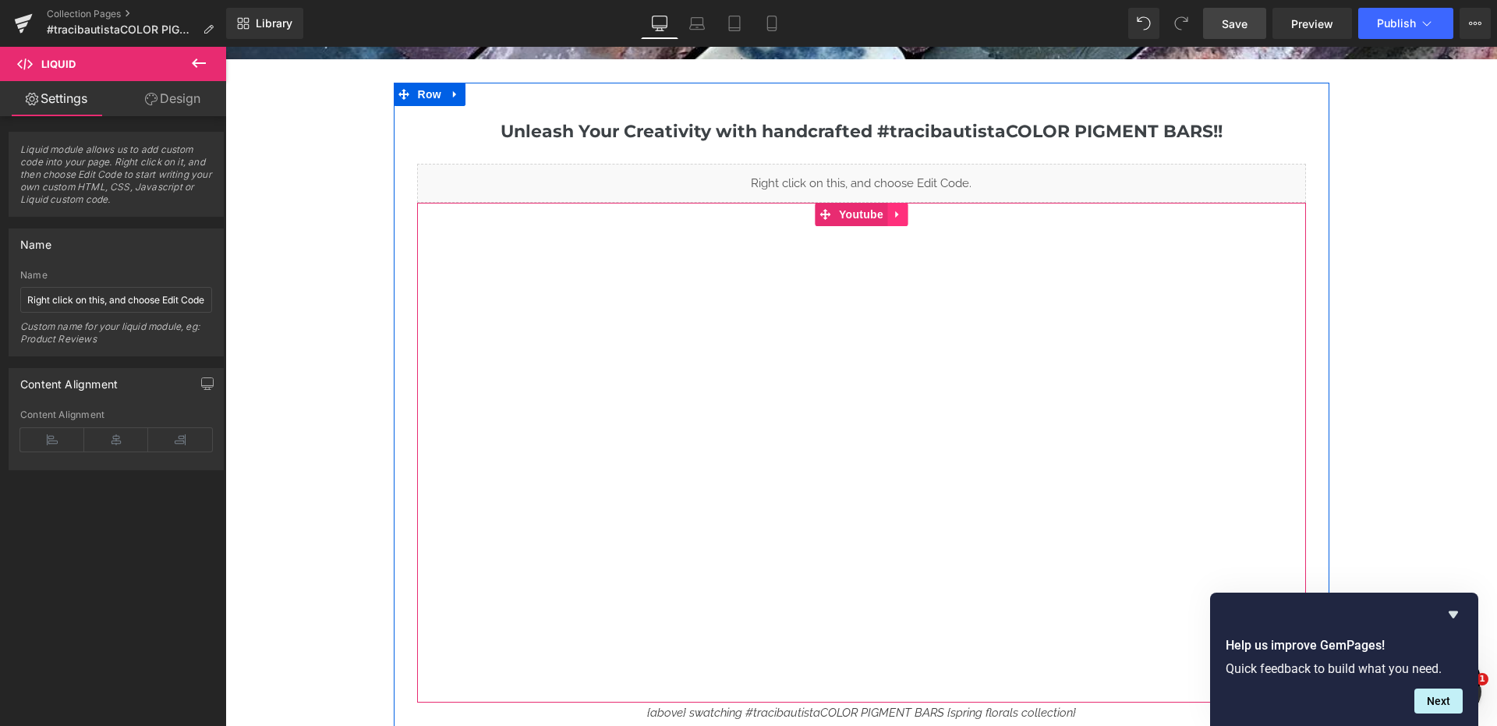
drag, startPoint x: 898, startPoint y: 214, endPoint x: 892, endPoint y: 224, distance: 11.5
click at [897, 214] on icon at bounding box center [896, 214] width 3 height 7
click at [916, 214] on link at bounding box center [908, 214] width 20 height 23
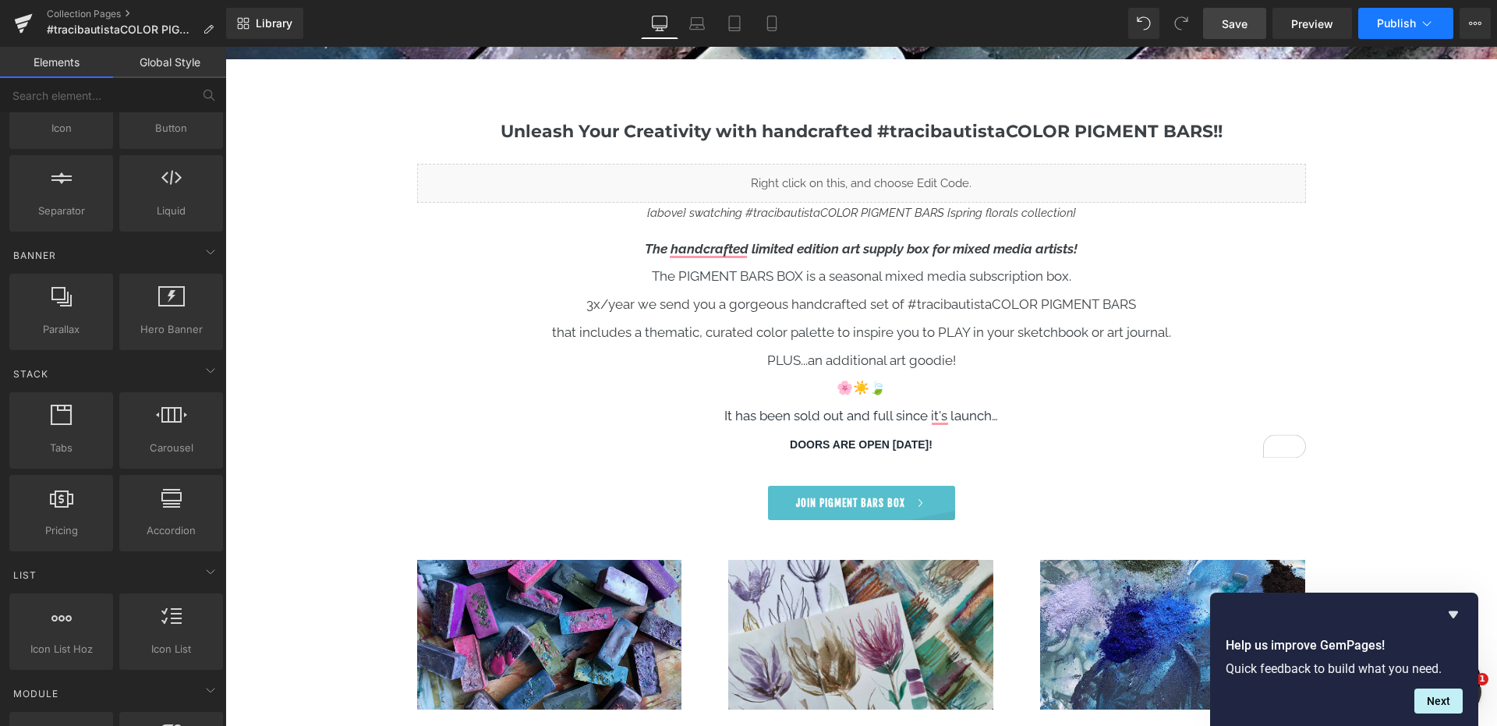
click at [1396, 25] on span "Publish" at bounding box center [1396, 23] width 39 height 12
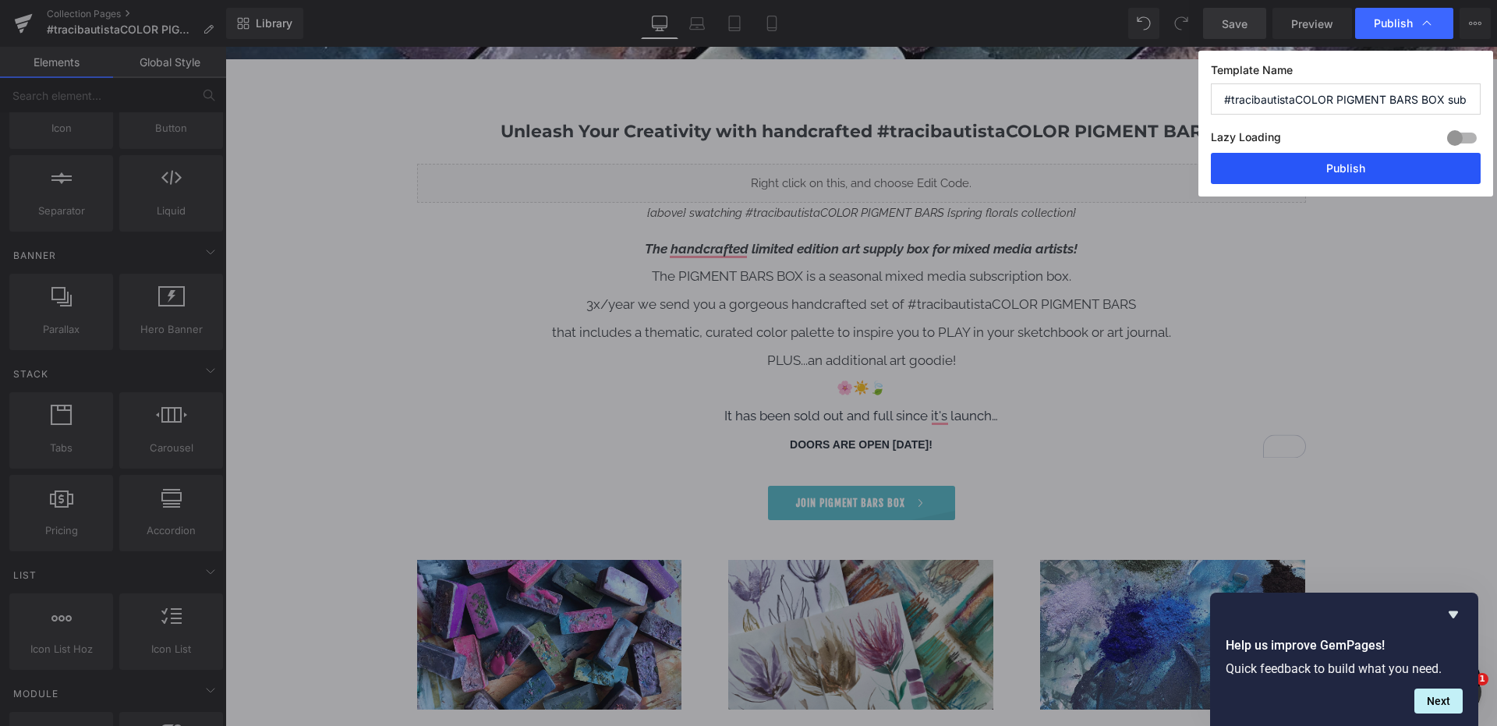
click at [1339, 165] on button "Publish" at bounding box center [1346, 168] width 270 height 31
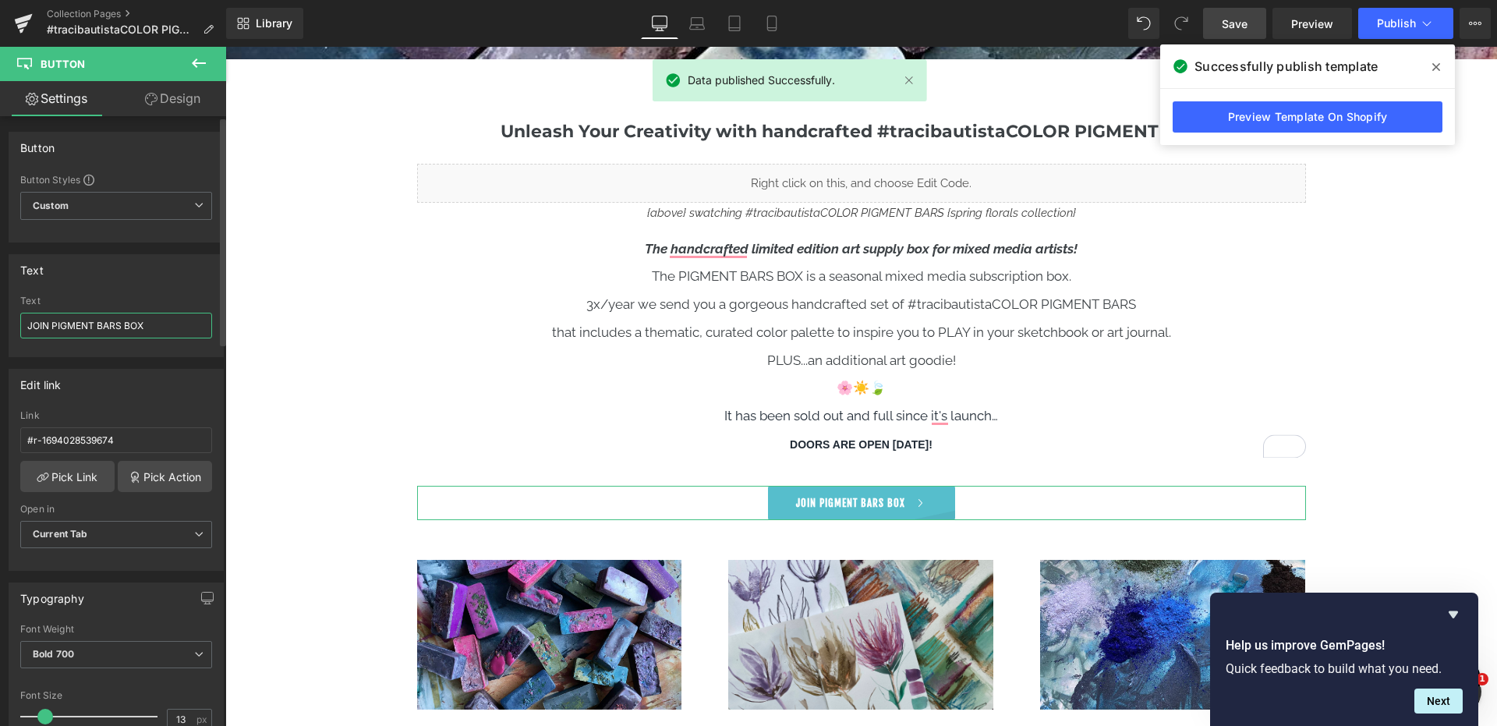
drag, startPoint x: 55, startPoint y: 324, endPoint x: 16, endPoint y: 327, distance: 39.1
click at [17, 326] on div "JOIN PIGMENT BARS BOX Text JOIN PIGMENT BARS BOX" at bounding box center [116, 326] width 214 height 61
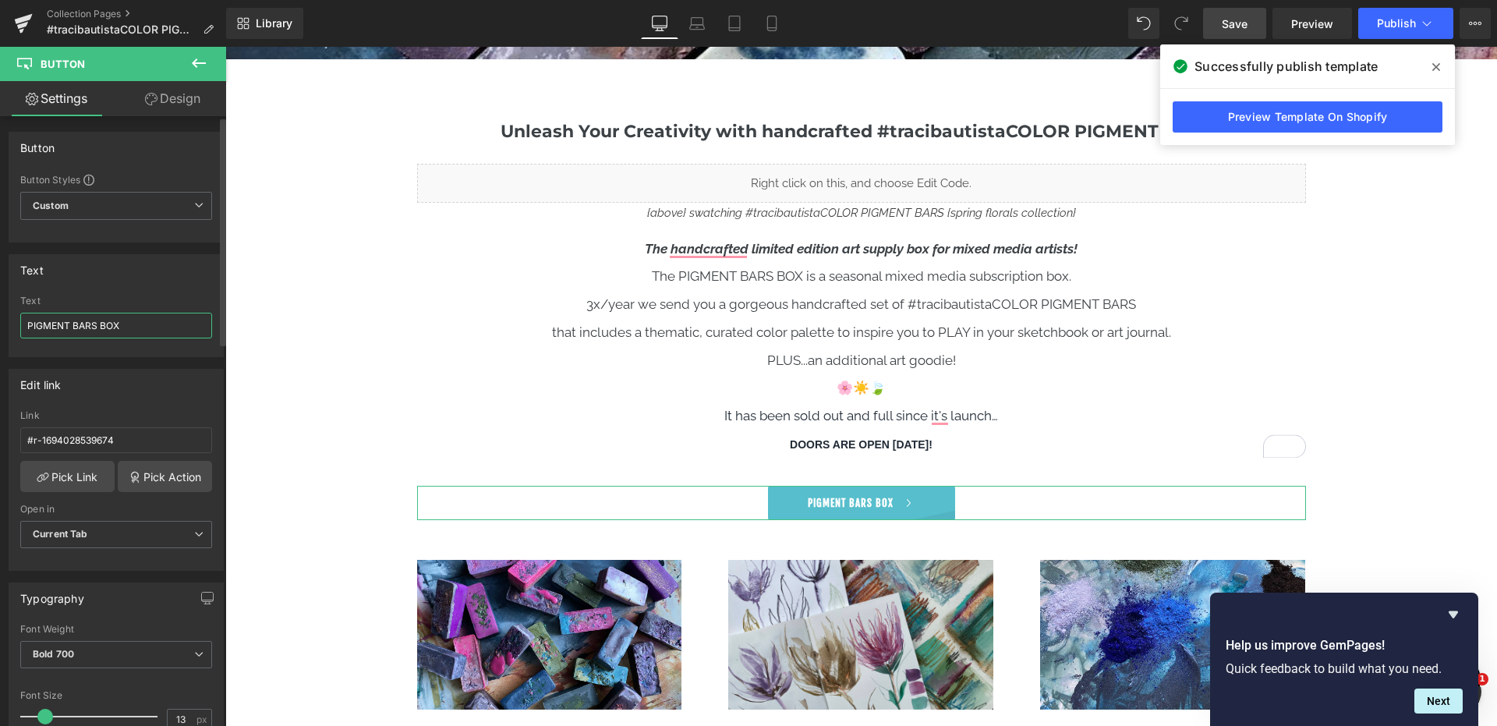
click at [171, 326] on input "PIGMENT BARS BOX" at bounding box center [116, 326] width 192 height 26
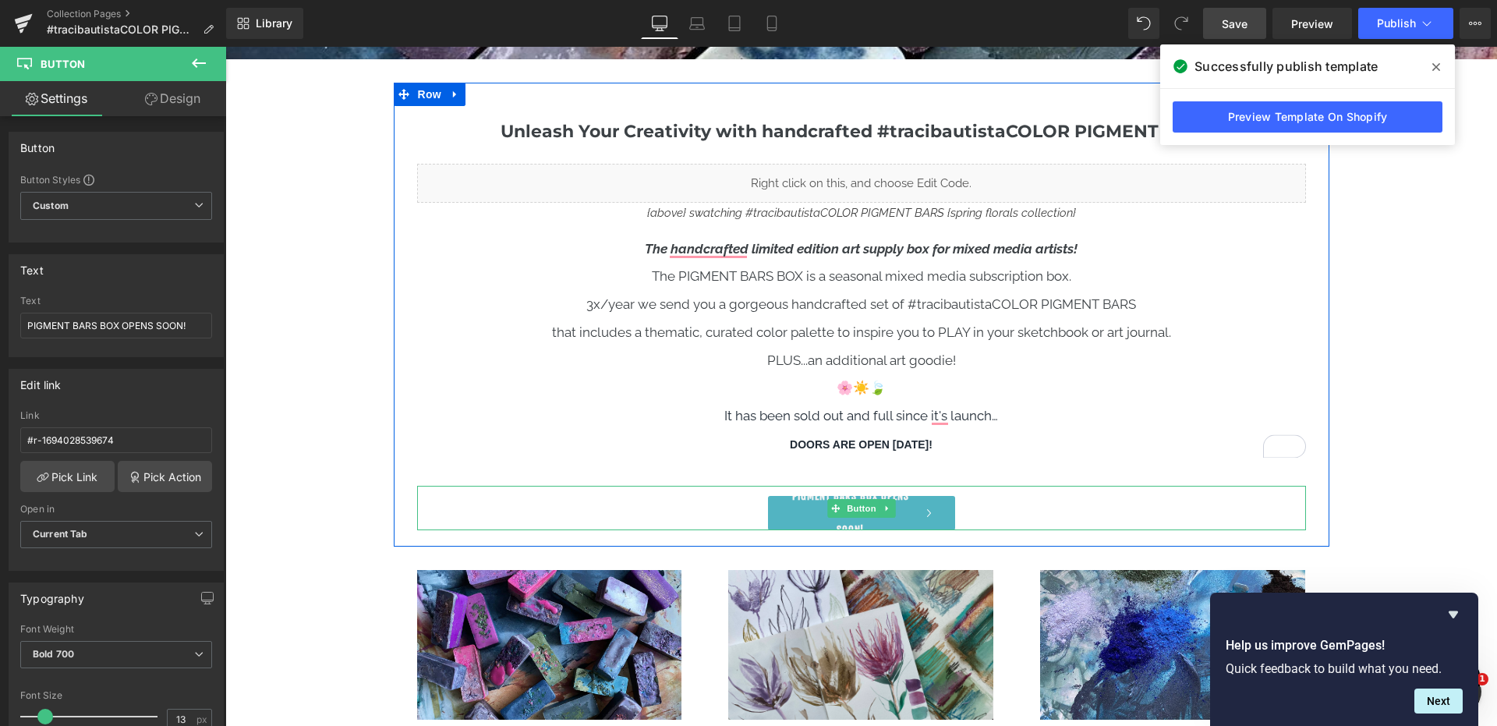
click at [909, 522] on link "PIGMENT BARS BOX OPENS SOON!" at bounding box center [861, 513] width 187 height 34
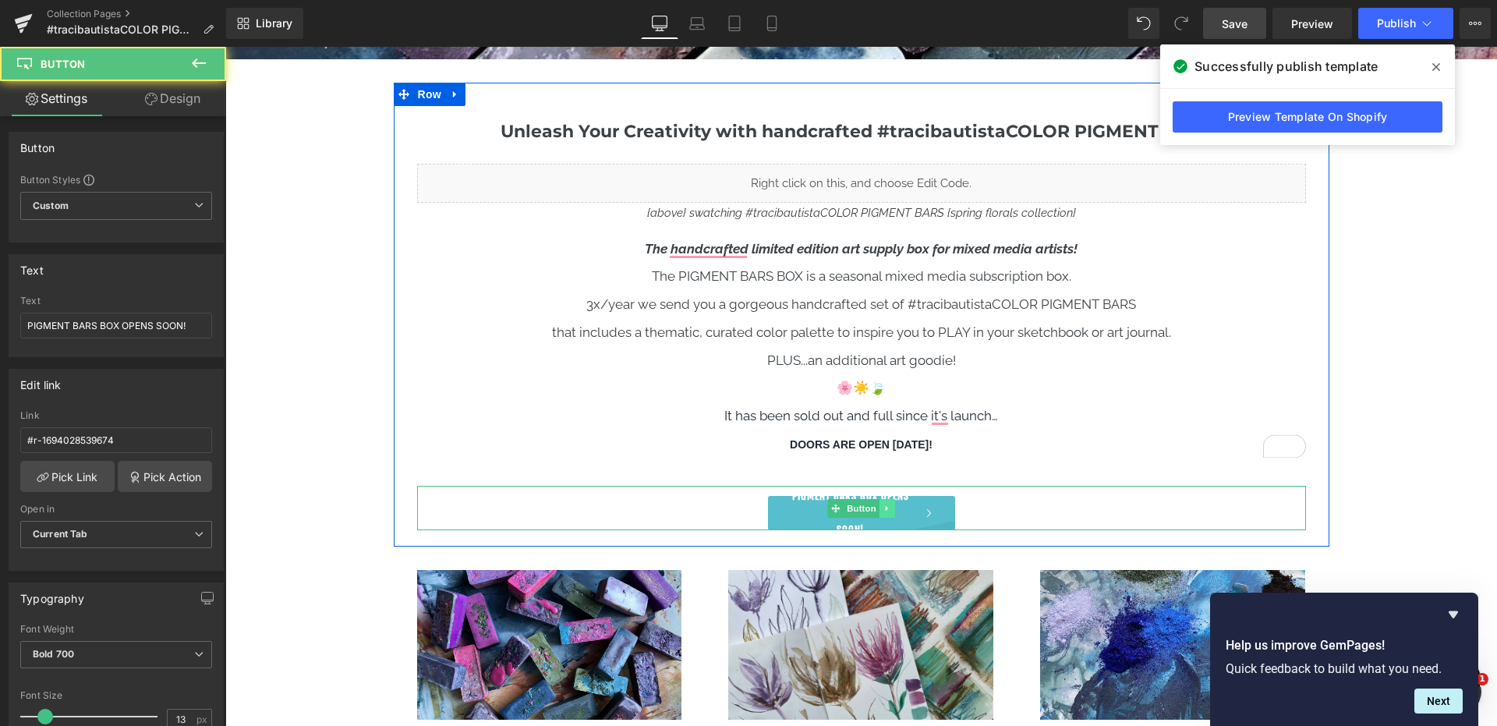
click at [895, 514] on div "PIGMENT BARS BOX OPENS SOON! Button" at bounding box center [861, 508] width 889 height 44
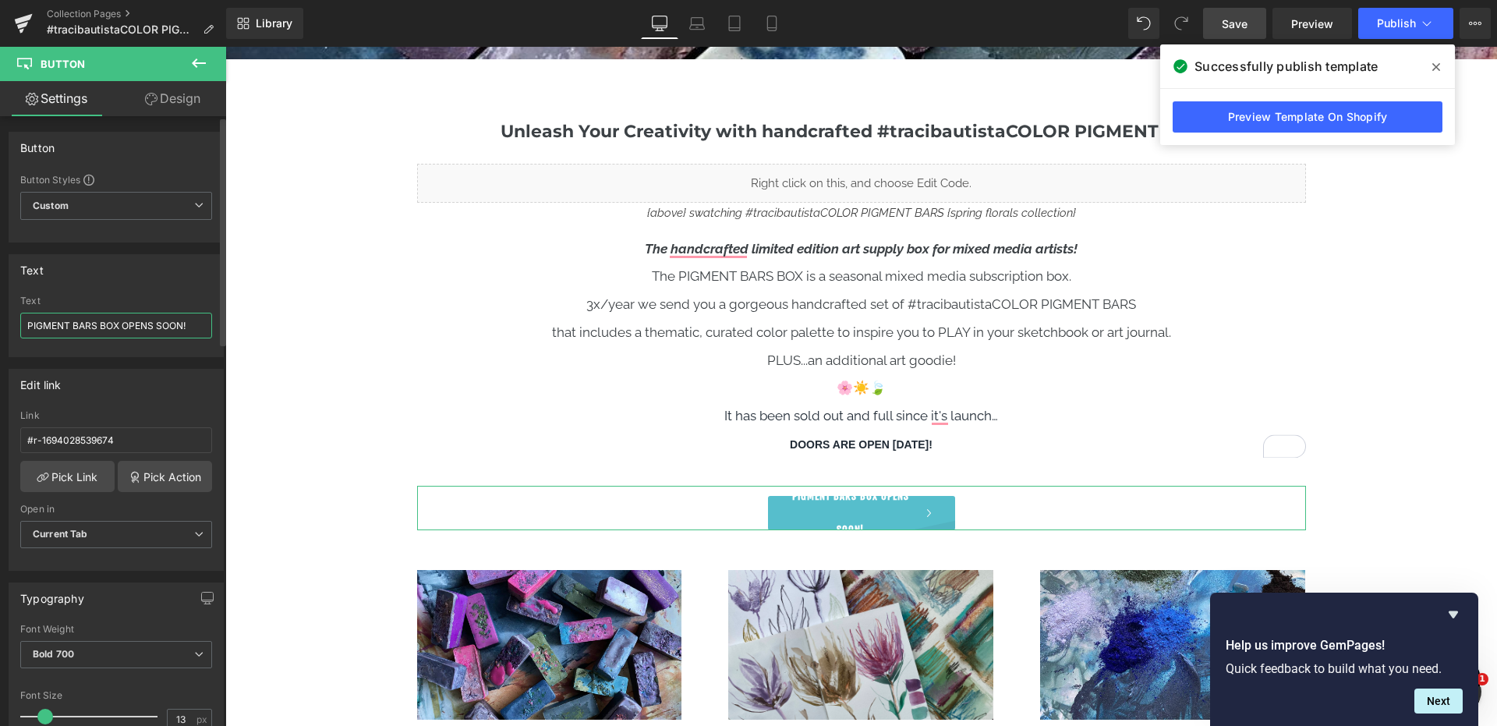
click at [119, 322] on input "PIGMENT BARS BOX OPENS SOON!" at bounding box center [116, 326] width 192 height 26
click at [156, 323] on input "PIGMENT BARS BOX OPENS SOON!" at bounding box center [116, 326] width 192 height 26
click at [129, 326] on input "PIGMENT BARS BOX OPENS SOON!" at bounding box center [116, 326] width 192 height 26
drag, startPoint x: 182, startPoint y: 326, endPoint x: 122, endPoint y: 328, distance: 60.1
click at [122, 328] on input "PIGMENT BARS BOX OPENS SOON!" at bounding box center [116, 326] width 192 height 26
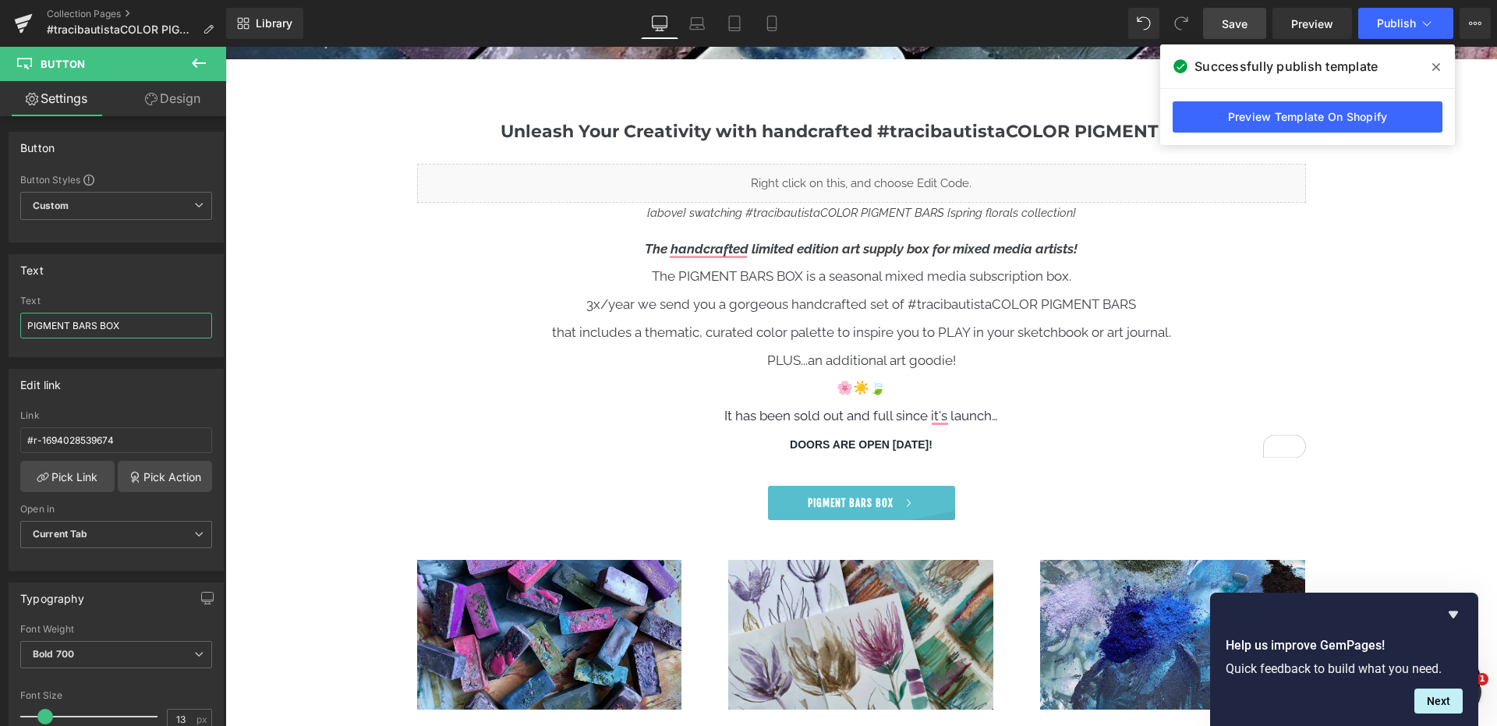
type input "PIGMENT BARS BOX"
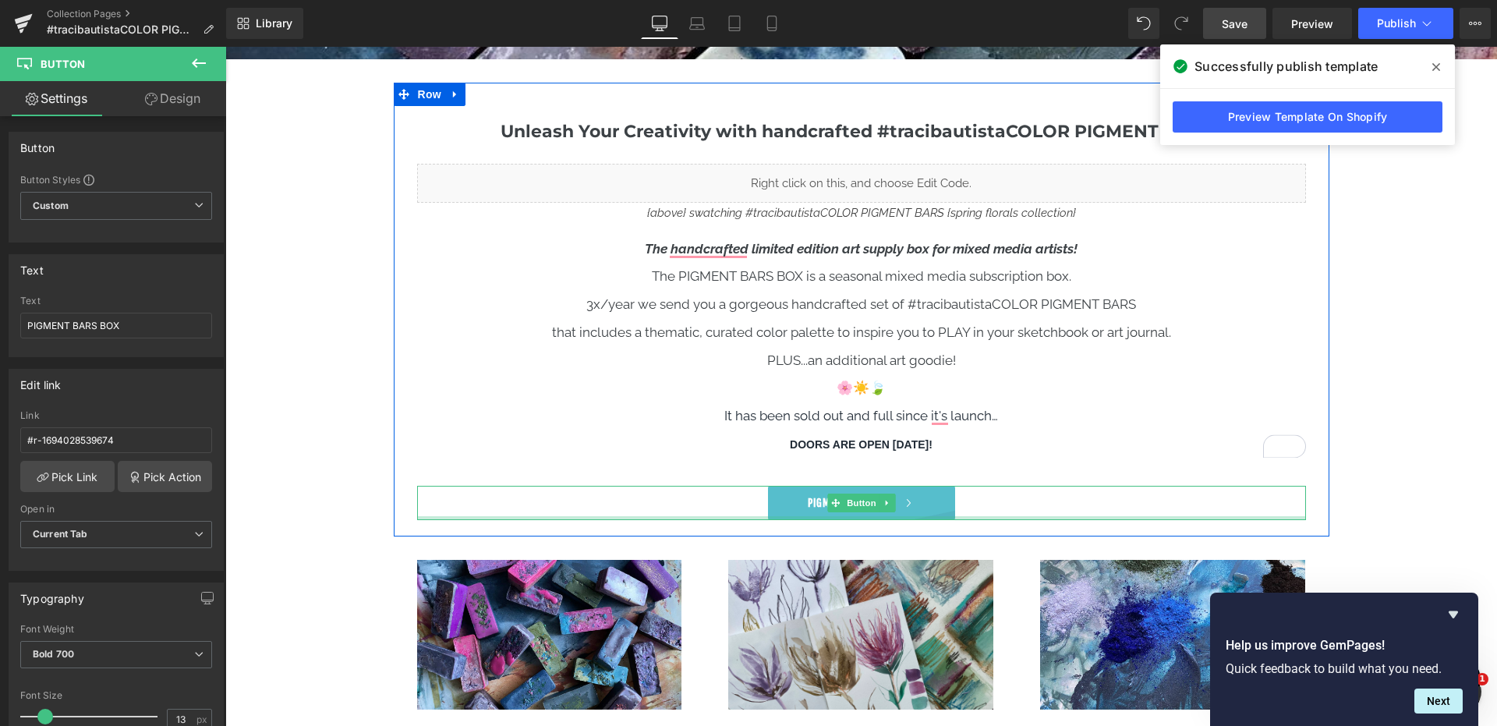
click at [1254, 516] on div "PIGMENT BARS BOX Button" at bounding box center [861, 503] width 889 height 34
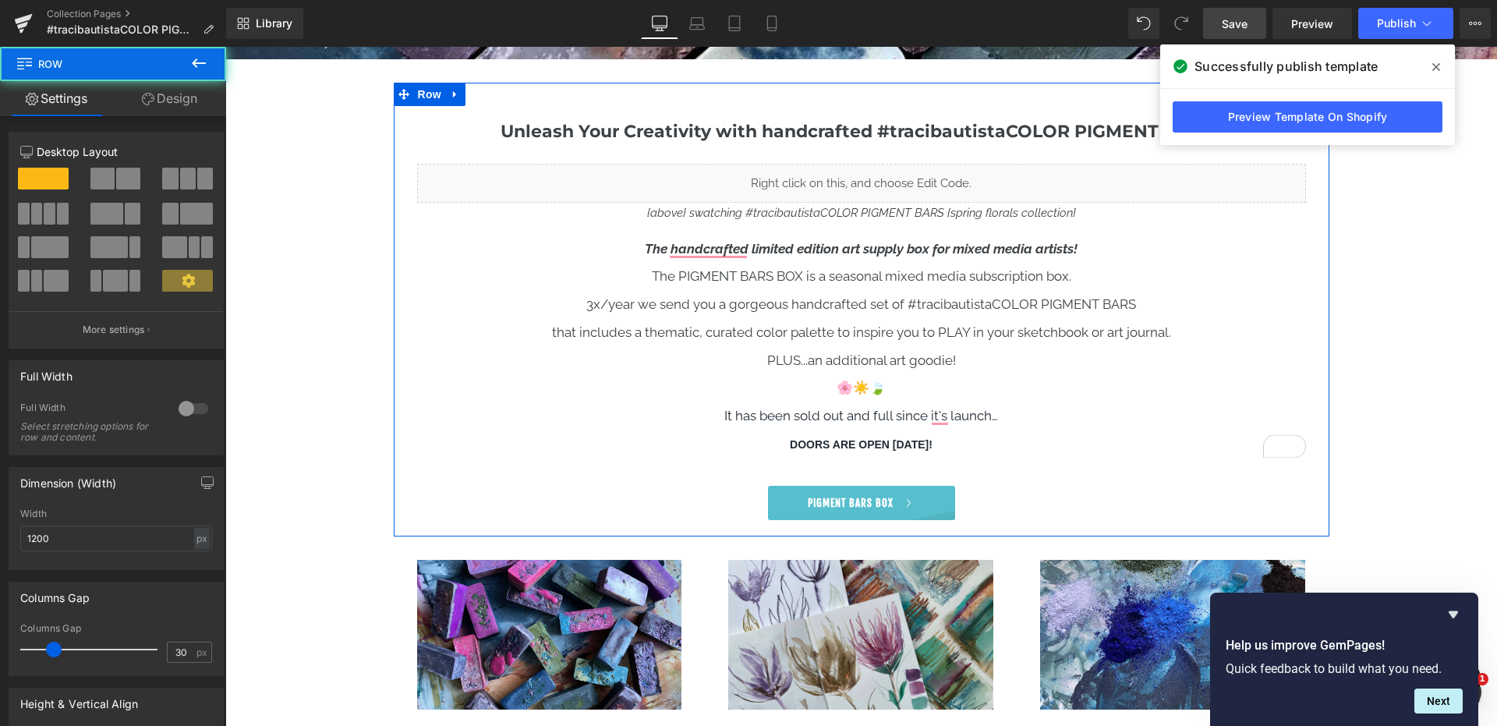
click at [829, 466] on div "Unleash Your Creativity with handcrafted #tracibautistaCOLOR PIGMENT BARS!! Hea…" at bounding box center [862, 319] width 936 height 402
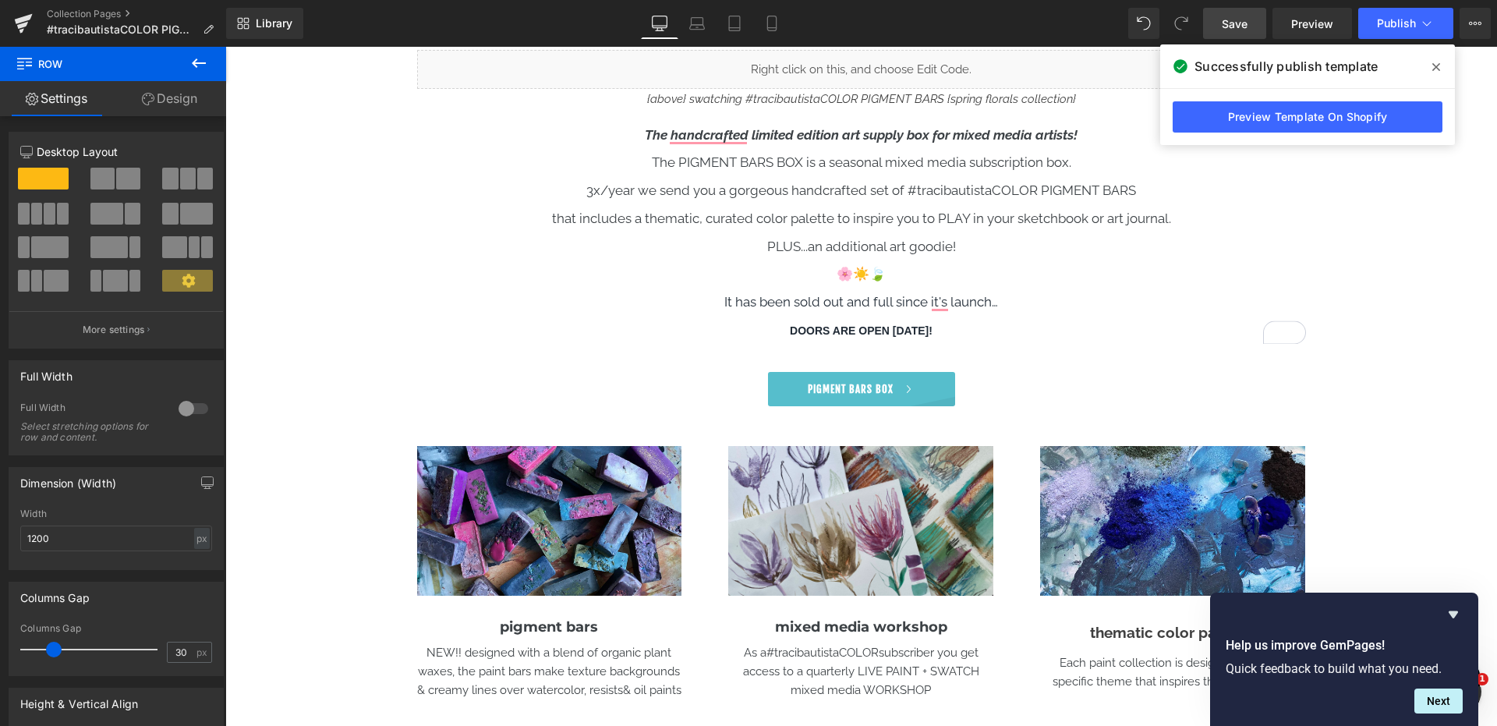
scroll to position [843, 0]
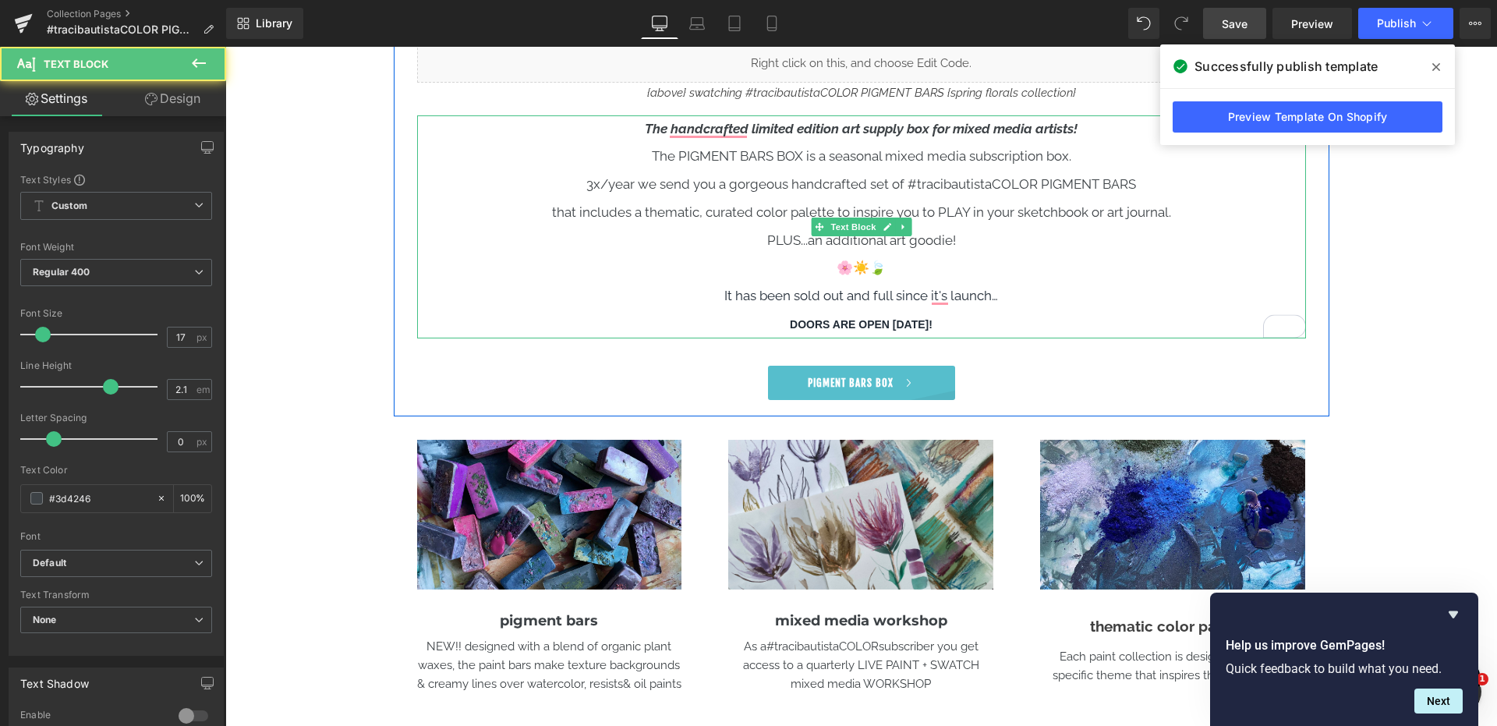
click at [870, 324] on strong "DOORS ARE OPEN OCTOBER 24!" at bounding box center [861, 324] width 143 height 12
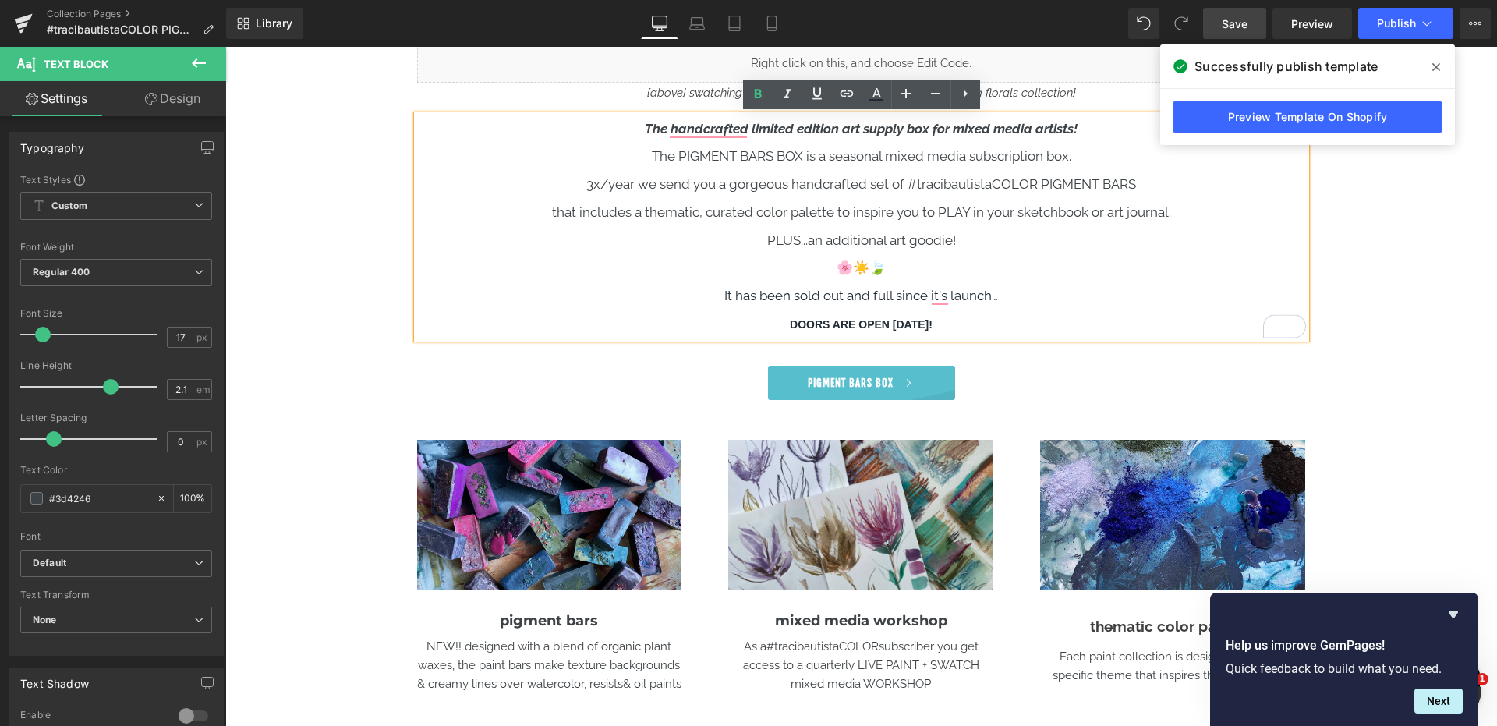
click at [838, 326] on strong "DOORS ARE OPEN OCTOBER 24!" at bounding box center [861, 324] width 143 height 12
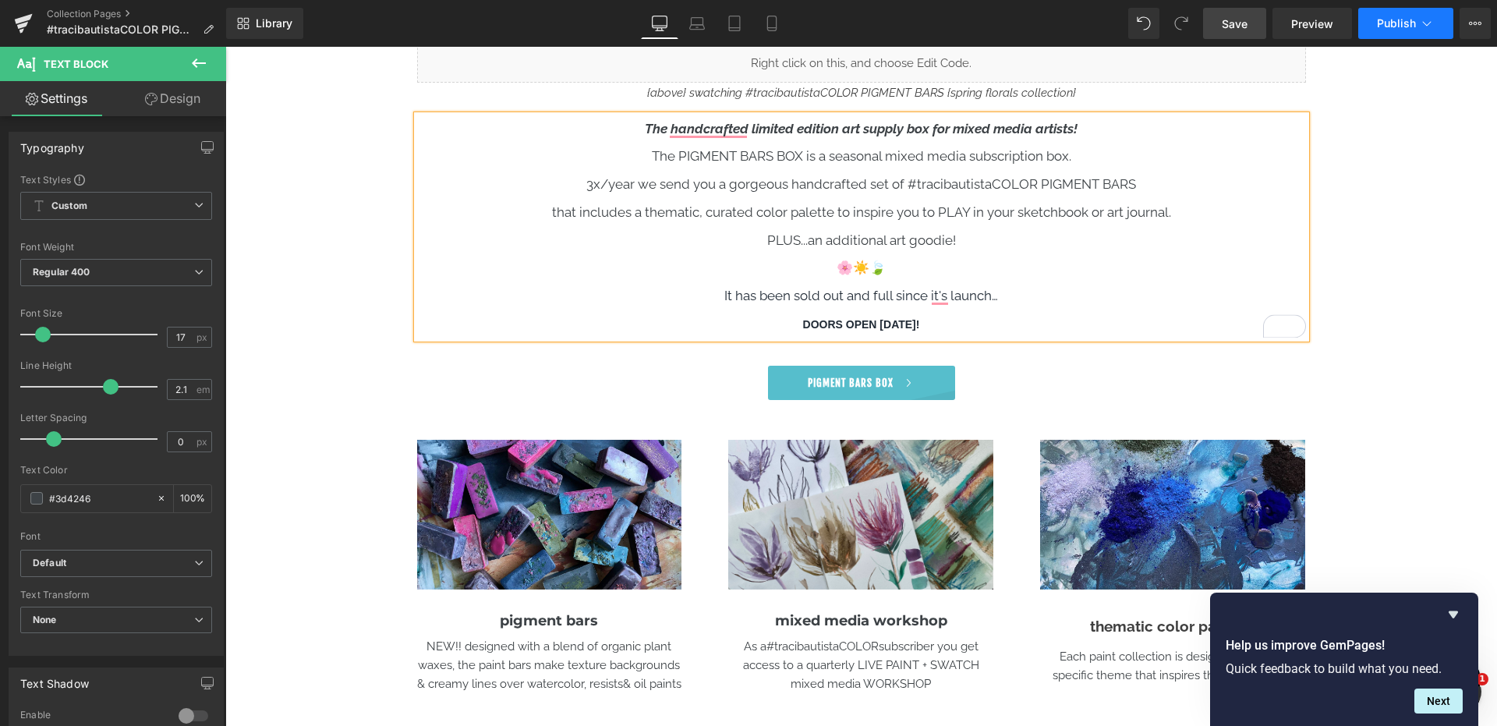
click at [1382, 19] on span "Publish" at bounding box center [1396, 23] width 39 height 12
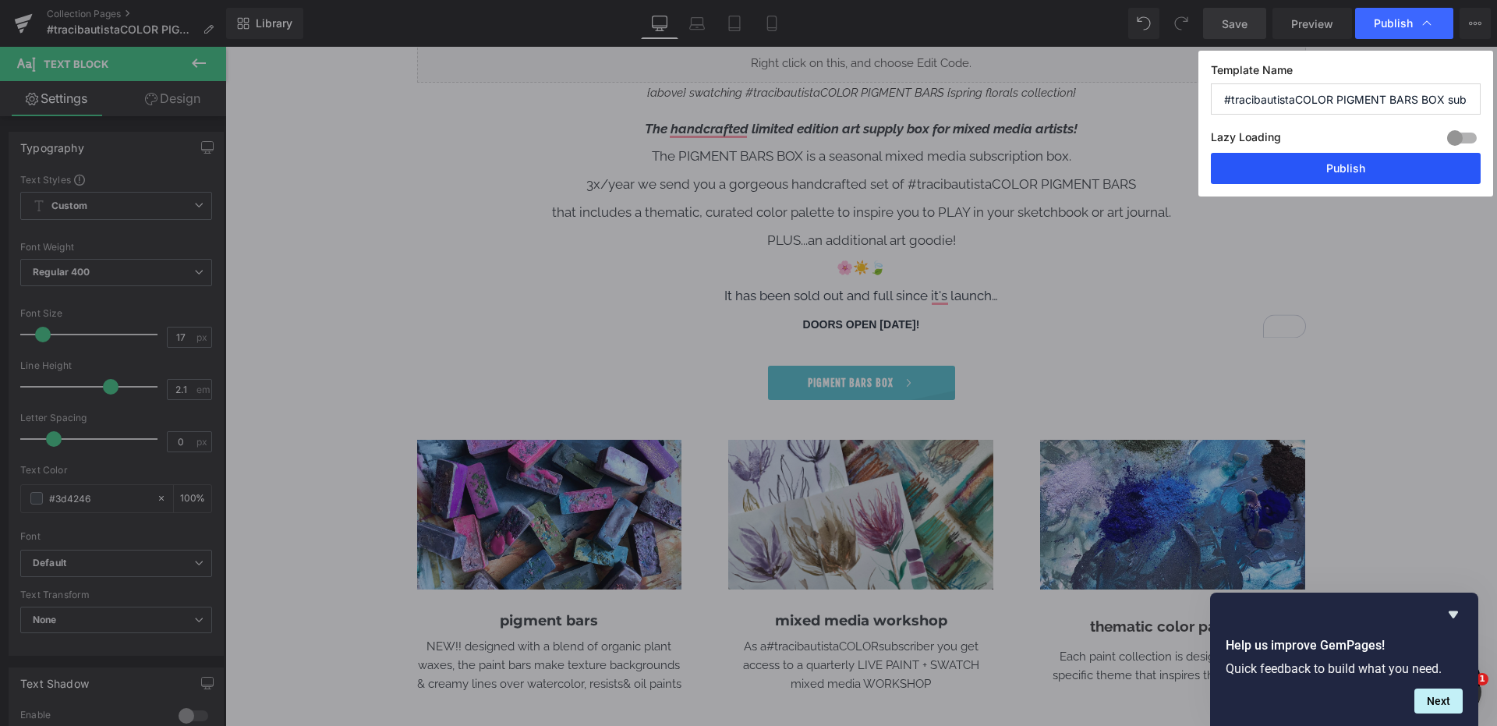
click at [1329, 167] on button "Publish" at bounding box center [1346, 168] width 270 height 31
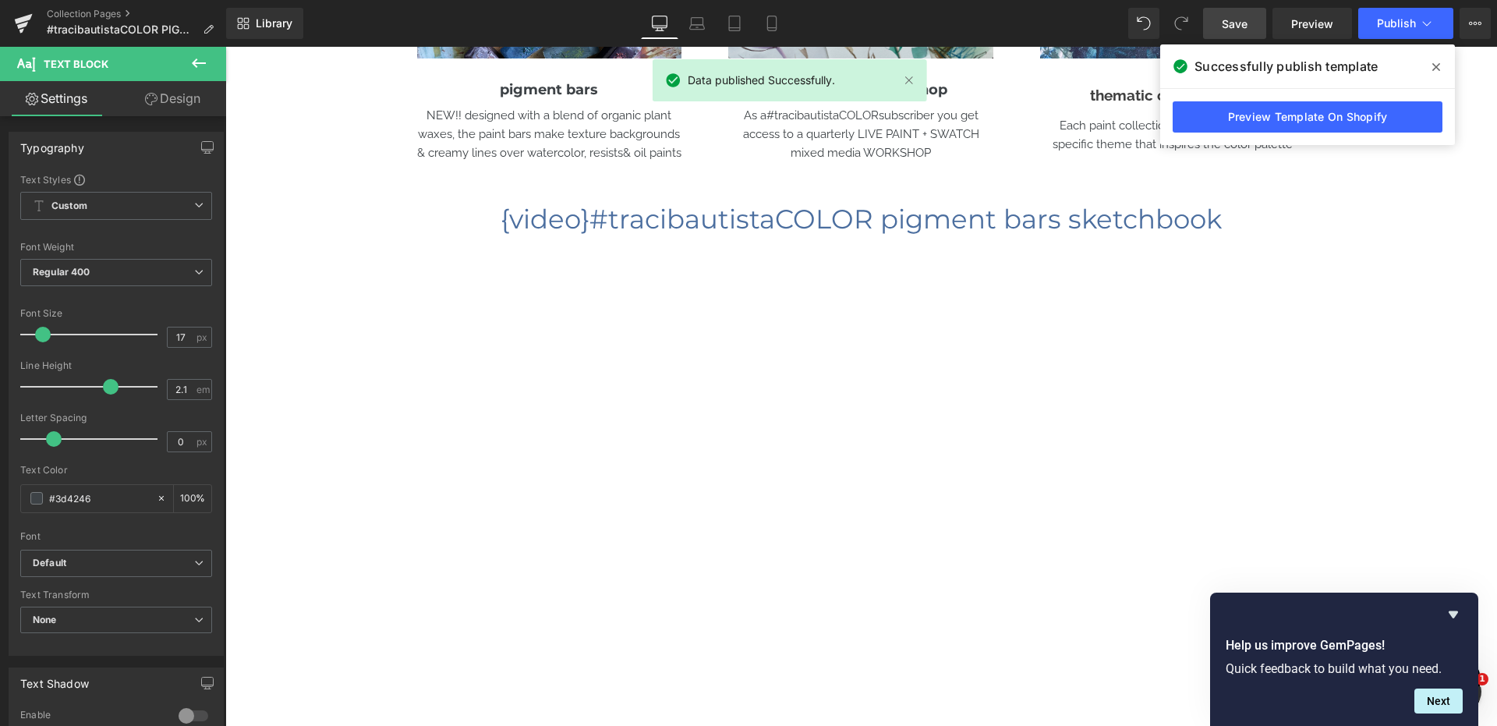
scroll to position [1369, 0]
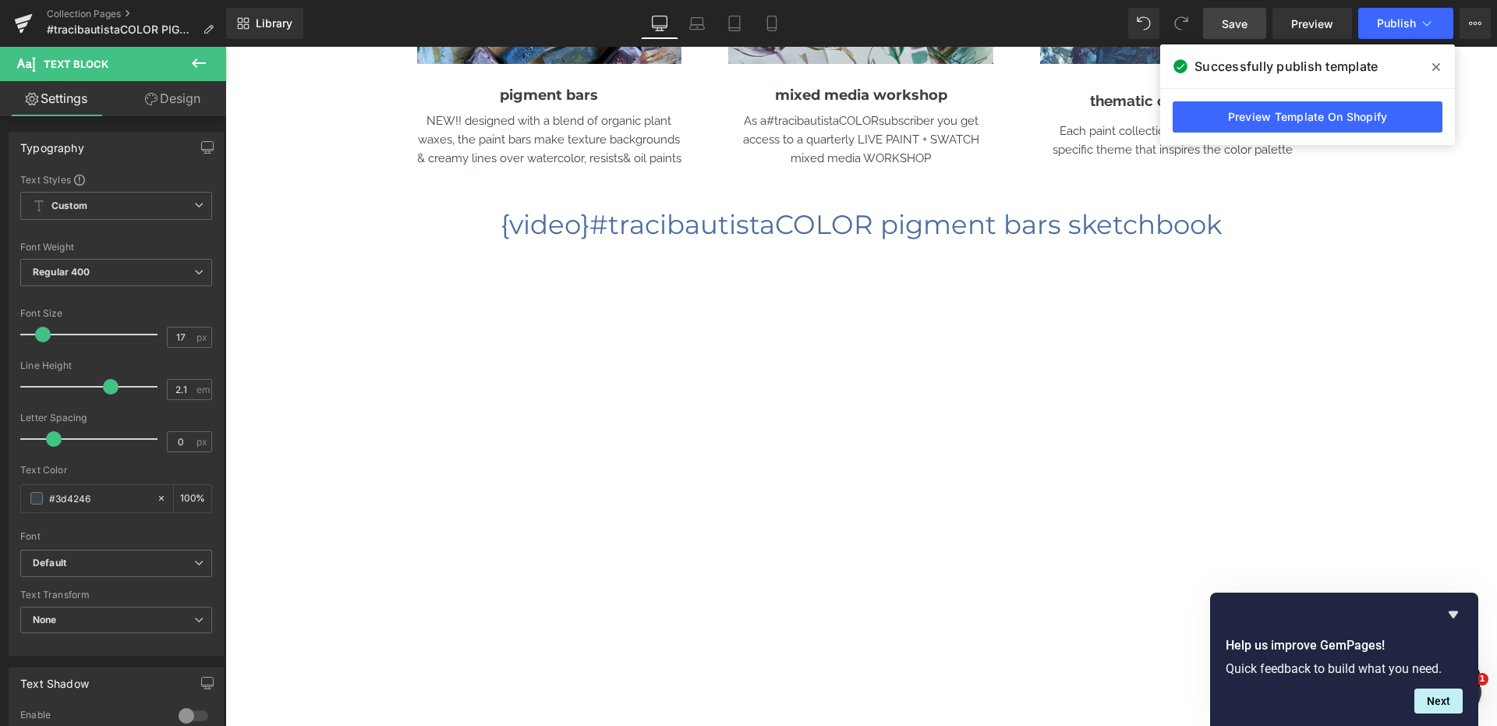
click at [197, 65] on icon at bounding box center [198, 63] width 19 height 19
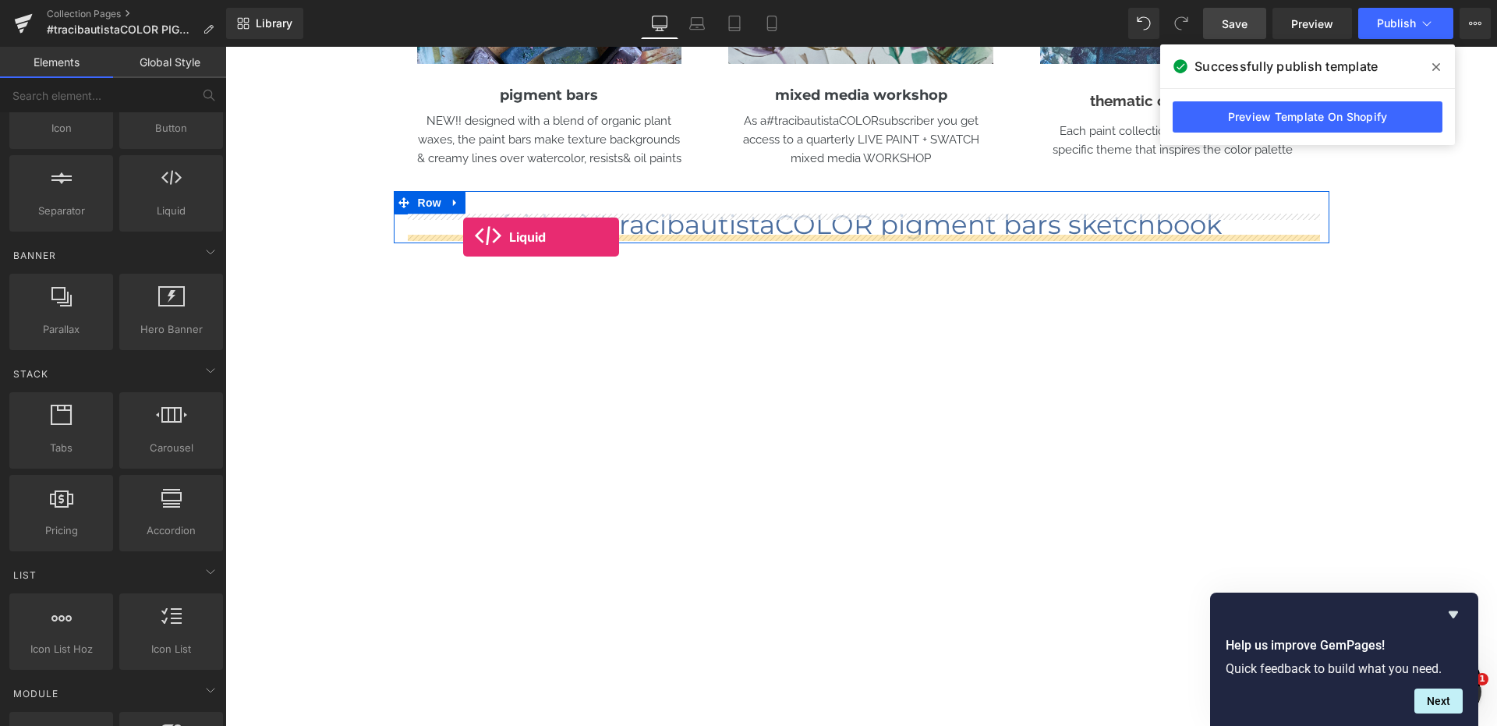
drag, startPoint x: 398, startPoint y: 232, endPoint x: 464, endPoint y: 236, distance: 66.4
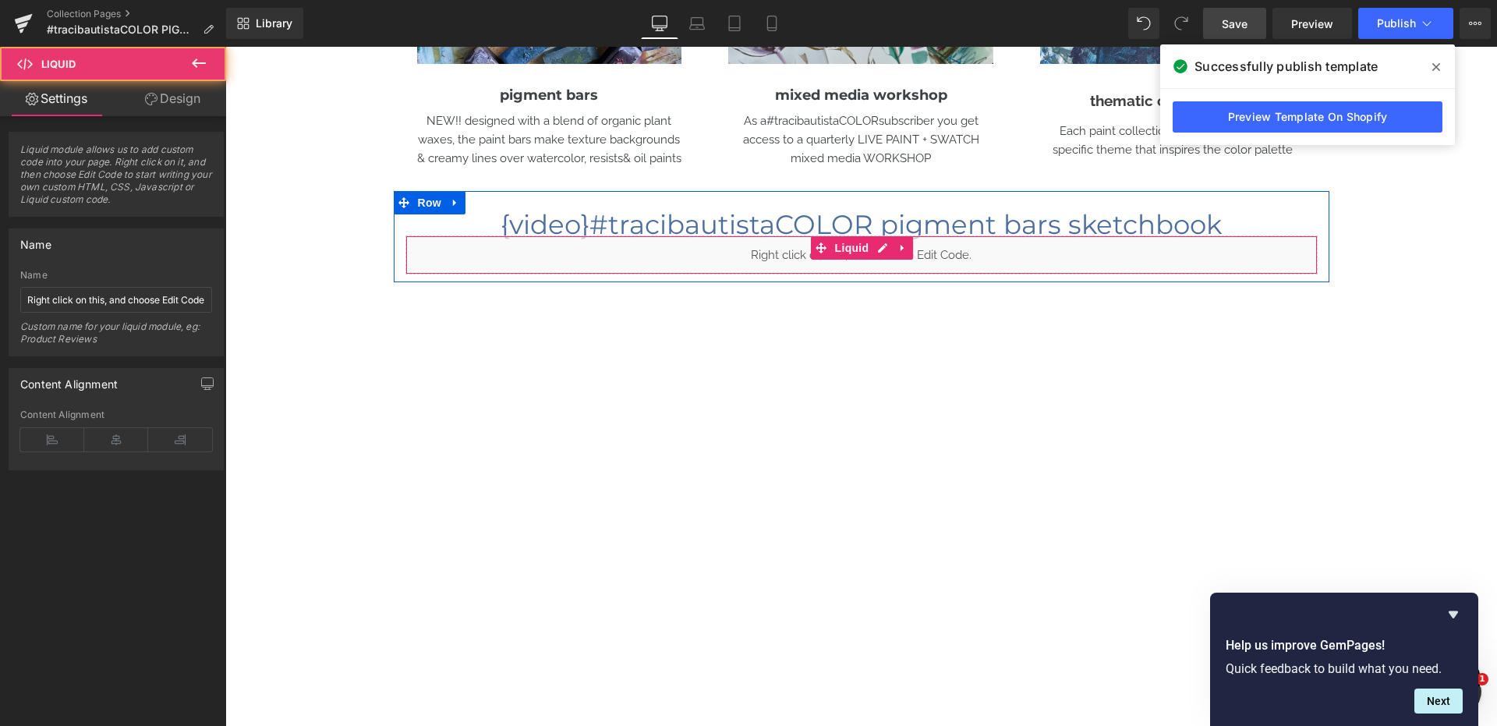
click at [795, 254] on div "Liquid" at bounding box center [862, 255] width 912 height 39
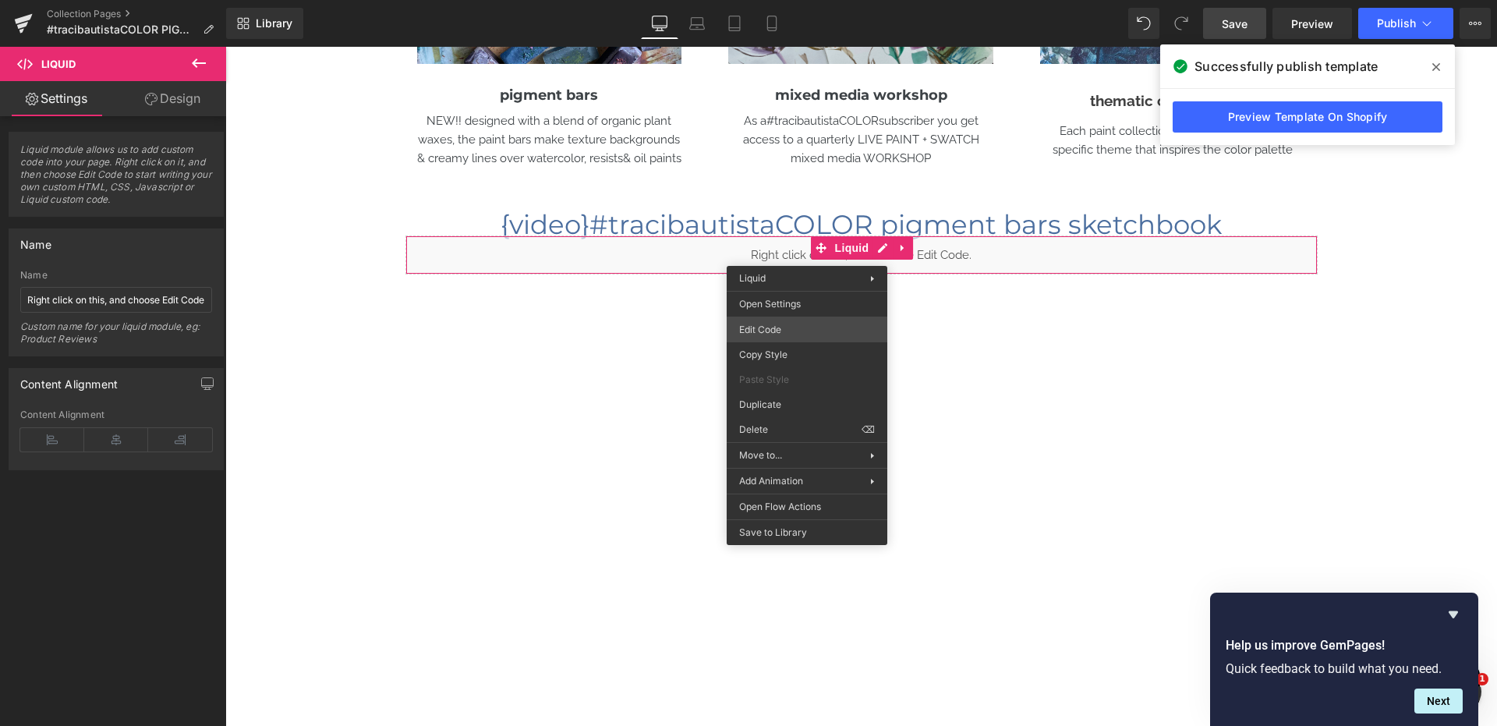
drag, startPoint x: 809, startPoint y: 279, endPoint x: 788, endPoint y: 326, distance: 51.0
click at [796, 322] on div "Liquid Row Liquid Open Settings Edit Code Copy Style Paste Style Duplicate Dele…" at bounding box center [807, 405] width 161 height 279
click at [778, 0] on div "Liquid You are previewing how the will restyle your page. You can not edit Elem…" at bounding box center [748, 0] width 1497 height 0
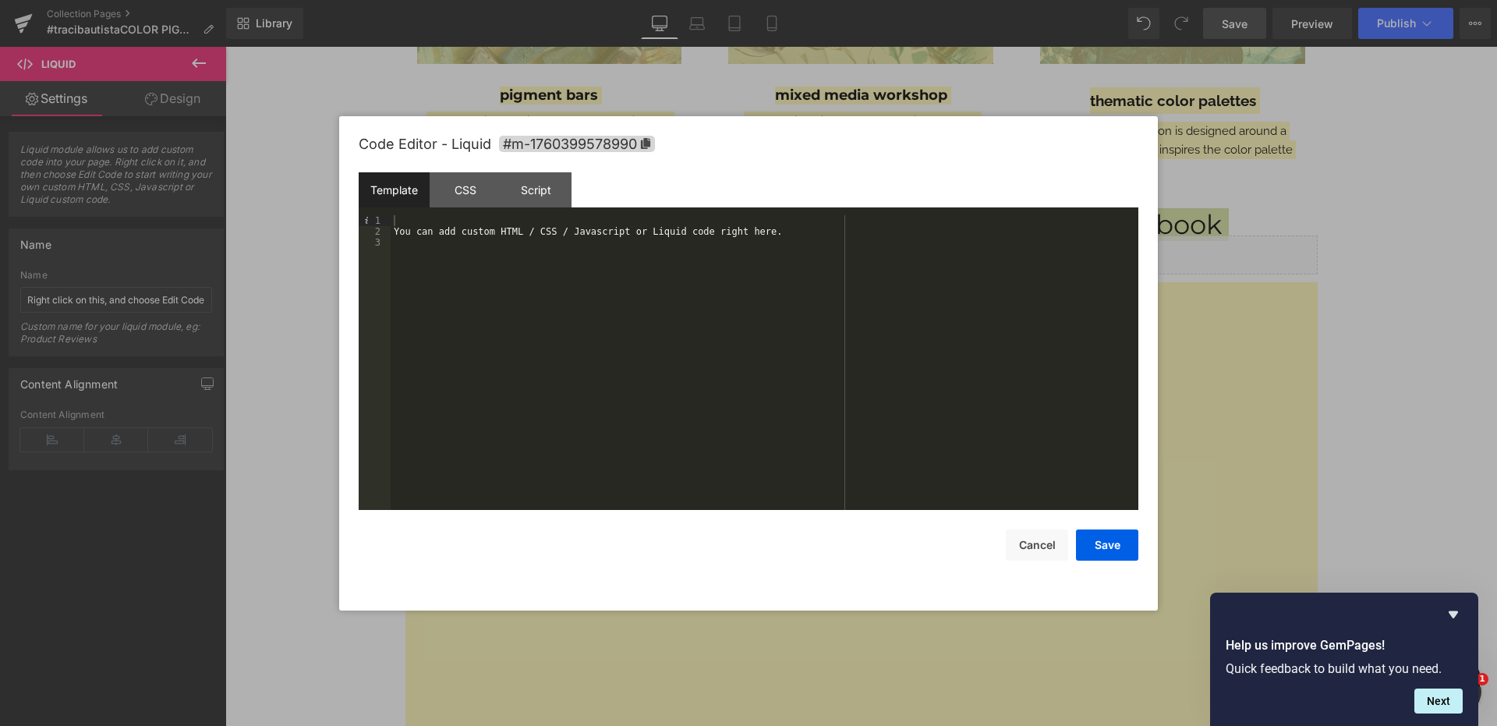
click at [499, 256] on div "You can add custom HTML / CSS / Javascript or Liquid code right here." at bounding box center [765, 373] width 748 height 317
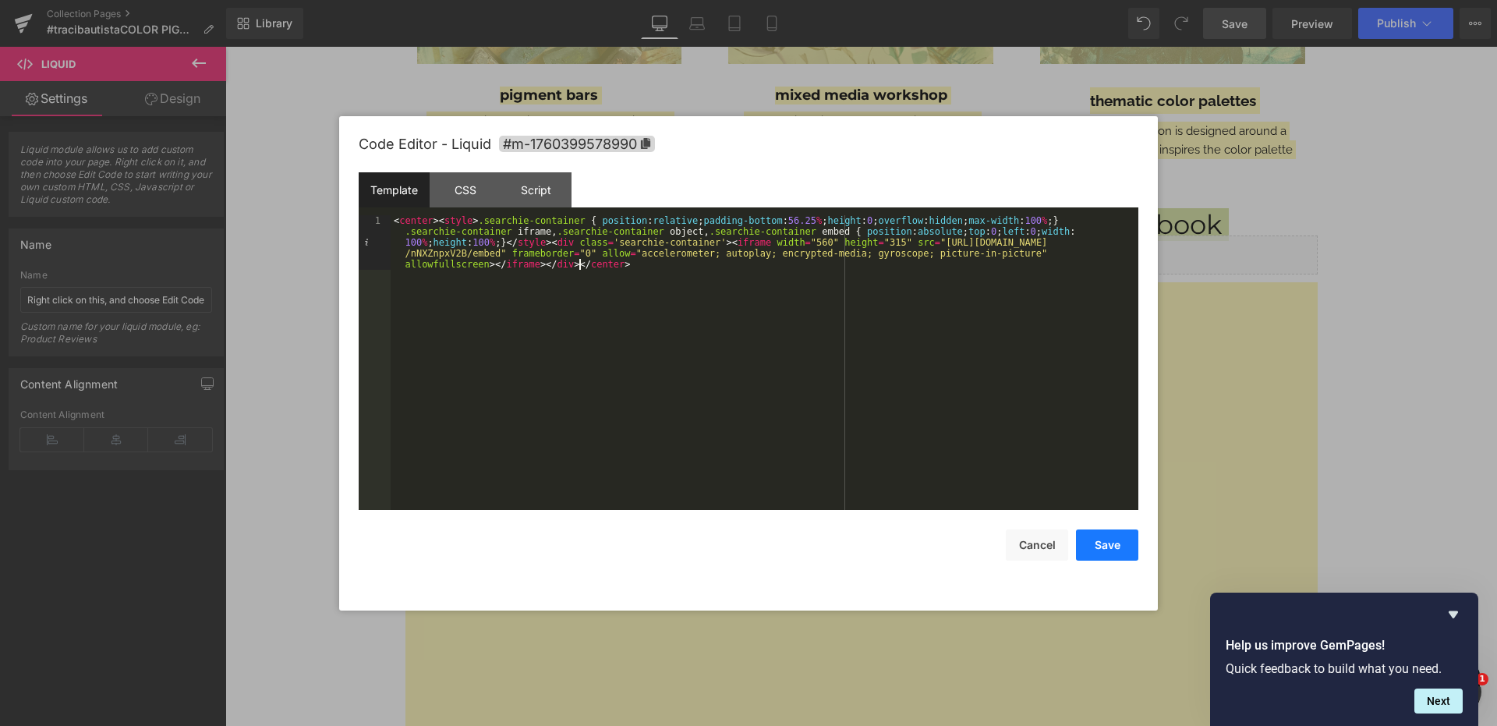
click at [1102, 537] on button "Save" at bounding box center [1107, 545] width 62 height 31
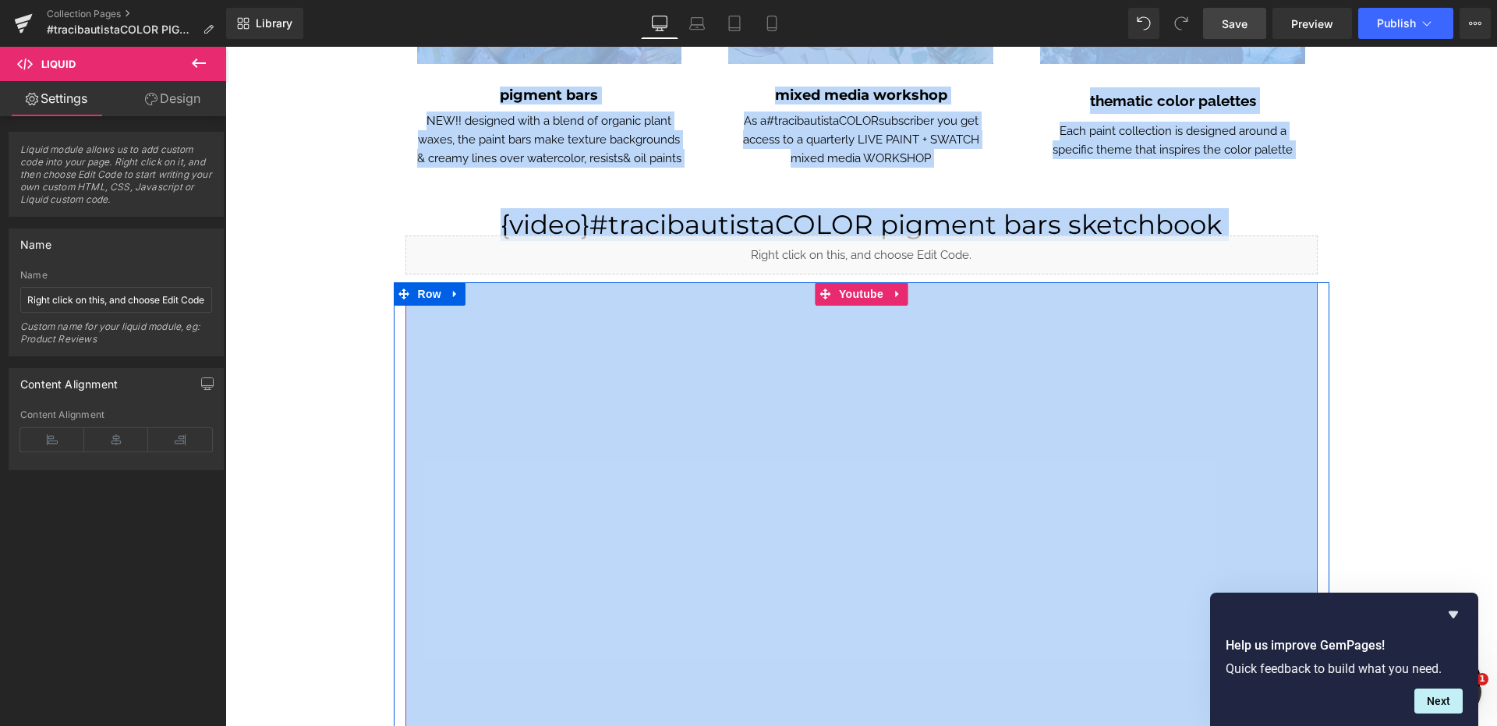
click at [899, 292] on icon at bounding box center [897, 295] width 11 height 12
click at [913, 293] on link at bounding box center [908, 293] width 20 height 23
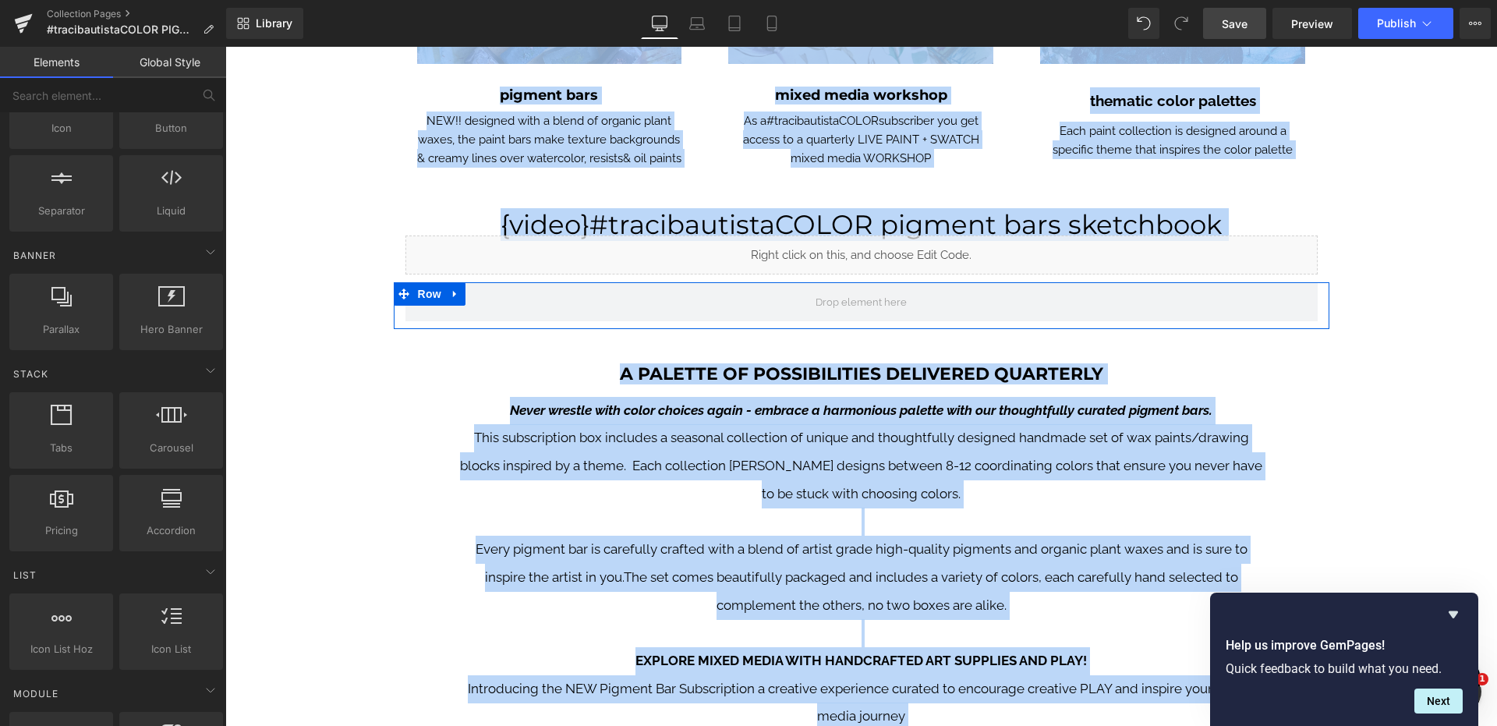
click at [453, 294] on icon at bounding box center [454, 294] width 3 height 7
click at [498, 294] on icon at bounding box center [496, 294] width 11 height 11
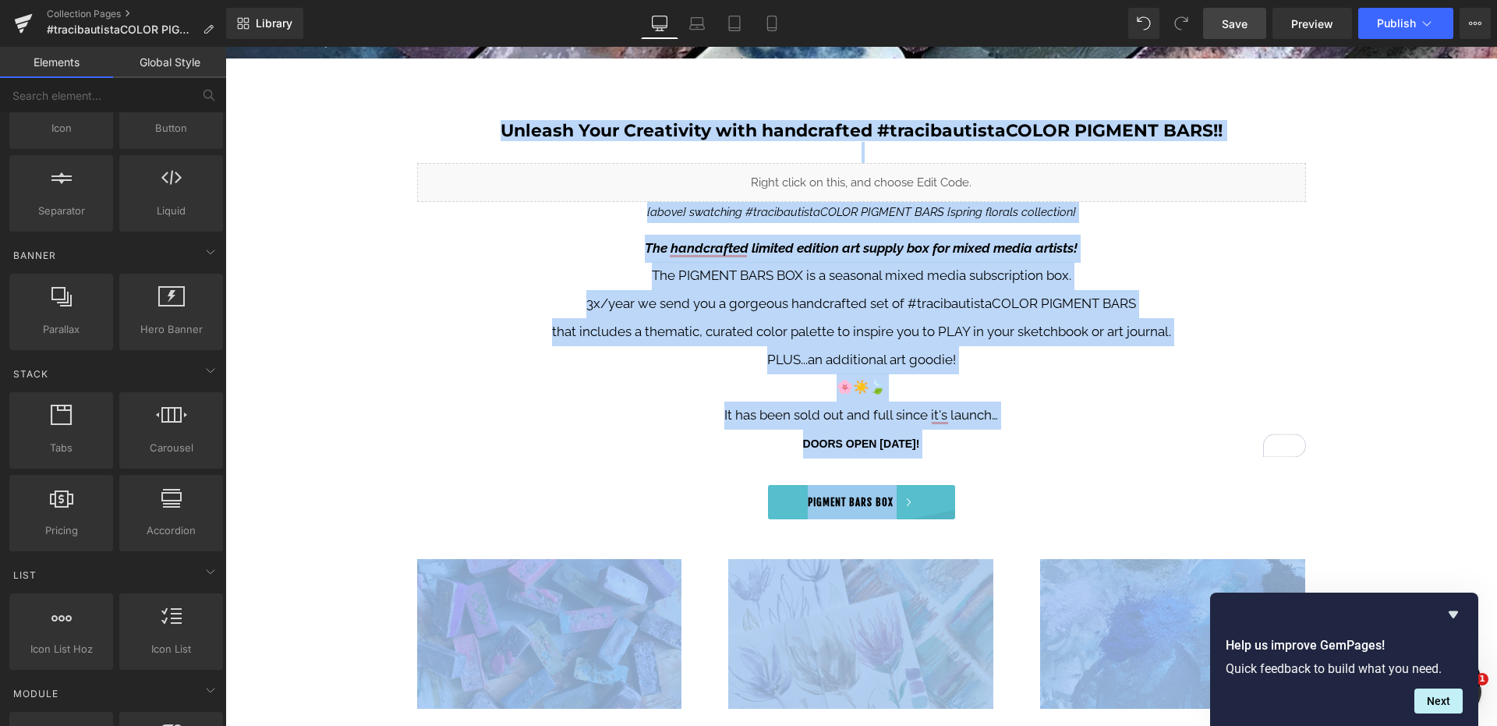
scroll to position [774, 0]
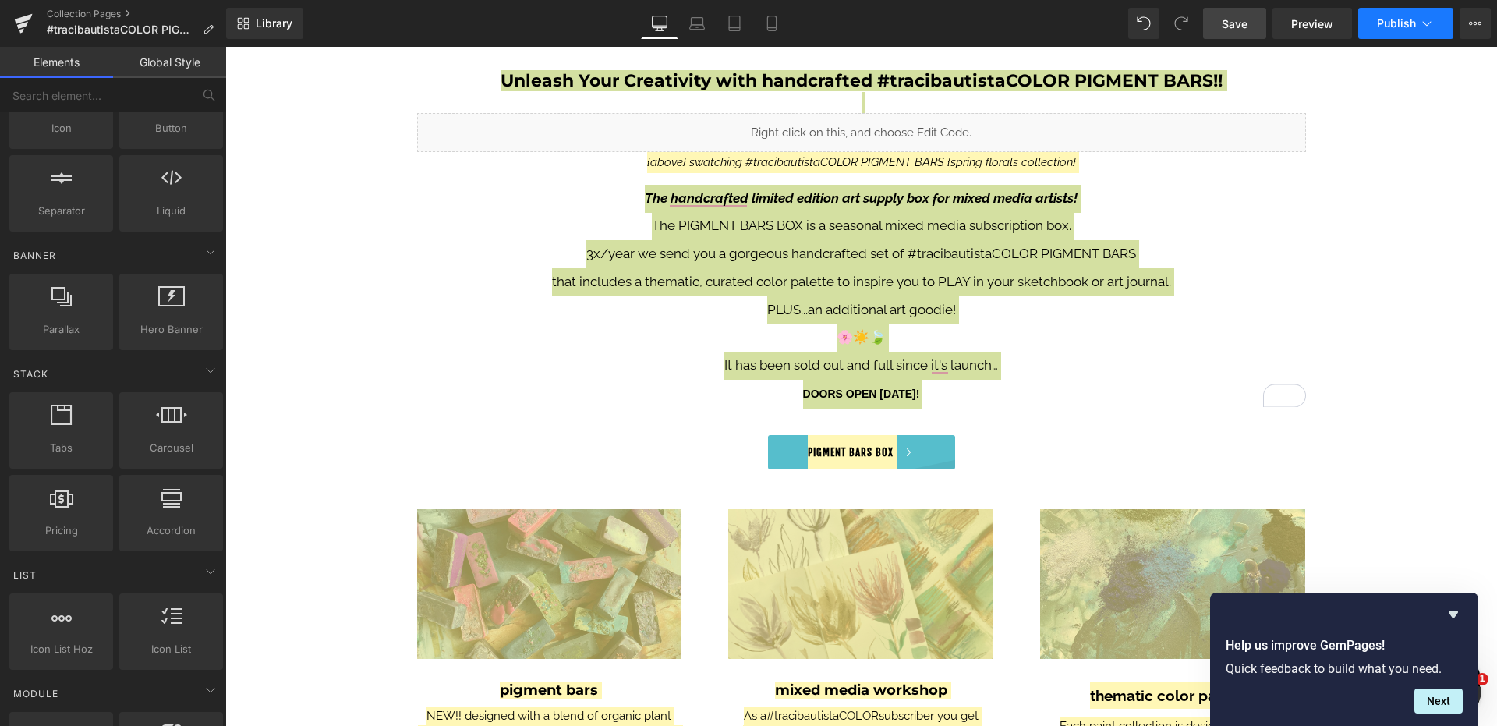
click at [1397, 34] on button "Publish" at bounding box center [1405, 23] width 95 height 31
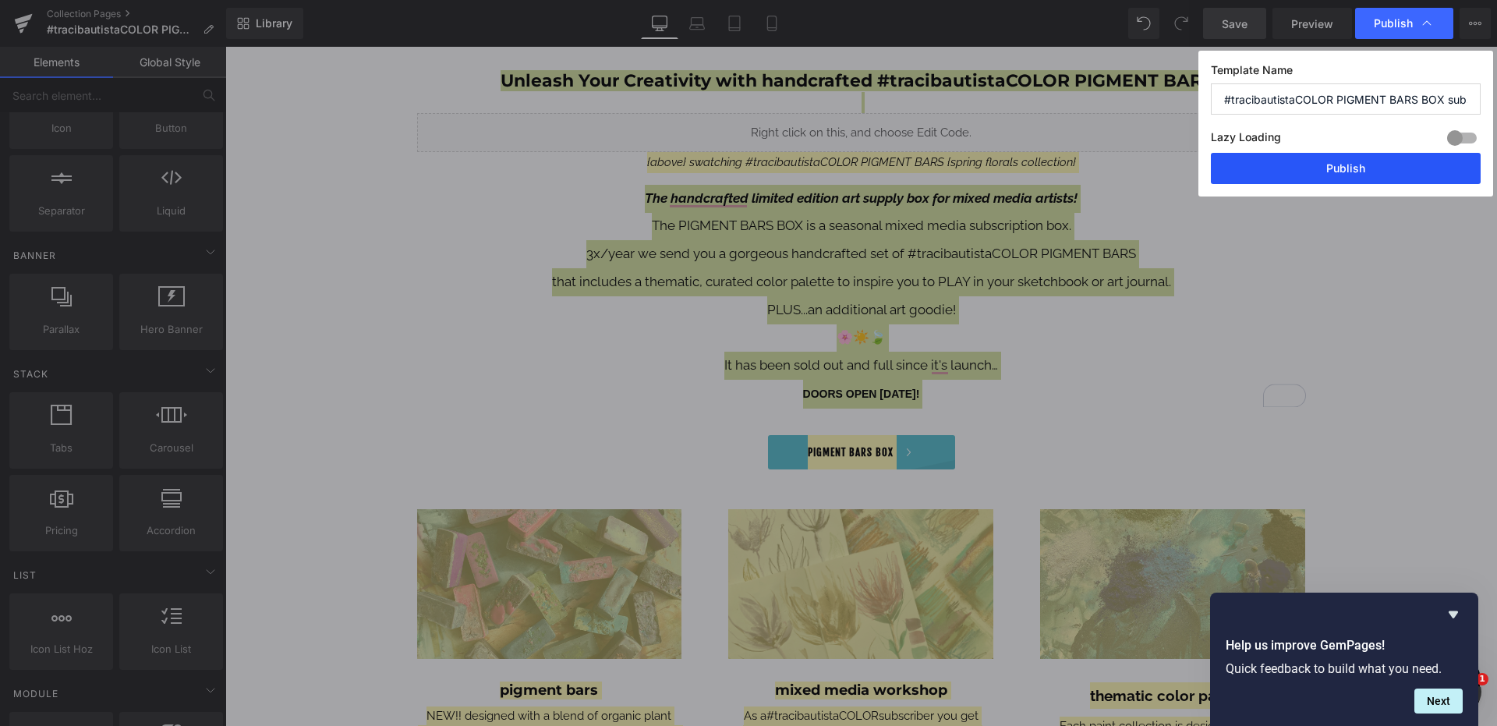
click at [1347, 172] on button "Publish" at bounding box center [1346, 168] width 270 height 31
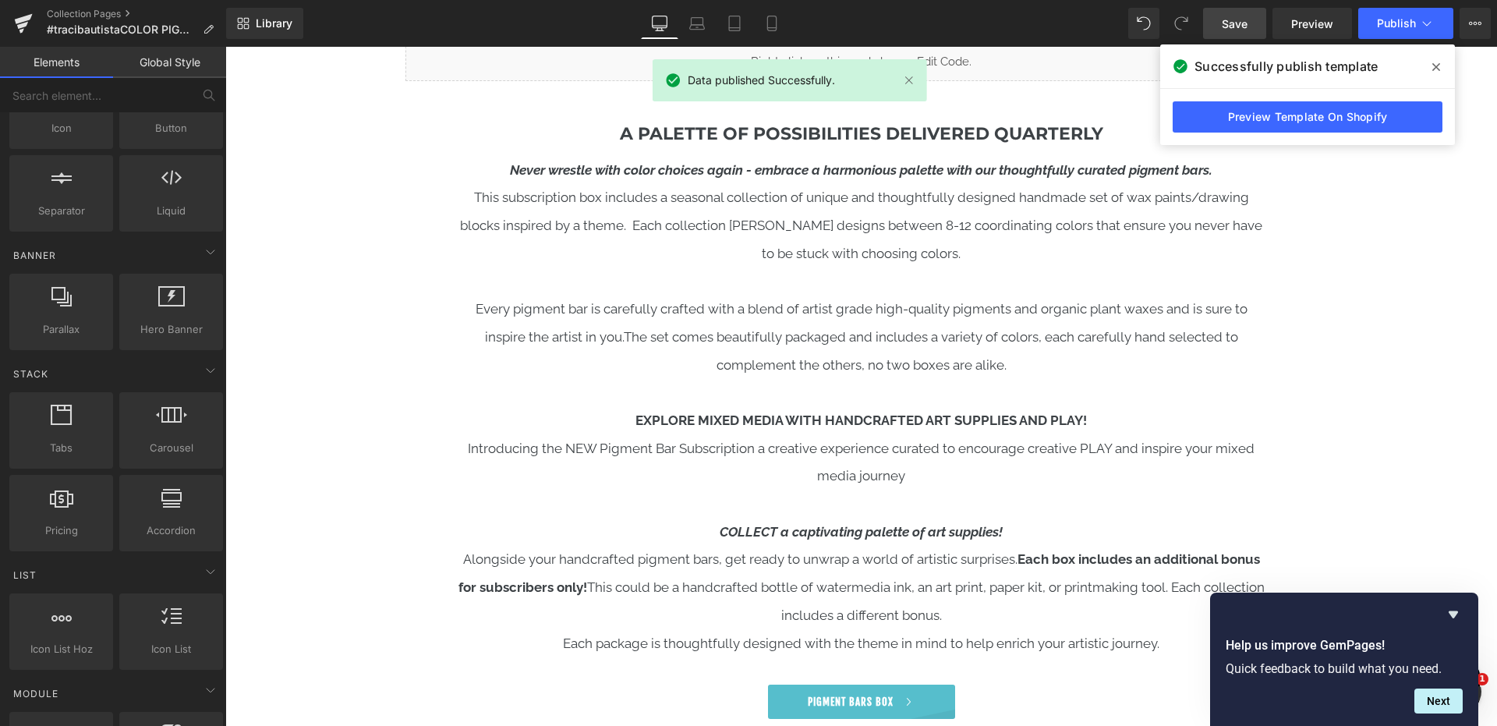
scroll to position [1563, 0]
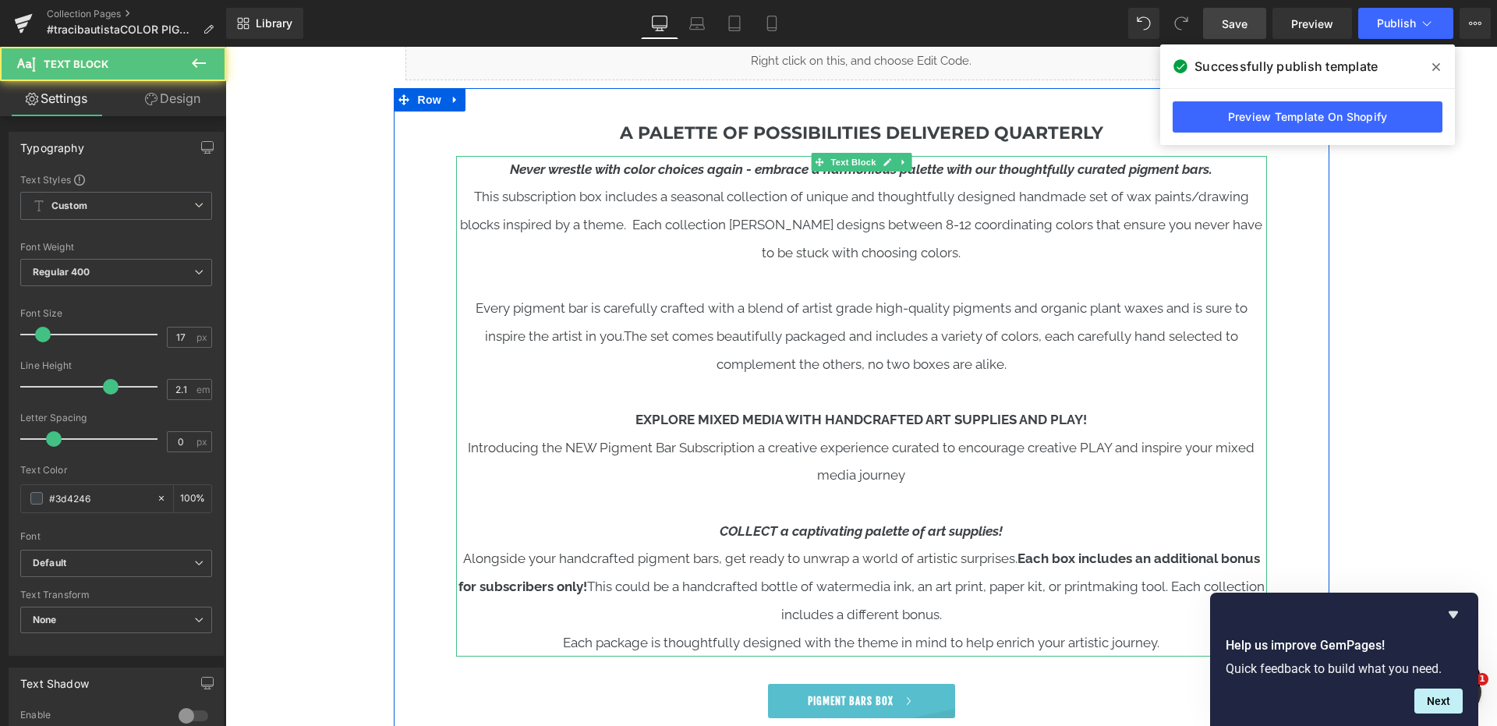
click at [901, 229] on p "This subscription box includes a seasonal collection of unique and thoughtfully…" at bounding box center [861, 224] width 811 height 83
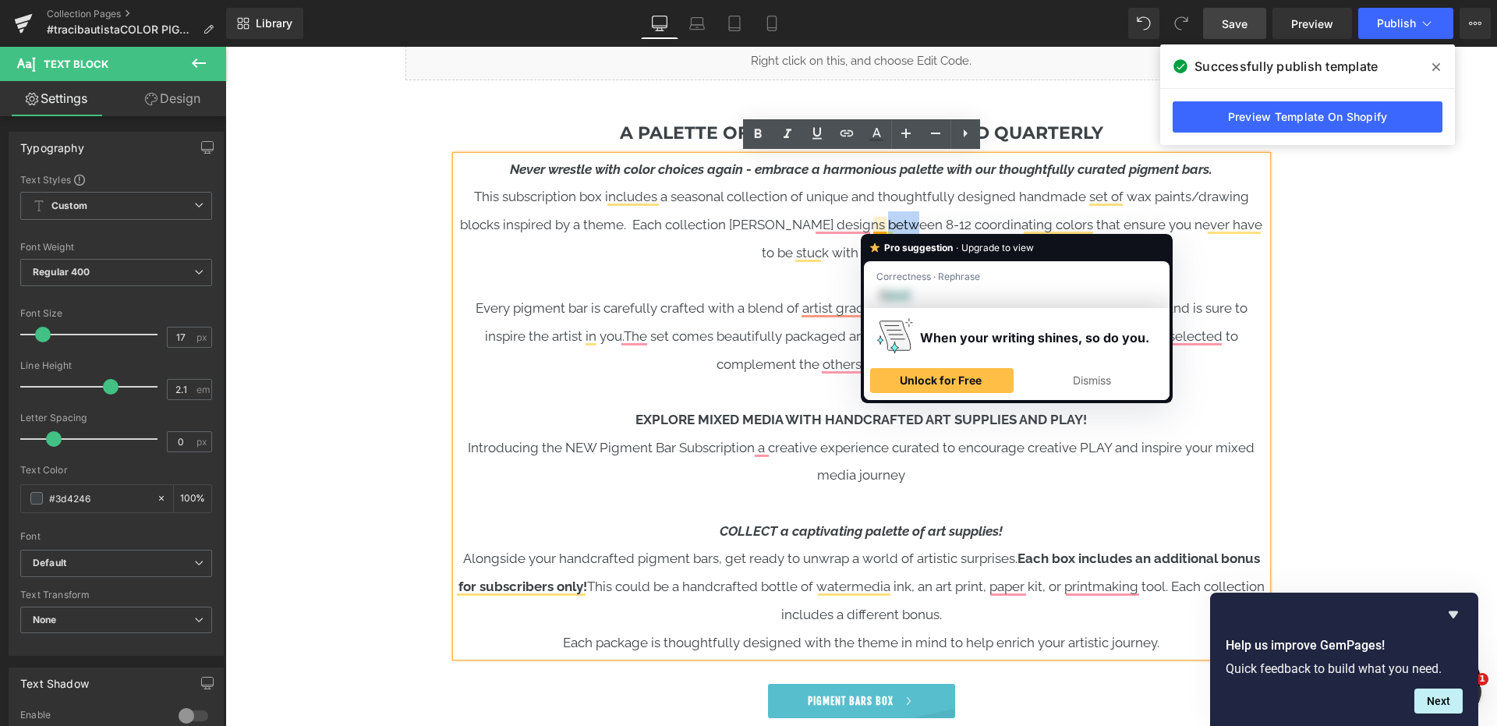
drag, startPoint x: 898, startPoint y: 225, endPoint x: 876, endPoint y: 224, distance: 22.6
click at [877, 225] on p "This subscription box includes a seasonal collection of unique and thoughtfully…" at bounding box center [861, 224] width 811 height 83
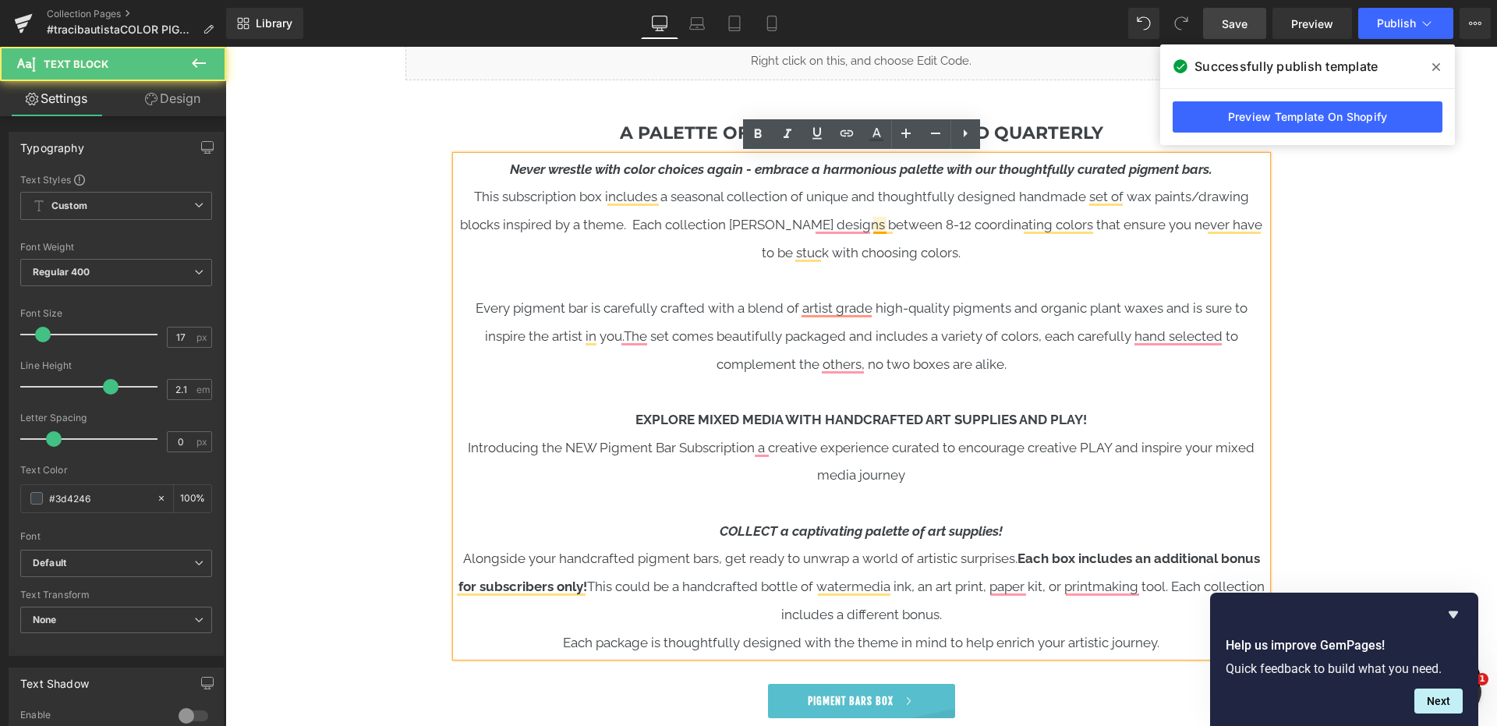
click at [906, 218] on p "This subscription box includes a seasonal collection of unique and thoughtfully…" at bounding box center [861, 224] width 811 height 83
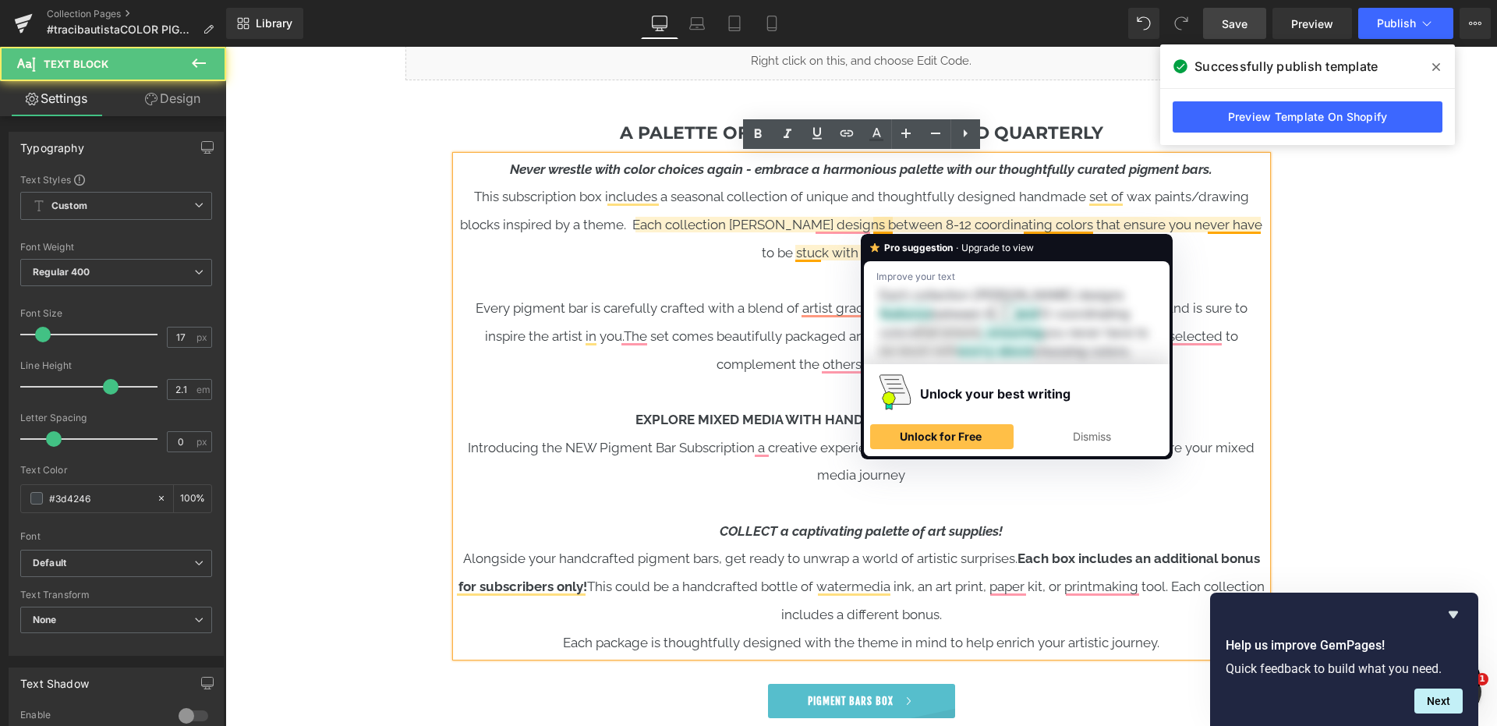
click at [894, 224] on p "This subscription box includes a seasonal collection of unique and thoughtfully…" at bounding box center [861, 224] width 811 height 83
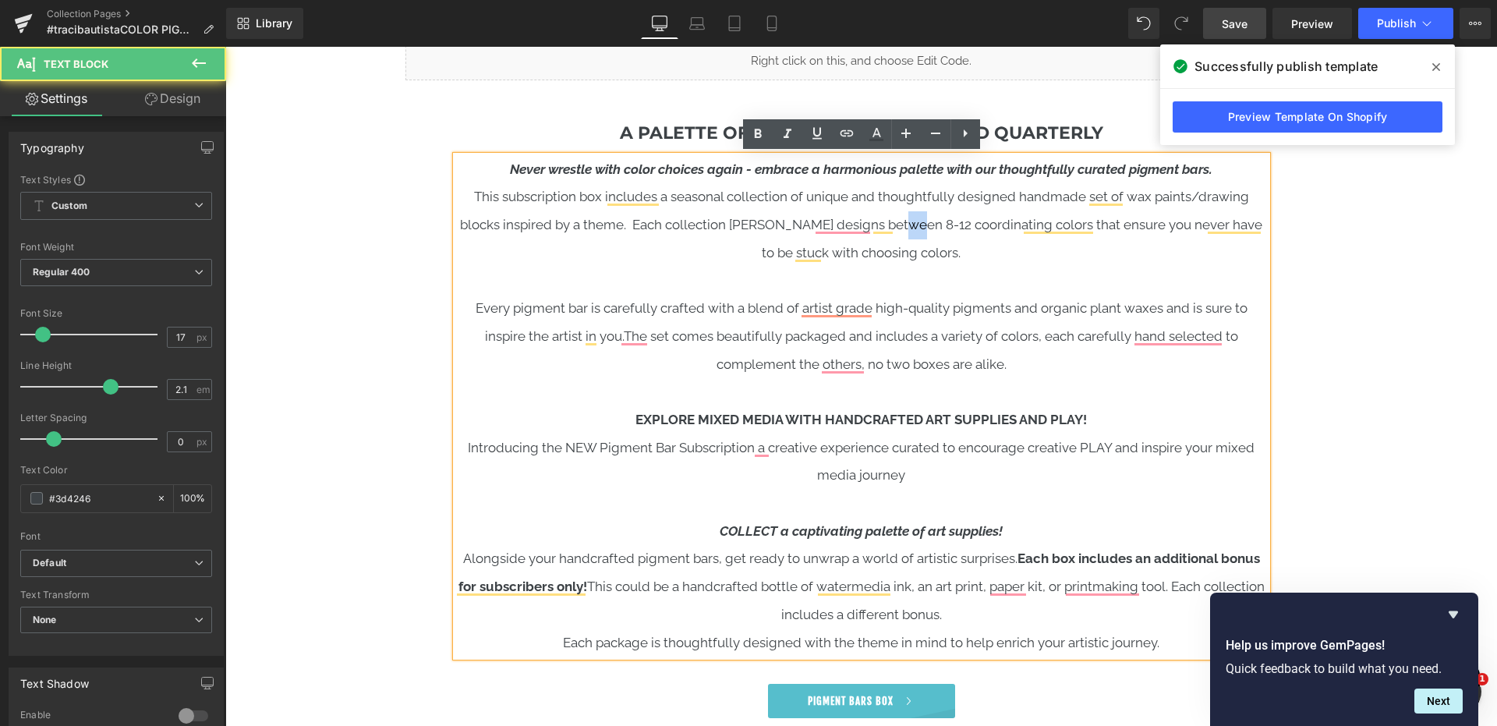
drag, startPoint x: 902, startPoint y: 223, endPoint x: 894, endPoint y: 224, distance: 7.8
click at [894, 224] on p "This subscription box includes a seasonal collection of unique and thoughtfully…" at bounding box center [861, 224] width 811 height 83
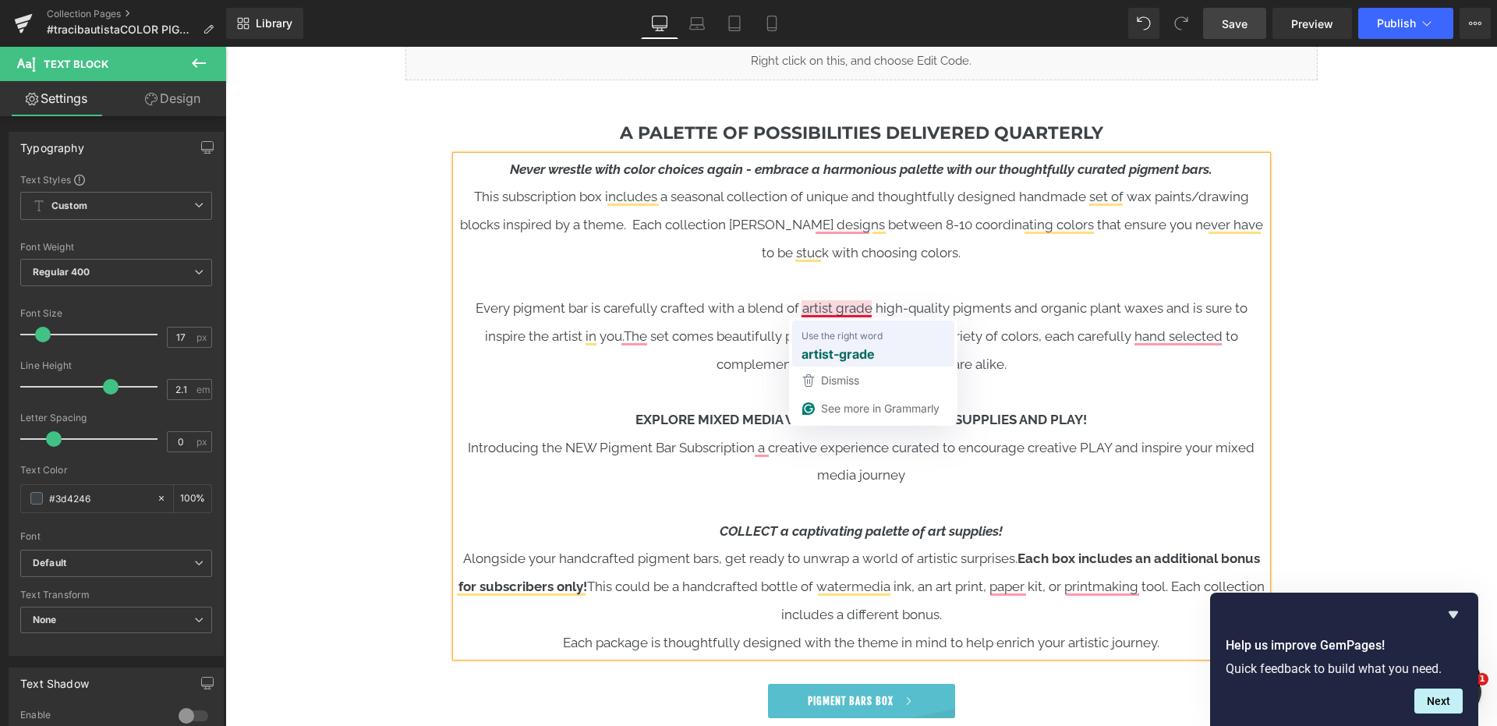
click at [861, 360] on strong "artist-grade" at bounding box center [838, 353] width 73 height 19
click at [859, 350] on strong "artist-grade" at bounding box center [838, 353] width 73 height 19
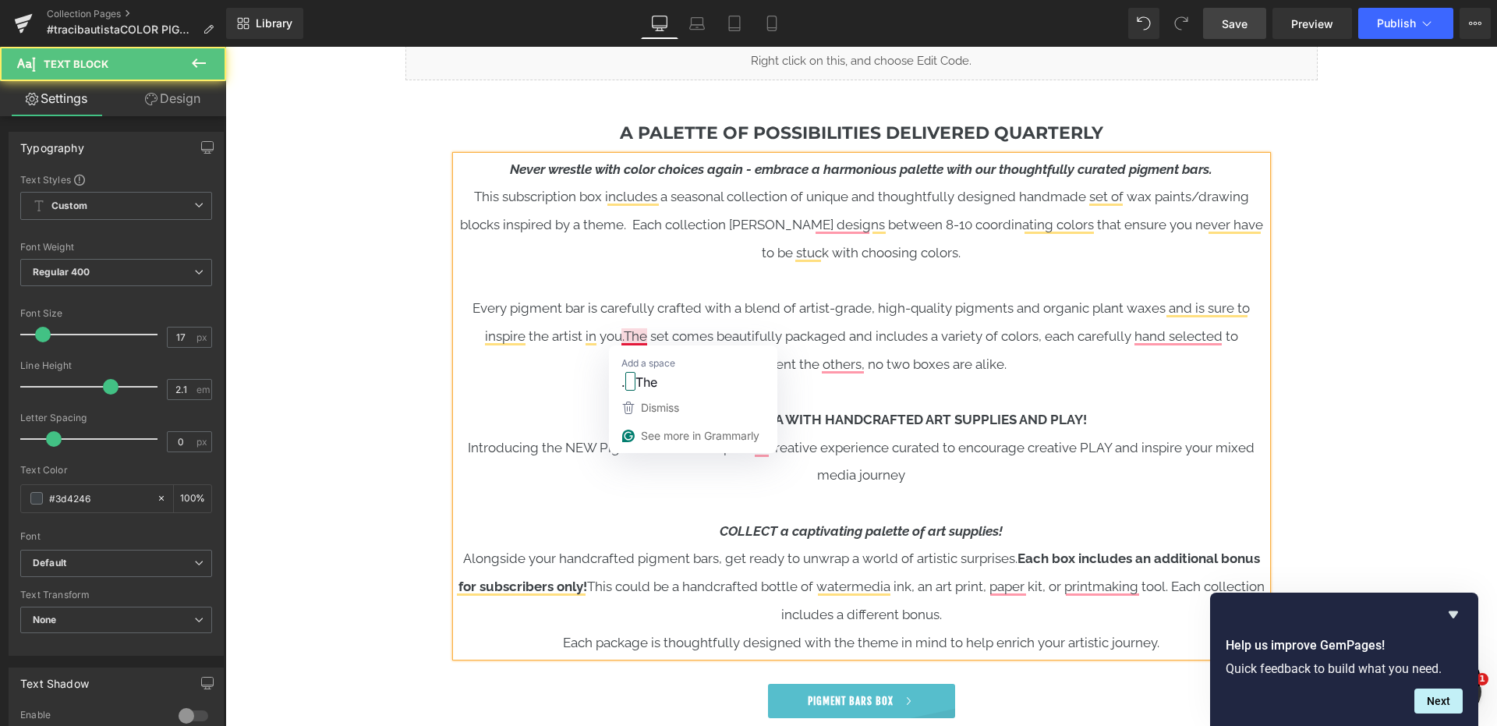
click at [625, 338] on span "The set comes beautifully packaged and includes a variety of colors, each caref…" at bounding box center [931, 350] width 615 height 44
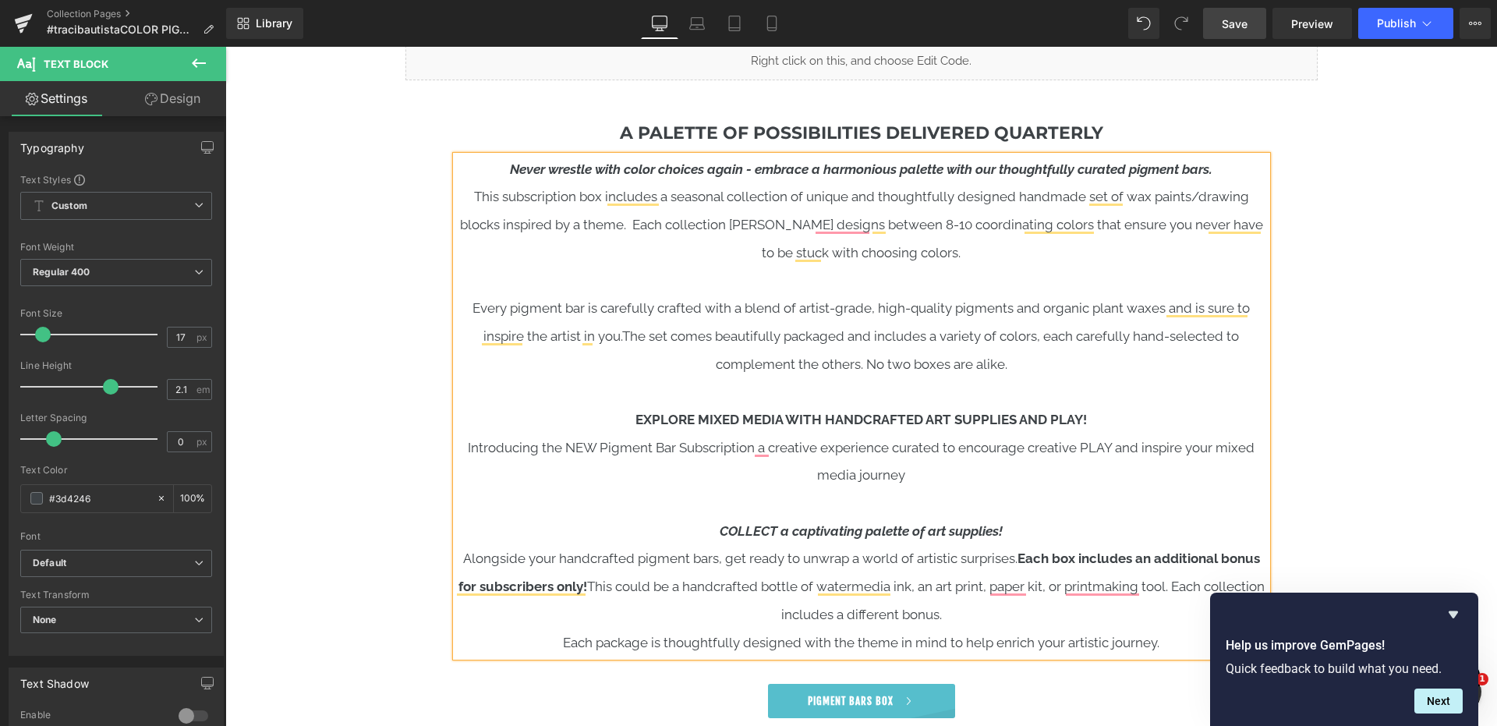
scroll to position [1601, 0]
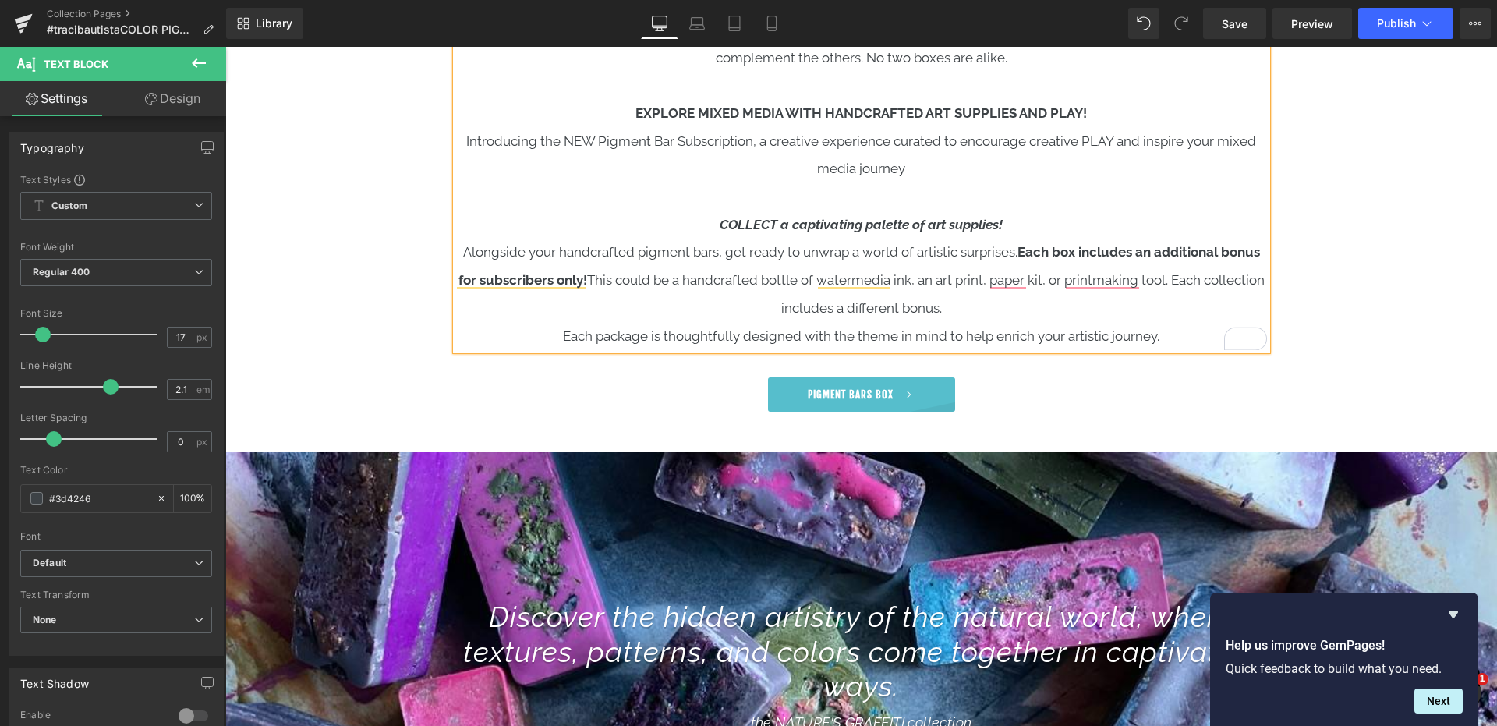
scroll to position [1872, 0]
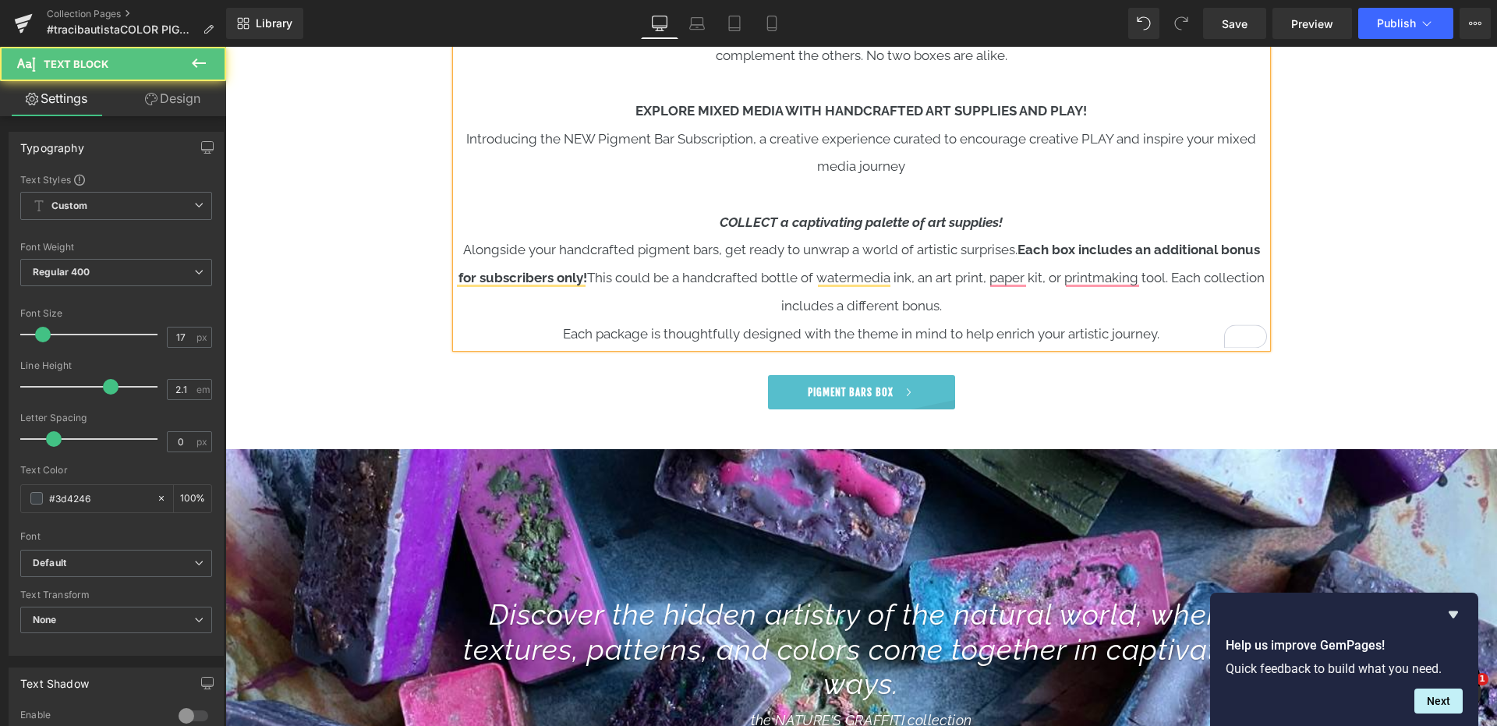
click at [997, 261] on p "Alongside your handcrafted pigment bars, get ready to unwrap a world of artisti…" at bounding box center [861, 277] width 811 height 83
click at [1172, 276] on p "Alongside your handcrafted pigment bars, get ready to unwrap a world of artisti…" at bounding box center [861, 277] width 811 height 83
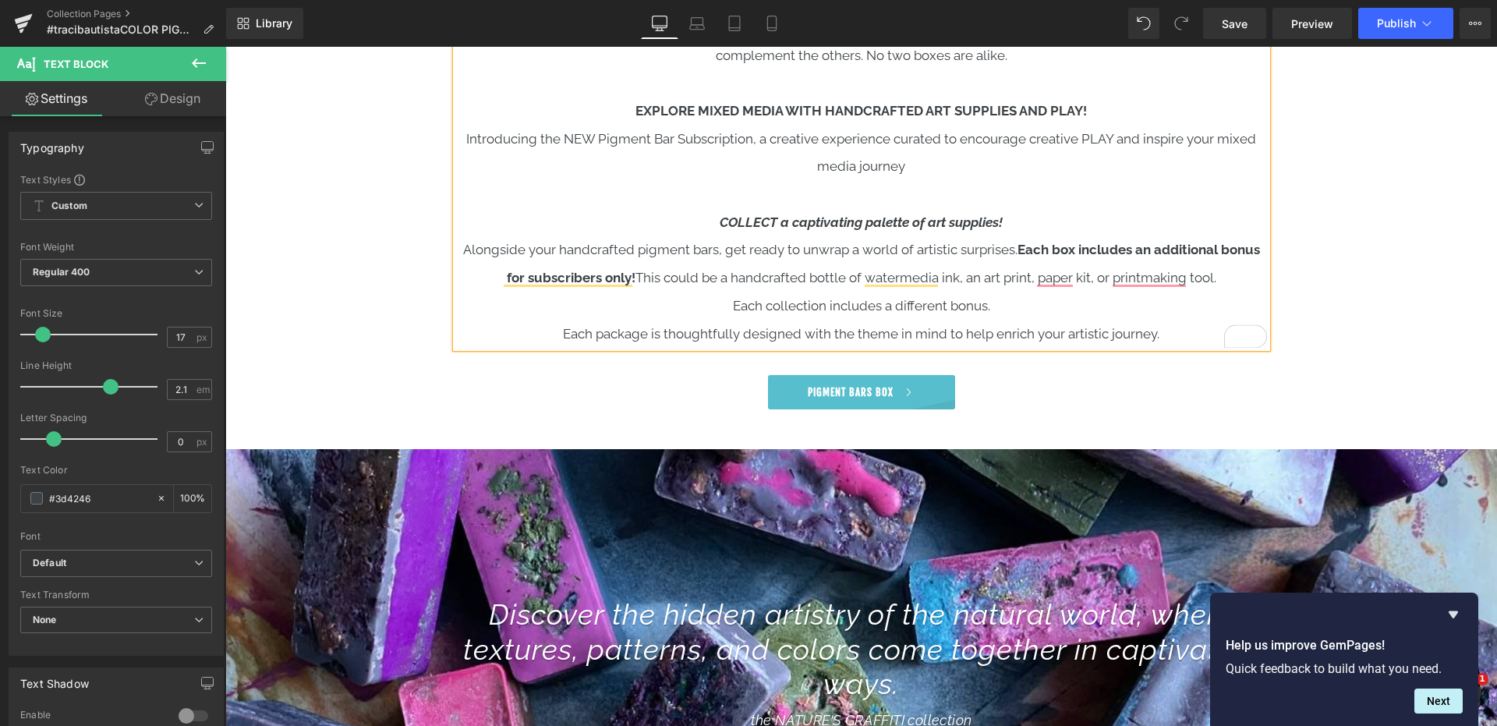
copy div "Lorem ipsumdo sita conse adipisc elits - doeiusm t incididunt utlabor etdo mag …"
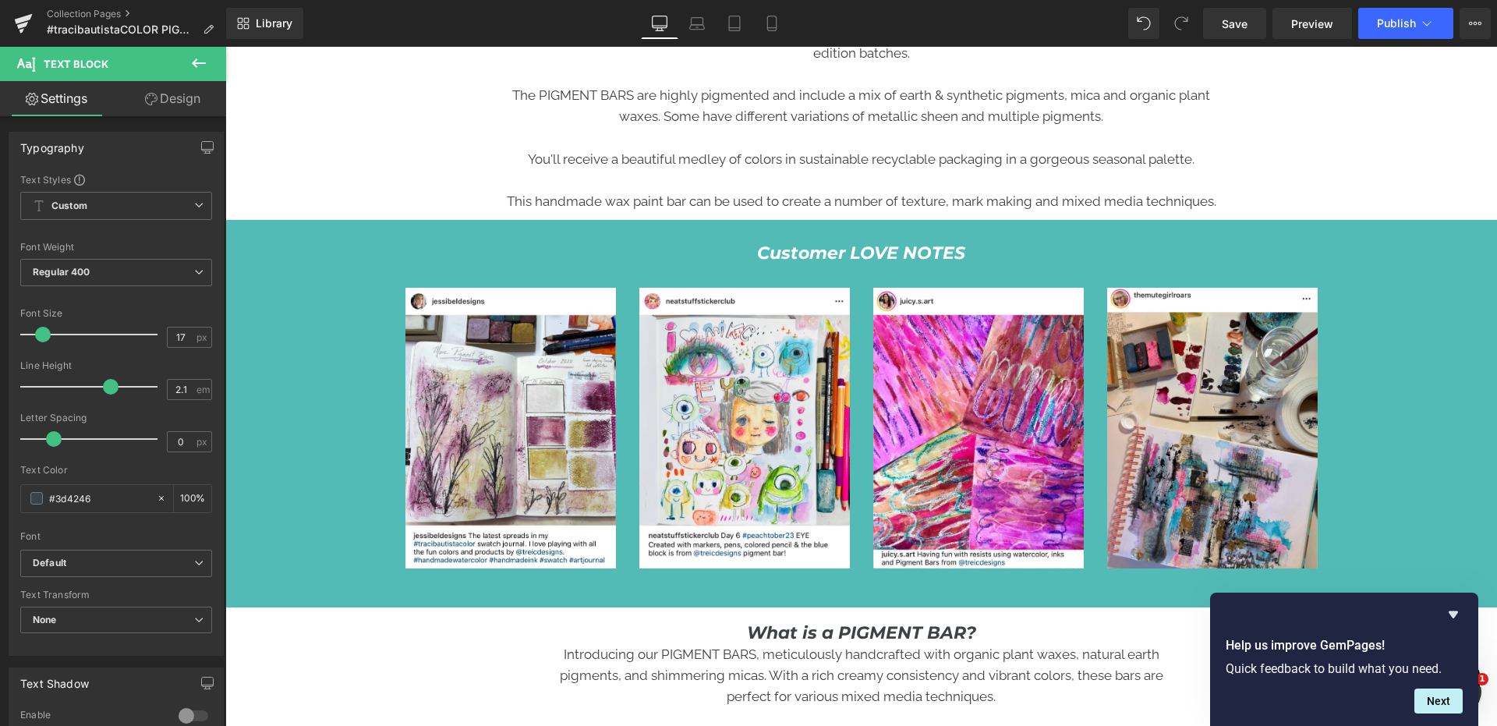
scroll to position [4779, 0]
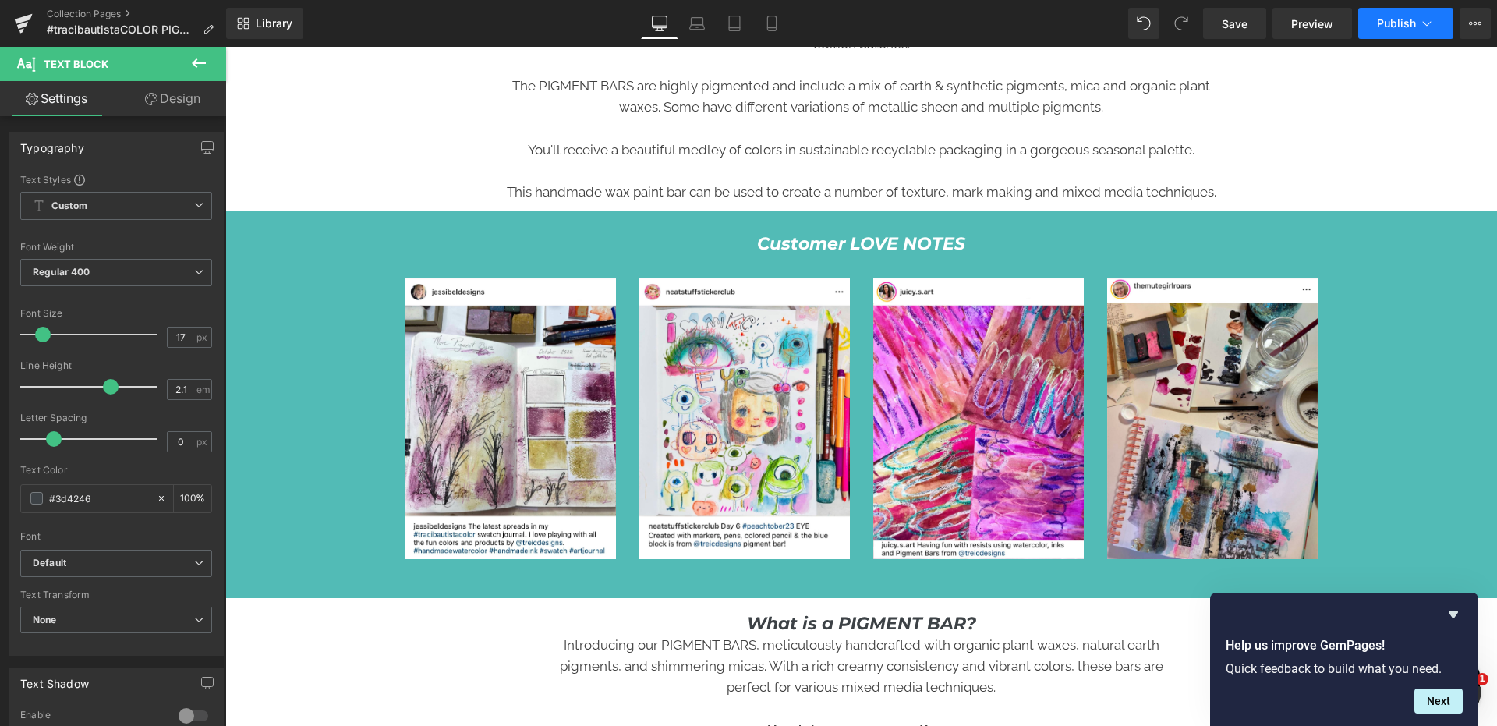
click at [1387, 26] on span "Publish" at bounding box center [1396, 23] width 39 height 12
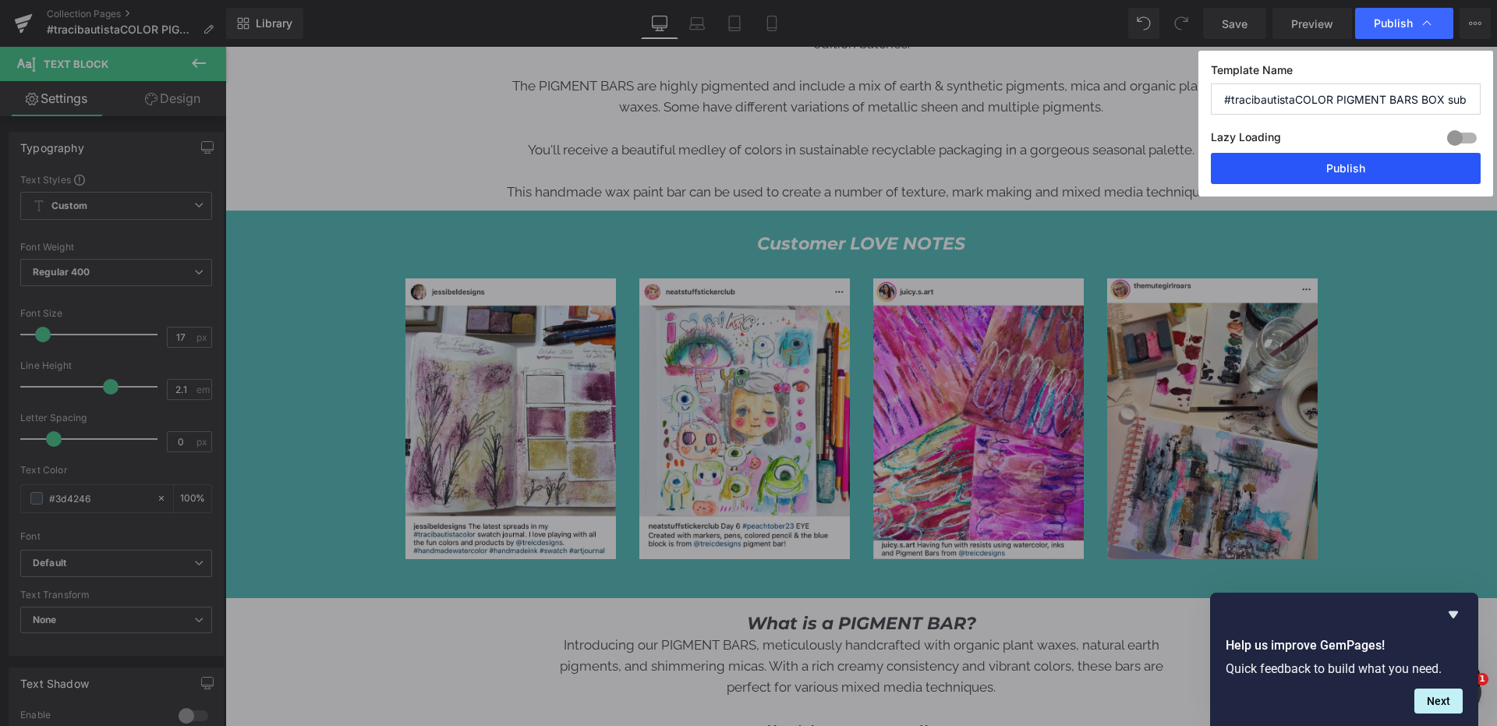
click at [1371, 165] on button "Publish" at bounding box center [1346, 168] width 270 height 31
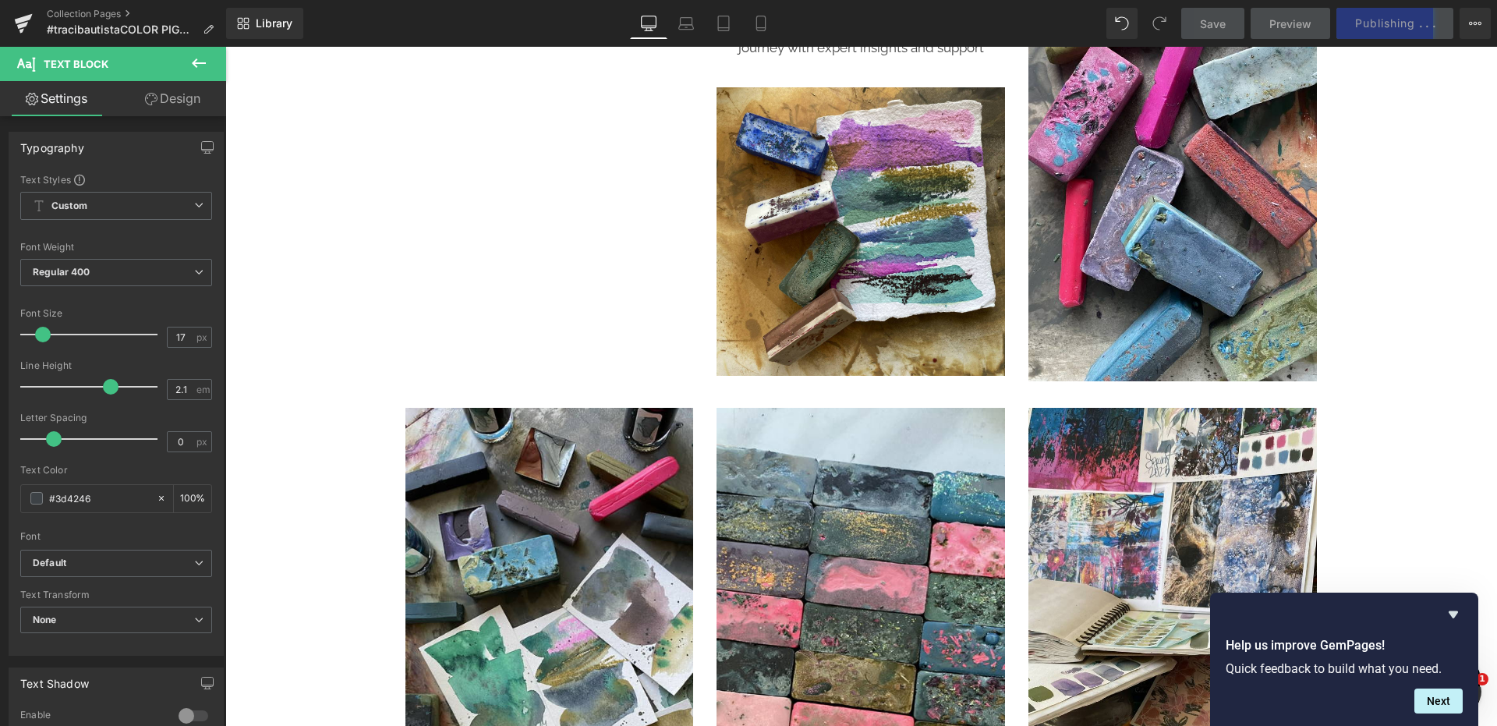
scroll to position [6516, 0]
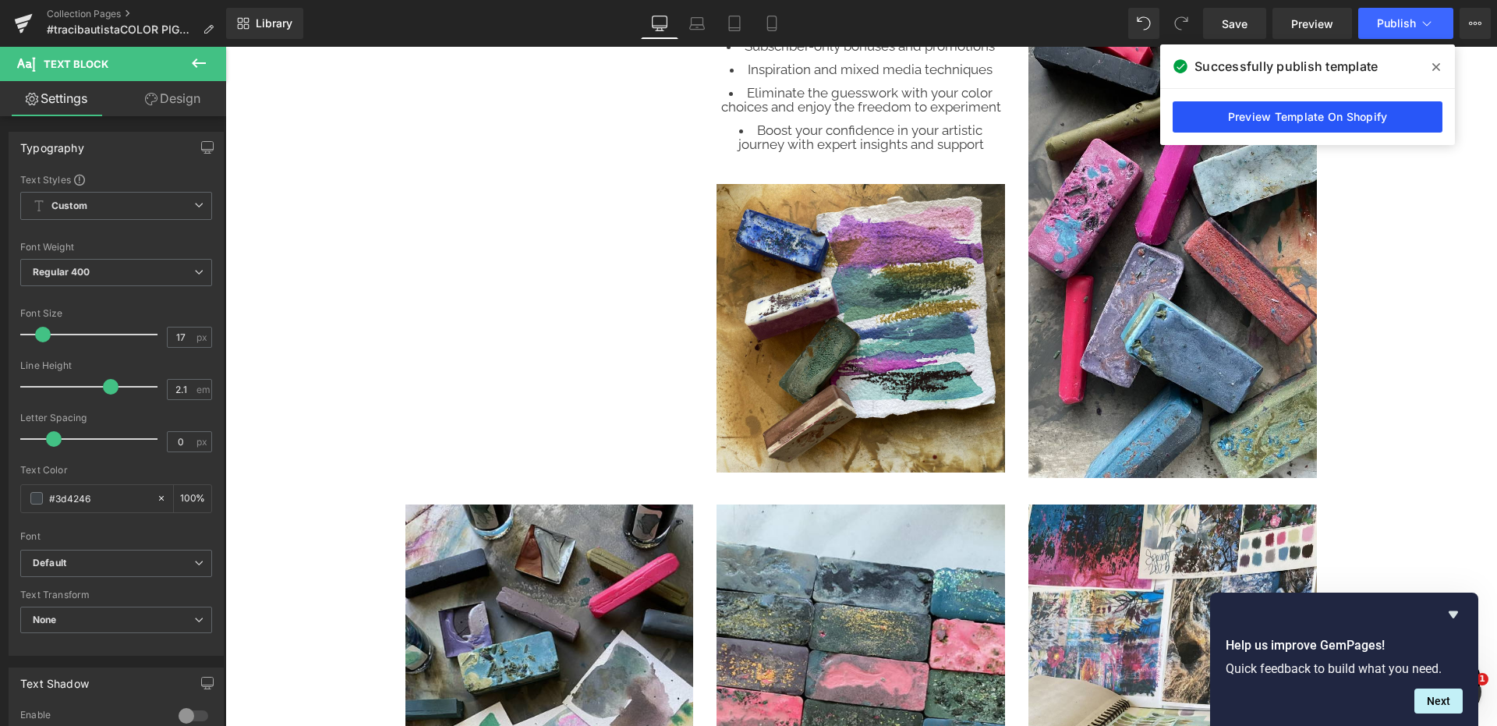
click at [1302, 122] on link "Preview Template On Shopify" at bounding box center [1308, 116] width 270 height 31
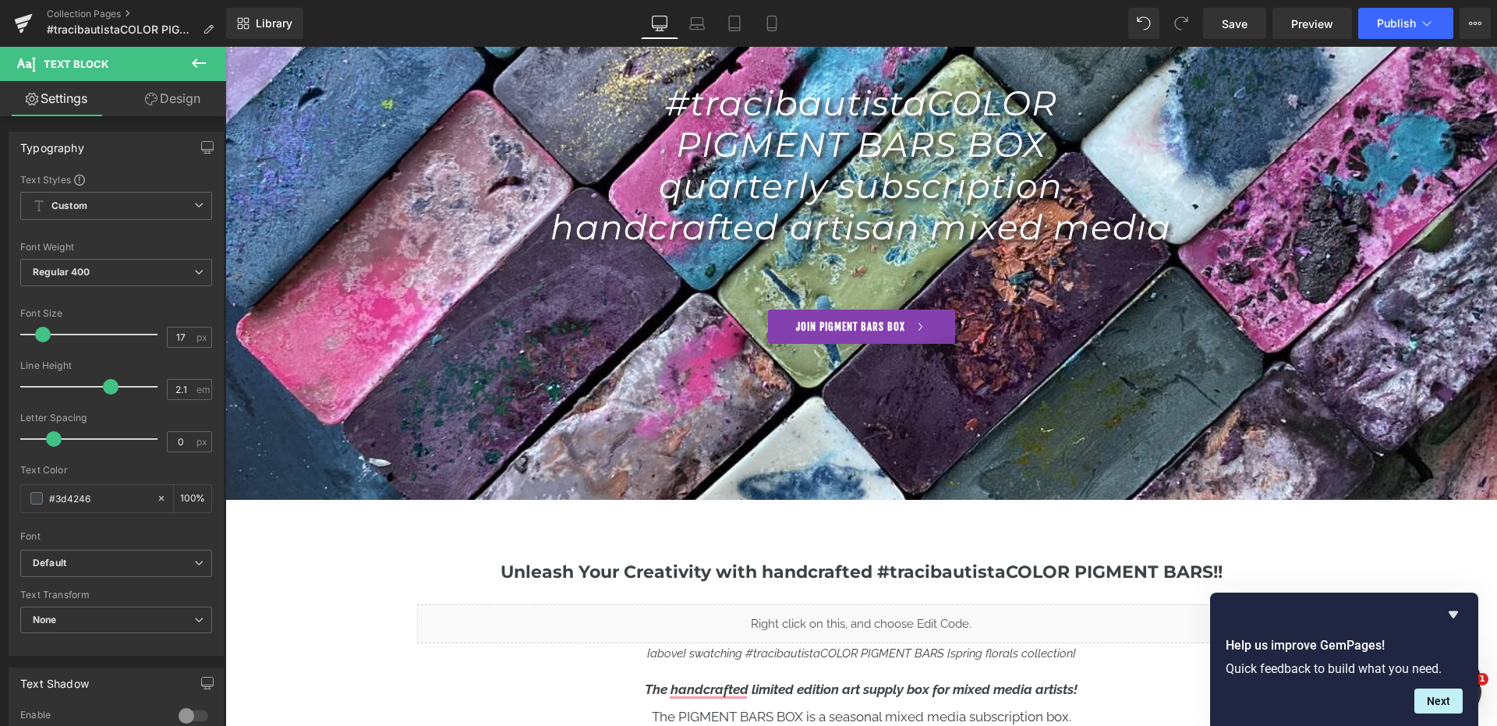
scroll to position [0, 0]
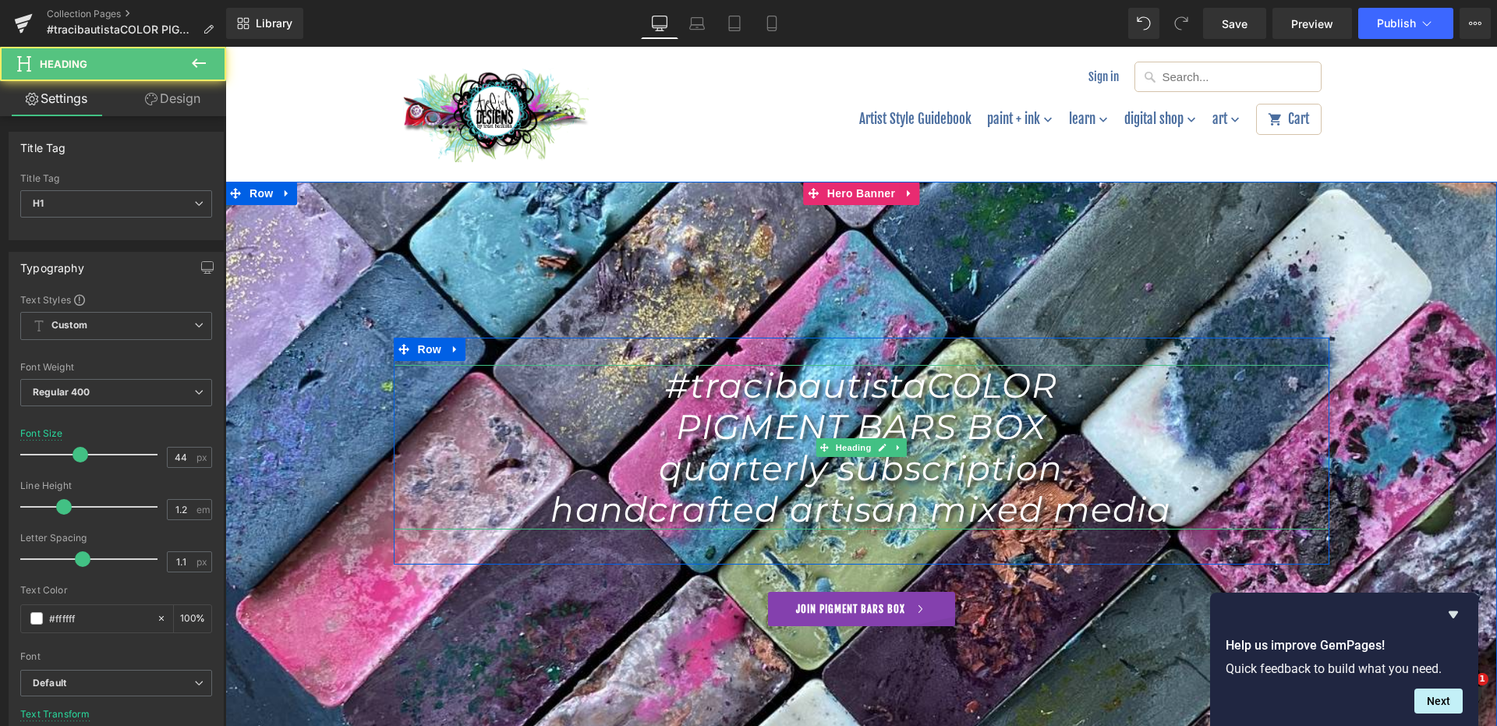
click at [760, 478] on icon "quarterly subscription" at bounding box center [861, 468] width 404 height 42
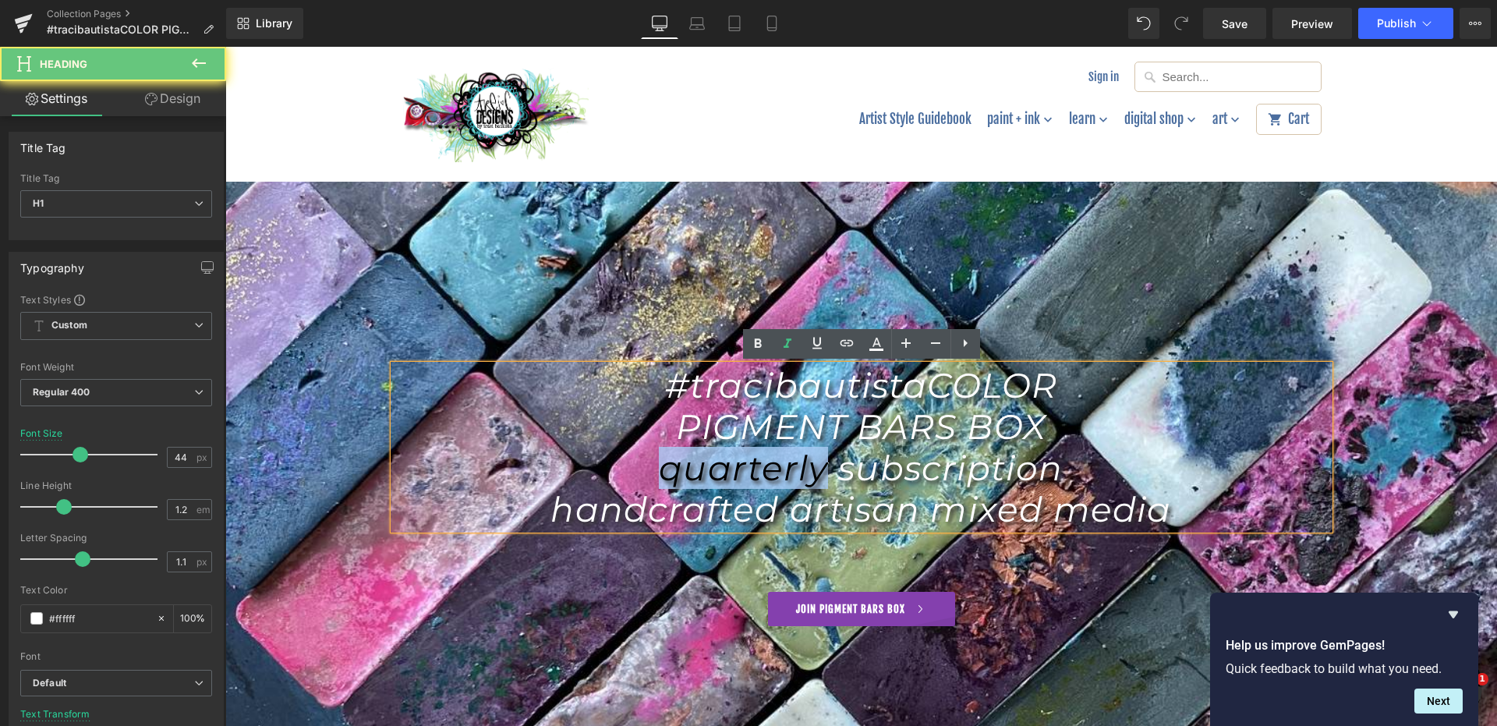
click at [760, 478] on icon "quarterly subscription" at bounding box center [861, 468] width 404 height 42
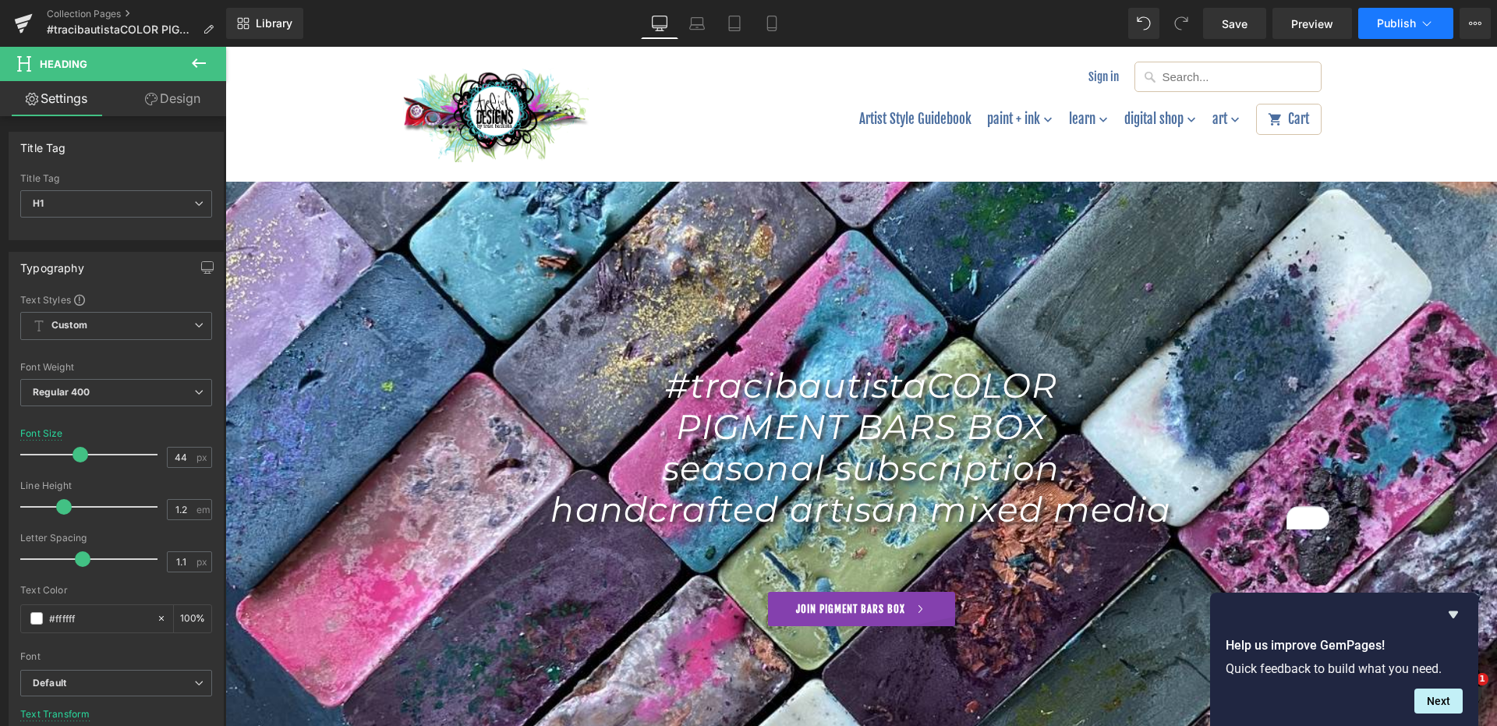
click at [1396, 18] on span "Publish" at bounding box center [1396, 23] width 39 height 12
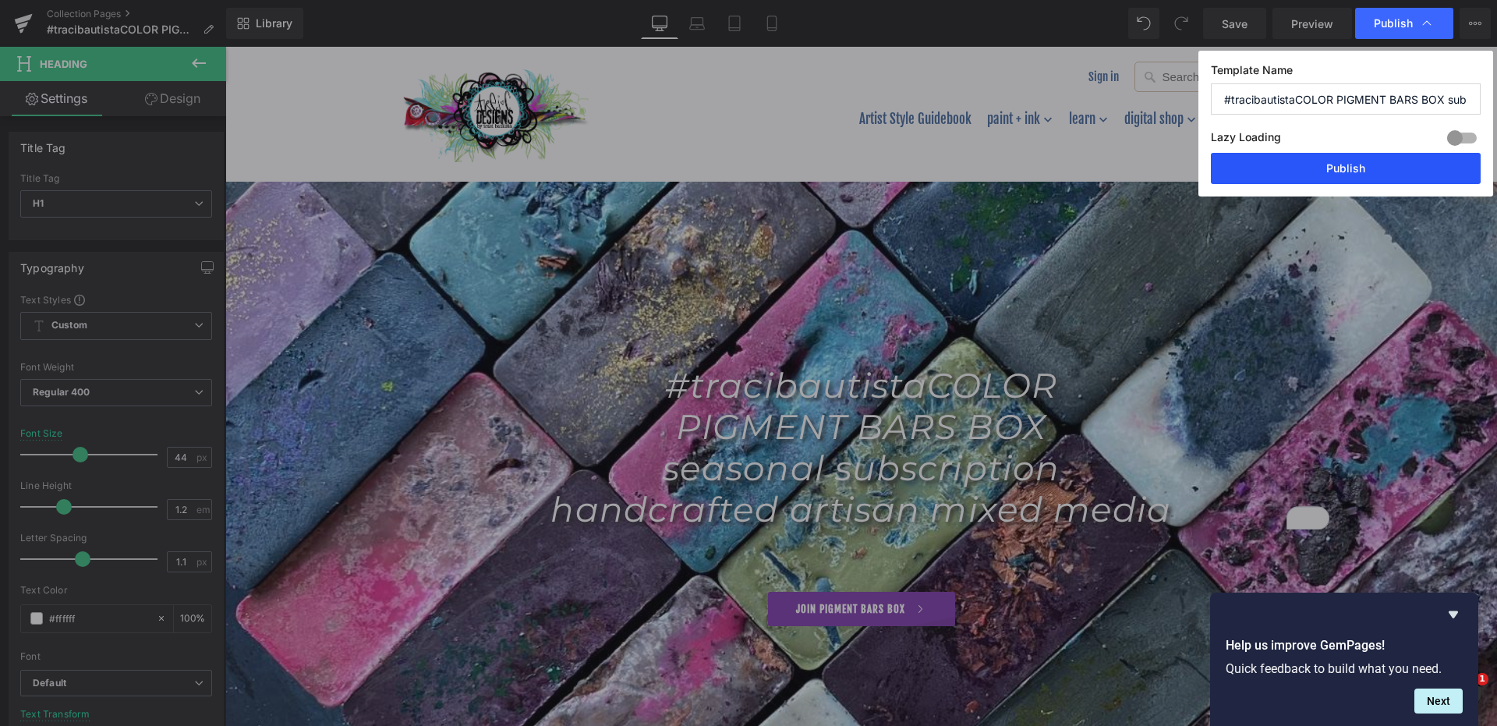
click at [1337, 168] on button "Publish" at bounding box center [1346, 168] width 270 height 31
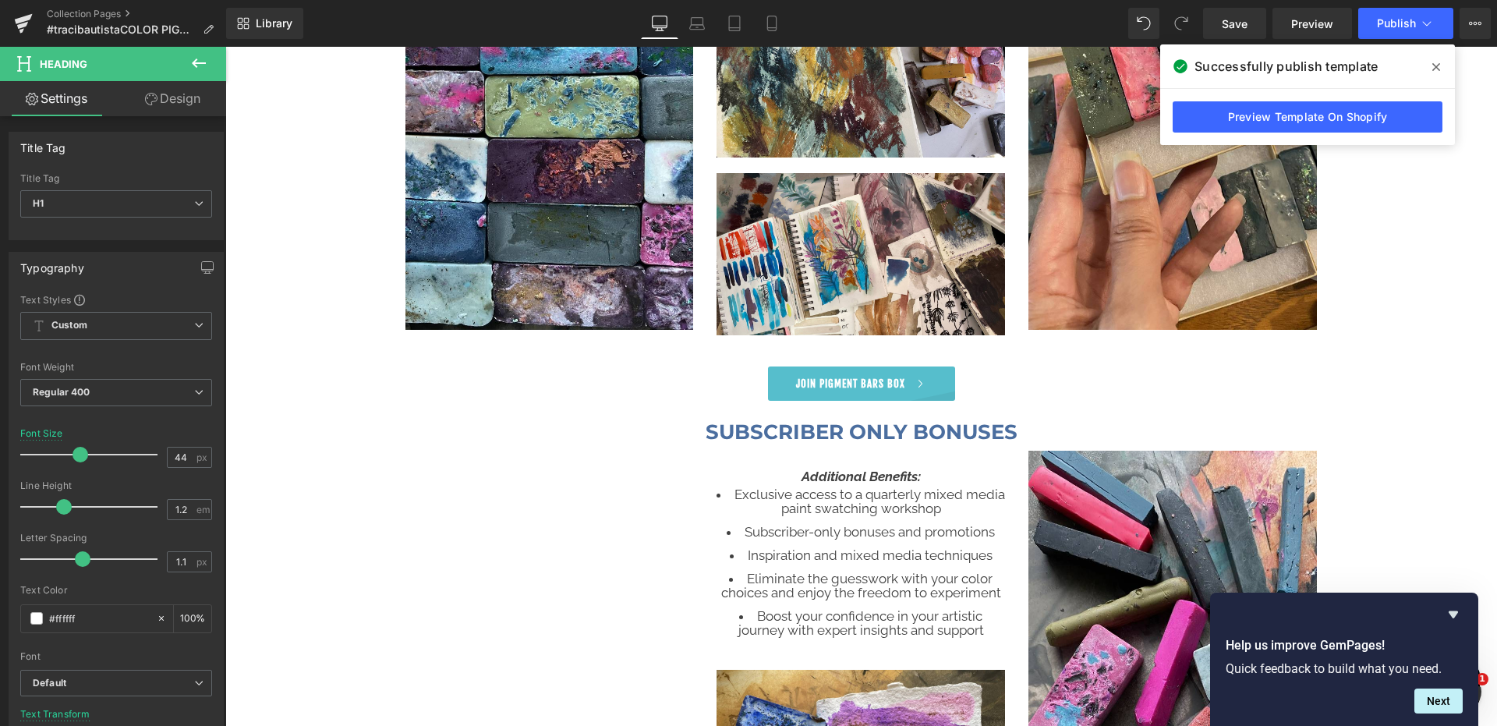
scroll to position [6084, 0]
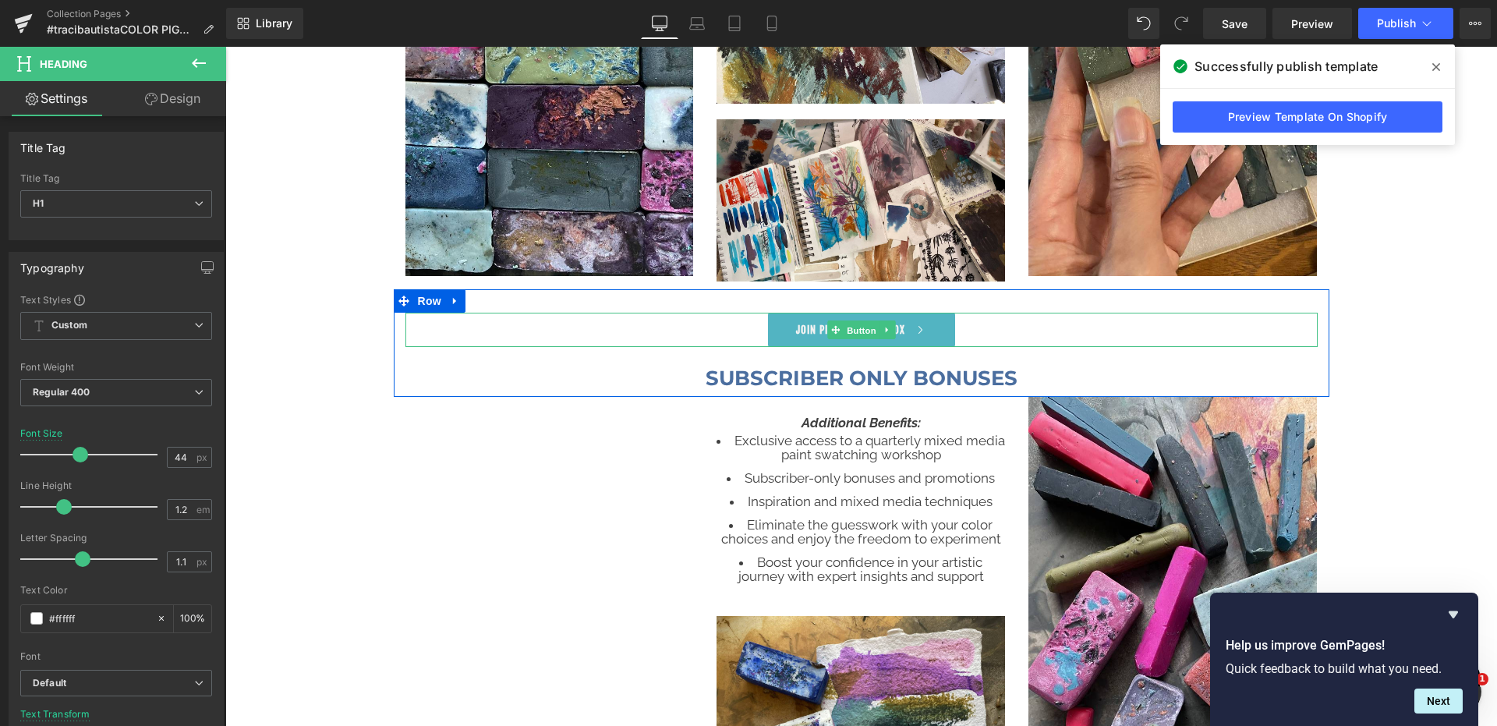
click at [845, 331] on span "Button" at bounding box center [862, 330] width 36 height 19
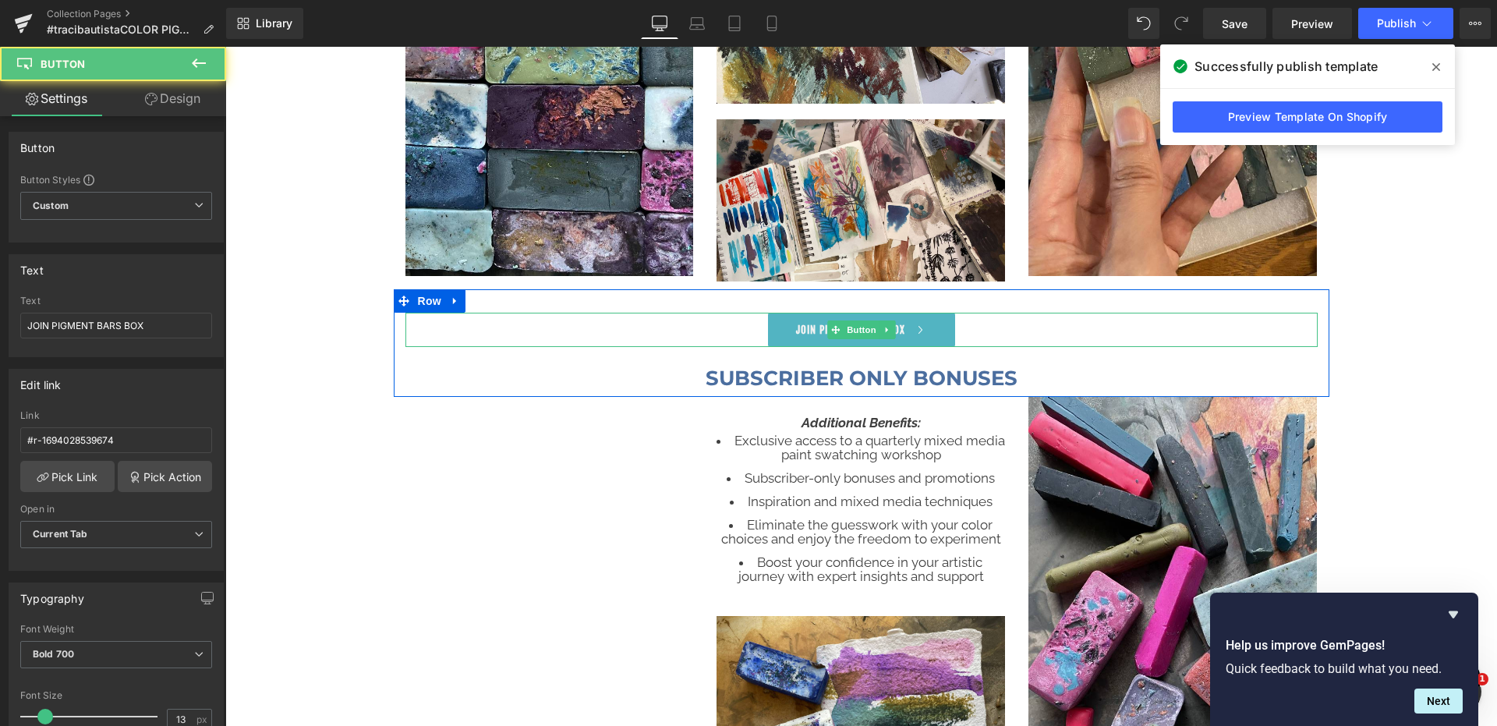
click at [792, 325] on link "JOIN PIGMENT BARS BOX" at bounding box center [861, 330] width 187 height 34
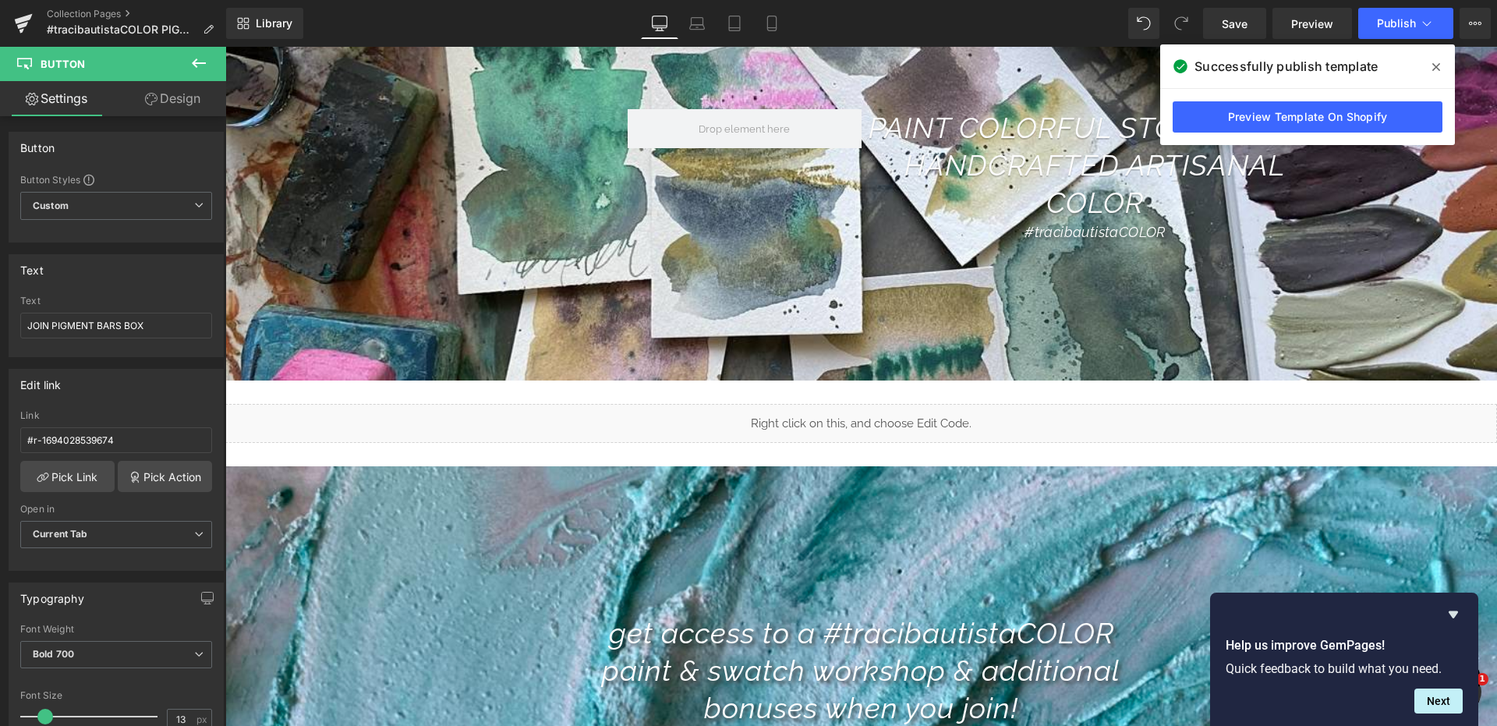
scroll to position [7716, 0]
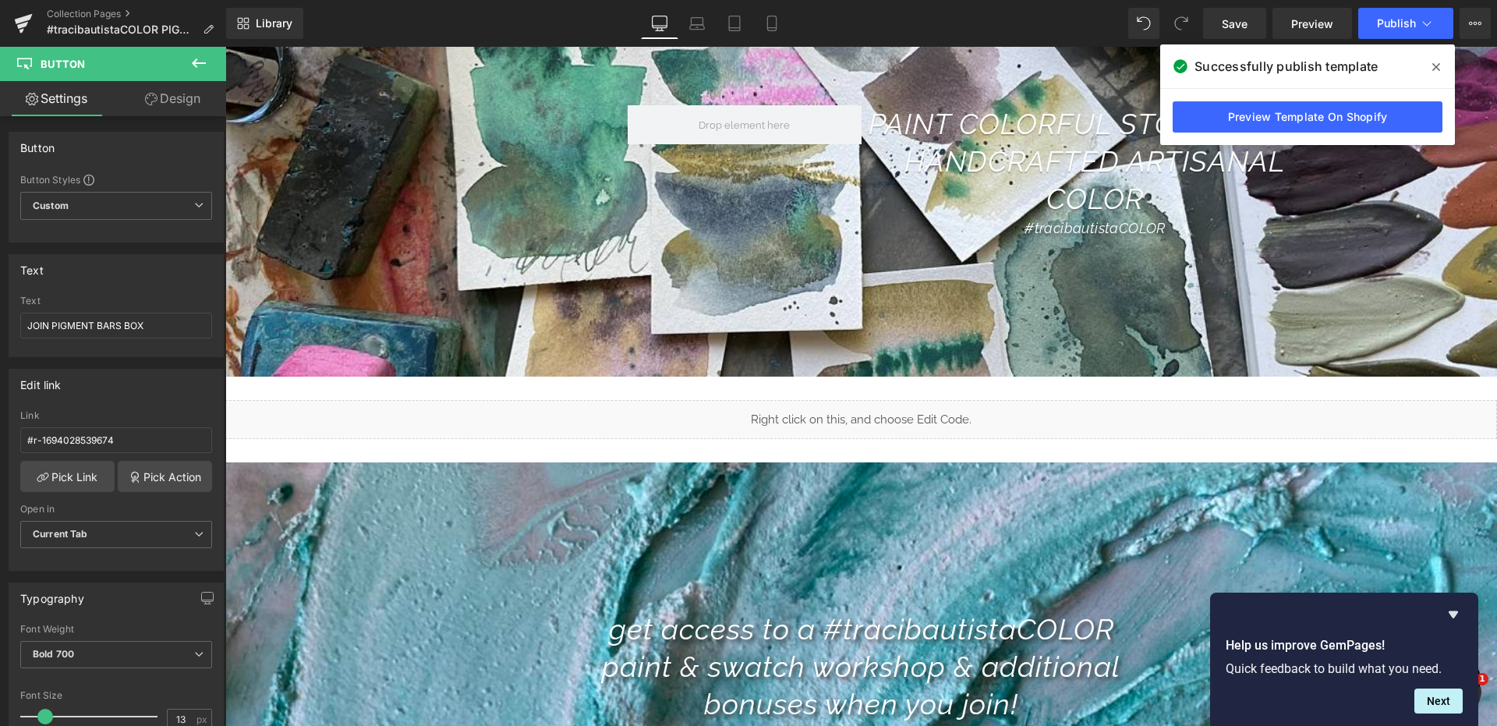
click at [197, 59] on icon at bounding box center [198, 63] width 19 height 19
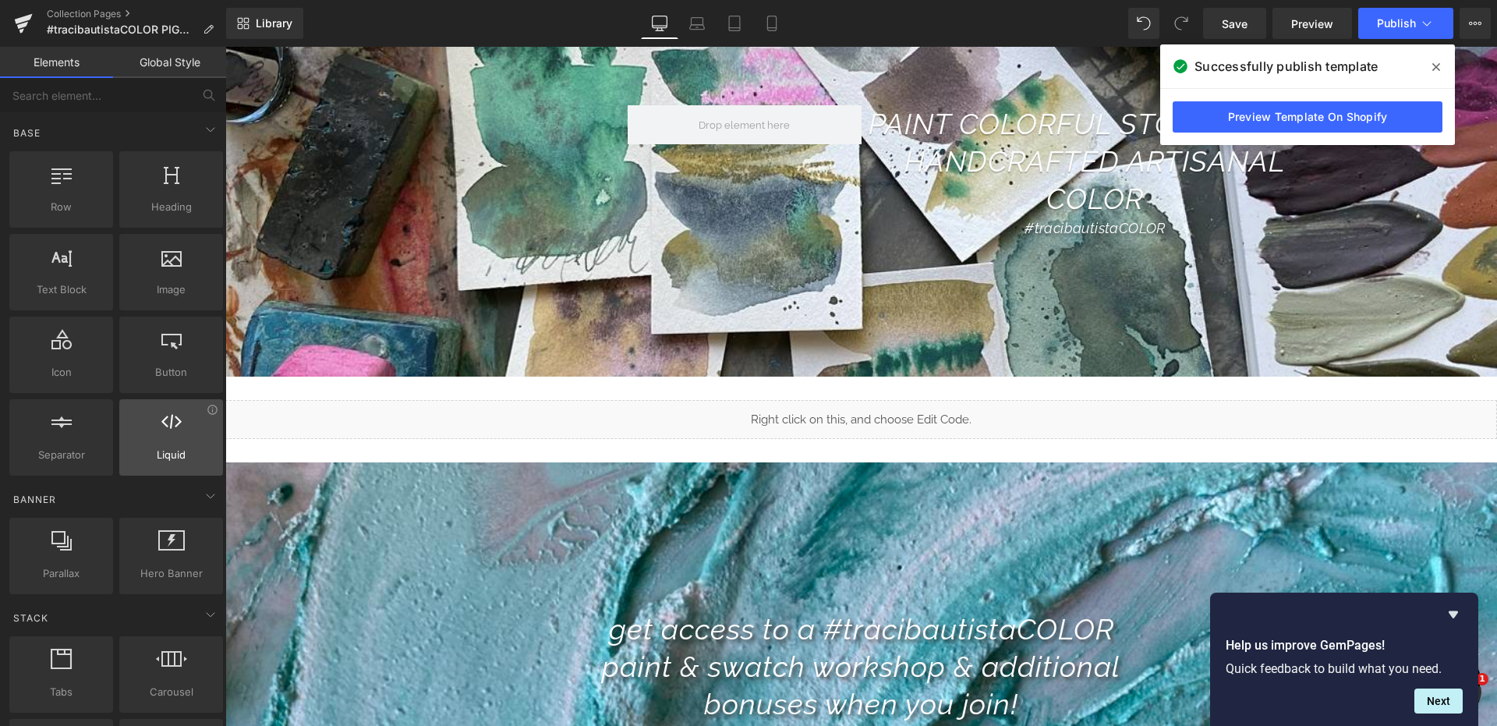
scroll to position [0, 0]
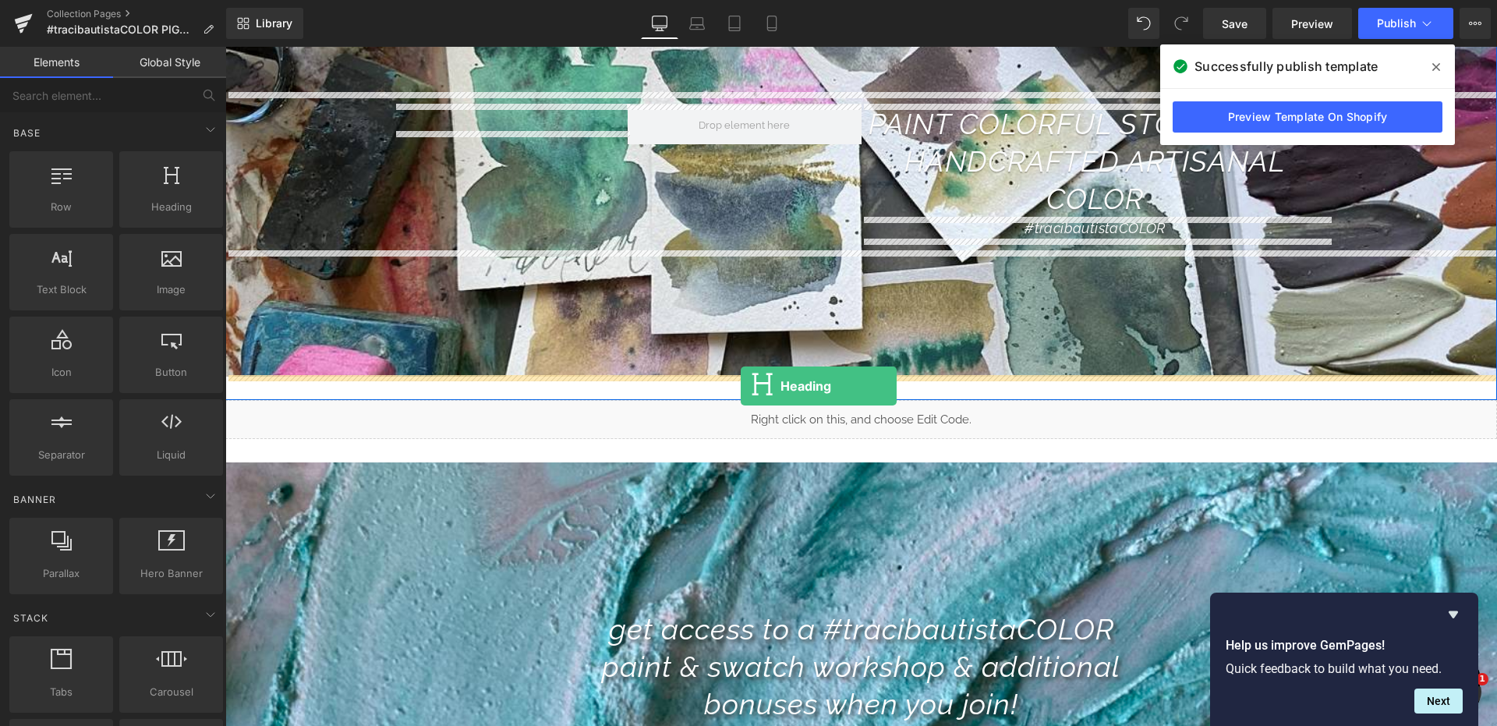
drag, startPoint x: 391, startPoint y: 257, endPoint x: 741, endPoint y: 386, distance: 373.3
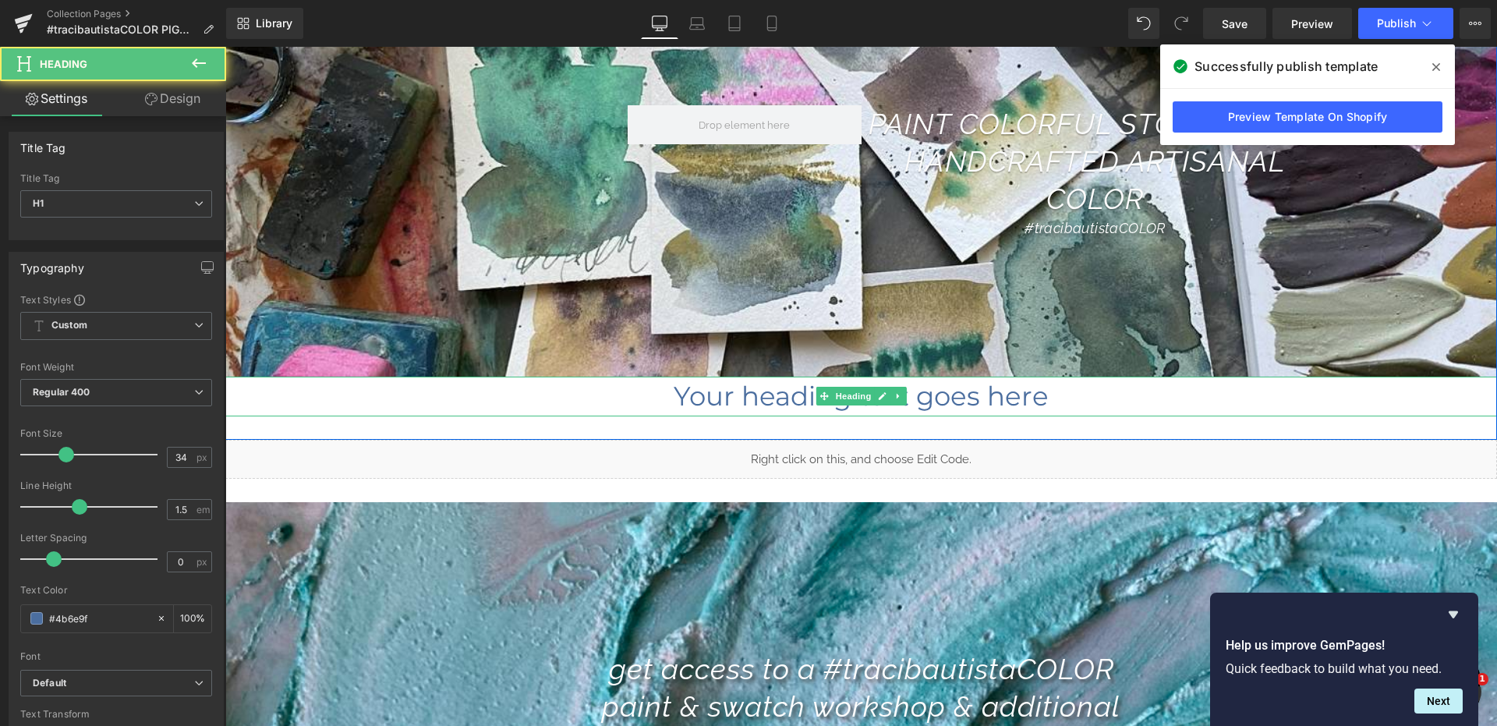
click at [748, 395] on h1 "Your heading text goes here" at bounding box center [861, 397] width 1272 height 40
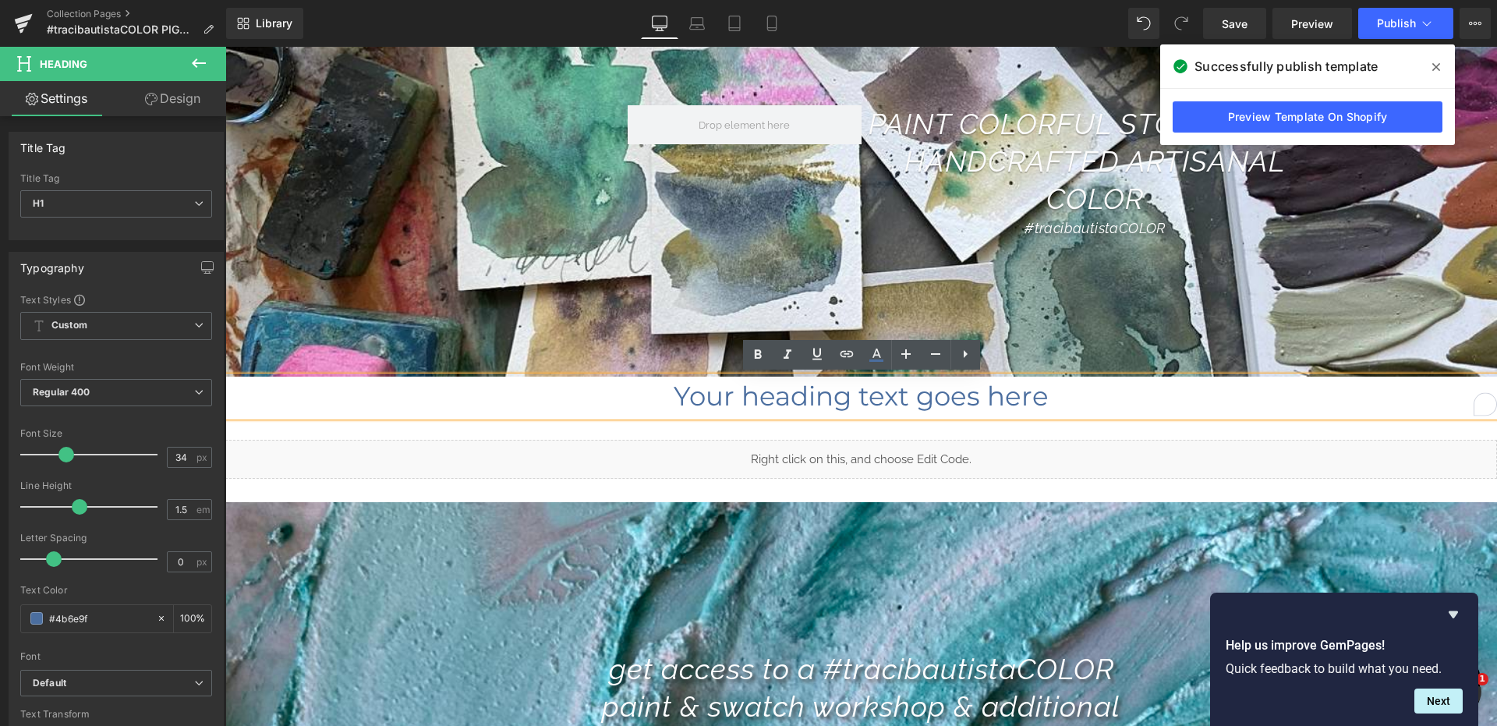
click at [751, 395] on h1 "Your heading text goes here" at bounding box center [861, 397] width 1272 height 40
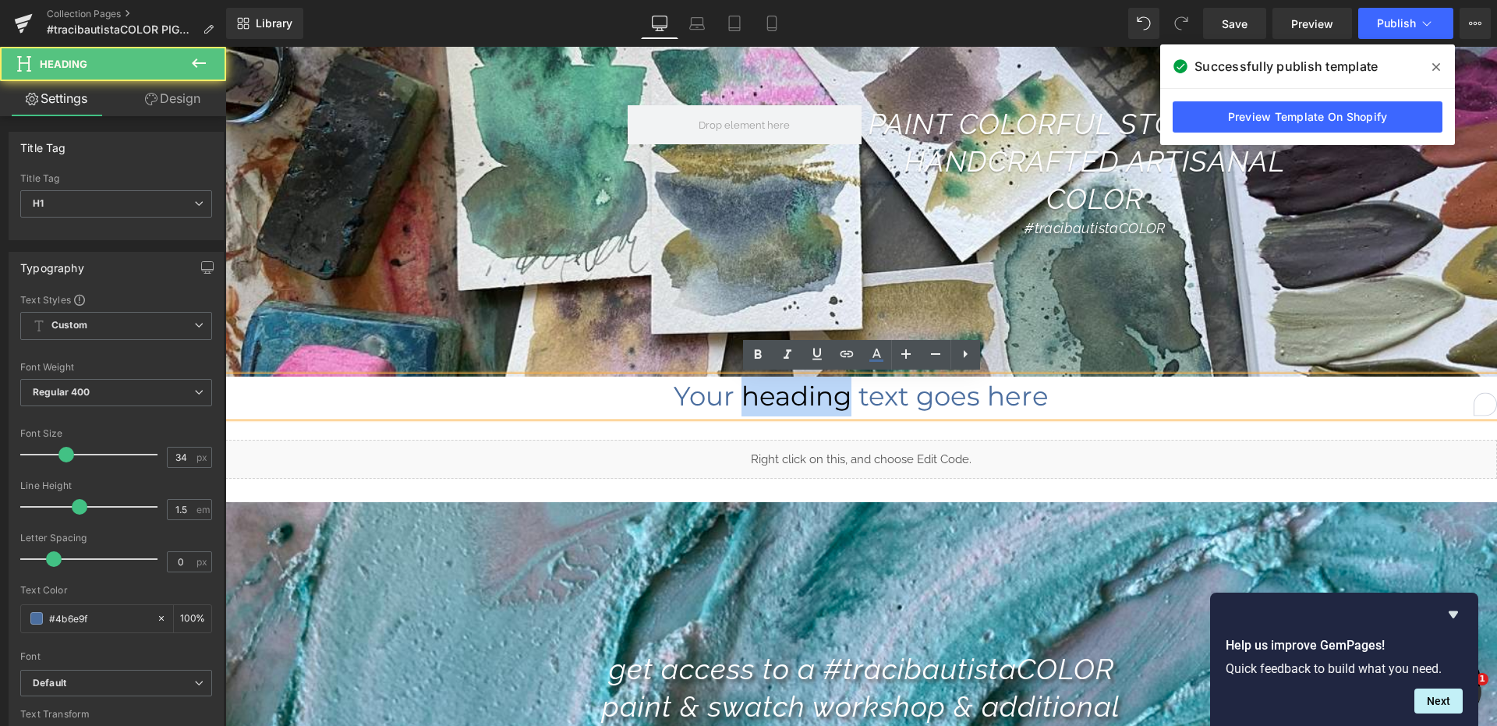
drag, startPoint x: 753, startPoint y: 395, endPoint x: 765, endPoint y: 393, distance: 12.6
click at [753, 395] on h1 "Your heading text goes here" at bounding box center [861, 397] width 1272 height 40
click at [760, 396] on h1 "Your heading text goes here" at bounding box center [861, 397] width 1272 height 40
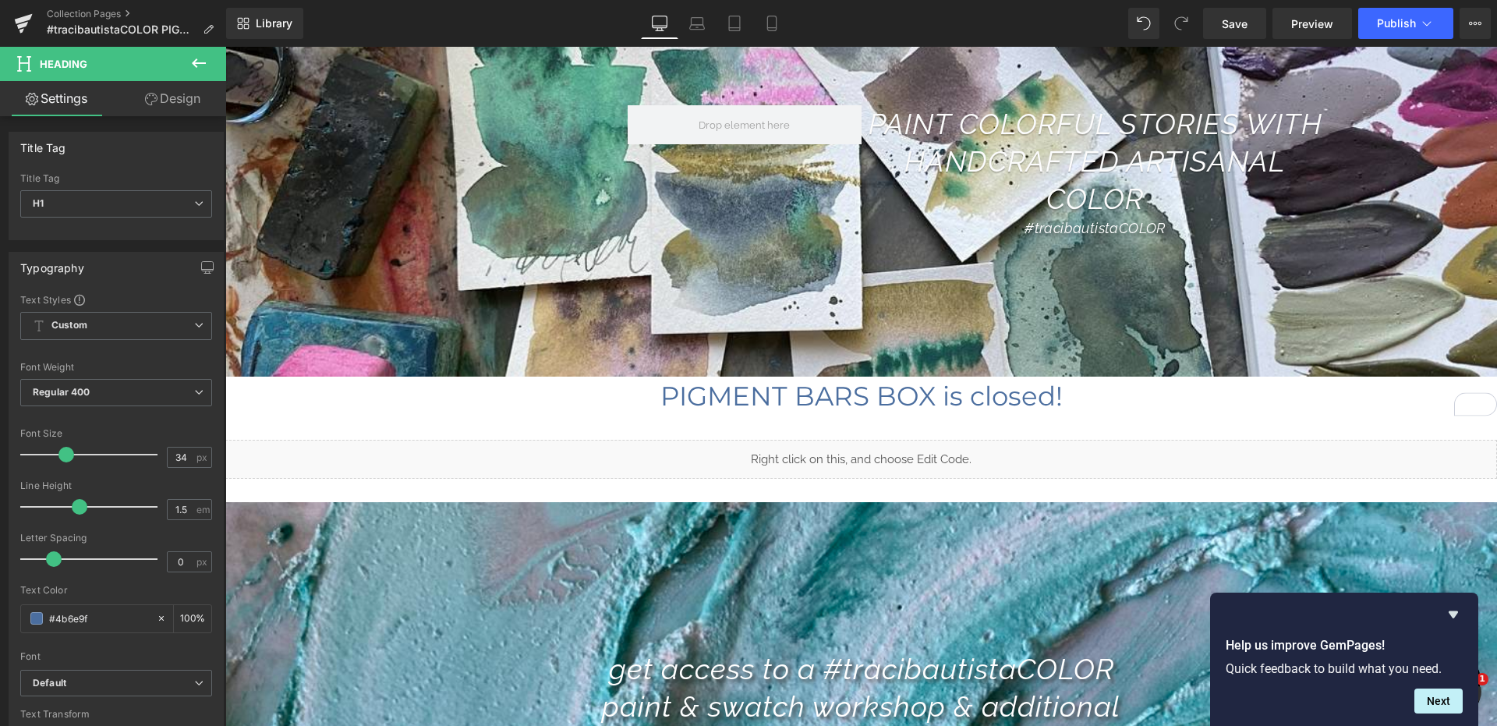
click at [196, 58] on icon at bounding box center [199, 62] width 14 height 9
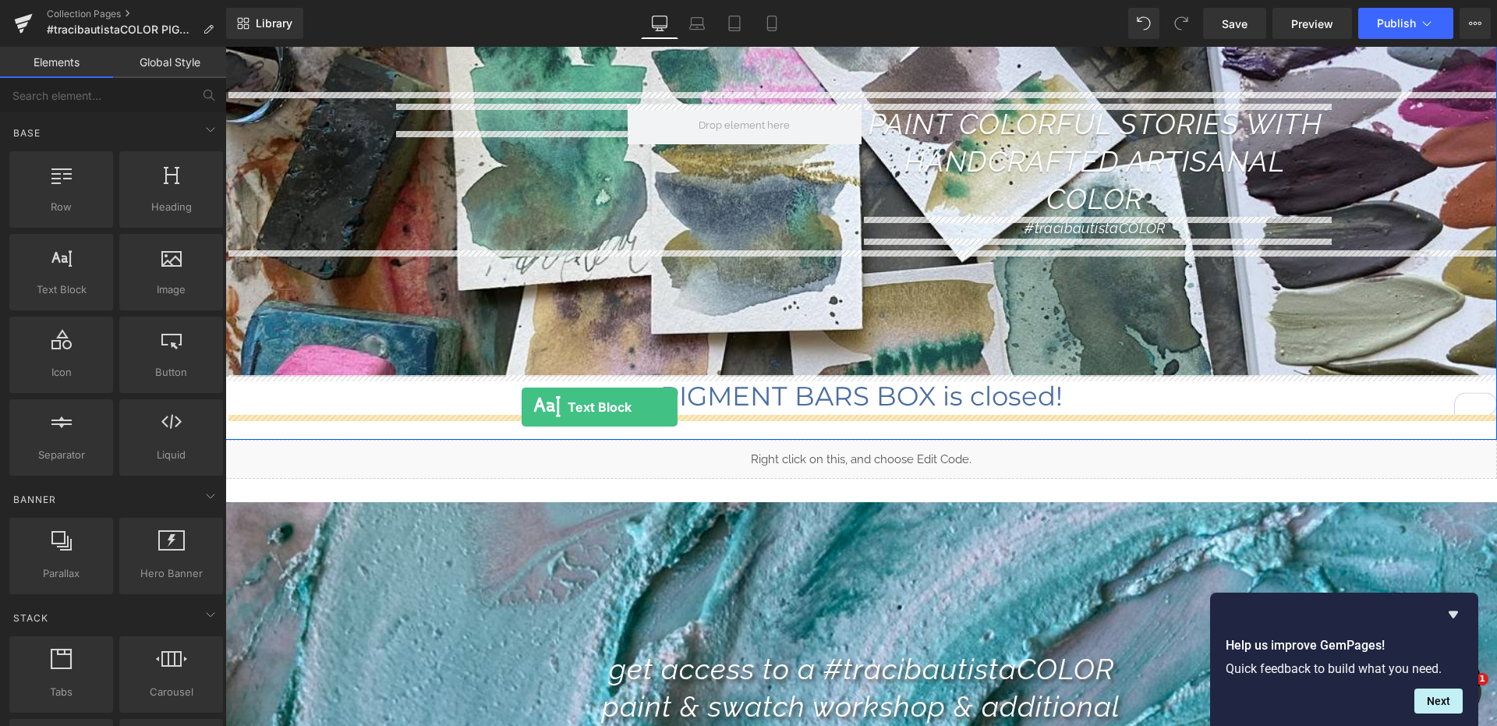
drag, startPoint x: 282, startPoint y: 328, endPoint x: 522, endPoint y: 407, distance: 253.0
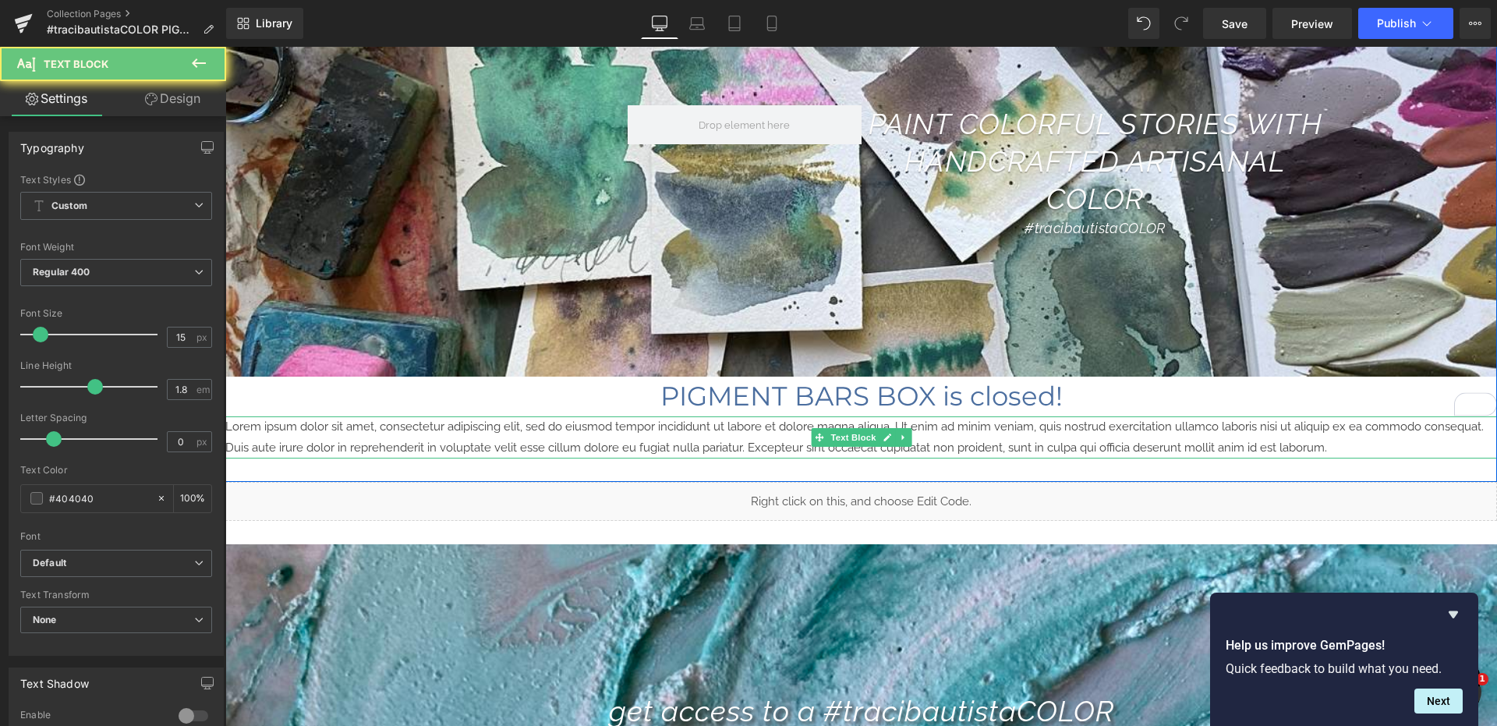
click at [637, 438] on p "Lorem ipsum dolor sit amet, consectetur adipiscing elit, sed do eiusmod tempor …" at bounding box center [861, 437] width 1272 height 42
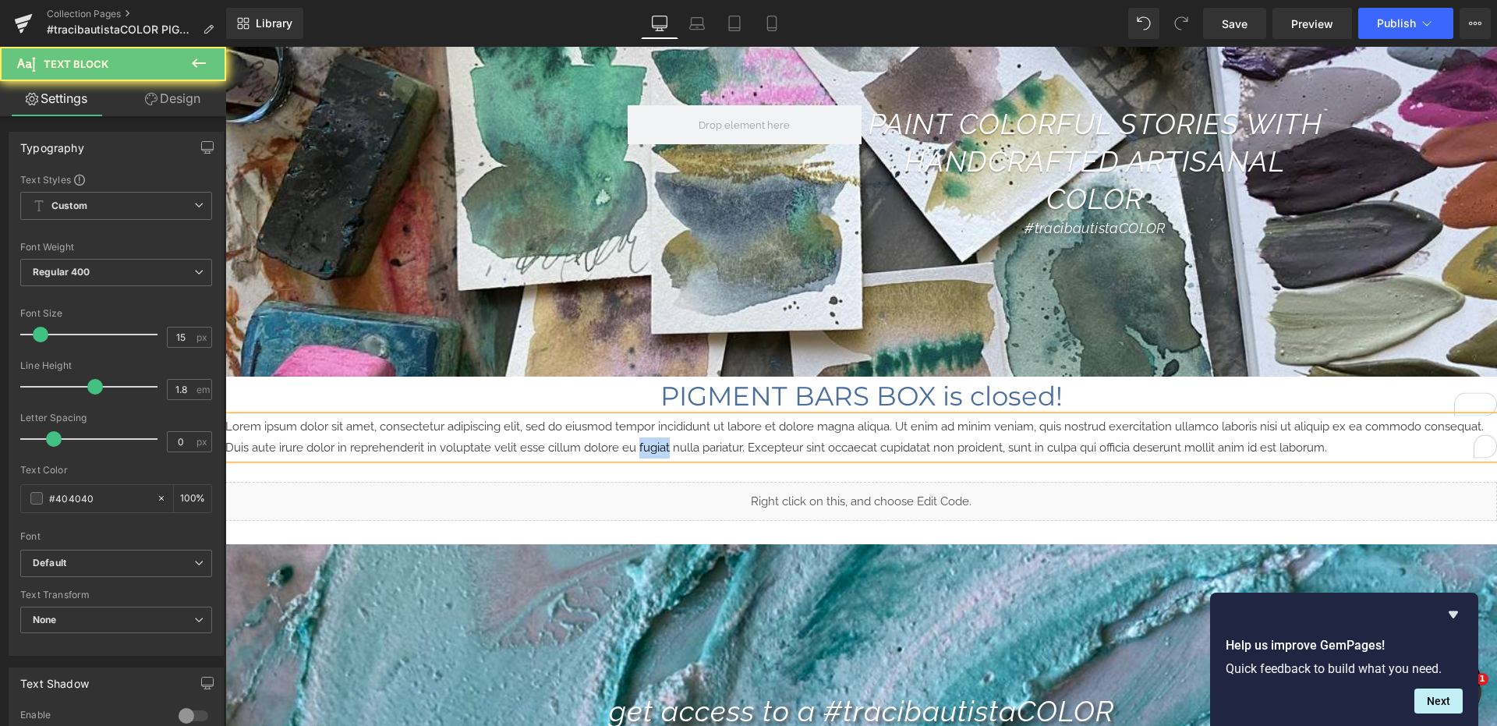
click at [637, 438] on p "Lorem ipsum dolor sit amet, consectetur adipiscing elit, sed do eiusmod tempor …" at bounding box center [861, 437] width 1272 height 42
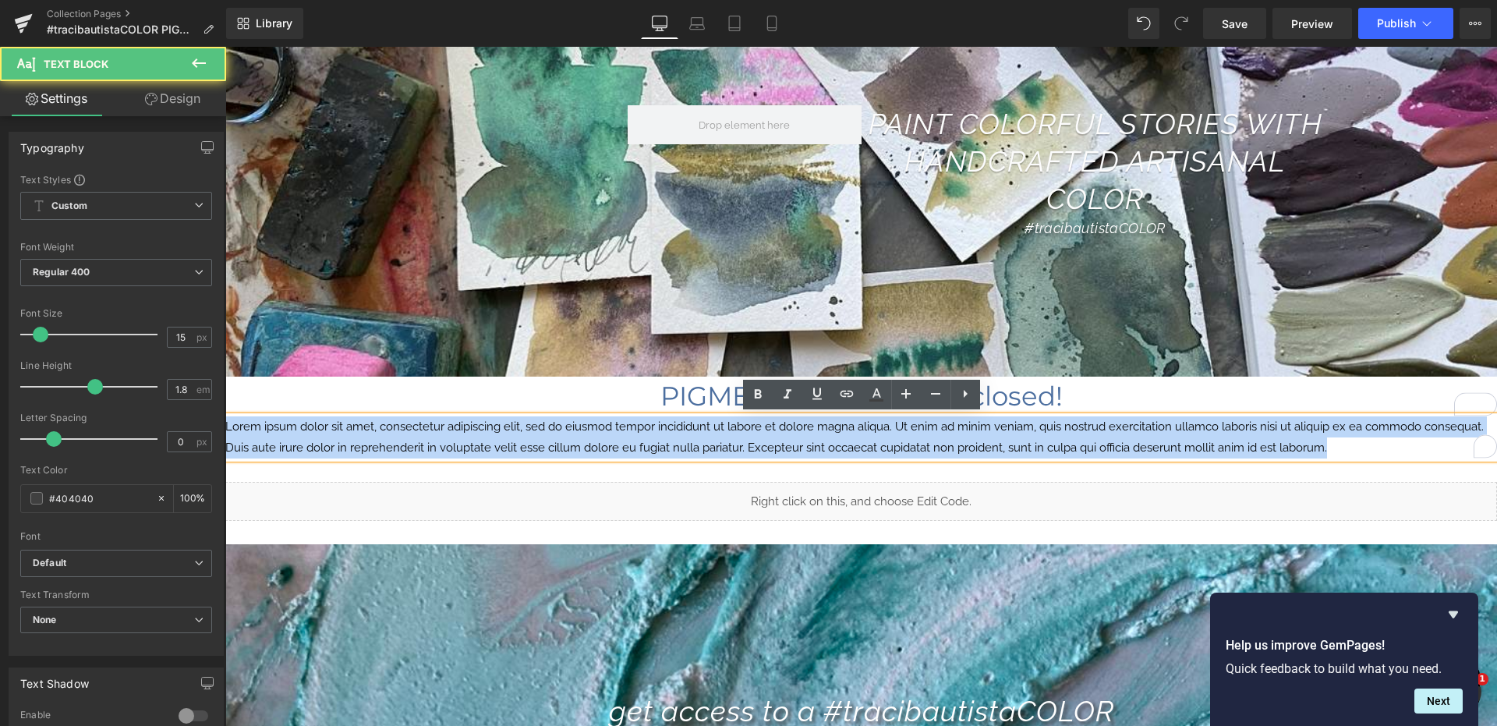
click at [637, 438] on p "Lorem ipsum dolor sit amet, consectetur adipiscing elit, sed do eiusmod tempor …" at bounding box center [861, 437] width 1272 height 42
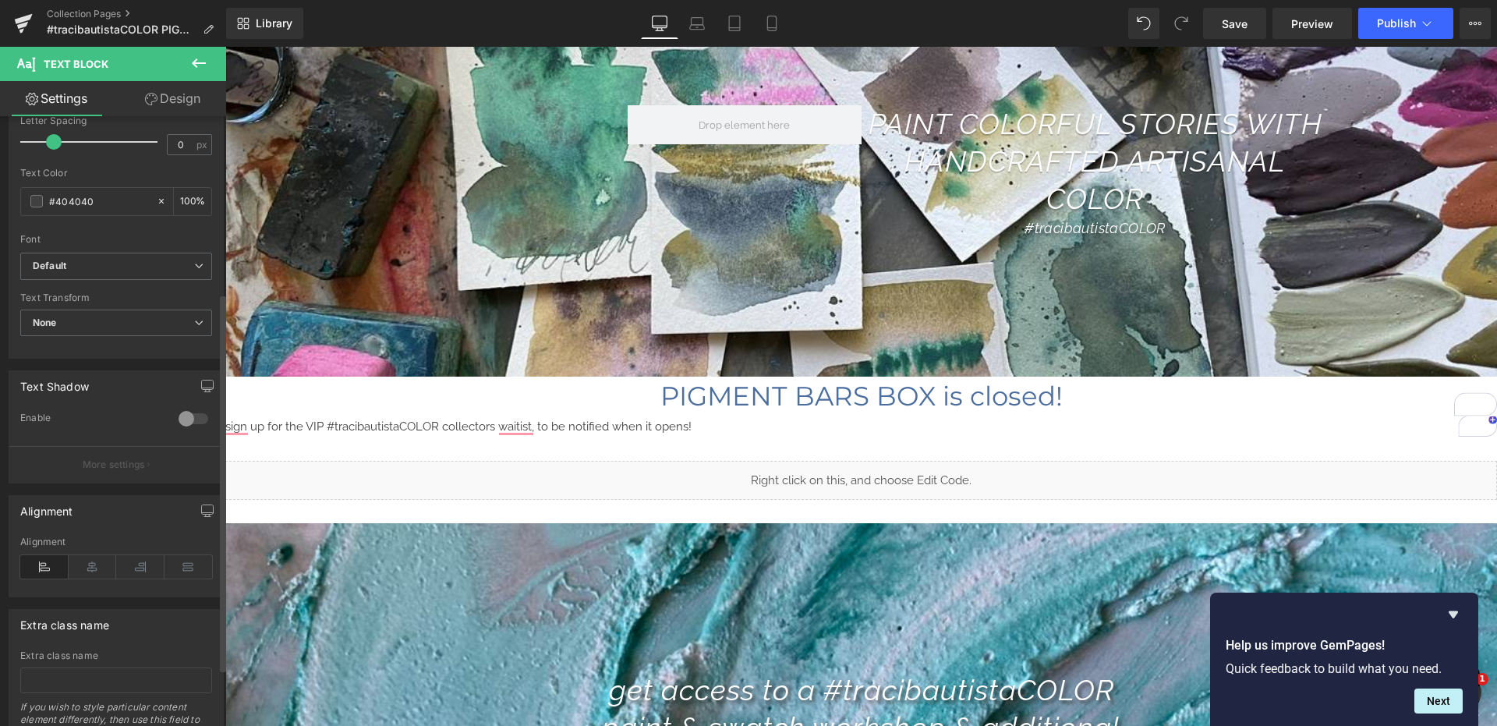
scroll to position [313, 0]
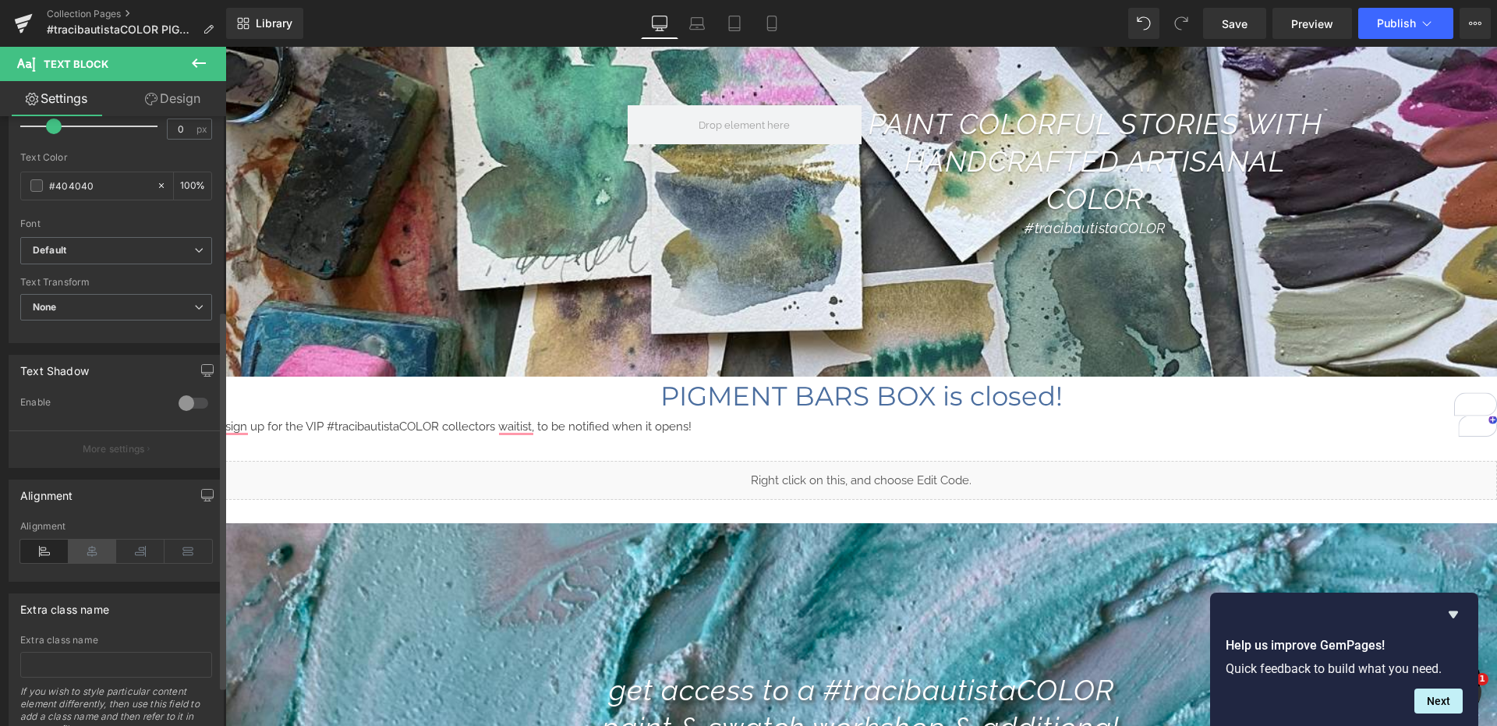
click at [89, 557] on icon at bounding box center [93, 551] width 48 height 23
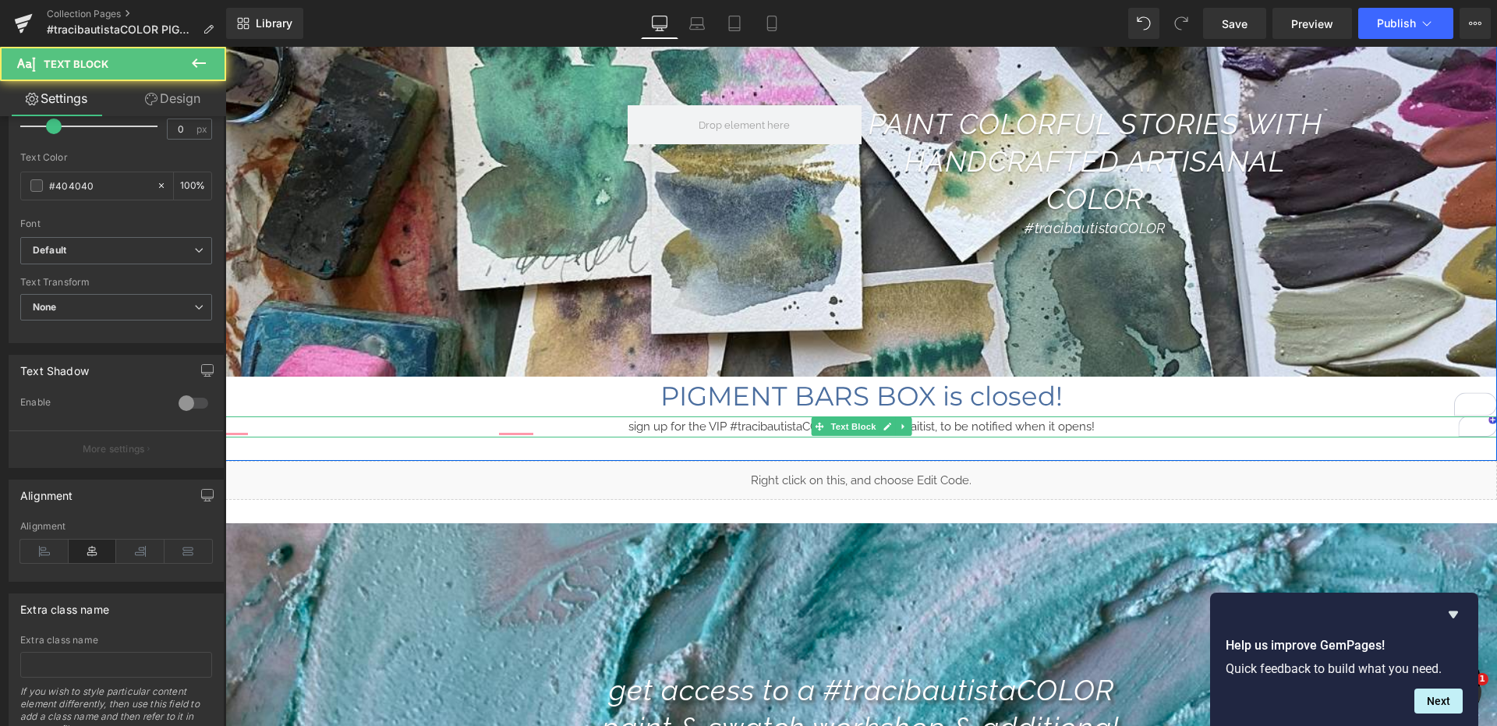
click at [736, 425] on p "sign up for the VIP #tracibautistaCOLOR collectors waitist, to be notified when…" at bounding box center [861, 426] width 1272 height 21
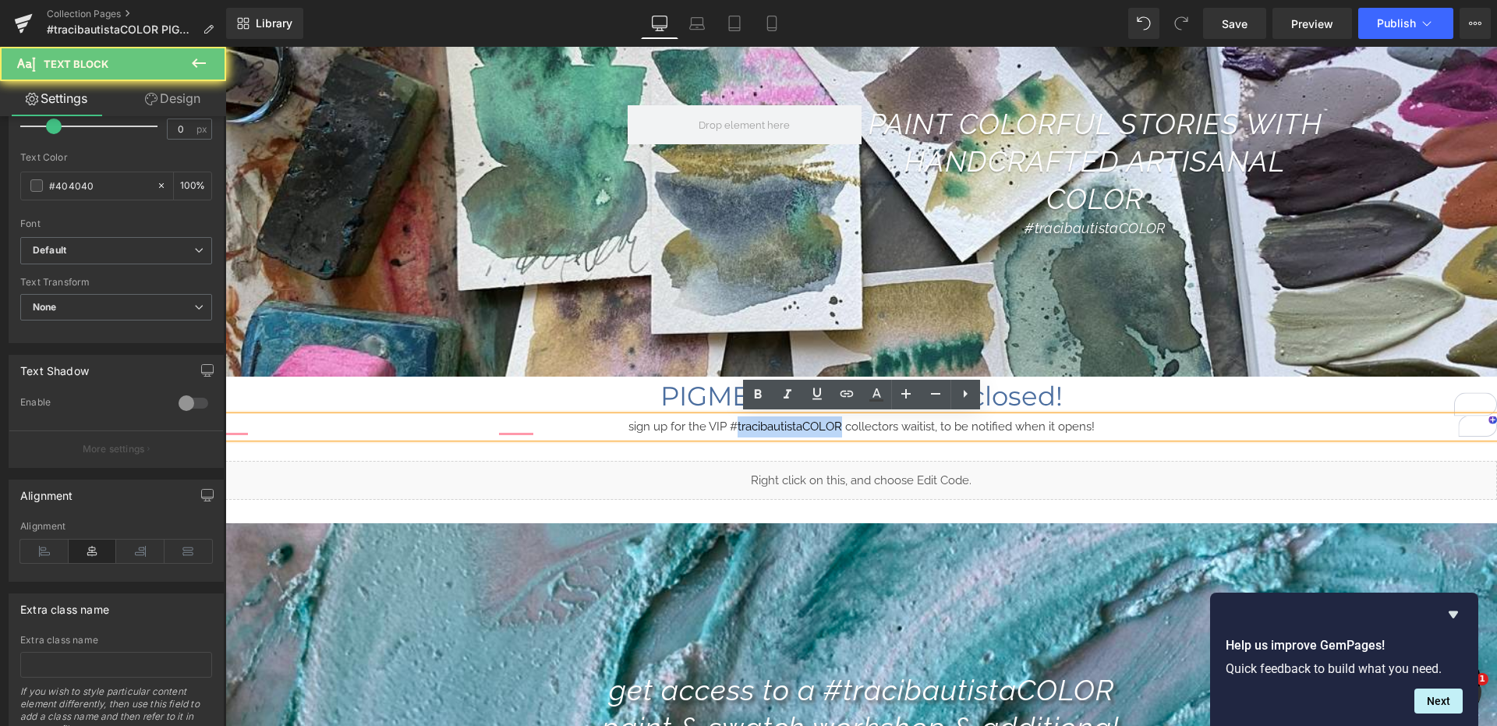
click at [736, 425] on p "sign up for the VIP #tracibautistaCOLOR collectors waitist, to be notified when…" at bounding box center [861, 426] width 1272 height 21
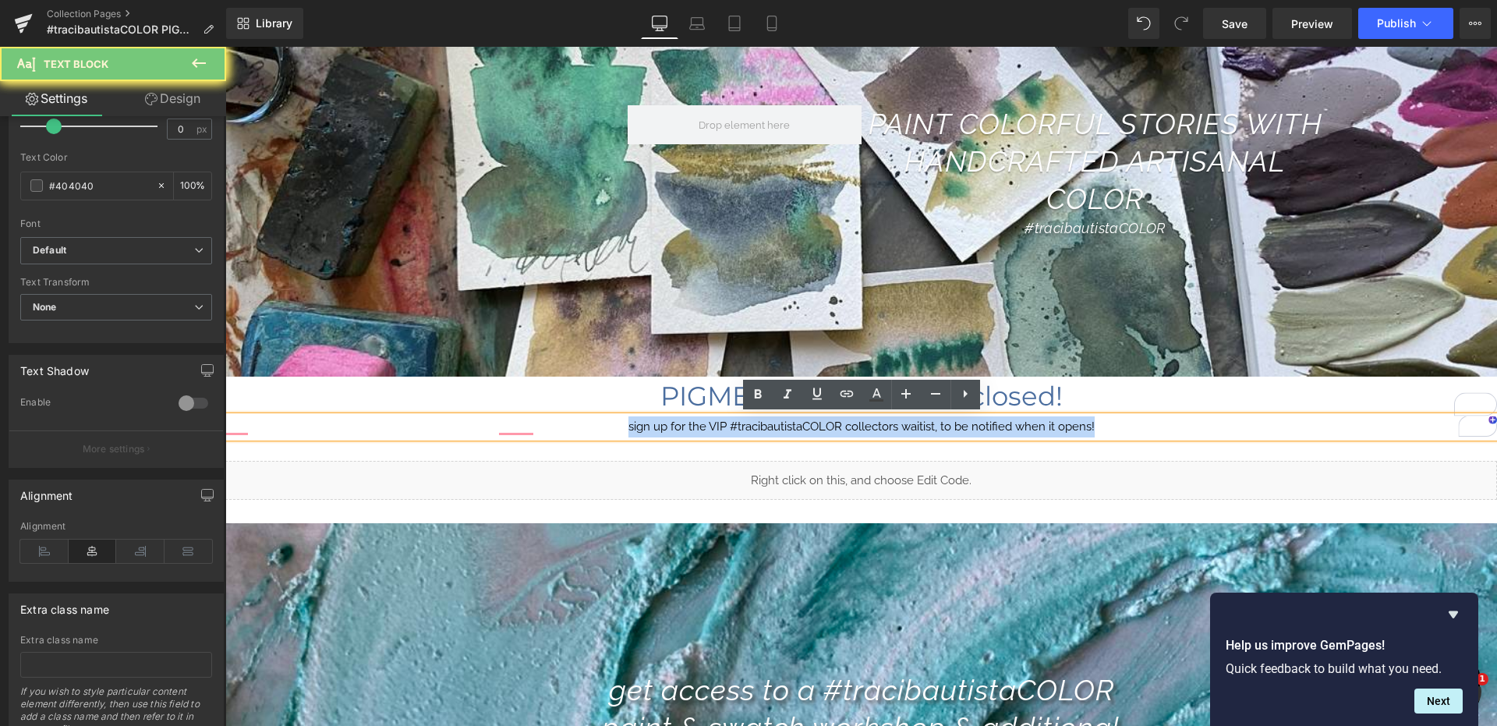
click at [736, 425] on p "sign up for the VIP #tracibautistaCOLOR collectors waitist, to be notified when…" at bounding box center [861, 426] width 1272 height 21
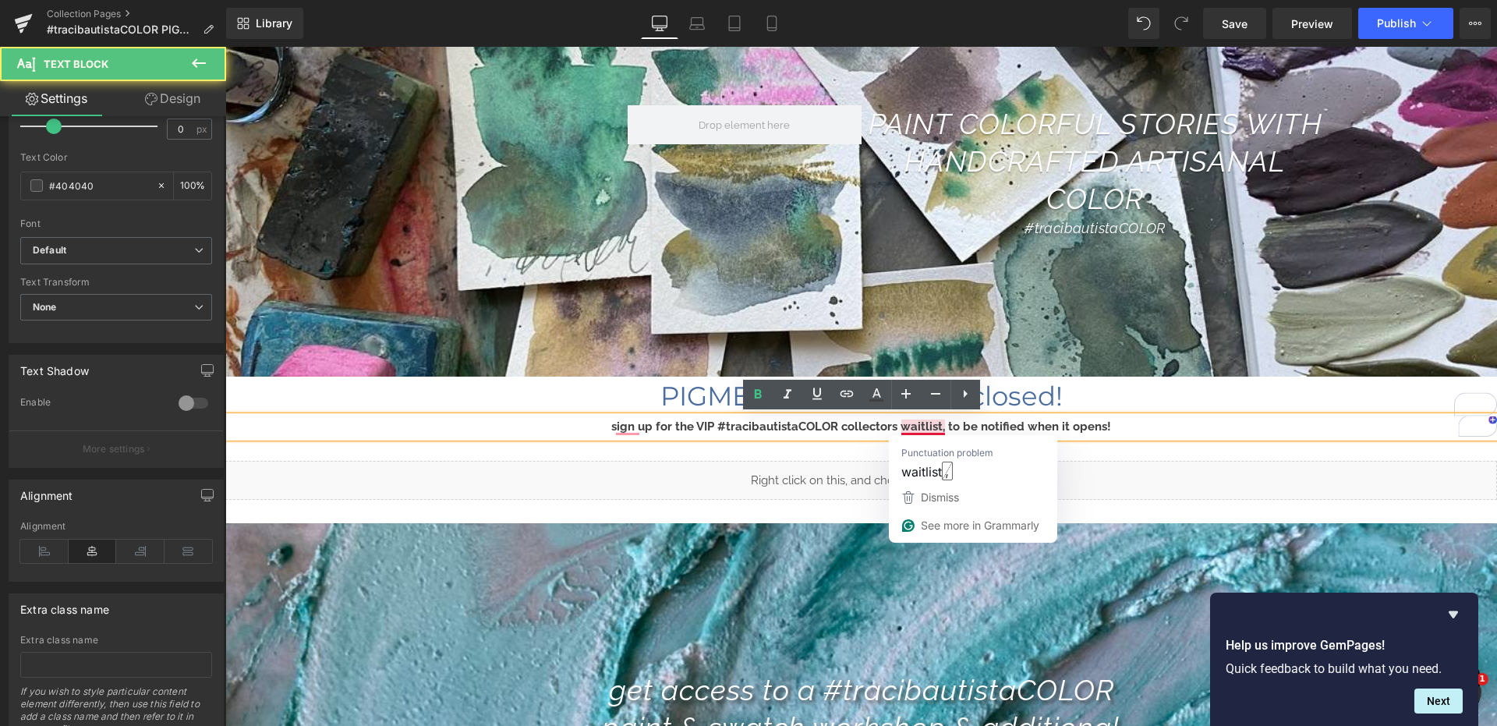
click at [930, 426] on strong "sign up for the VIP #tracibautistaCOLOR collectors waitlist, to be notified whe…" at bounding box center [861, 427] width 500 height 14
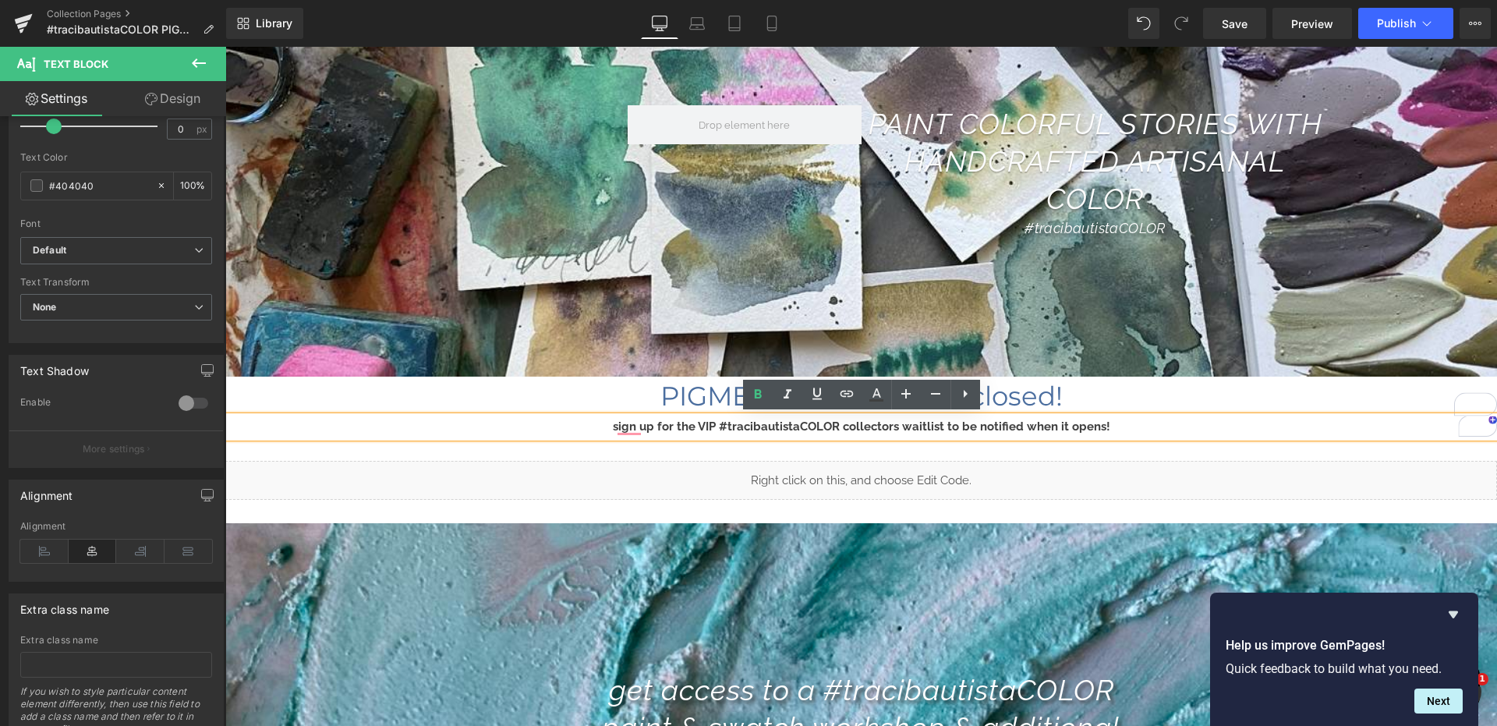
click at [1132, 451] on div "Separator PAINT COLORFUL STORIES WITH HANDCRAFTED ARTISANAL COLOR Text Block #t…" at bounding box center [861, 202] width 1272 height 515
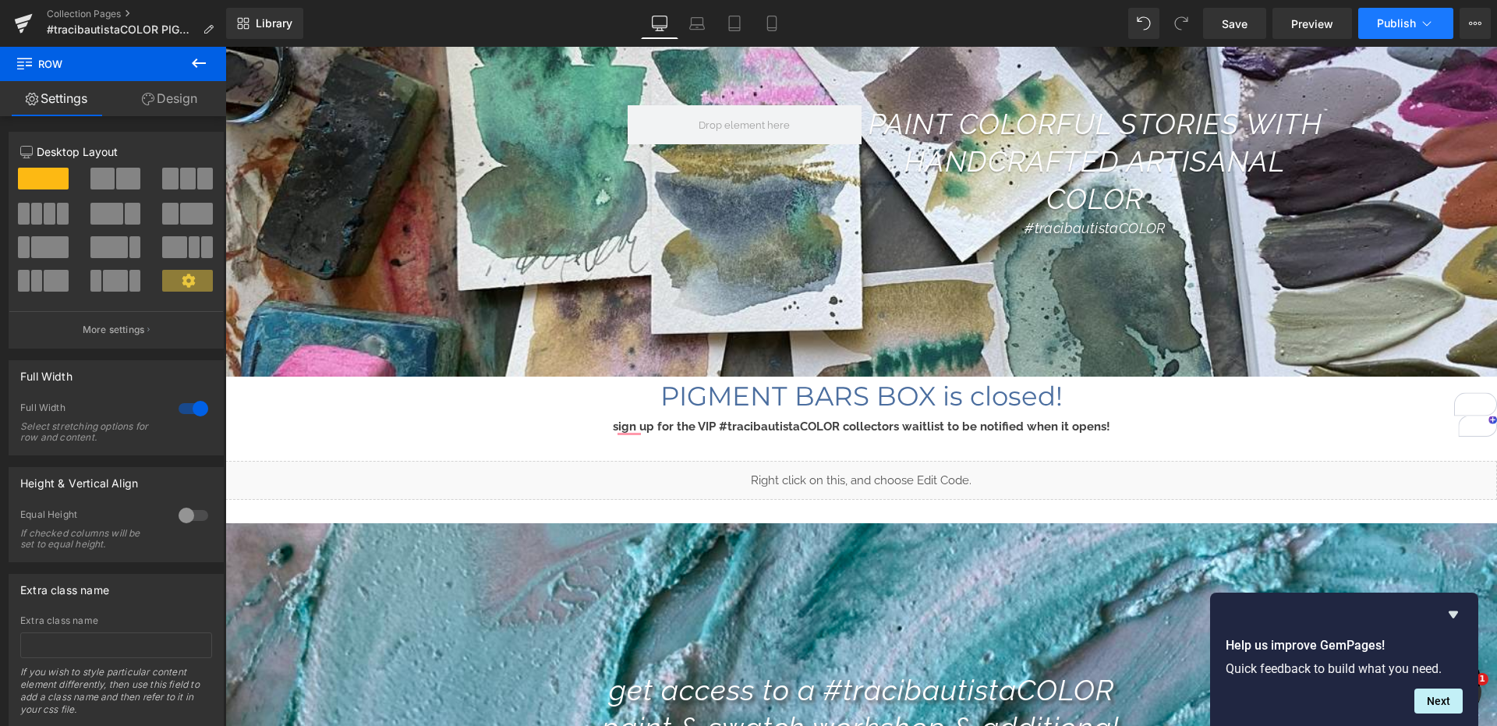
click at [1399, 21] on span "Publish" at bounding box center [1396, 23] width 39 height 12
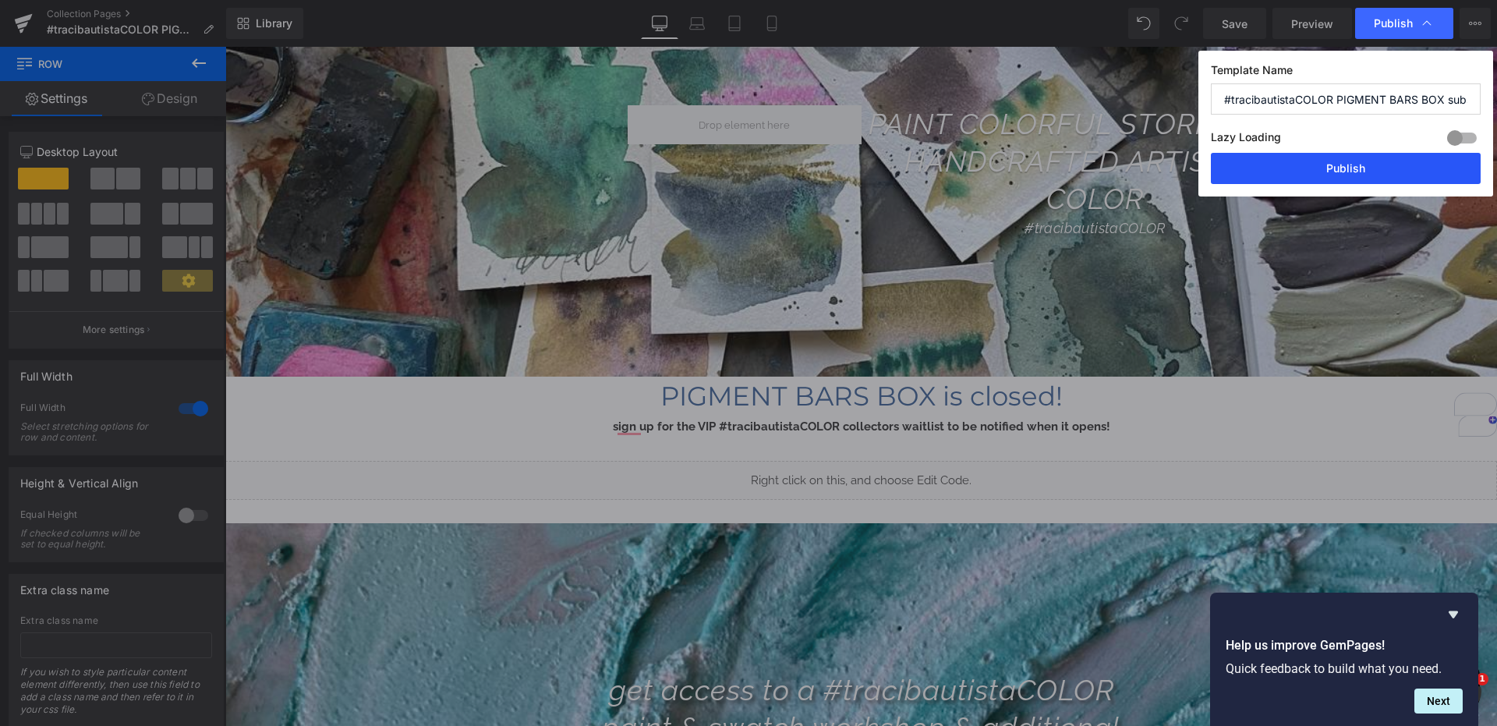
click at [1315, 165] on button "Publish" at bounding box center [1346, 168] width 270 height 31
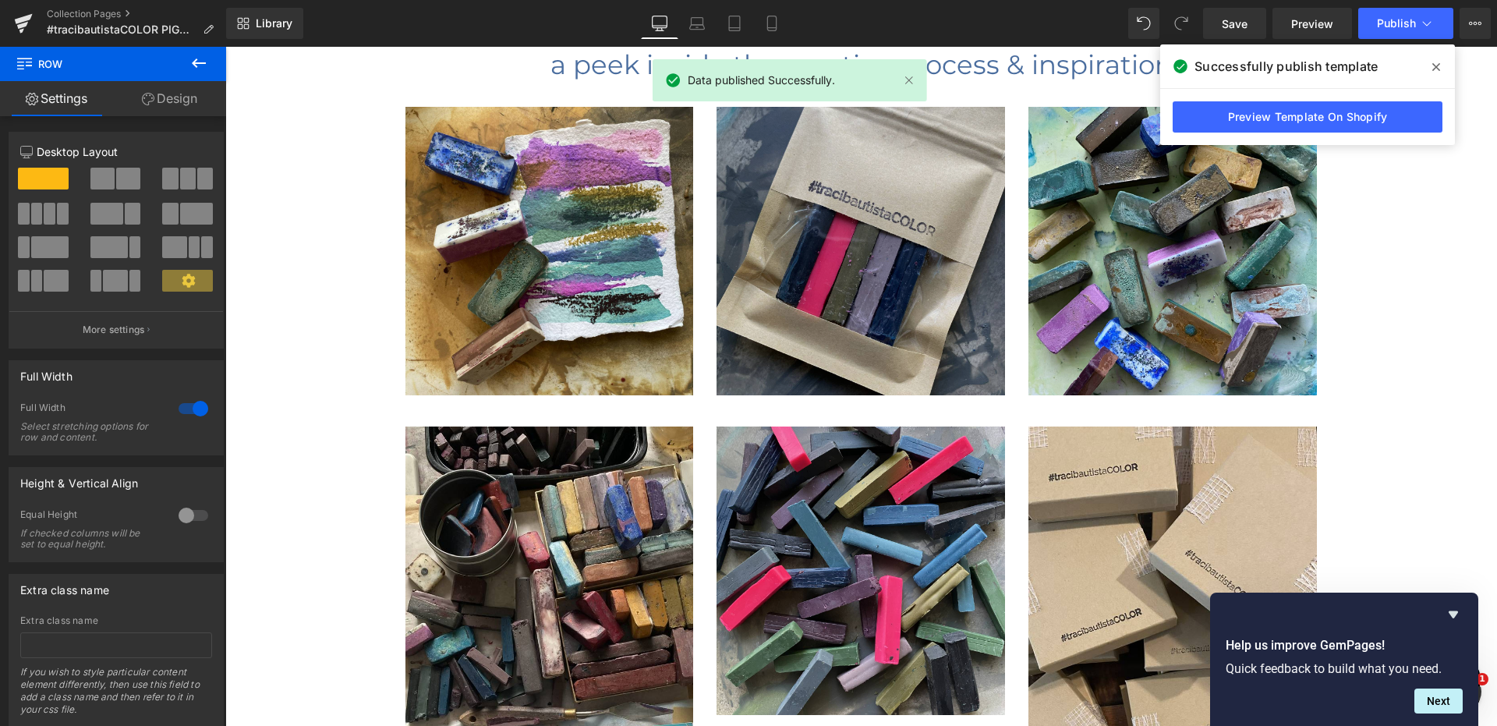
scroll to position [3750, 0]
